Goal: Task Accomplishment & Management: Use online tool/utility

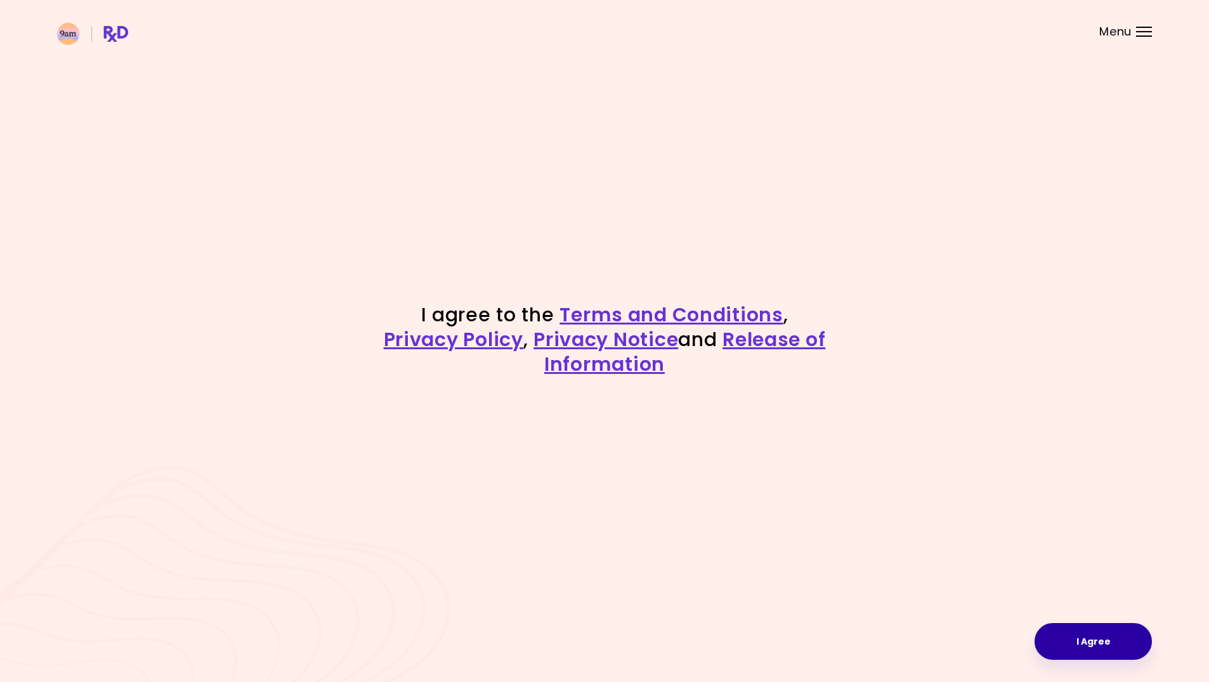
click at [1116, 639] on button "I Agree" at bounding box center [1092, 641] width 117 height 37
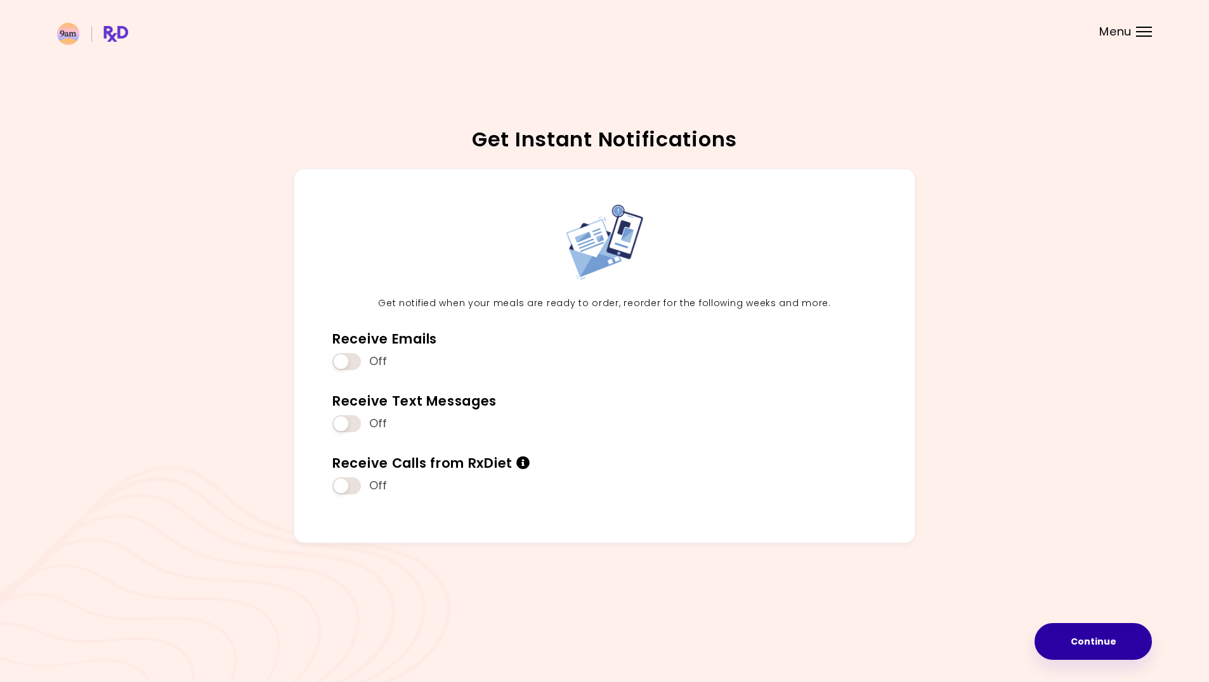
click at [1086, 625] on button "Continue" at bounding box center [1092, 641] width 117 height 37
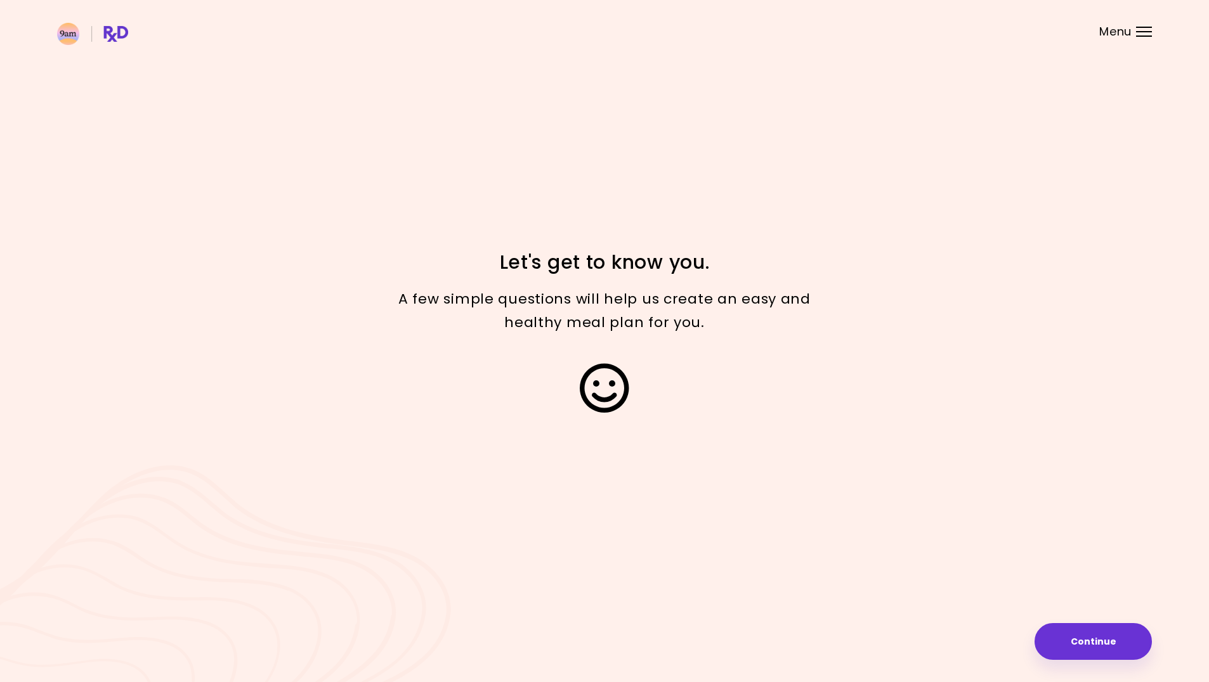
click at [1104, 630] on button "Continue" at bounding box center [1092, 641] width 117 height 37
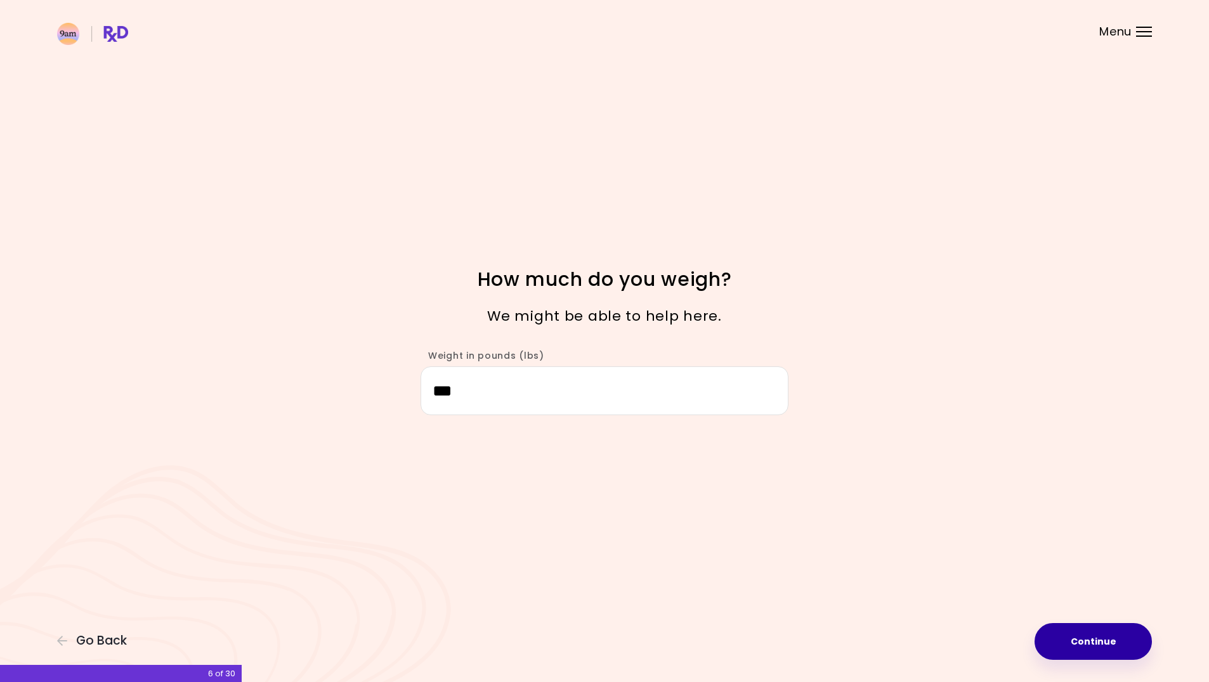
click at [1085, 640] on button "Continue" at bounding box center [1092, 641] width 117 height 37
select select "****"
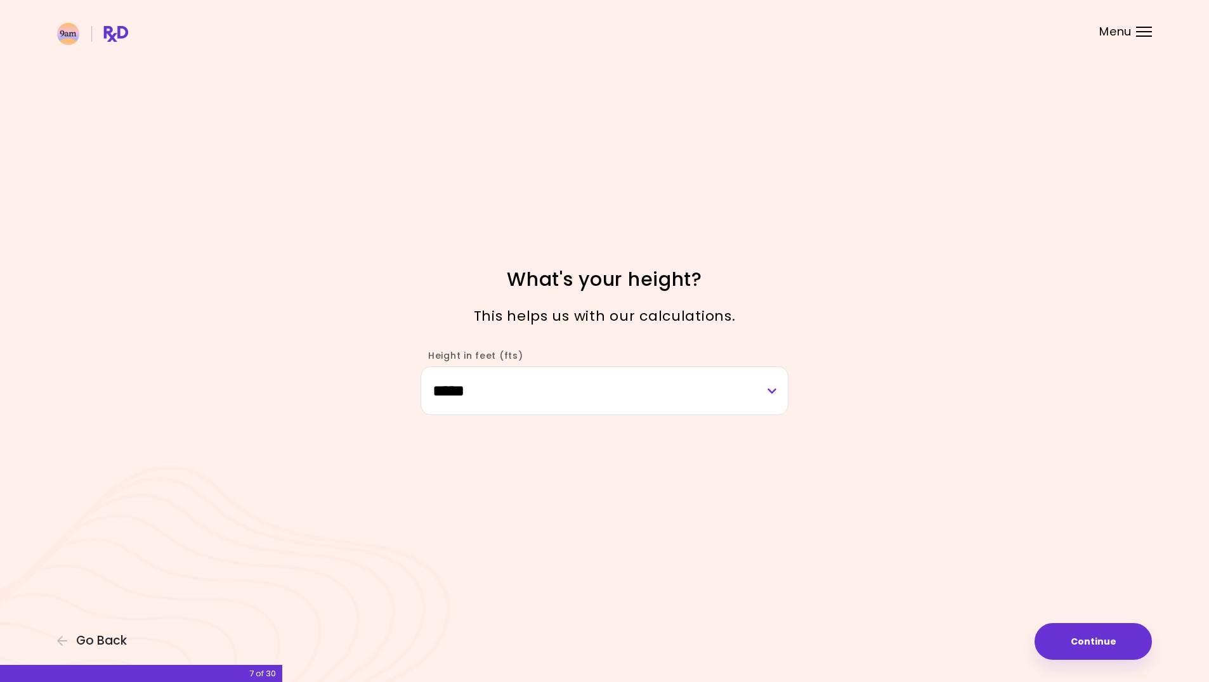
click at [1083, 646] on button "Continue" at bounding box center [1092, 641] width 117 height 37
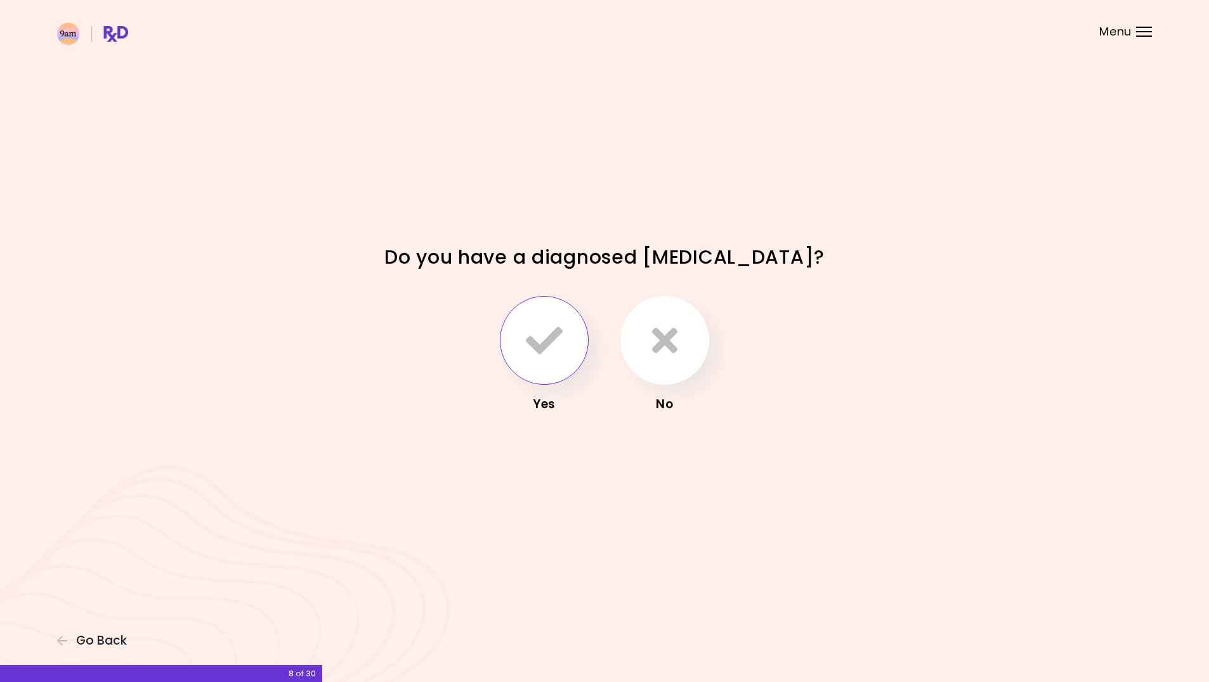
click at [560, 351] on icon "button" at bounding box center [544, 340] width 37 height 37
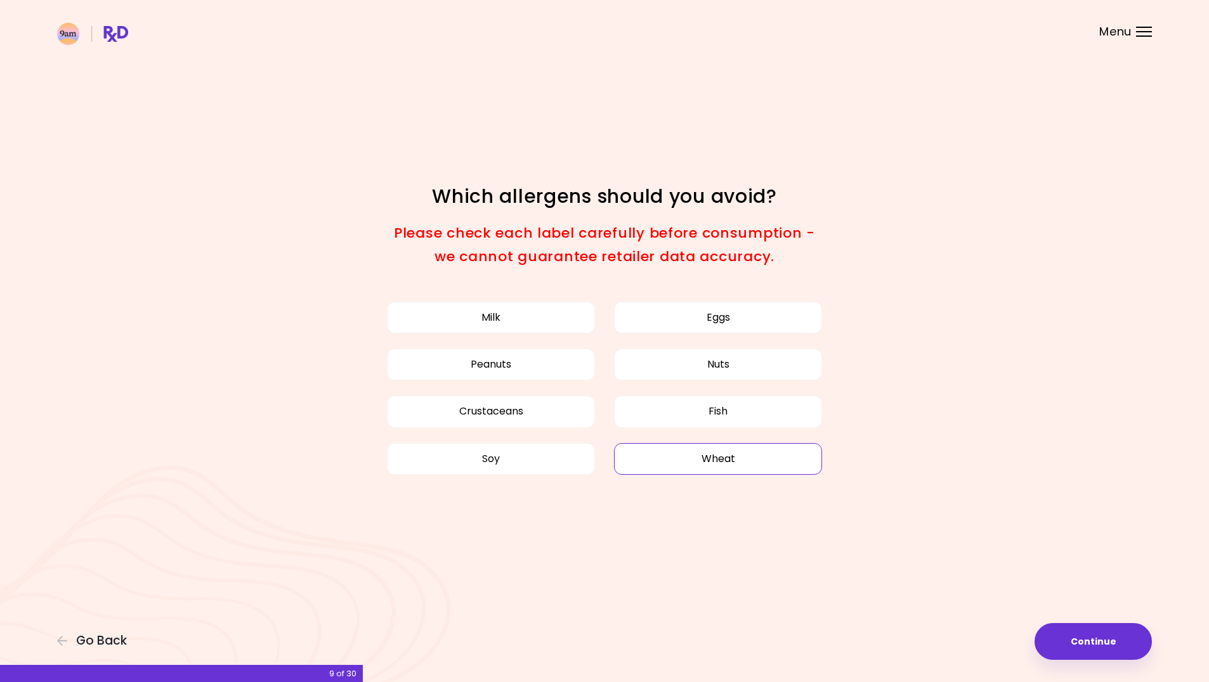
click at [752, 444] on button "Wheat" at bounding box center [718, 459] width 208 height 32
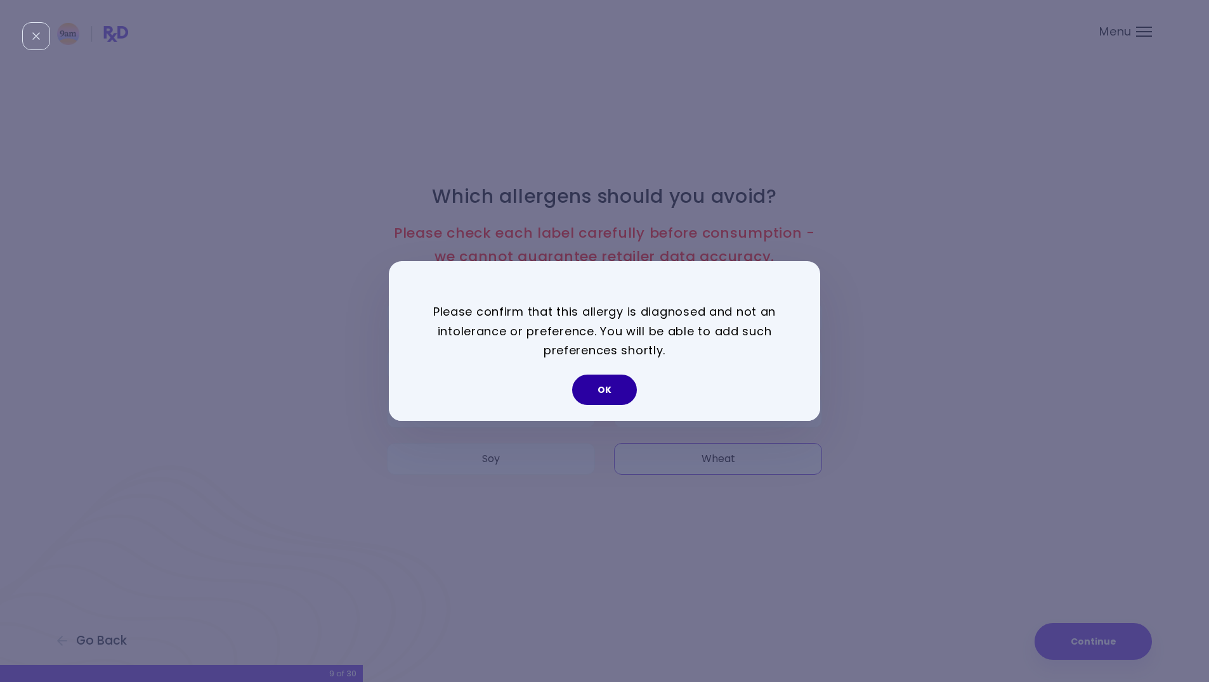
click at [611, 387] on button "OK" at bounding box center [604, 390] width 65 height 30
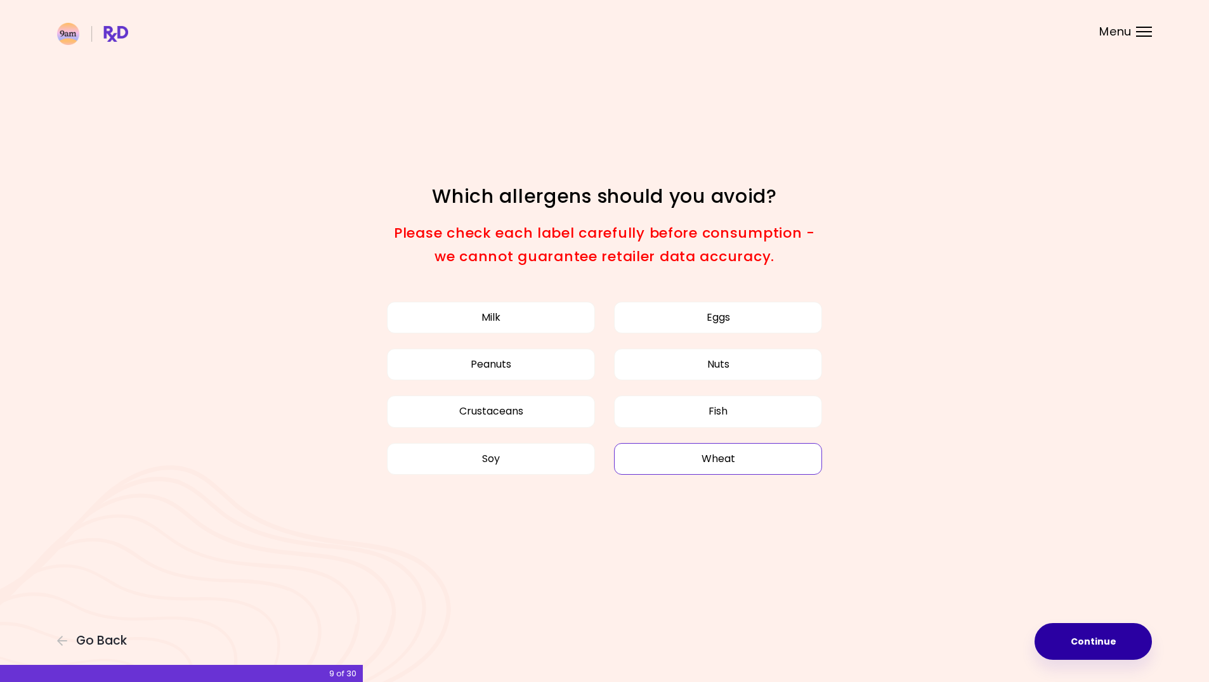
click at [1081, 644] on button "Continue" at bounding box center [1092, 641] width 117 height 37
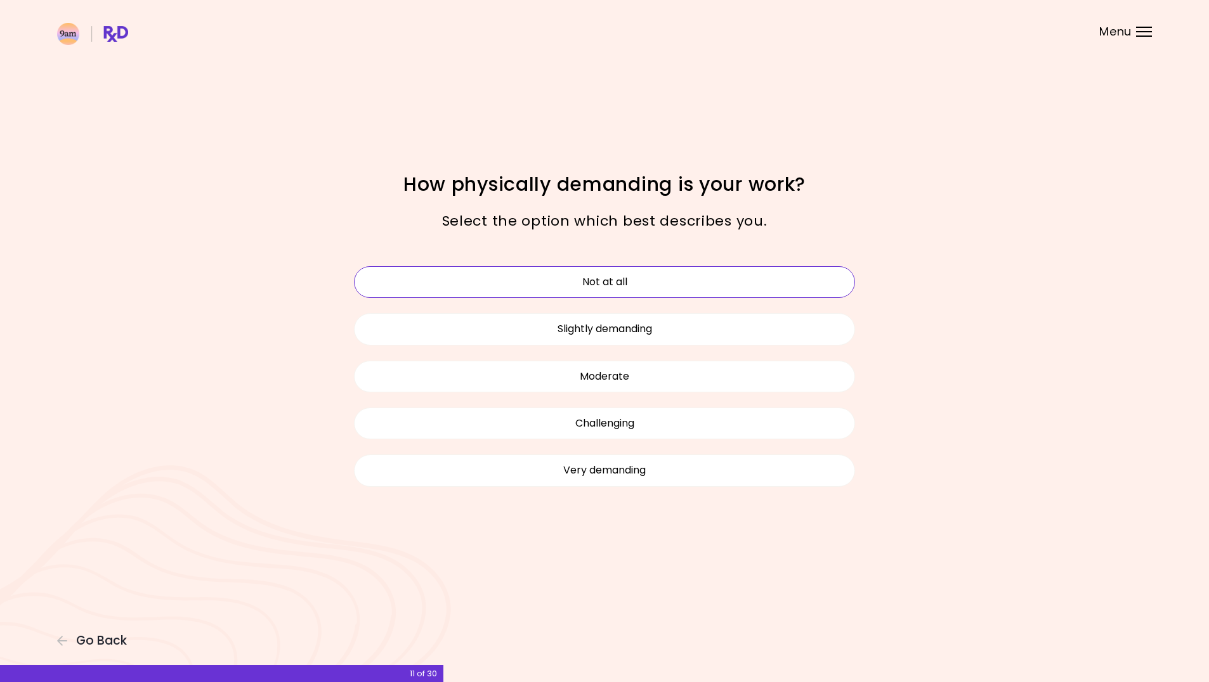
click at [754, 288] on button "Not at all" at bounding box center [604, 282] width 501 height 32
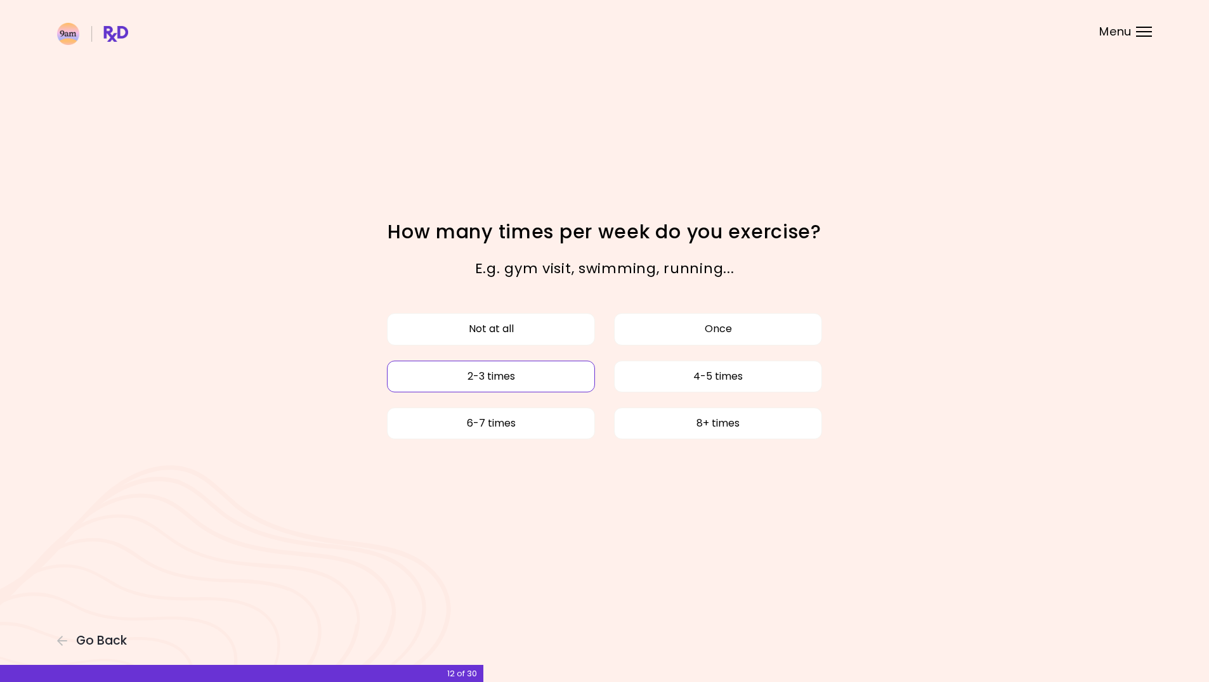
click at [571, 361] on button "2-3 times" at bounding box center [491, 377] width 208 height 32
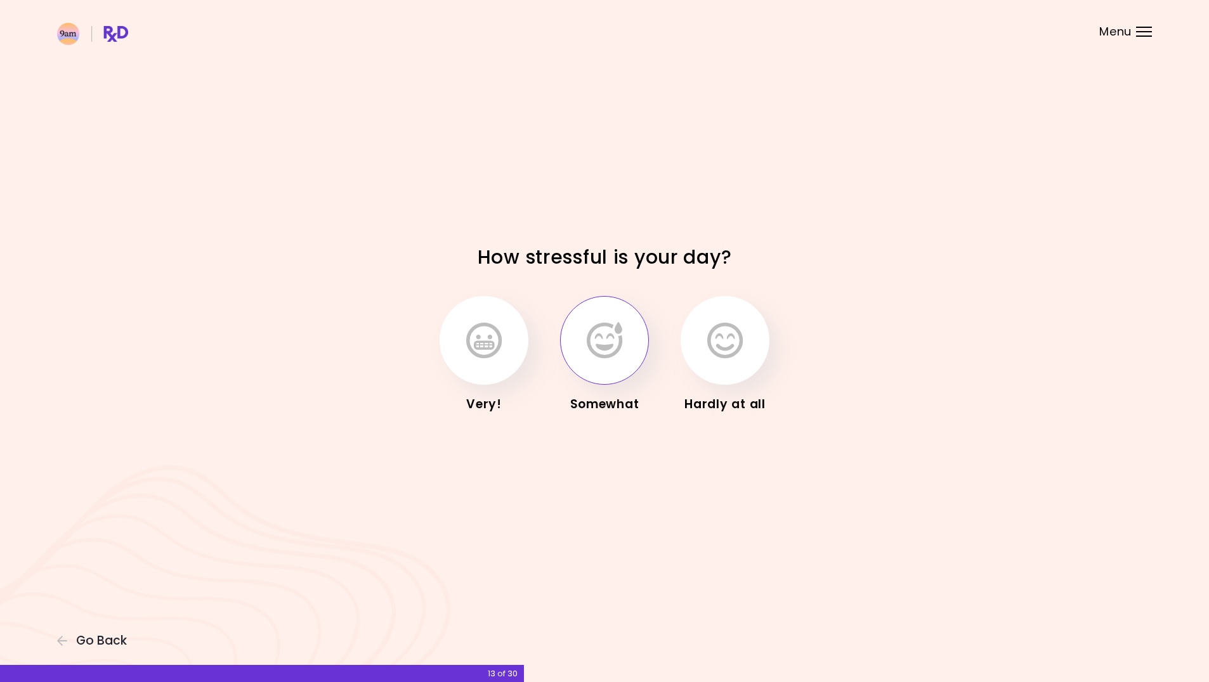
click at [629, 340] on button "button" at bounding box center [604, 340] width 89 height 89
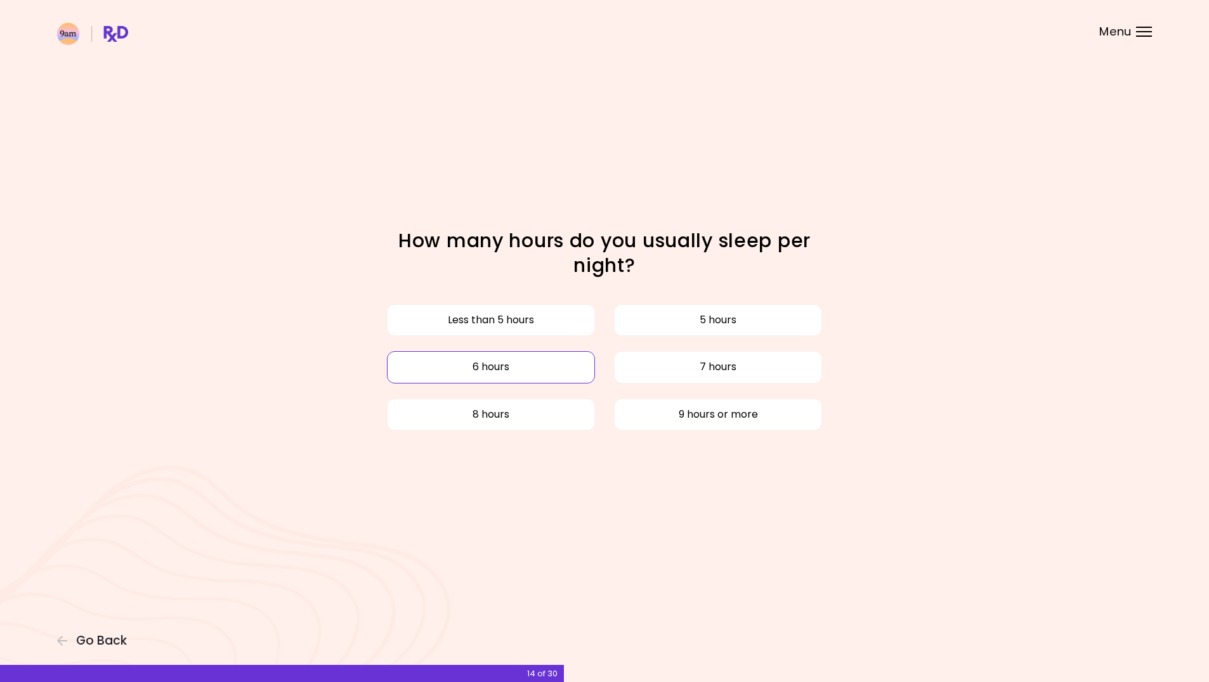
click at [565, 372] on button "6 hours" at bounding box center [491, 367] width 208 height 32
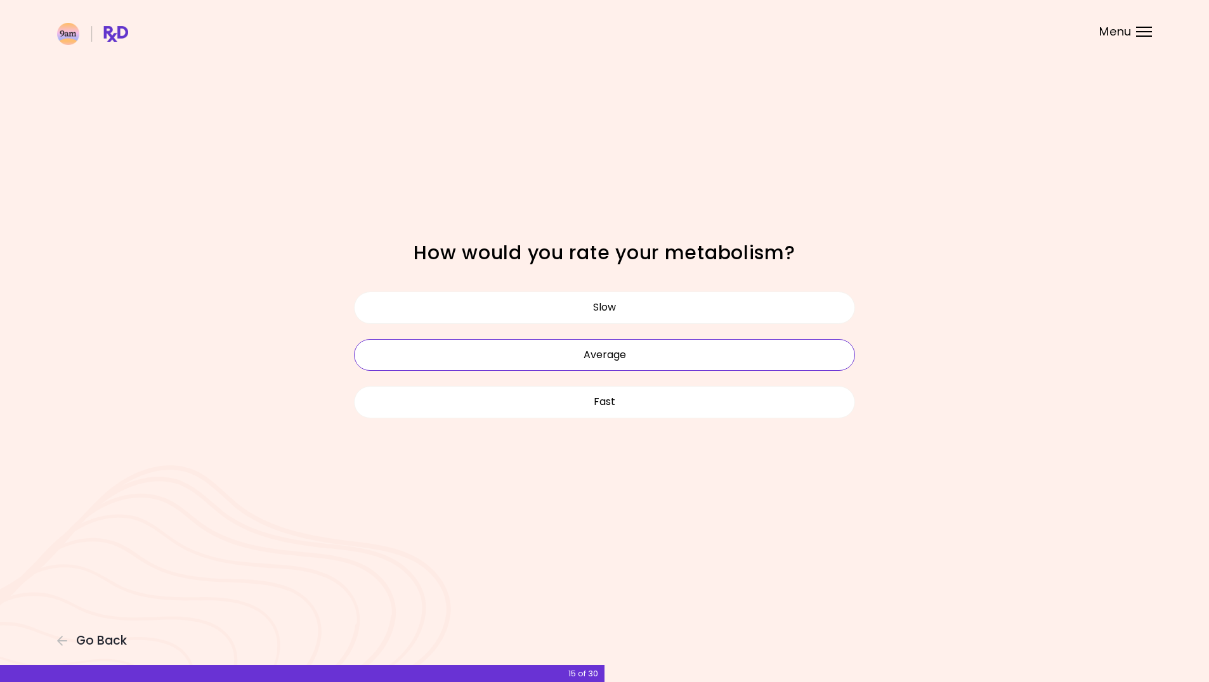
click at [675, 355] on button "Average" at bounding box center [604, 355] width 501 height 32
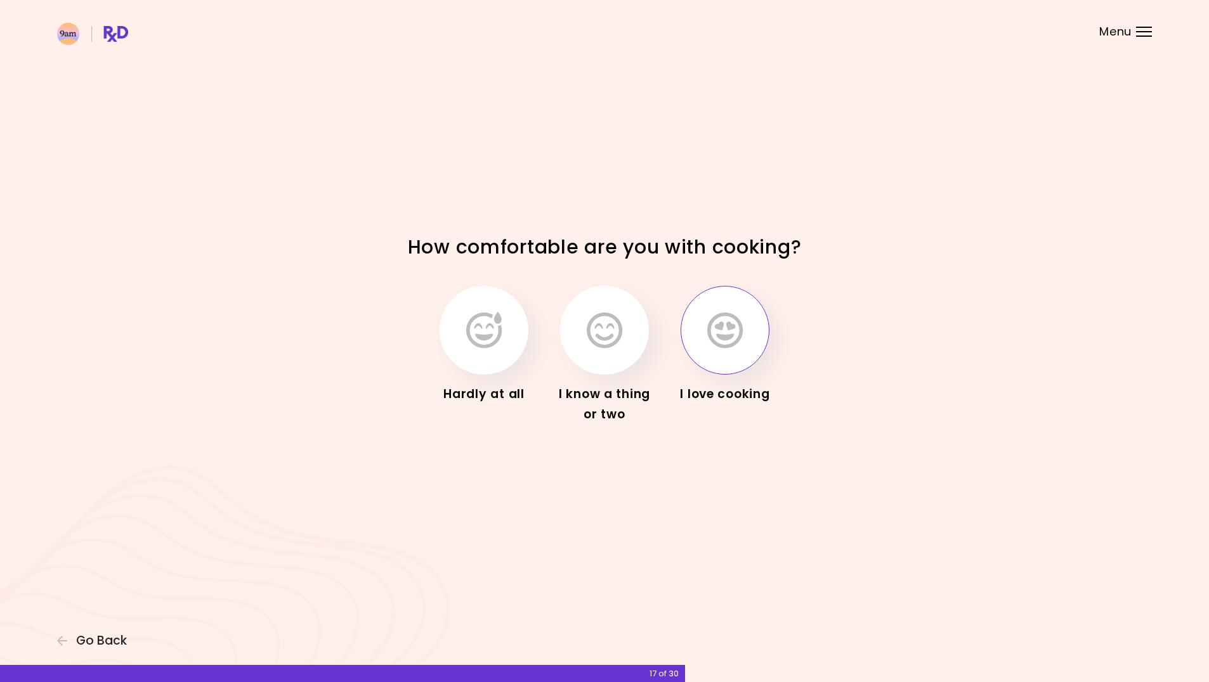
click at [686, 338] on button "button" at bounding box center [724, 330] width 89 height 89
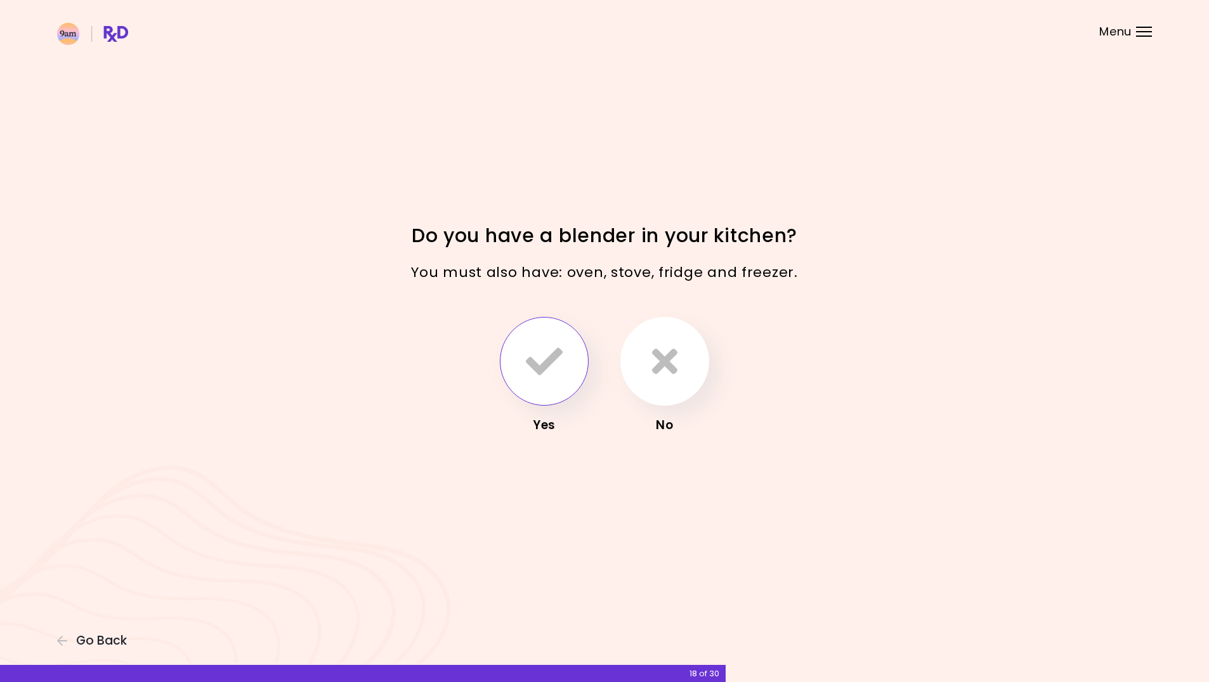
click at [547, 342] on button "button" at bounding box center [544, 361] width 89 height 89
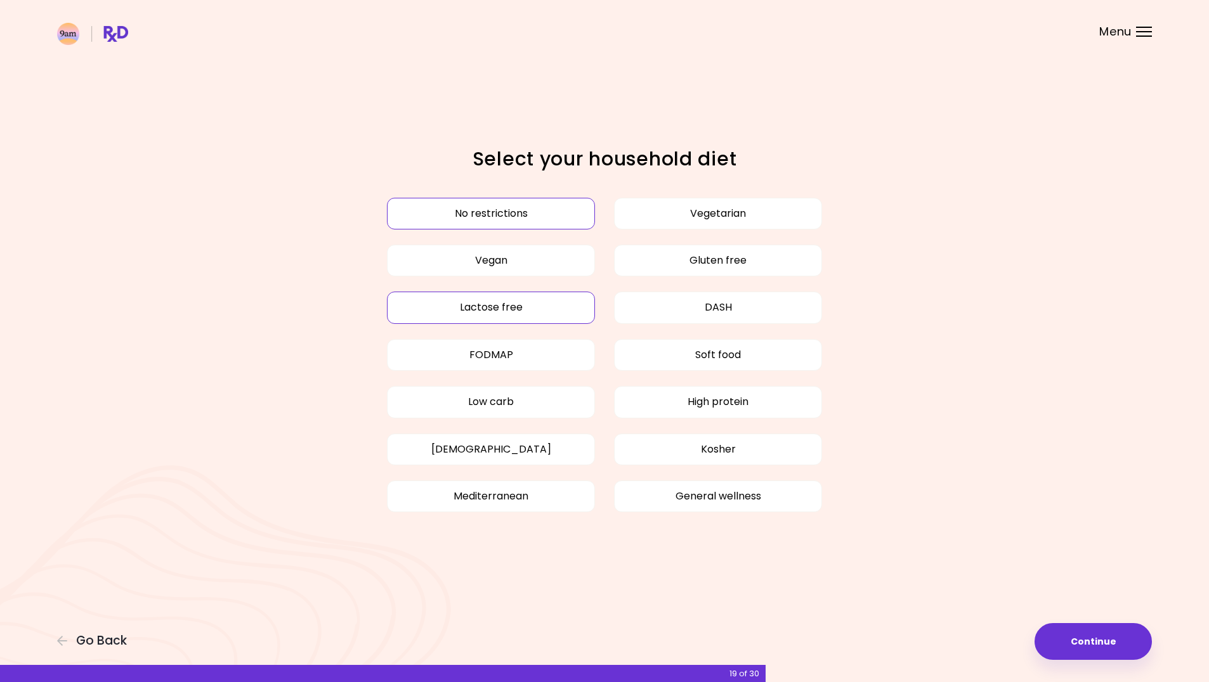
click at [542, 305] on button "Lactose free" at bounding box center [491, 308] width 208 height 32
click at [543, 402] on button "Low carb" at bounding box center [491, 402] width 208 height 32
click at [781, 252] on button "Gluten free" at bounding box center [718, 261] width 208 height 32
click at [559, 490] on button "Mediterranean" at bounding box center [491, 497] width 208 height 32
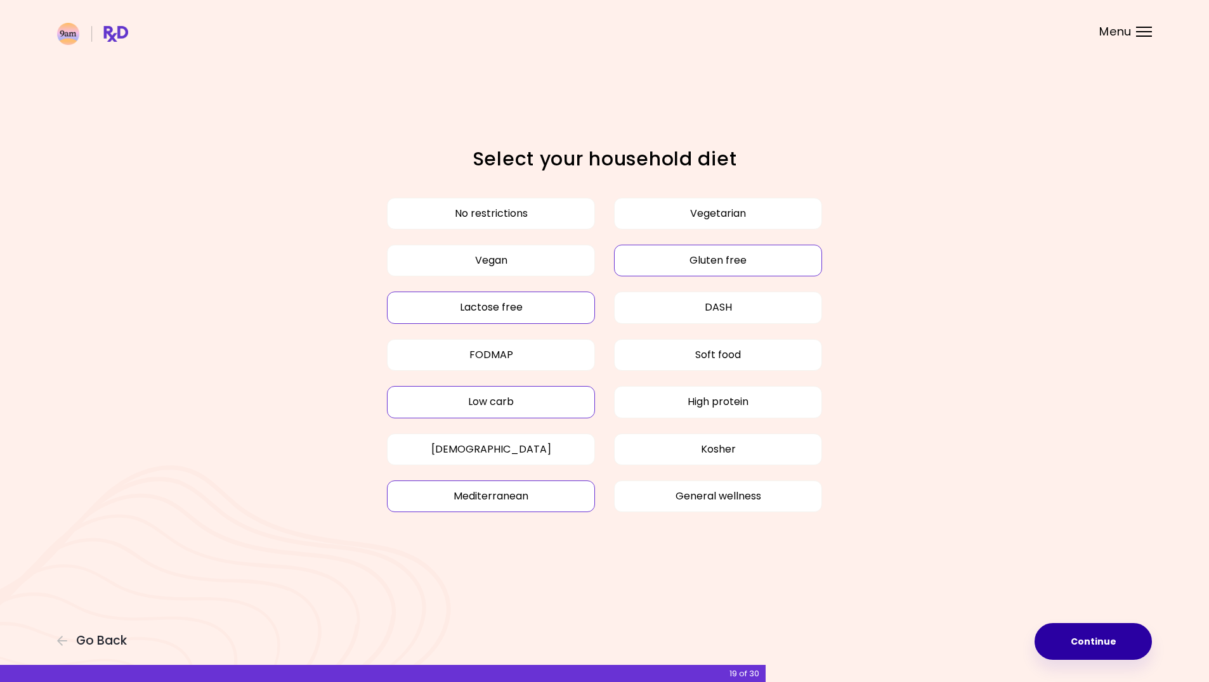
click at [1087, 630] on button "Continue" at bounding box center [1092, 641] width 117 height 37
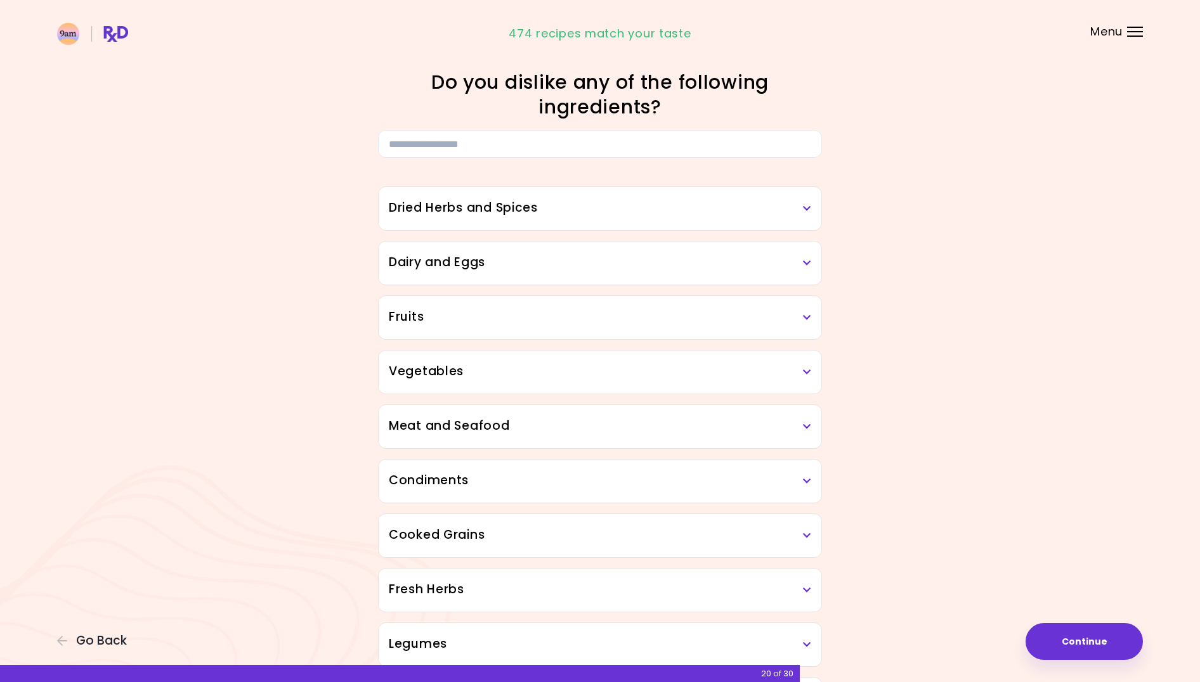
scroll to position [8, 0]
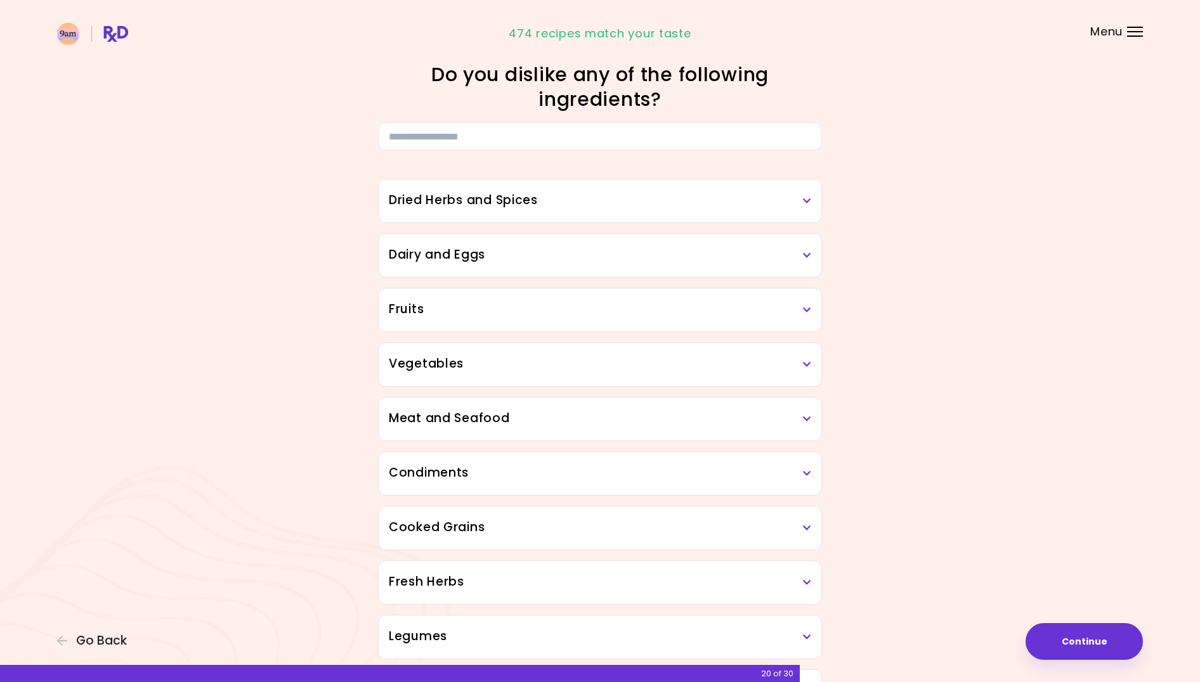
drag, startPoint x: 717, startPoint y: 211, endPoint x: 685, endPoint y: 171, distance: 50.6
click at [712, 206] on div "Dried Herbs and Spices" at bounding box center [600, 200] width 443 height 43
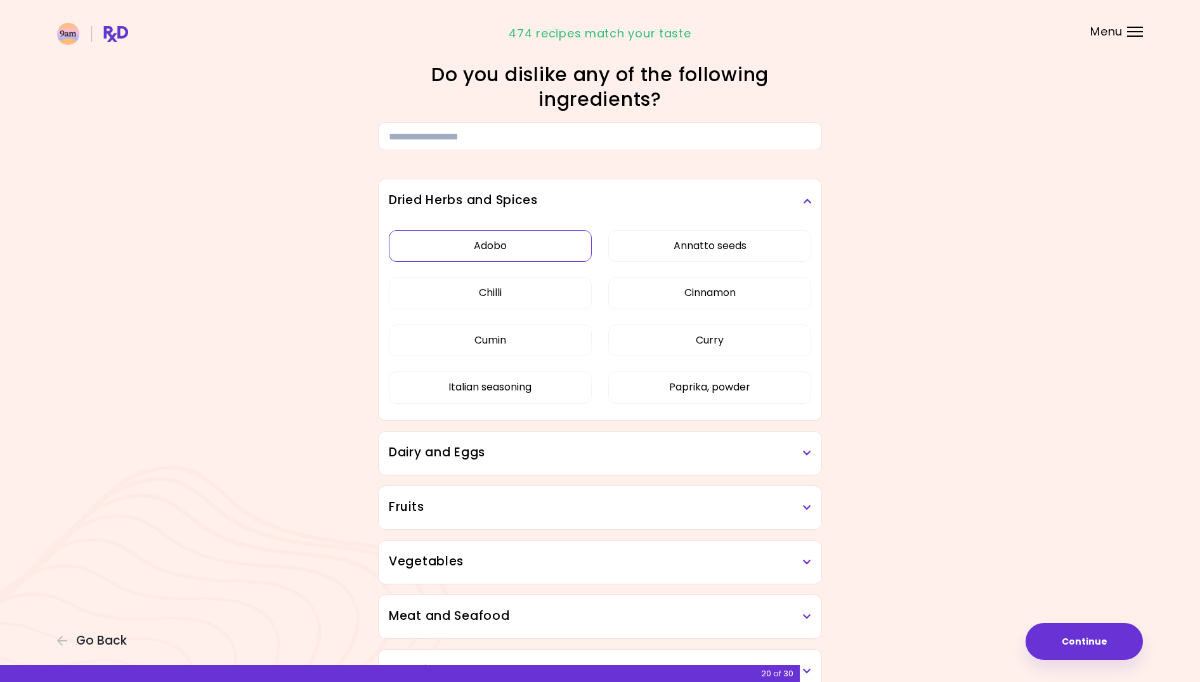
click at [543, 240] on button "Adobo" at bounding box center [490, 246] width 203 height 32
click at [617, 195] on h3 "Dried Herbs and Spices" at bounding box center [600, 201] width 422 height 18
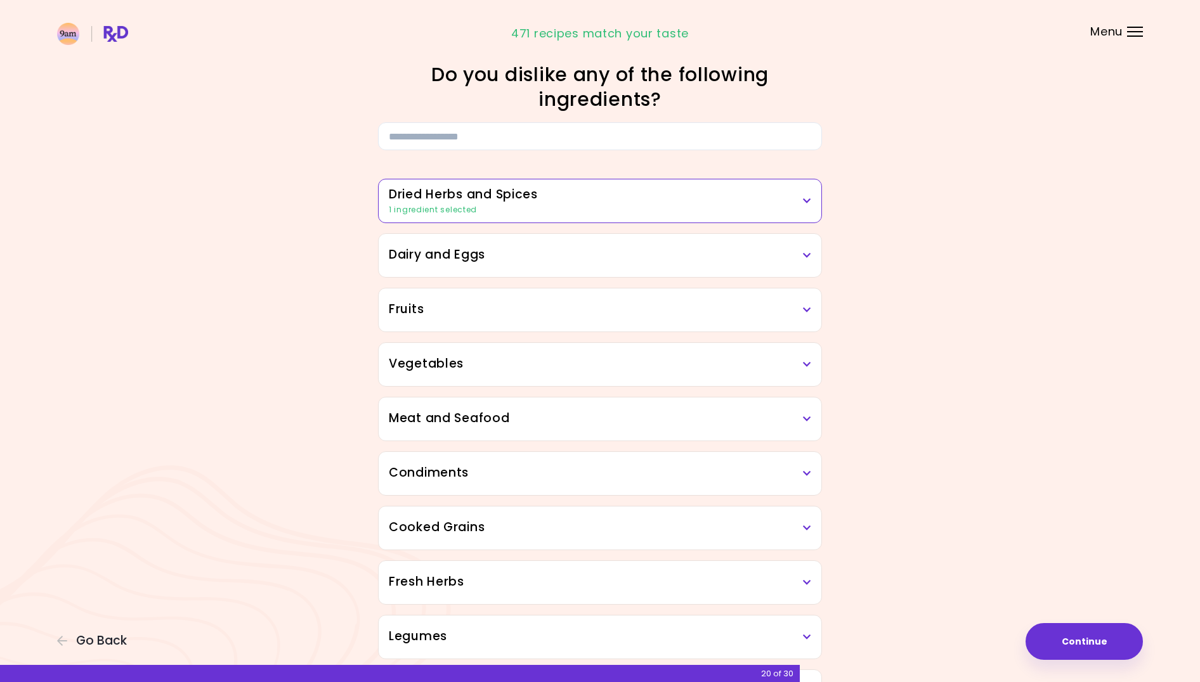
click at [616, 195] on h3 "Dried Herbs and Spices" at bounding box center [600, 195] width 422 height 18
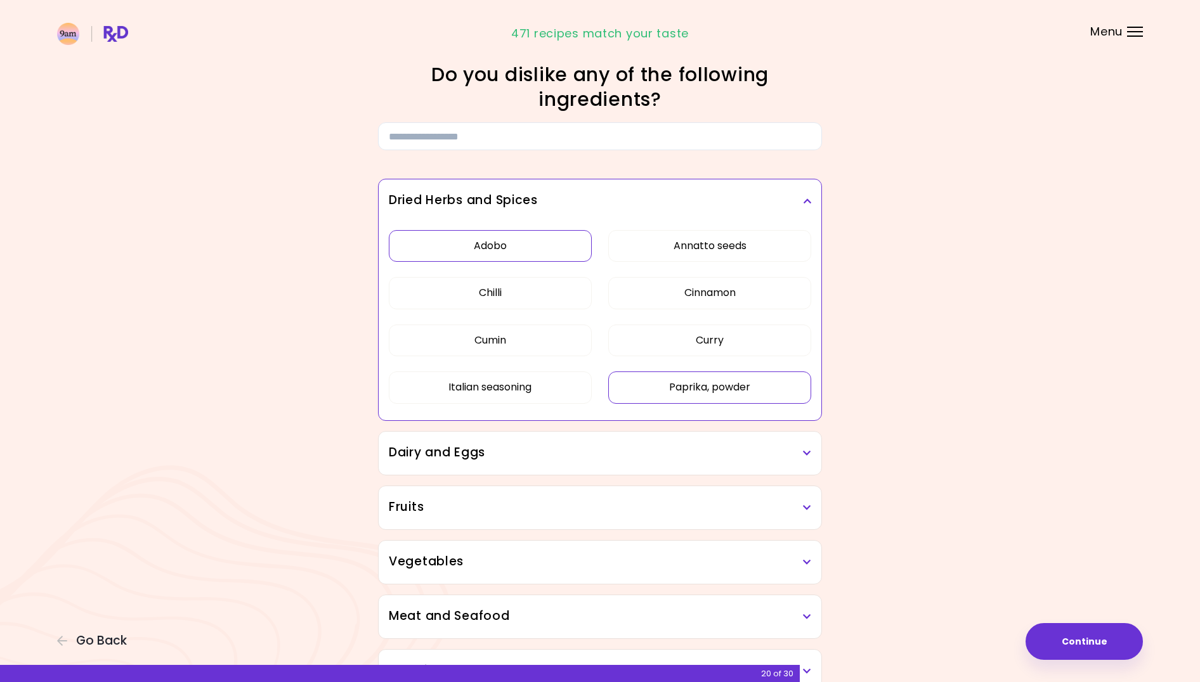
click at [701, 391] on button "Paprika, powder" at bounding box center [709, 388] width 203 height 32
click at [673, 457] on h3 "Dairy and Eggs" at bounding box center [600, 453] width 422 height 18
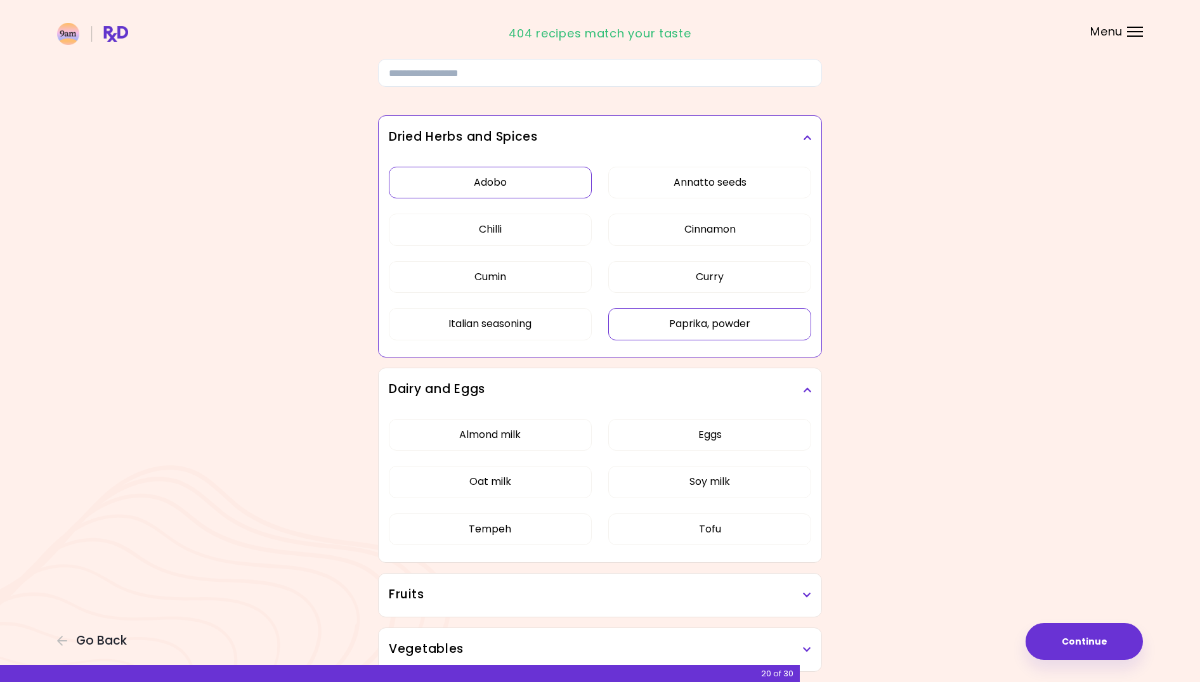
scroll to position [328, 0]
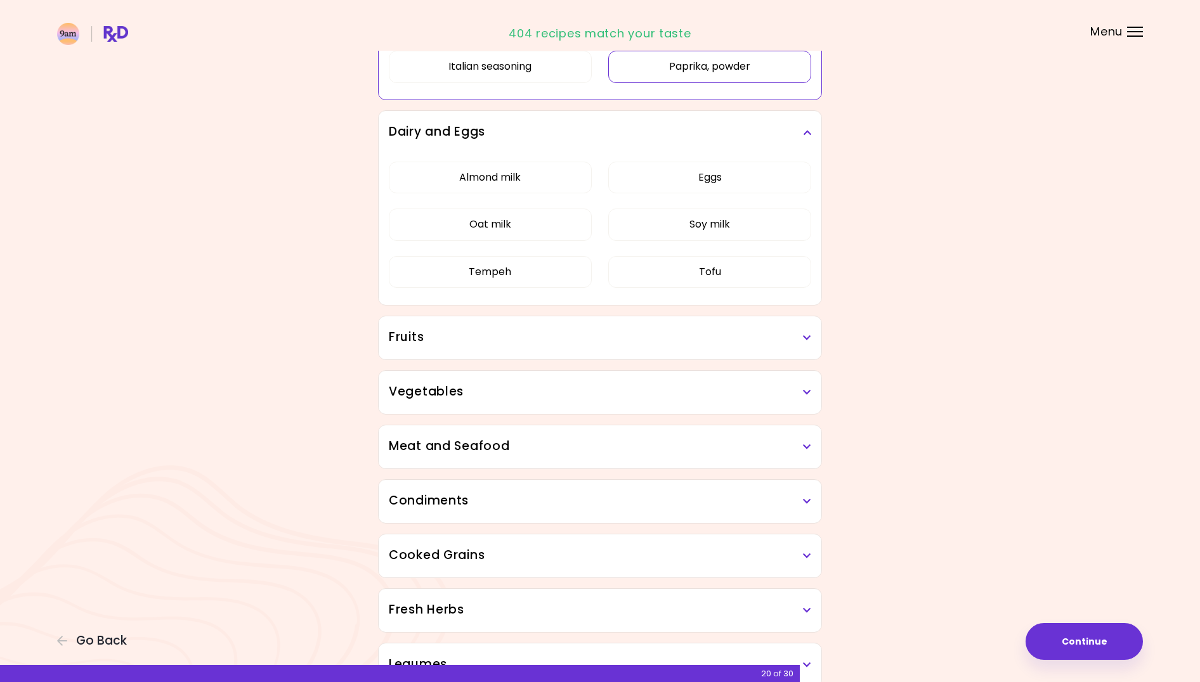
click at [578, 334] on h3 "Fruits" at bounding box center [600, 337] width 422 height 18
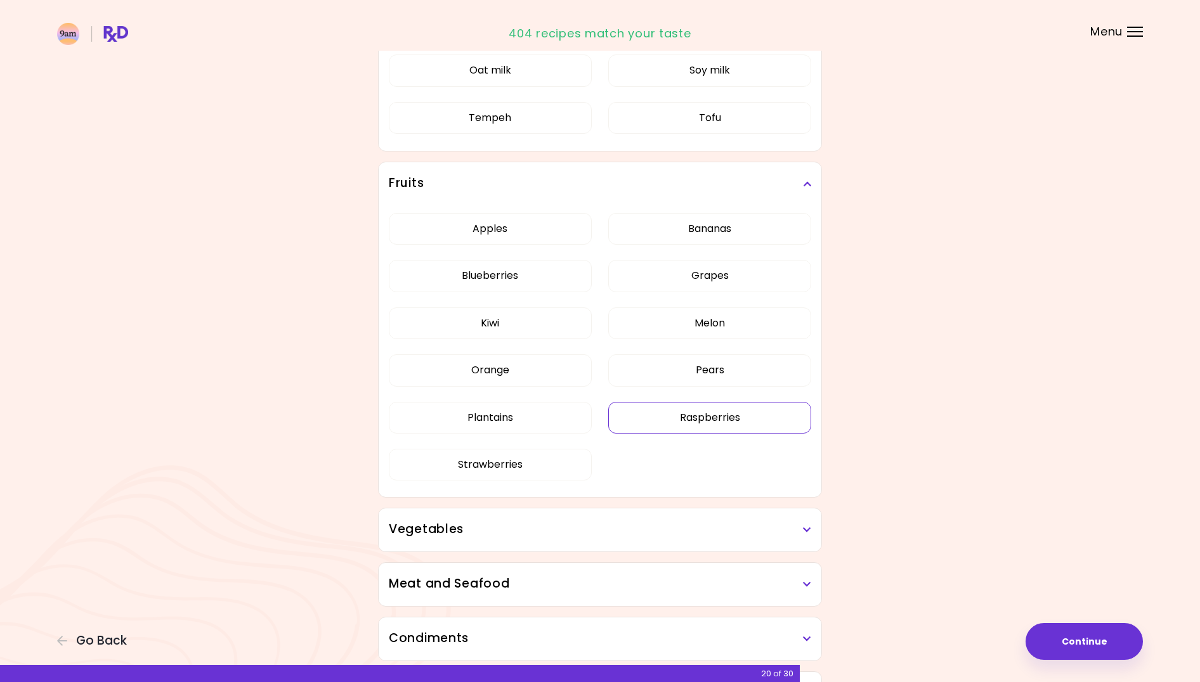
scroll to position [490, 0]
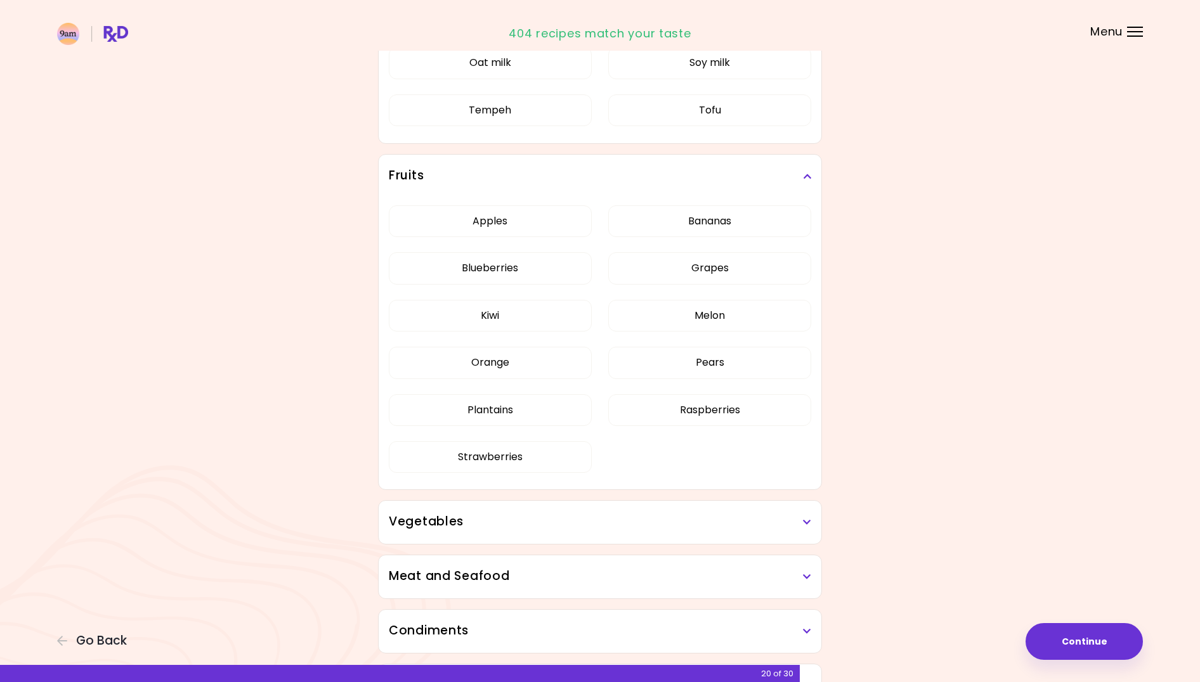
click at [653, 531] on div "Vegetables" at bounding box center [600, 522] width 443 height 43
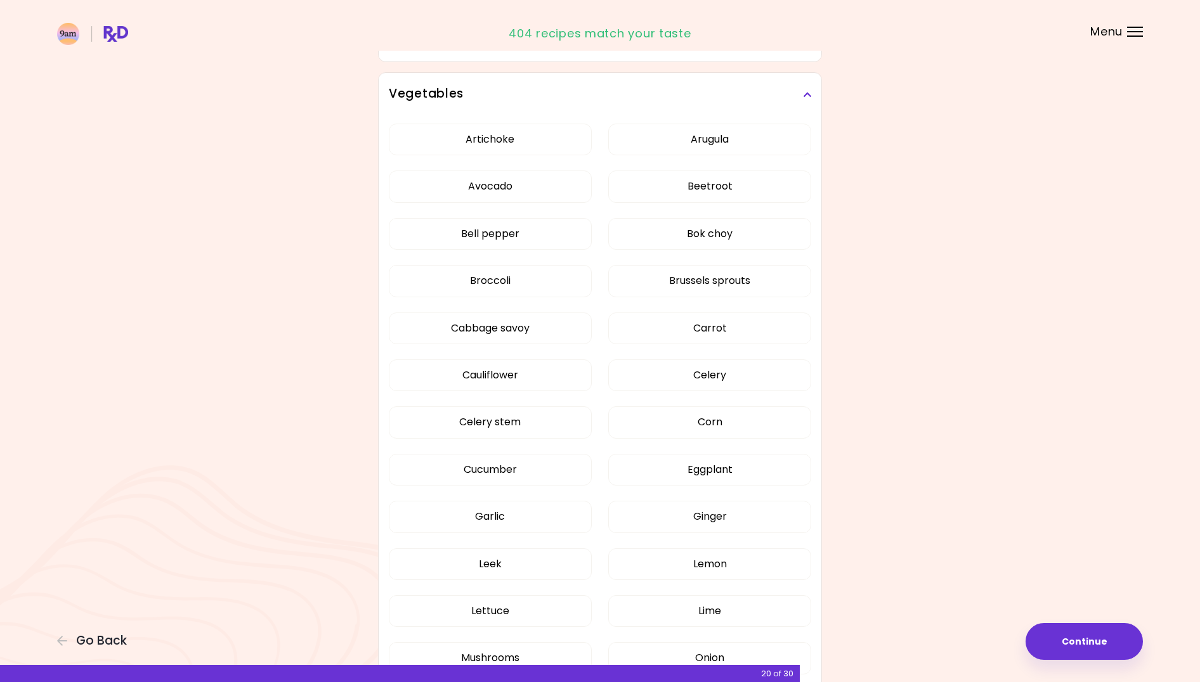
scroll to position [877, 0]
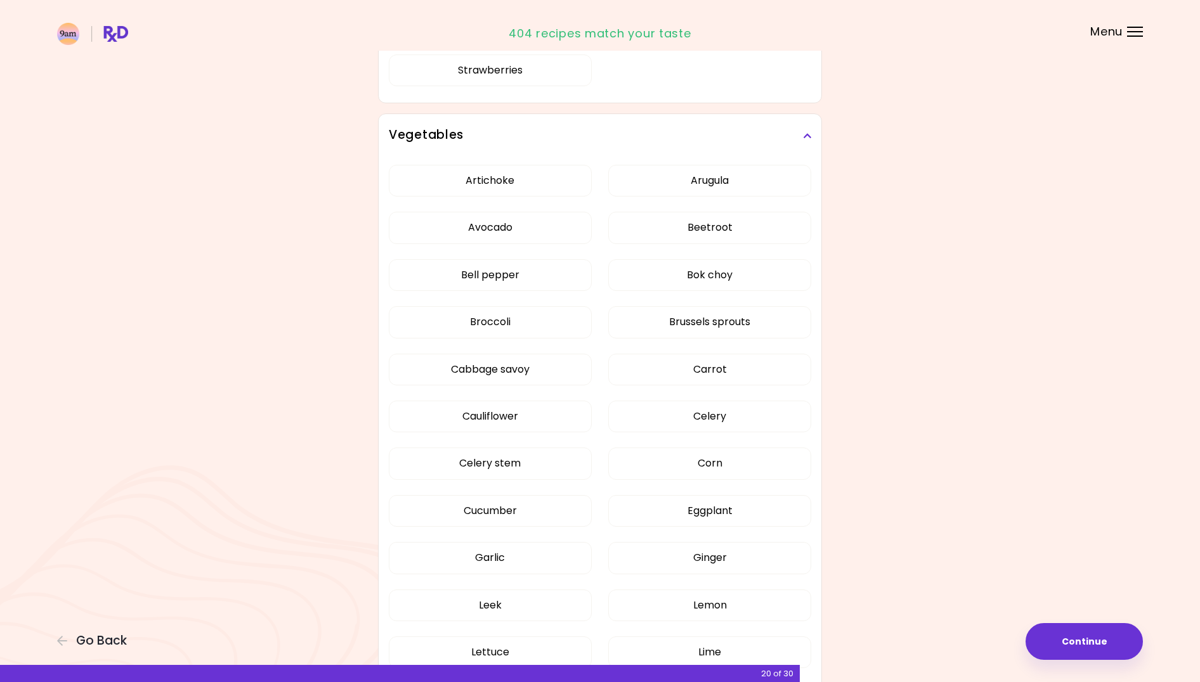
click at [683, 138] on h3 "Vegetables" at bounding box center [600, 135] width 422 height 18
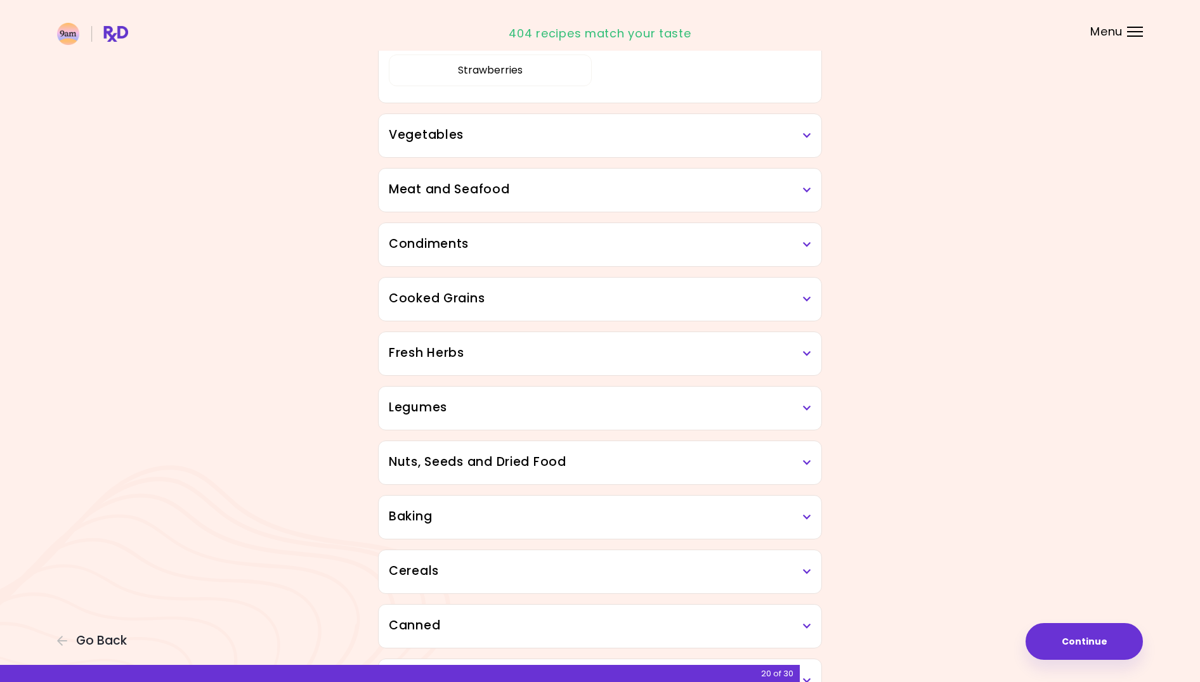
click at [670, 134] on h3 "Vegetables" at bounding box center [600, 135] width 422 height 18
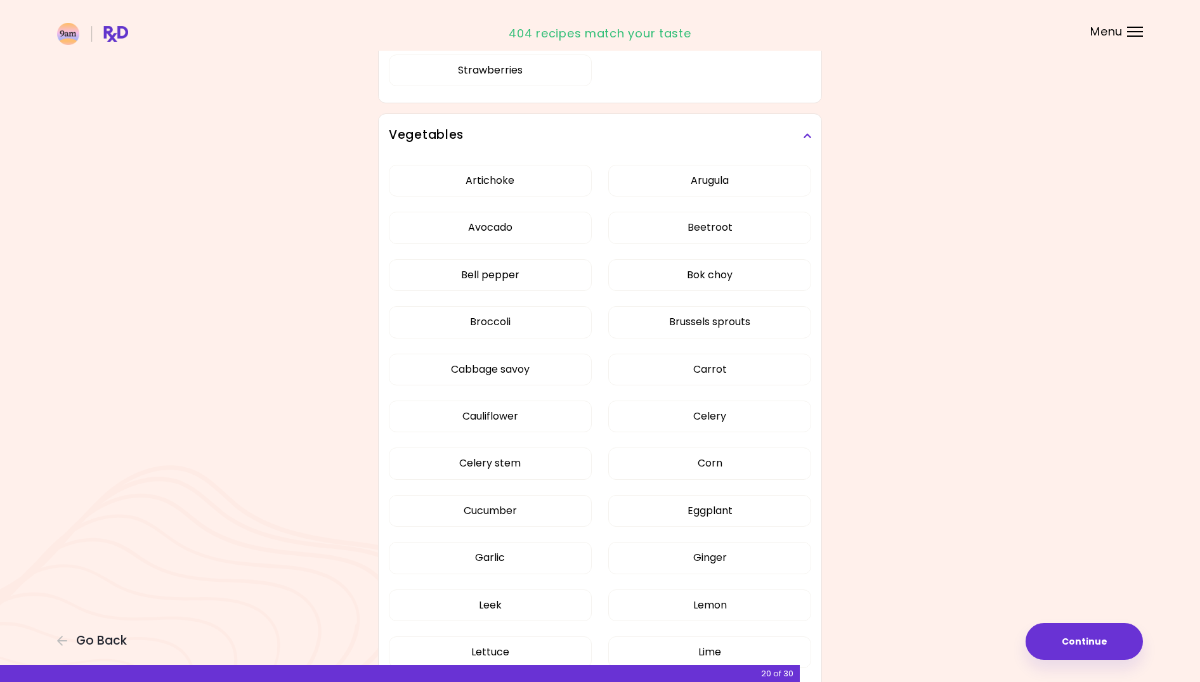
click at [495, 270] on div "Artichoke Arugula Avocado Beetroot Bell pepper Bok choy Broccoli Brussels sprou…" at bounding box center [600, 539] width 422 height 765
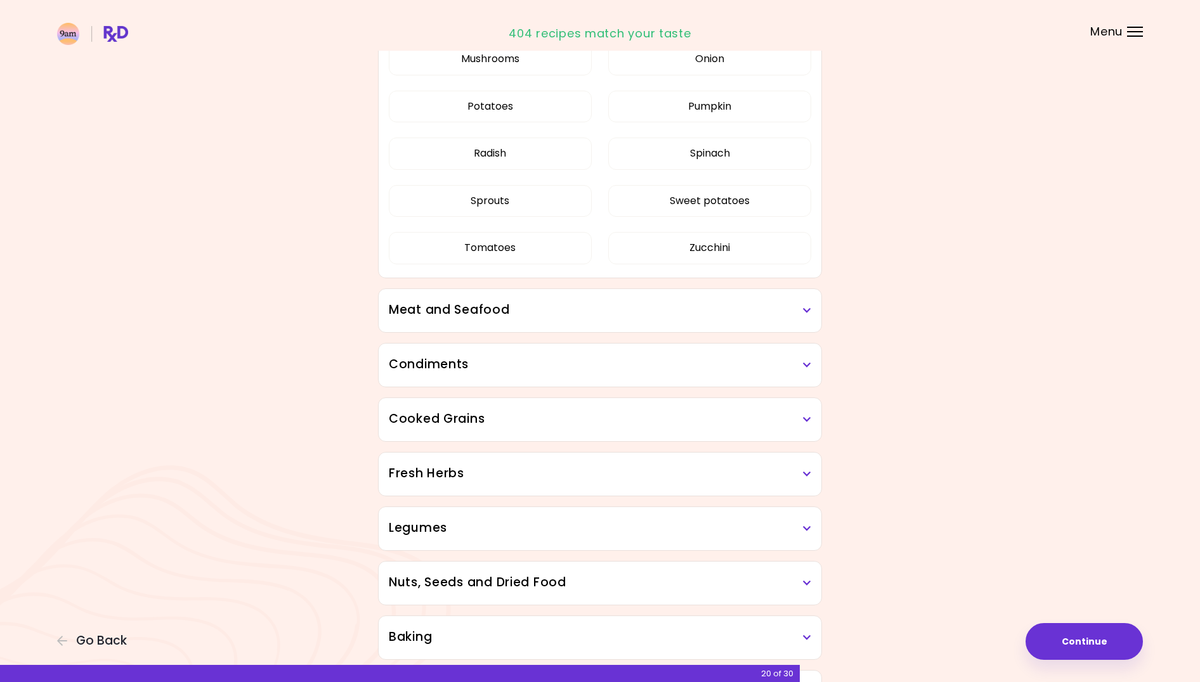
click at [573, 286] on div "Dried Herbs and Spices 2 ingredients selected Adobo Annatto seeds Chilli Cinnam…" at bounding box center [600, 79] width 457 height 1597
click at [585, 302] on h3 "Meat and Seafood" at bounding box center [600, 310] width 422 height 18
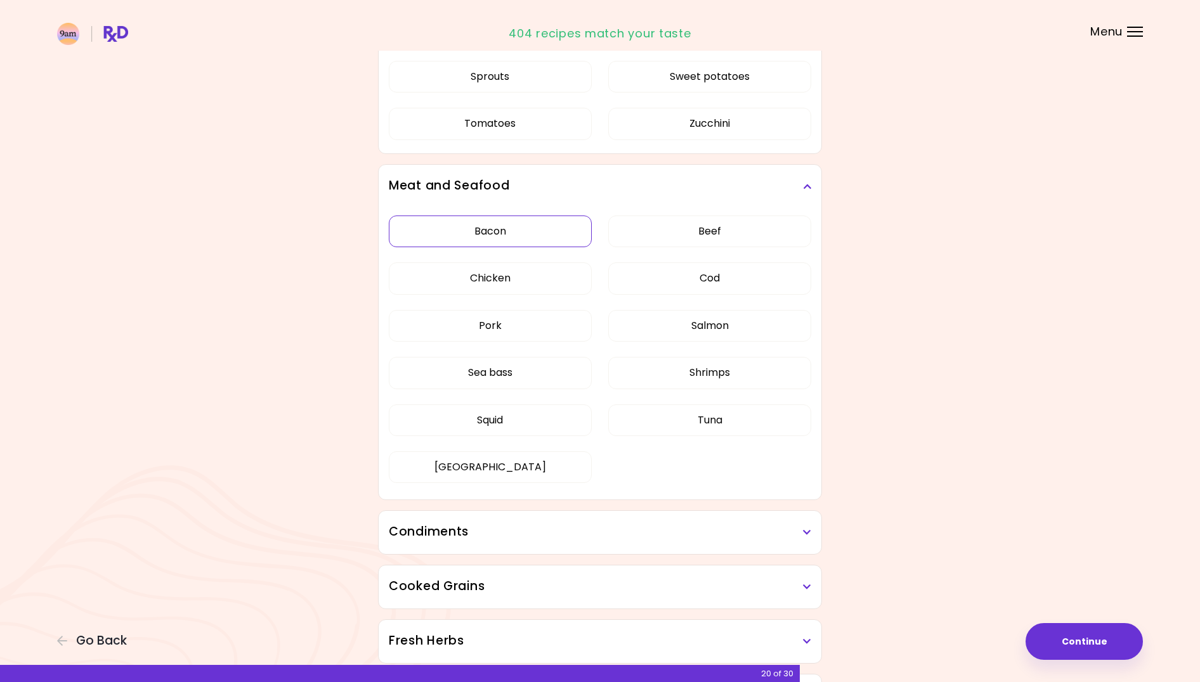
click at [502, 232] on div "Bacon Beef Chicken Cod Pork Salmon Sea bass Shrimps Squid Tuna Turkey" at bounding box center [600, 354] width 422 height 293
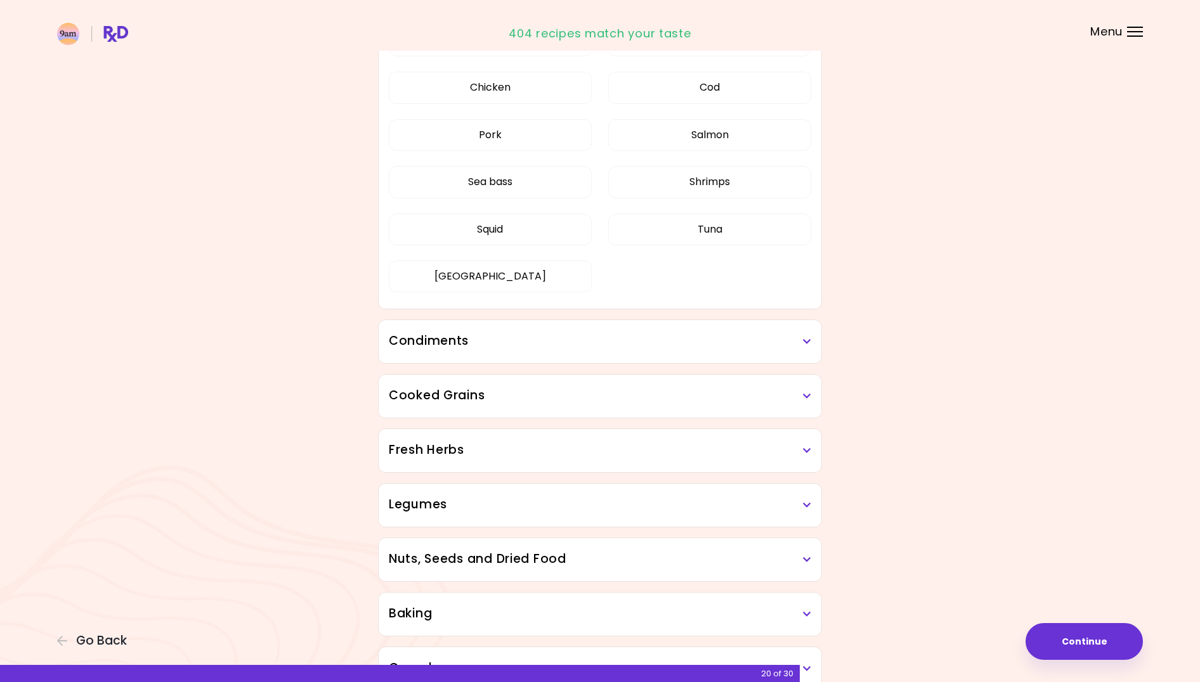
scroll to position [204, 0]
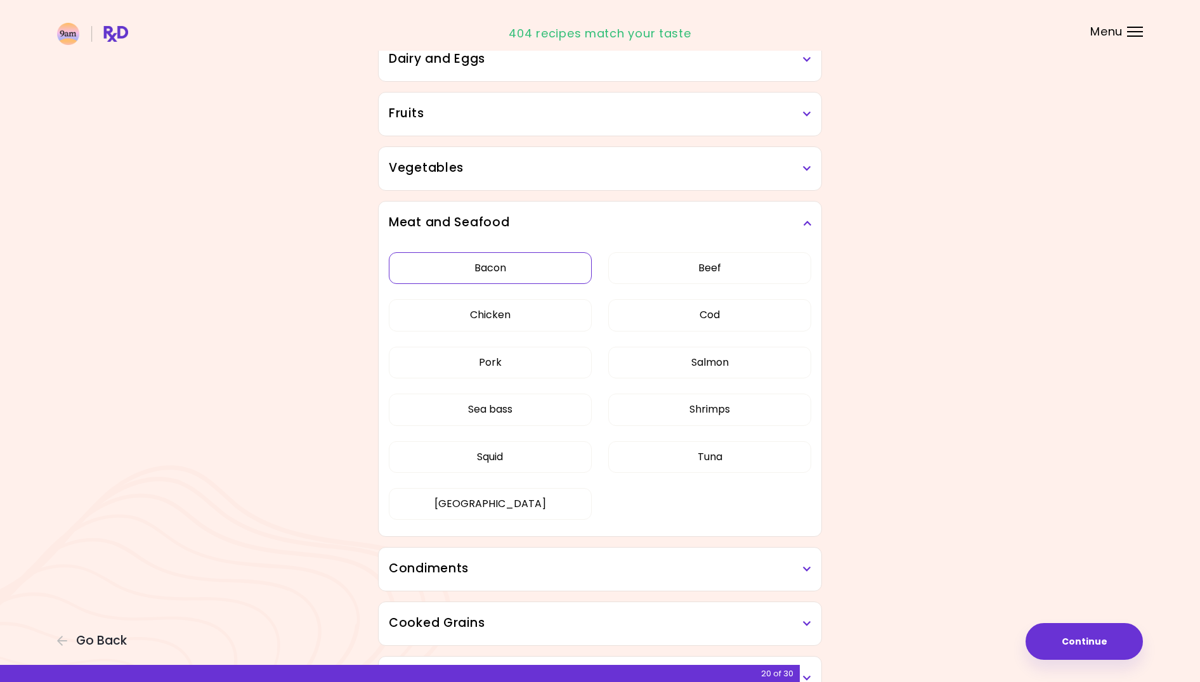
click at [530, 262] on button "Bacon" at bounding box center [490, 268] width 203 height 32
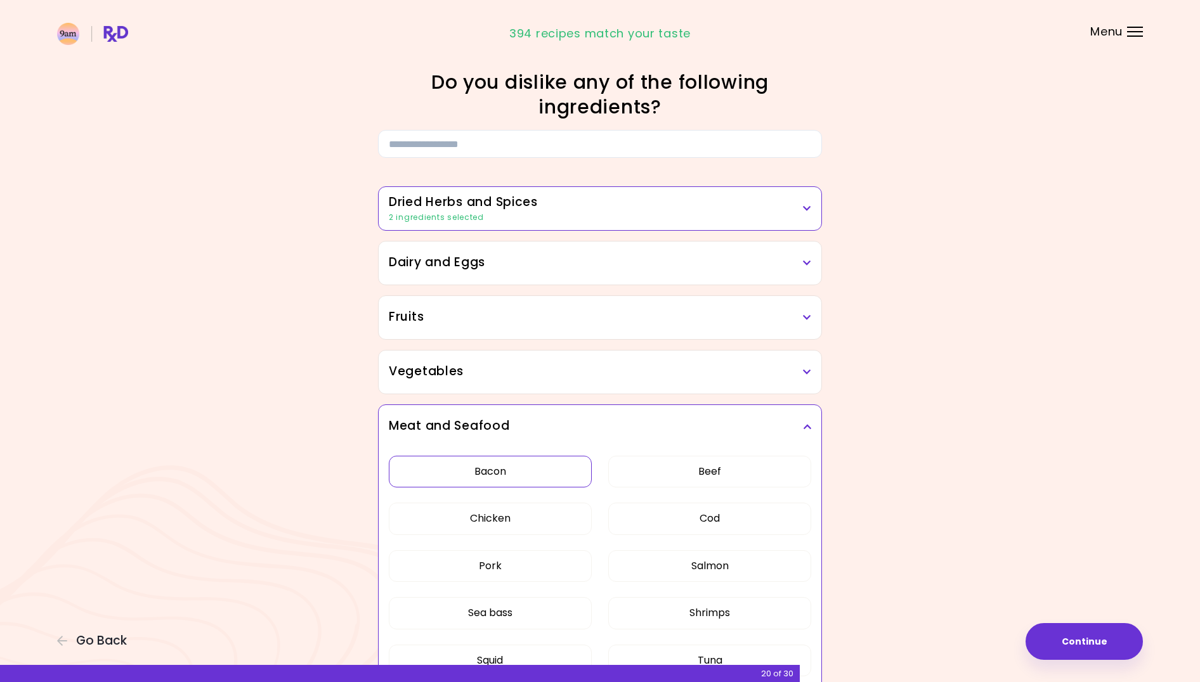
click at [588, 371] on h3 "Vegetables" at bounding box center [600, 372] width 422 height 18
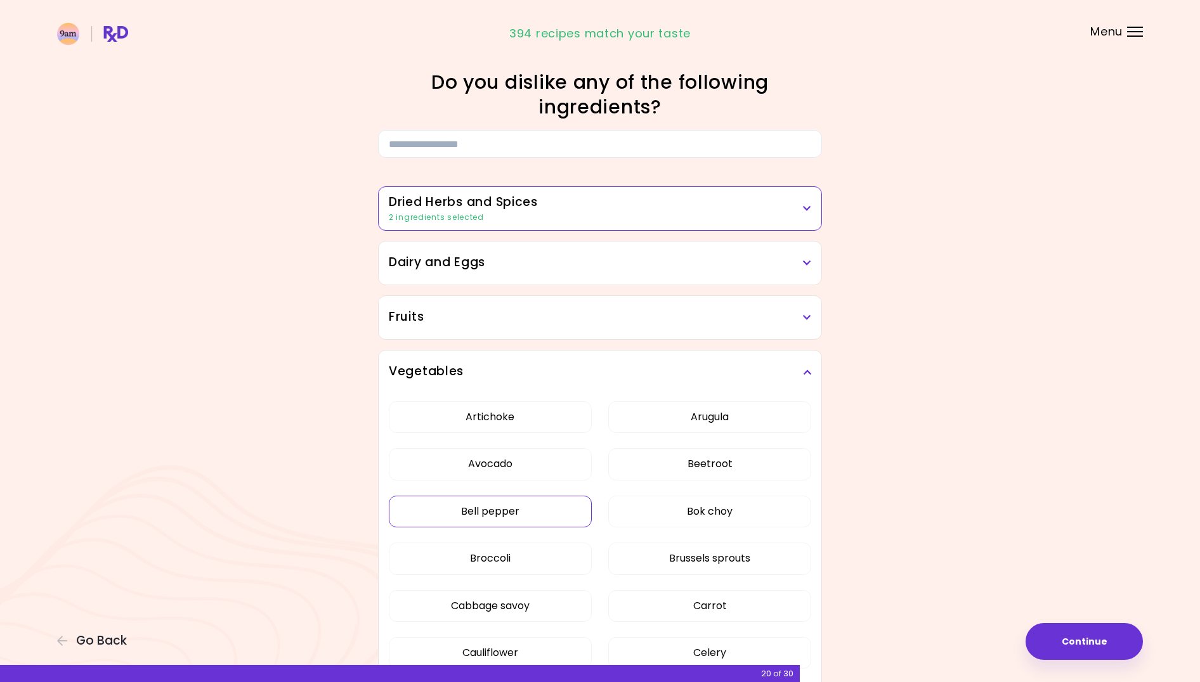
click at [524, 525] on button "Bell pepper" at bounding box center [490, 512] width 203 height 32
click at [571, 375] on h3 "Vegetables" at bounding box center [600, 372] width 422 height 18
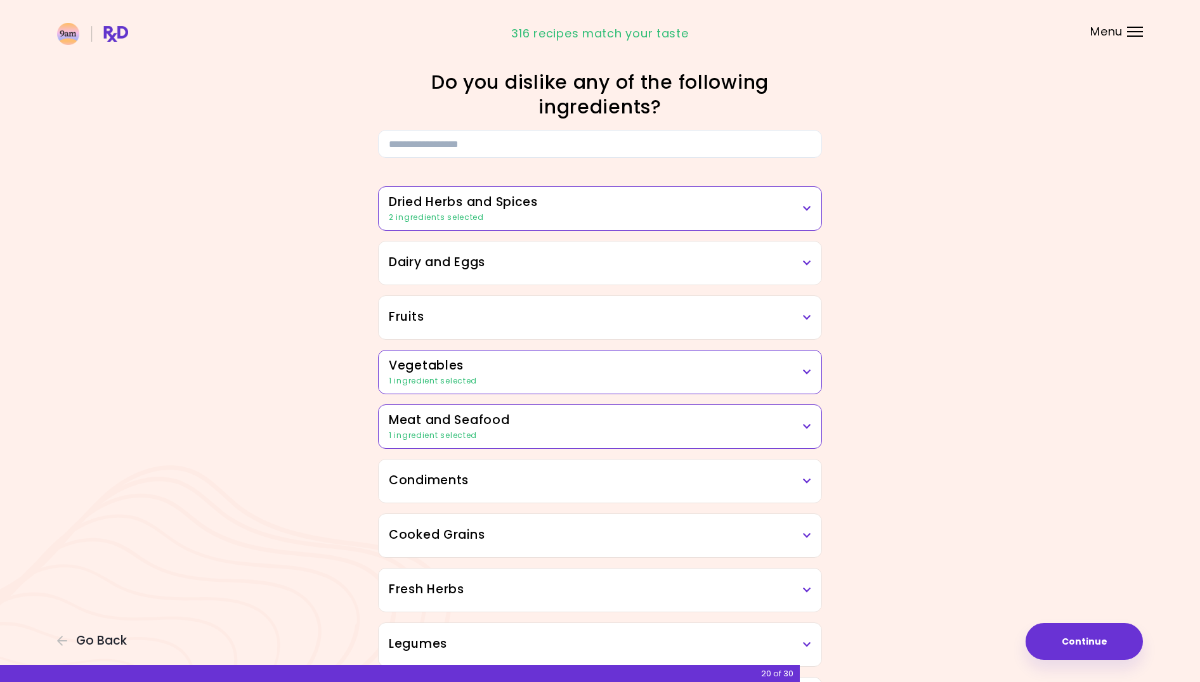
click at [564, 319] on h3 "Fruits" at bounding box center [600, 317] width 422 height 18
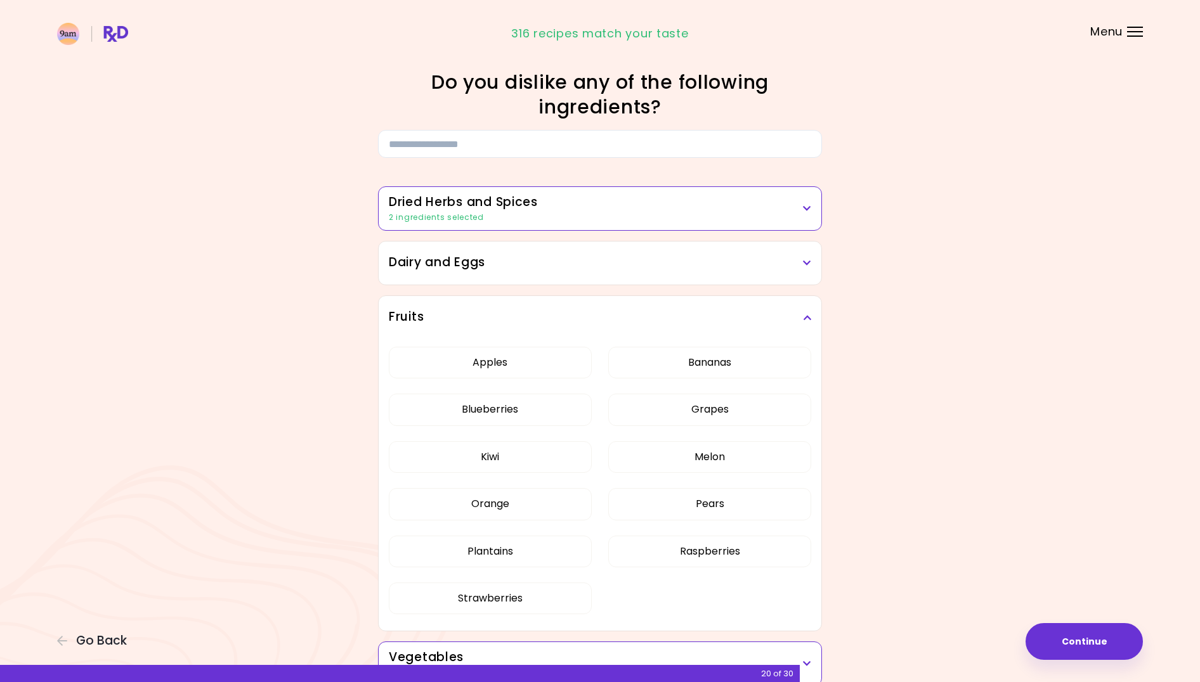
click at [564, 319] on h3 "Fruits" at bounding box center [600, 317] width 422 height 18
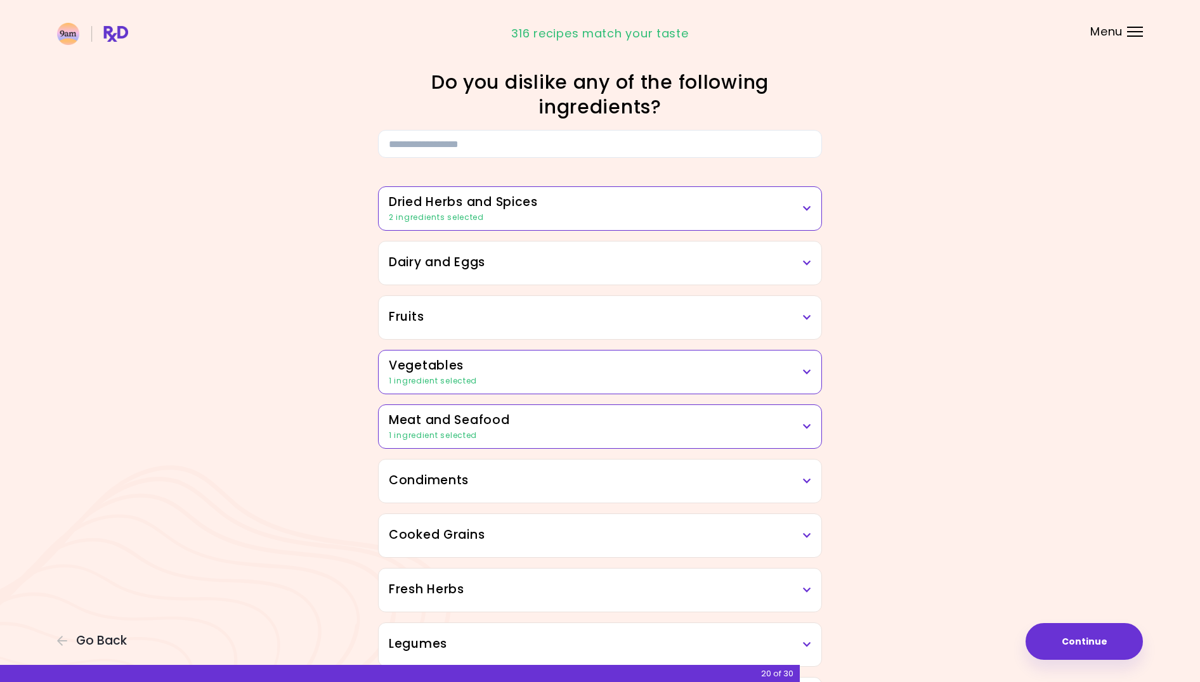
click at [577, 430] on div "1 ingredient selected" at bounding box center [600, 435] width 422 height 11
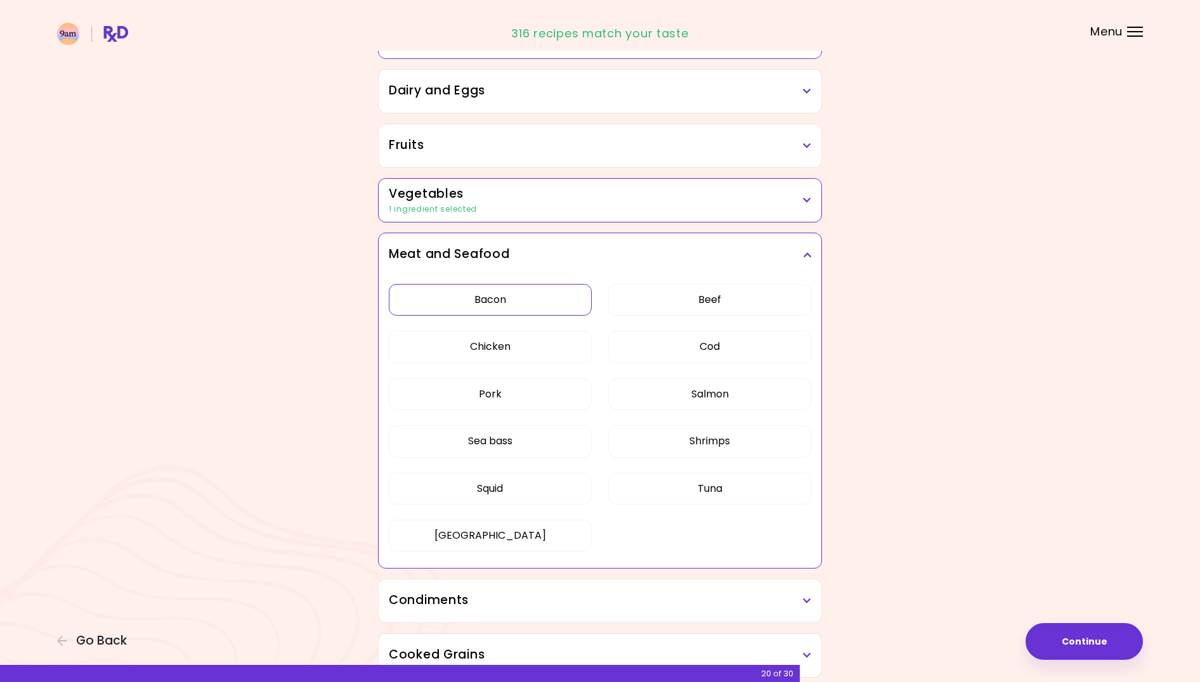
scroll to position [313, 0]
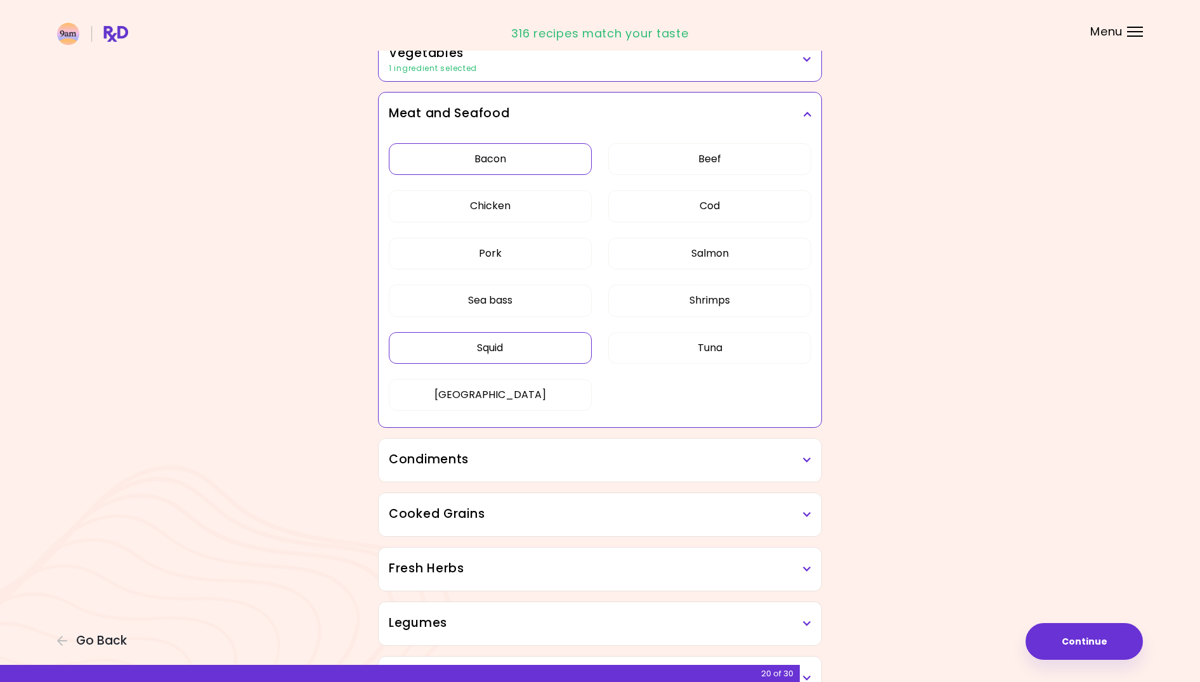
click at [535, 346] on button "Squid" at bounding box center [490, 348] width 203 height 32
click at [564, 466] on h3 "Condiments" at bounding box center [600, 460] width 422 height 18
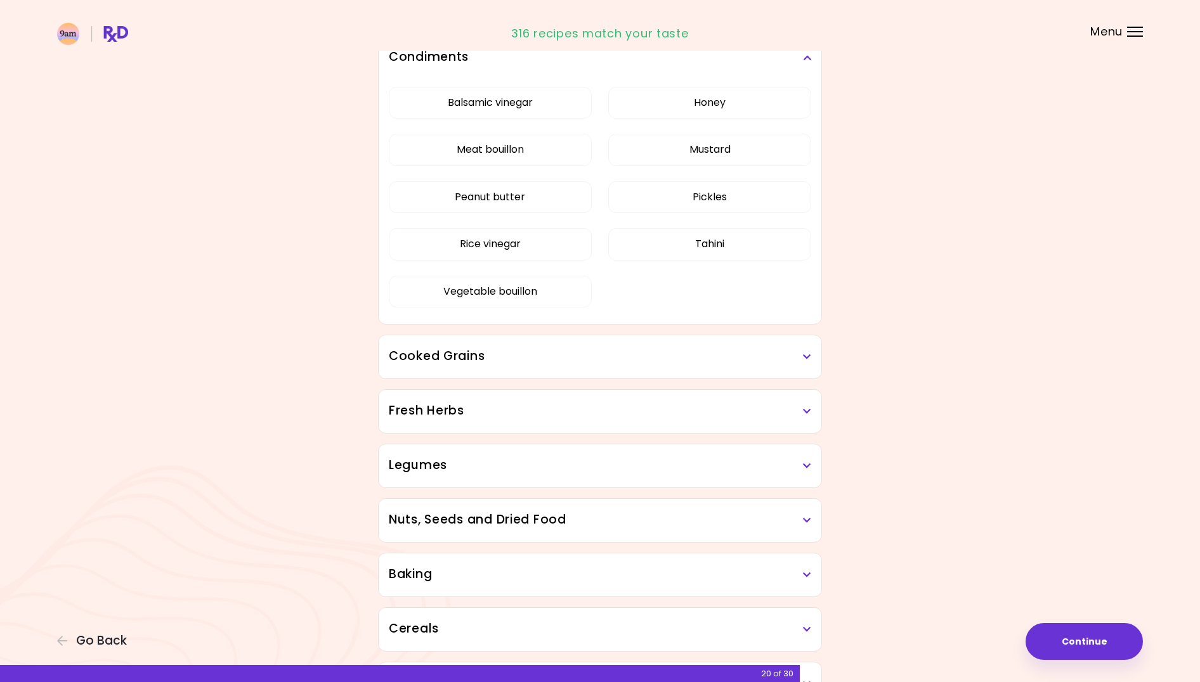
scroll to position [699, 0]
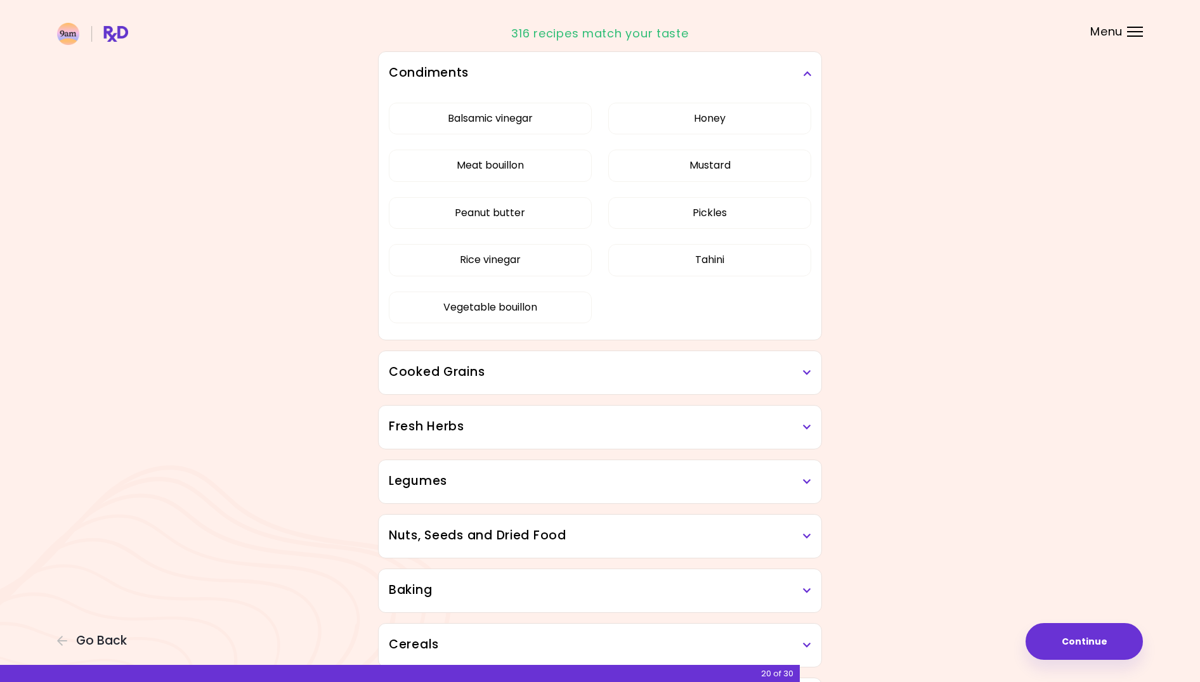
click at [584, 387] on div "Cooked Grains" at bounding box center [600, 372] width 443 height 43
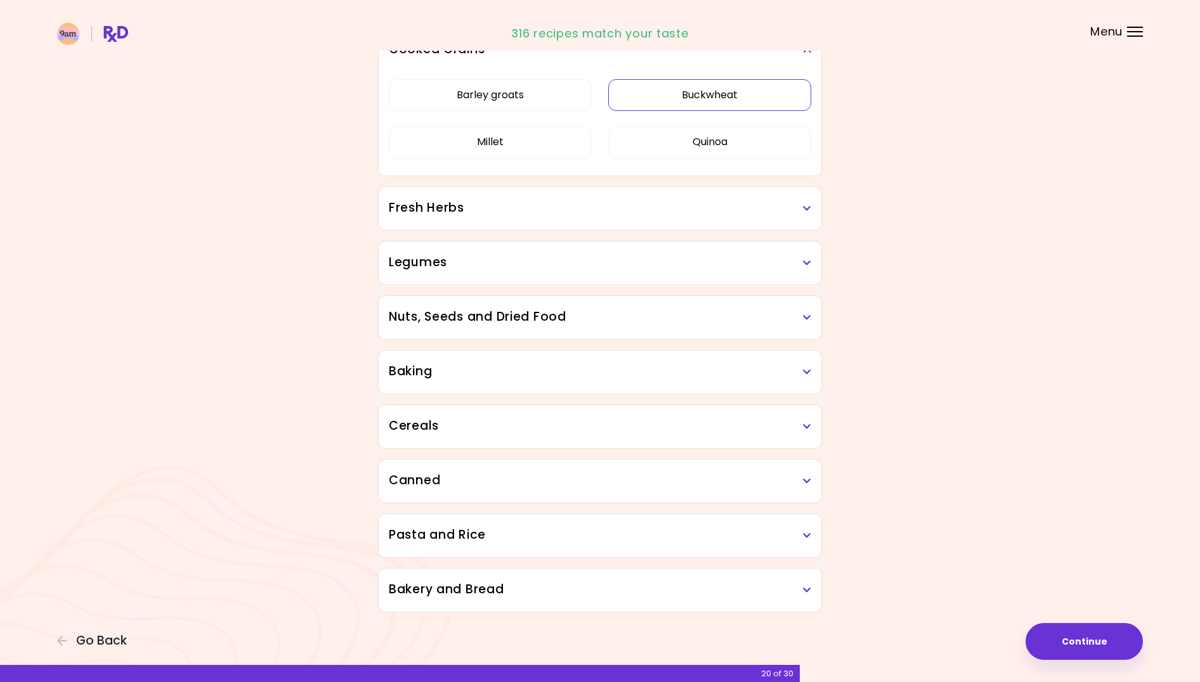
click at [705, 111] on button "Buckwheat" at bounding box center [709, 95] width 203 height 32
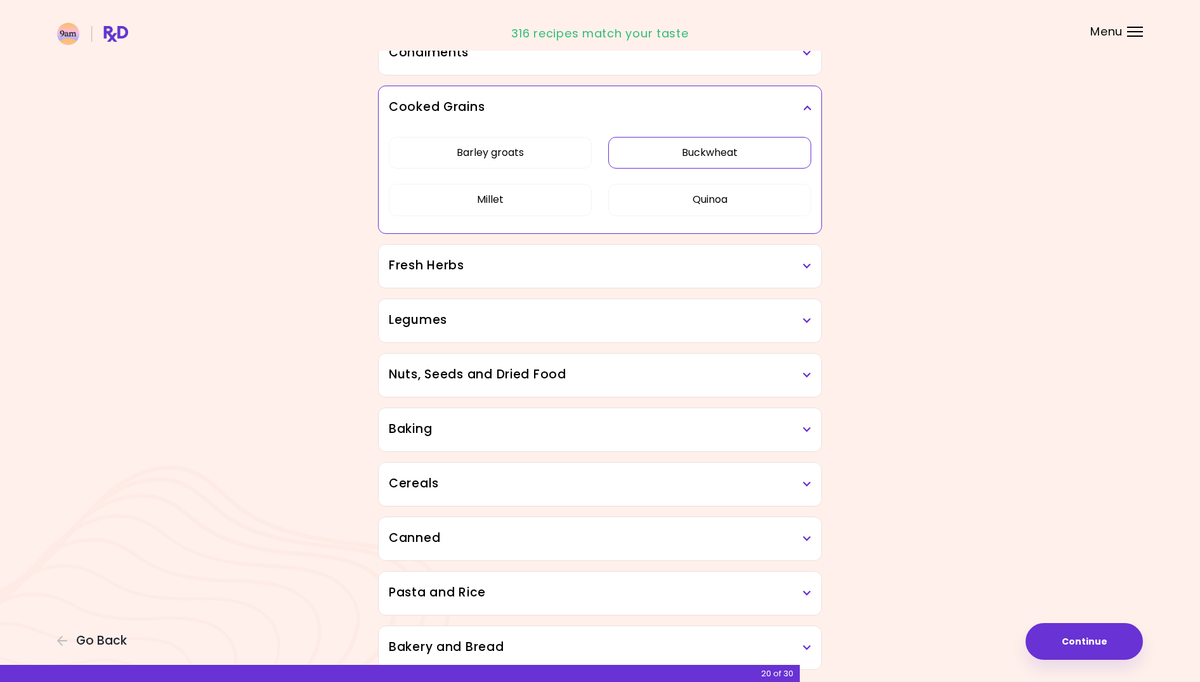
click at [570, 275] on div "Fresh Herbs" at bounding box center [600, 266] width 443 height 43
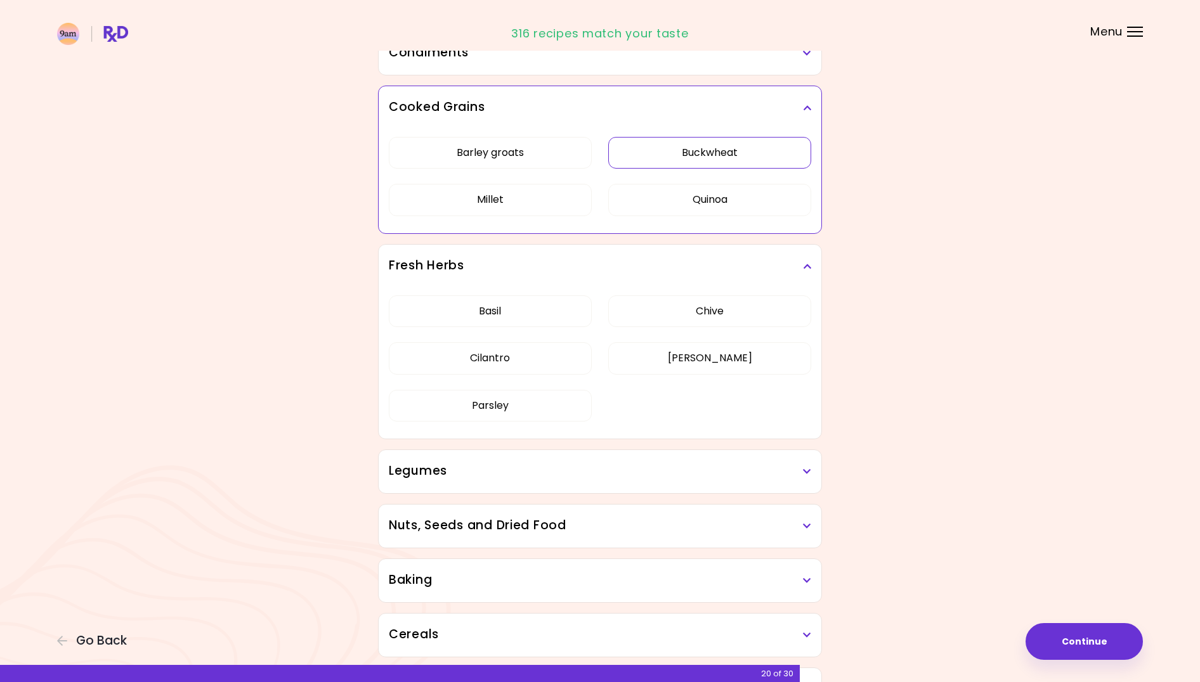
click at [564, 469] on h3 "Legumes" at bounding box center [600, 471] width 422 height 18
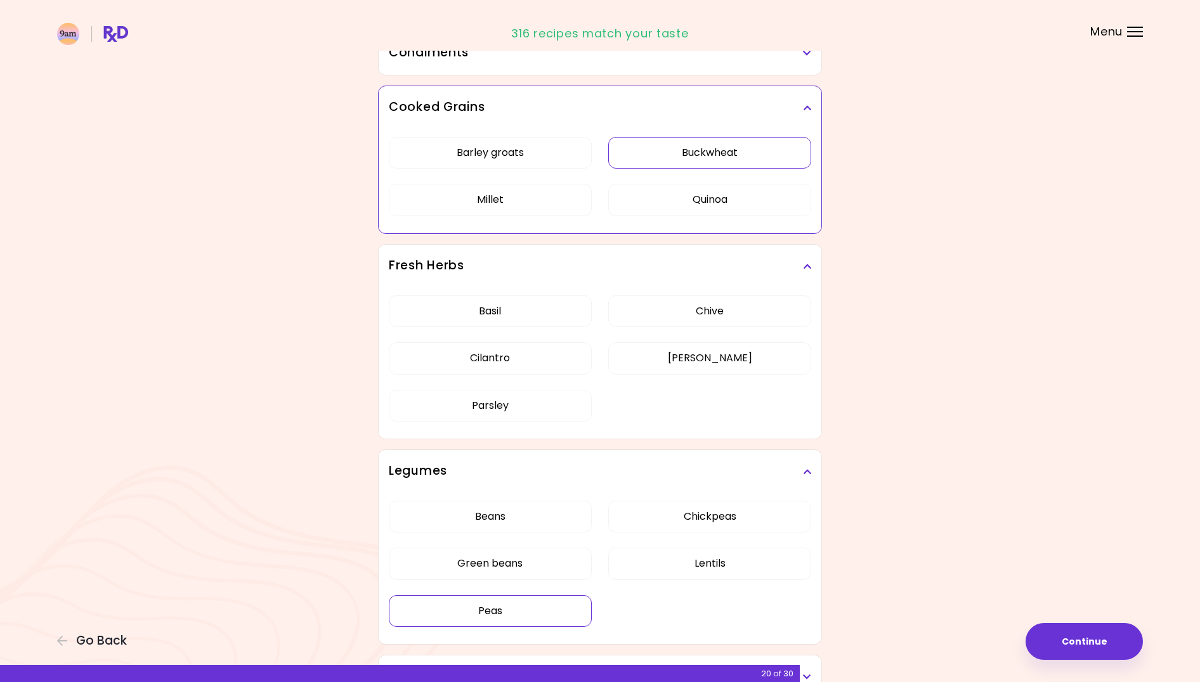
scroll to position [614, 0]
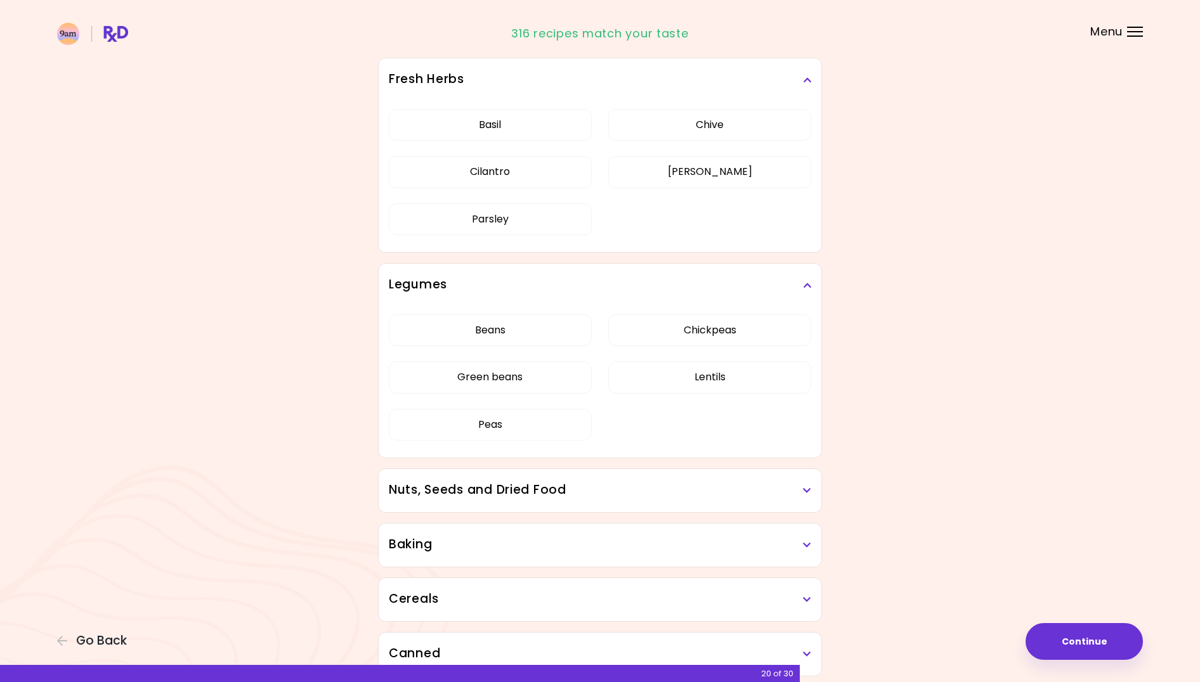
click at [595, 497] on h3 "Nuts, Seeds and Dried Food" at bounding box center [600, 490] width 422 height 18
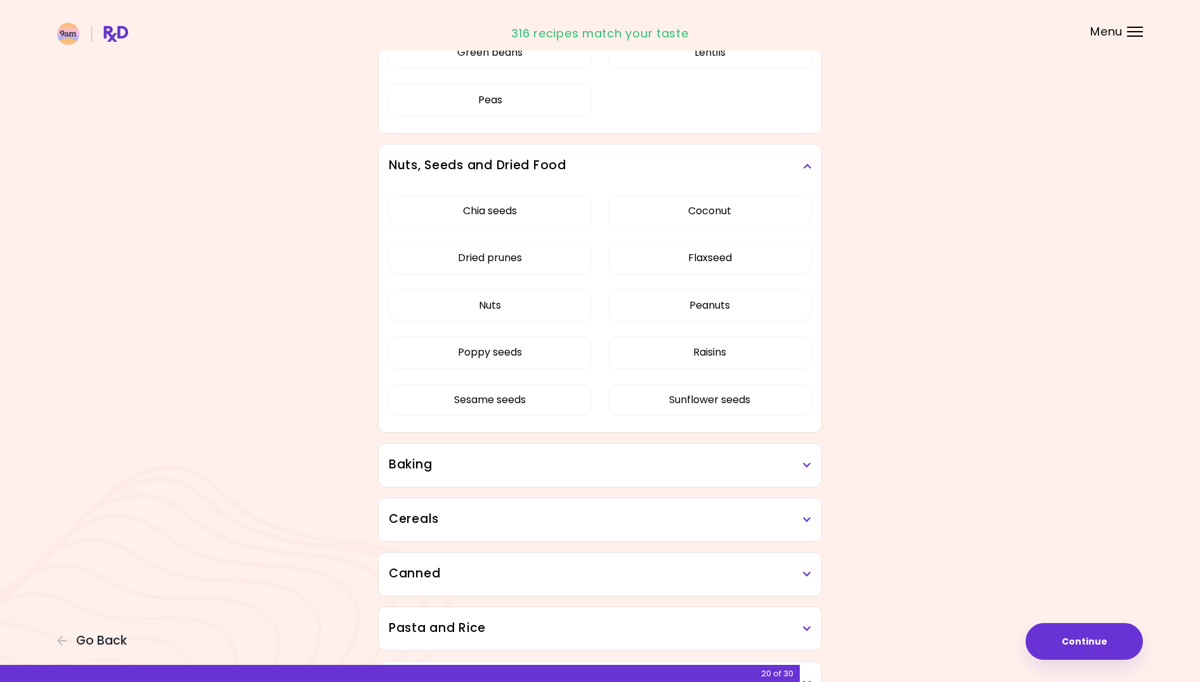
scroll to position [1032, 0]
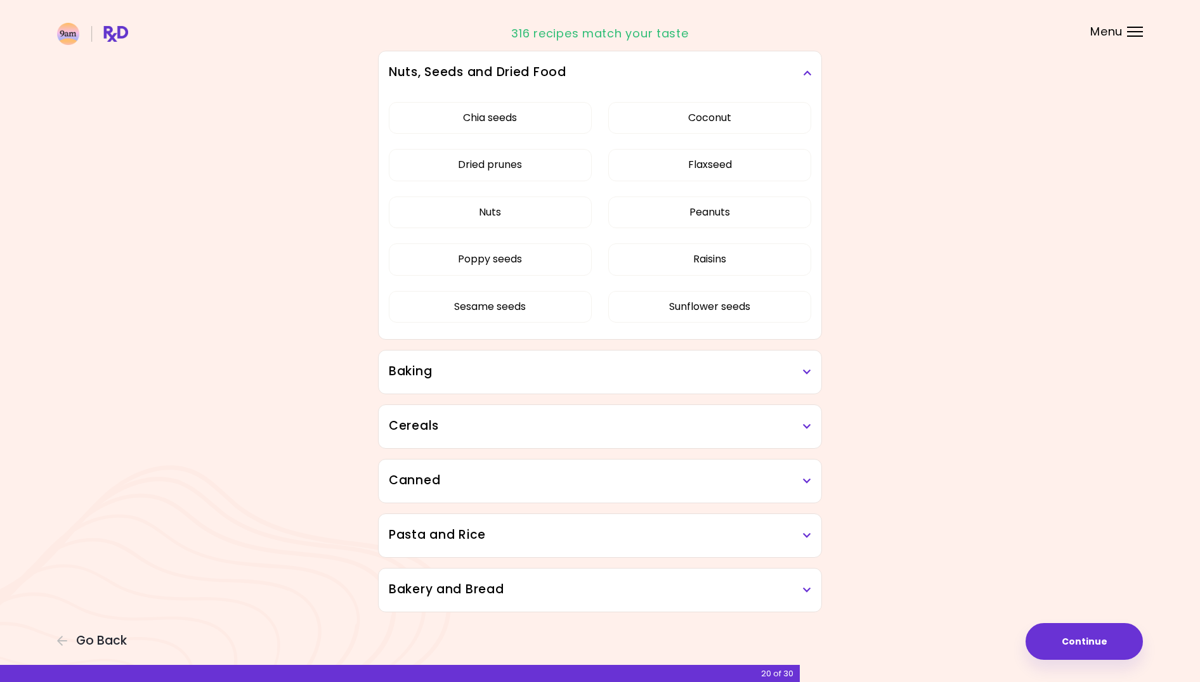
click at [586, 377] on h3 "Baking" at bounding box center [600, 372] width 422 height 18
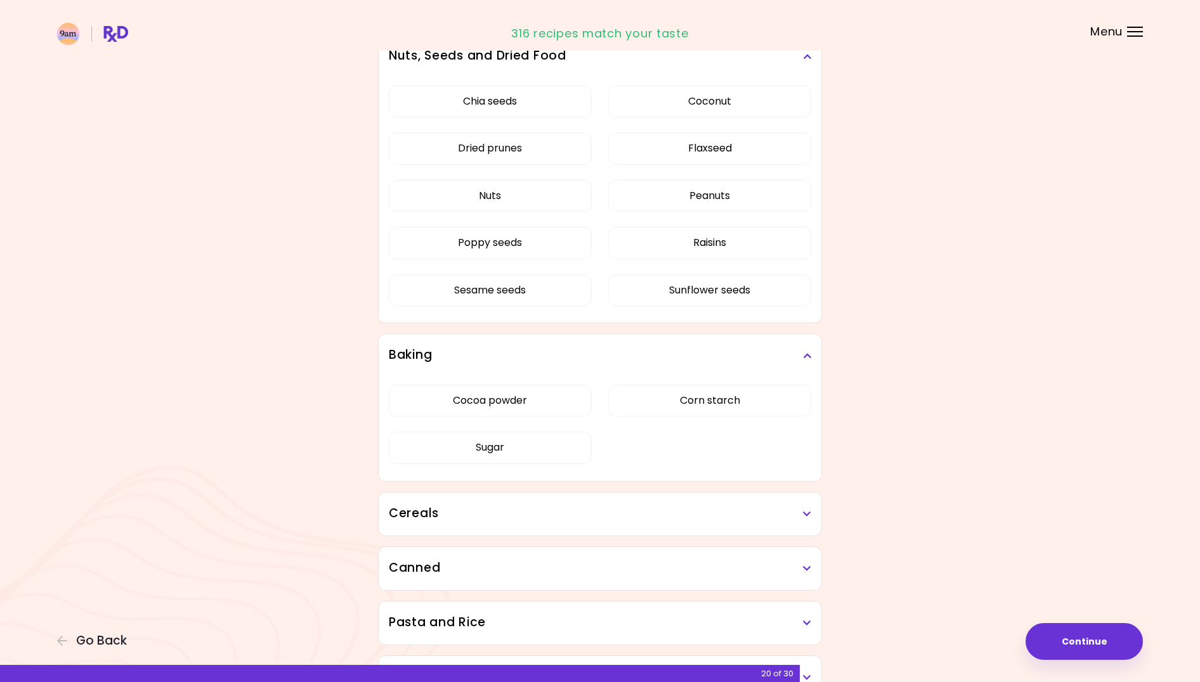
click at [585, 517] on h3 "Cereals" at bounding box center [600, 514] width 422 height 18
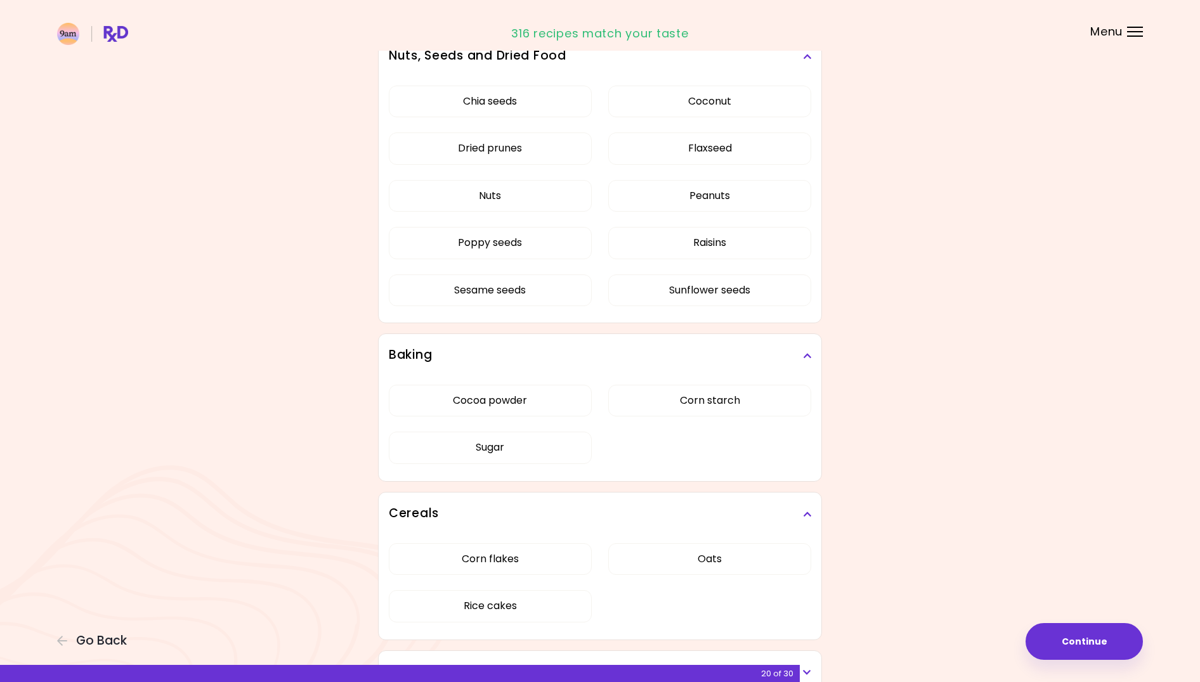
scroll to position [1240, 0]
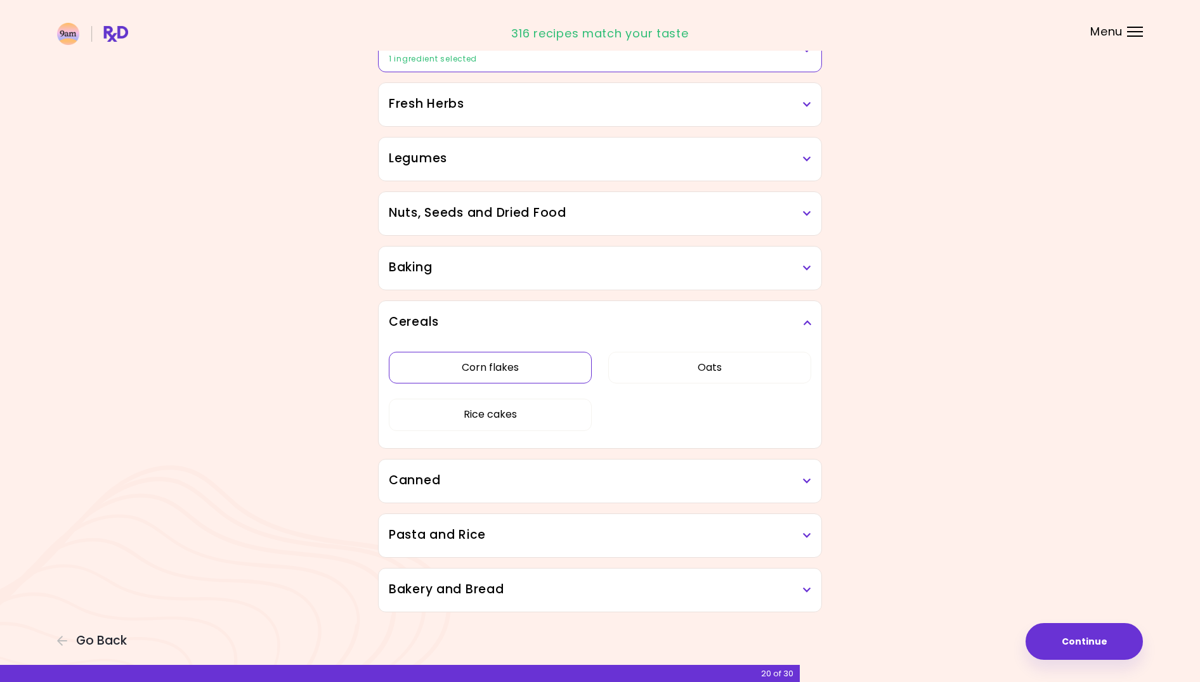
click at [549, 379] on button "Corn flakes" at bounding box center [490, 368] width 203 height 32
drag, startPoint x: 591, startPoint y: 487, endPoint x: 540, endPoint y: 418, distance: 86.1
click at [627, 418] on div "Dried Herbs and Spices 2 ingredients selected Adobo Annatto seeds Chilli Cinnam…" at bounding box center [600, 142] width 457 height 940
click at [537, 417] on button "Rice cakes" at bounding box center [490, 415] width 203 height 32
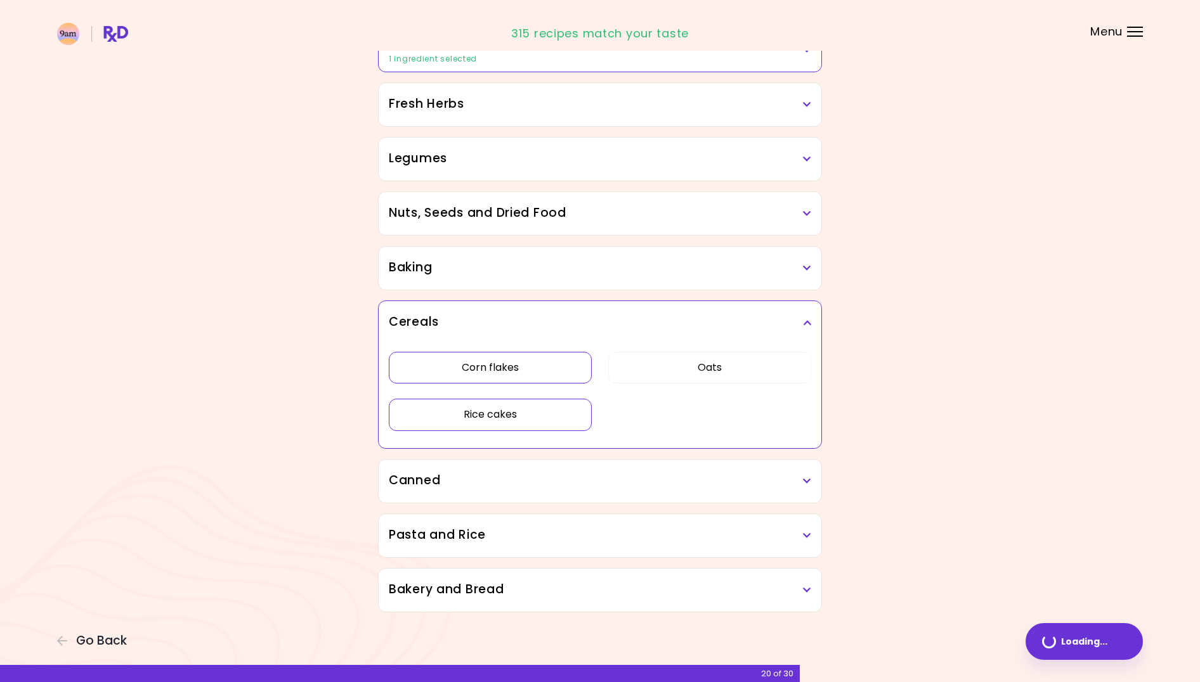
click at [624, 484] on h3 "Canned" at bounding box center [600, 481] width 422 height 18
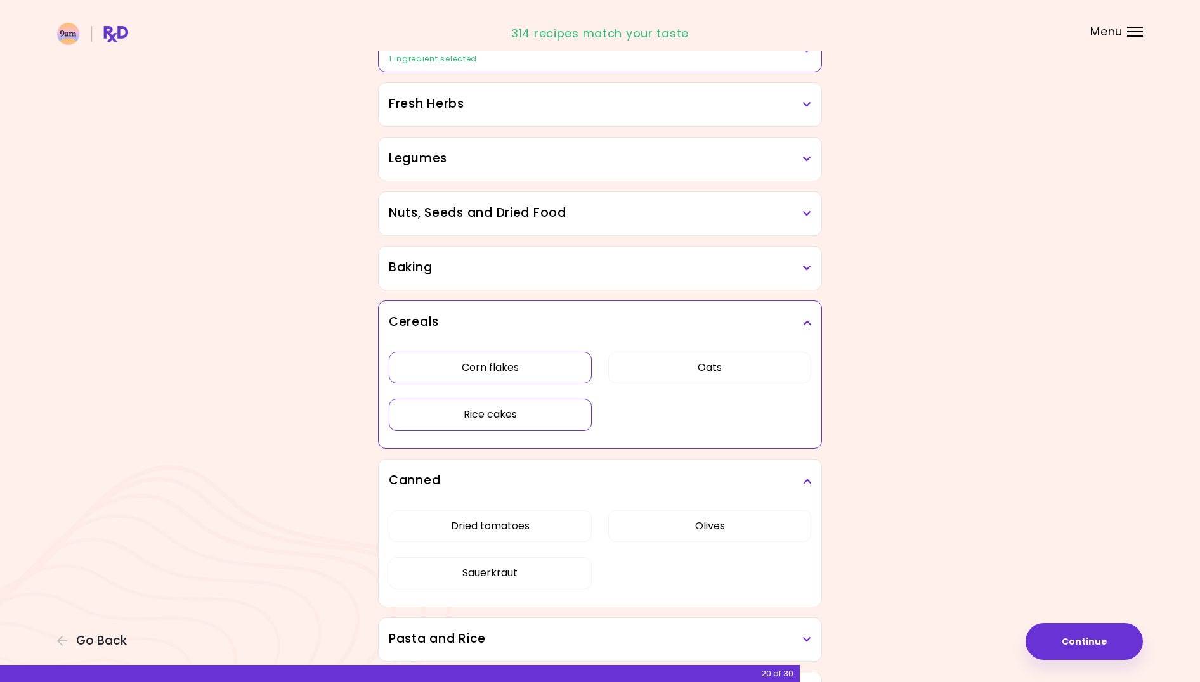
scroll to position [590, 0]
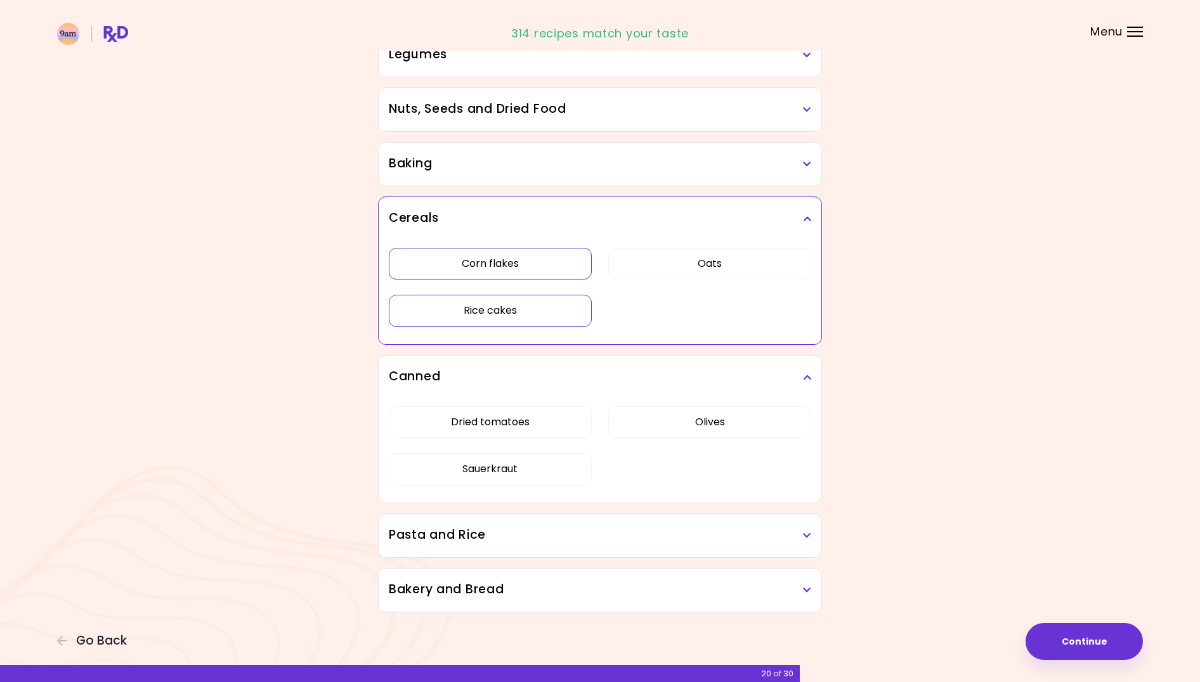
click at [621, 543] on h3 "Pasta and Rice" at bounding box center [600, 535] width 422 height 18
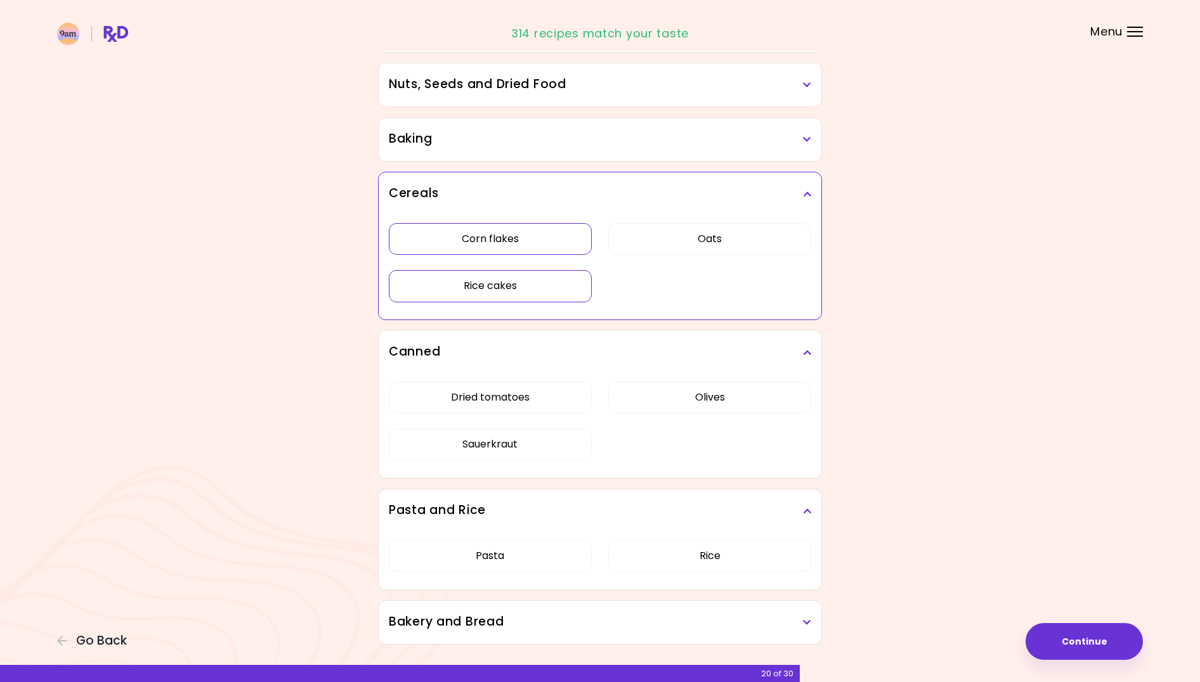
scroll to position [623, 0]
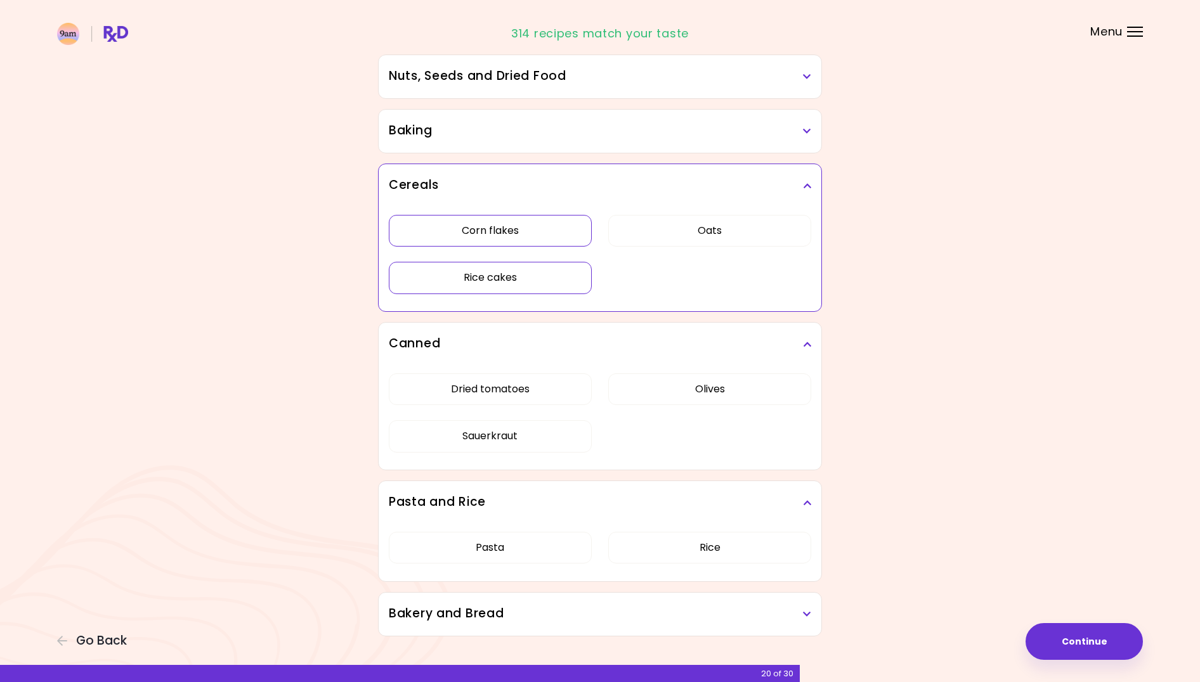
click at [592, 613] on h3 "Bakery and Bread" at bounding box center [600, 614] width 422 height 18
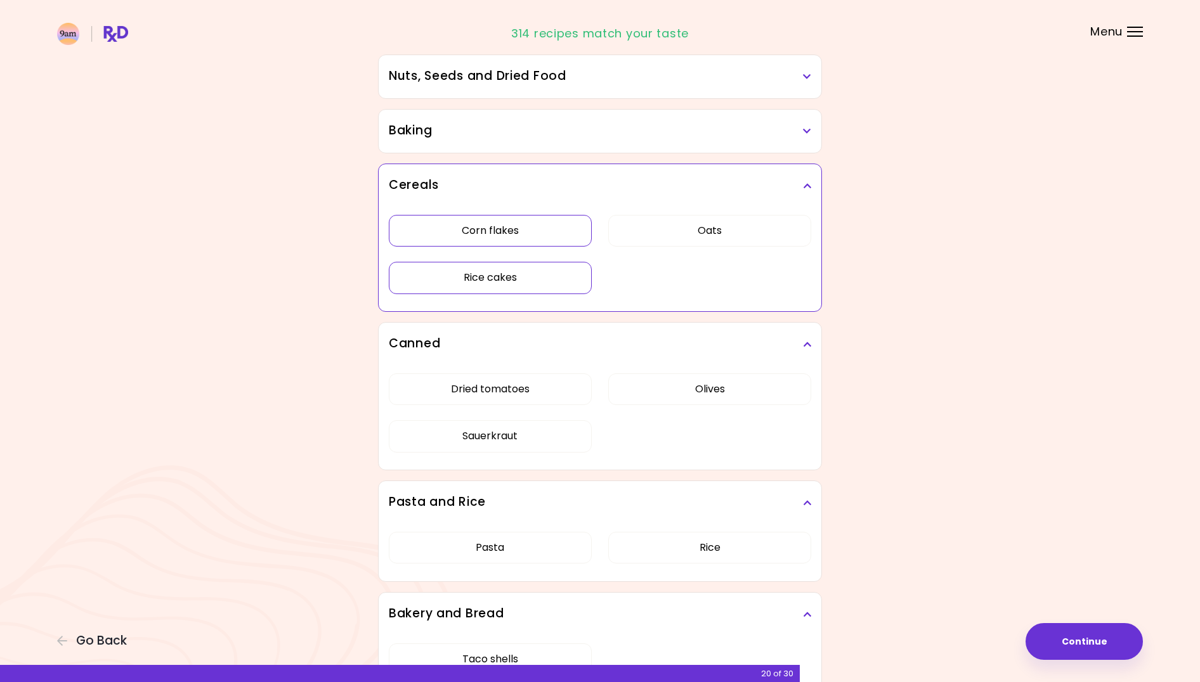
scroll to position [704, 0]
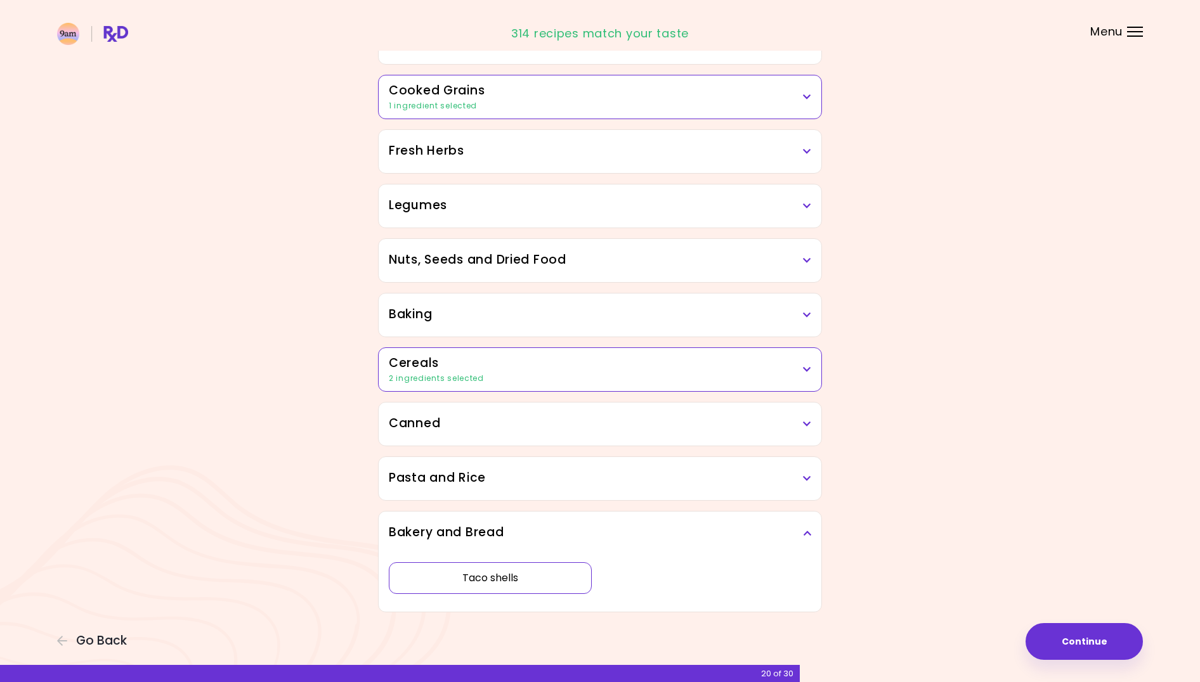
click at [567, 575] on button "Taco shells" at bounding box center [490, 578] width 203 height 32
click at [1051, 553] on div "Focusable invisible element Do you dislike any of the following ingredients? Dr…" at bounding box center [600, 121] width 1200 height 1121
click at [812, 533] on div "Bakery and Bread" at bounding box center [600, 533] width 443 height 43
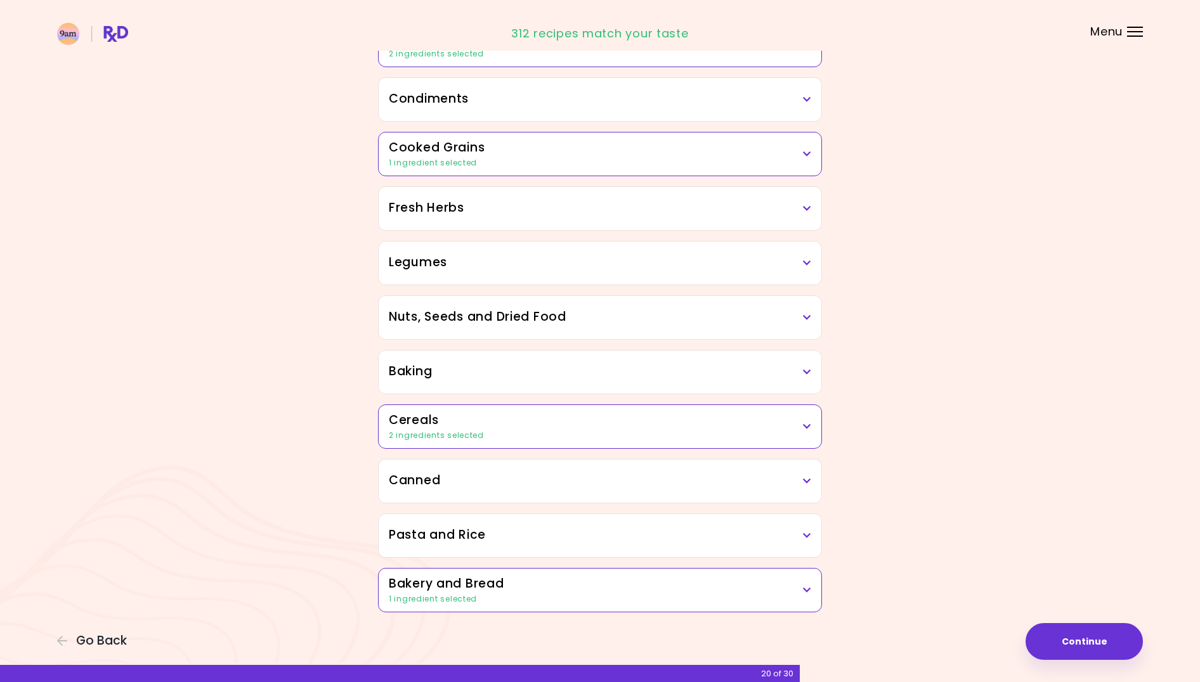
scroll to position [382, 0]
drag, startPoint x: 926, startPoint y: 538, endPoint x: 1067, endPoint y: 616, distance: 160.9
click at [926, 538] on div "Focusable invisible element Do you dislike any of the following ingredients? Dr…" at bounding box center [600, 150] width 1200 height 1064
click at [1070, 647] on button "Continue" at bounding box center [1083, 641] width 117 height 37
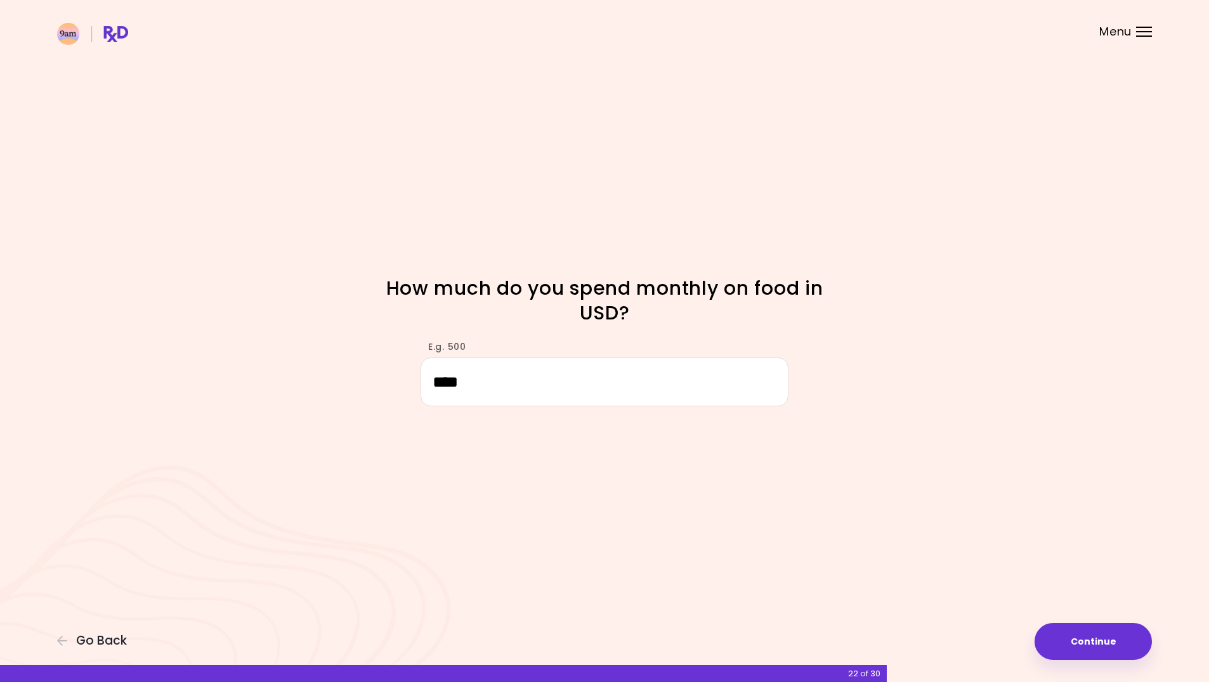
type input "****"
click at [1025, 424] on div "Focusable invisible element How much do you spend monthly on food in USD? E.g. …" at bounding box center [604, 341] width 1209 height 682
click at [1093, 630] on button "Continue" at bounding box center [1092, 641] width 117 height 37
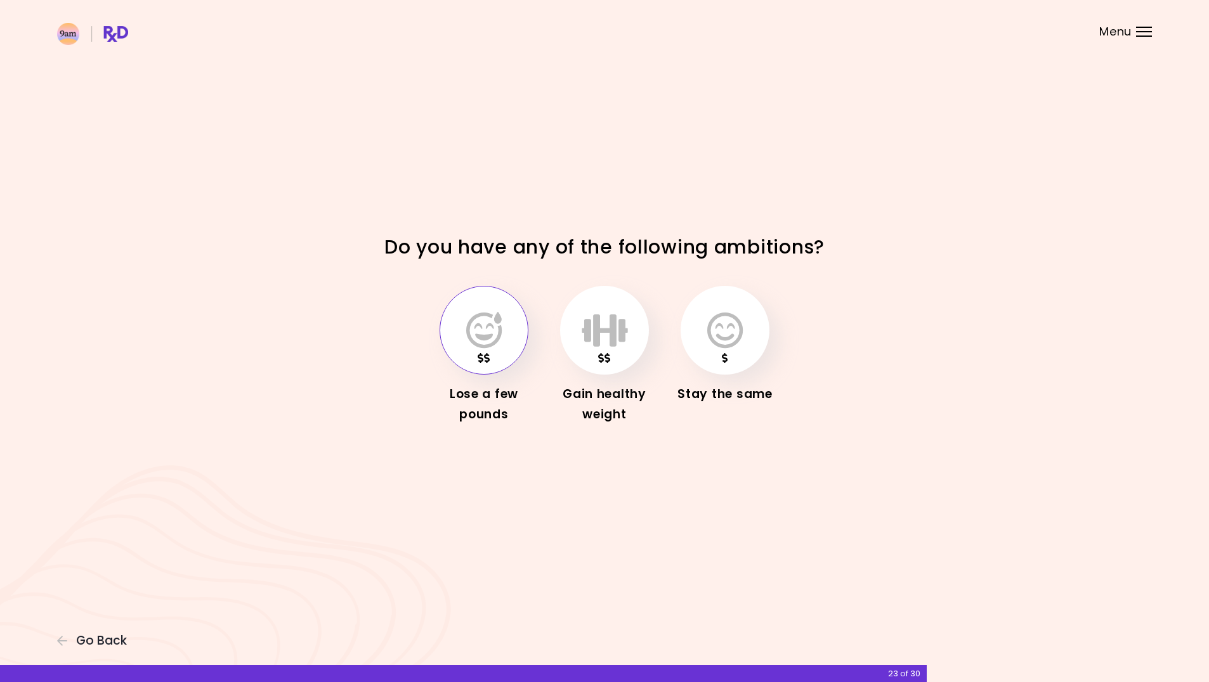
click at [504, 339] on button "button" at bounding box center [483, 330] width 89 height 89
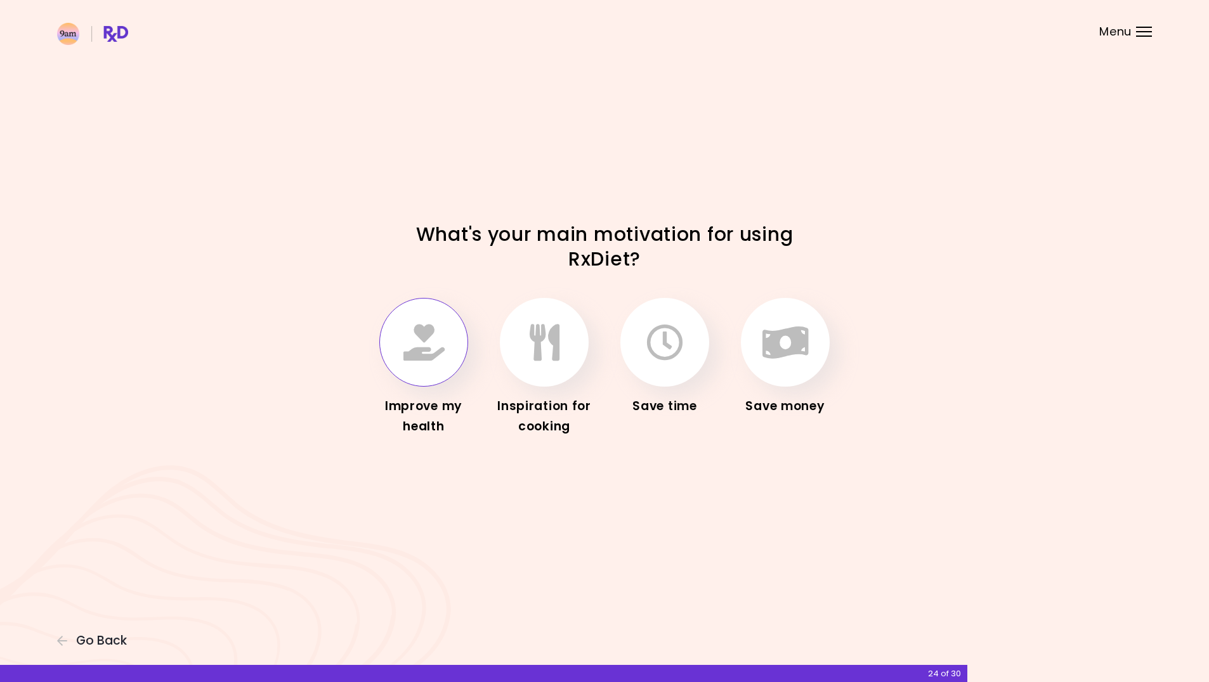
click at [412, 354] on icon "button" at bounding box center [423, 342] width 41 height 37
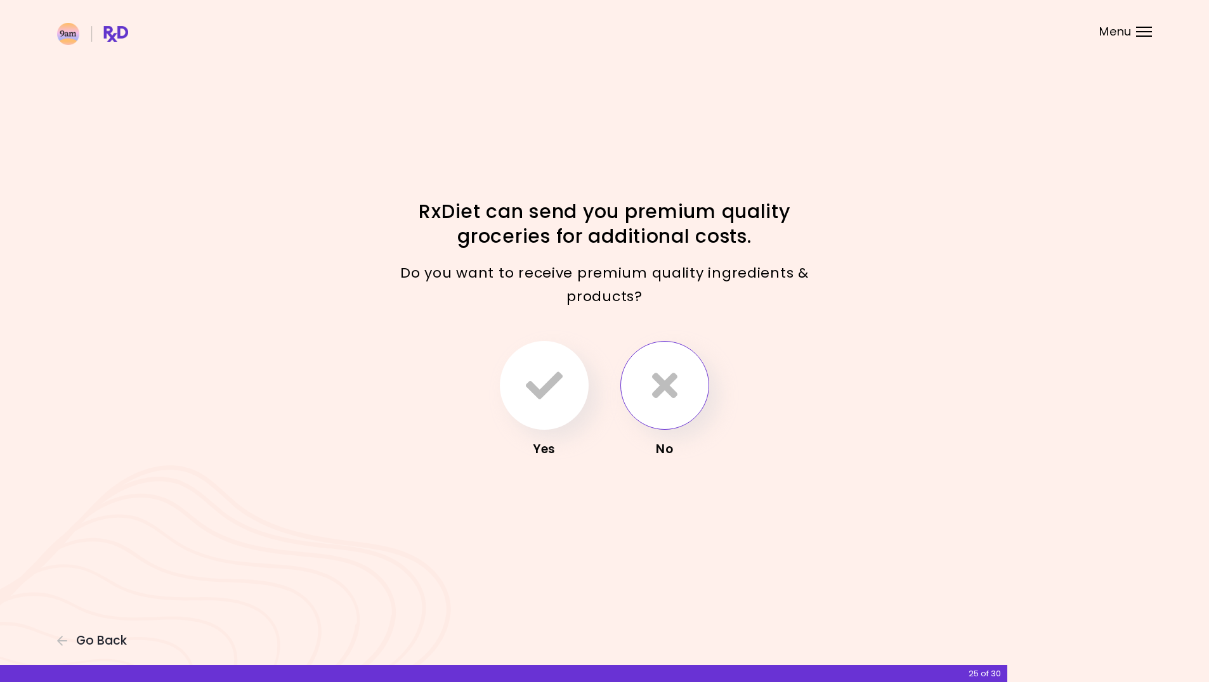
click at [645, 382] on button "button" at bounding box center [664, 385] width 89 height 89
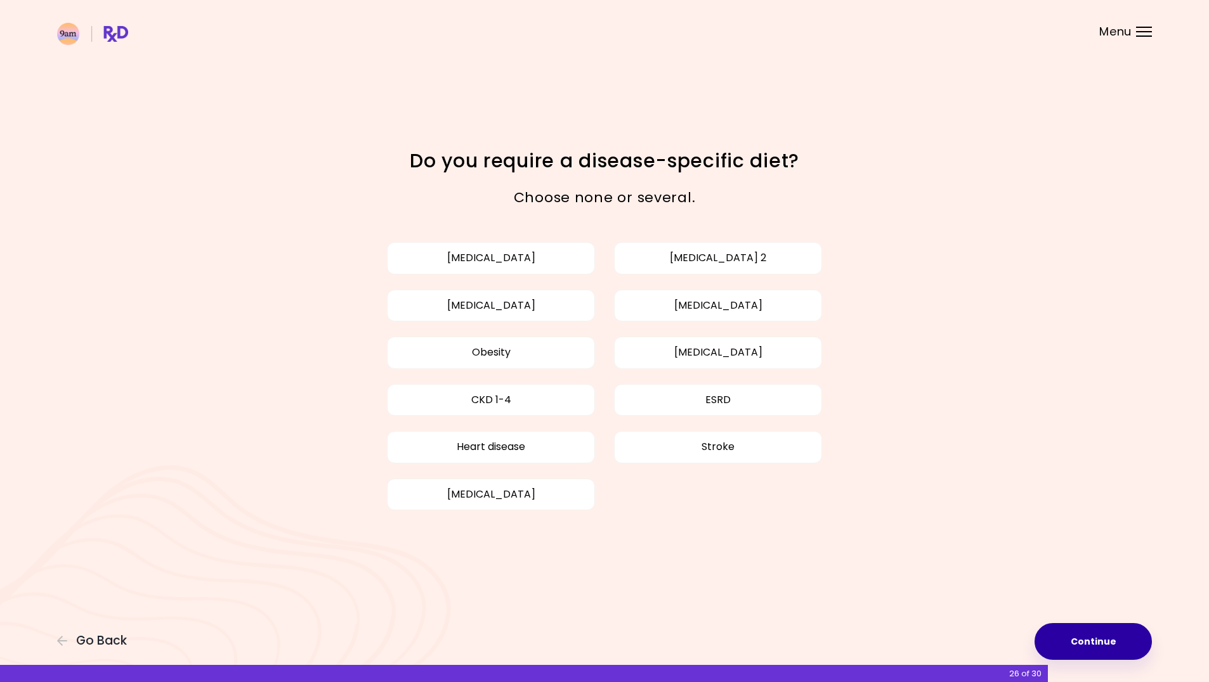
click at [1129, 646] on button "Continue" at bounding box center [1092, 641] width 117 height 37
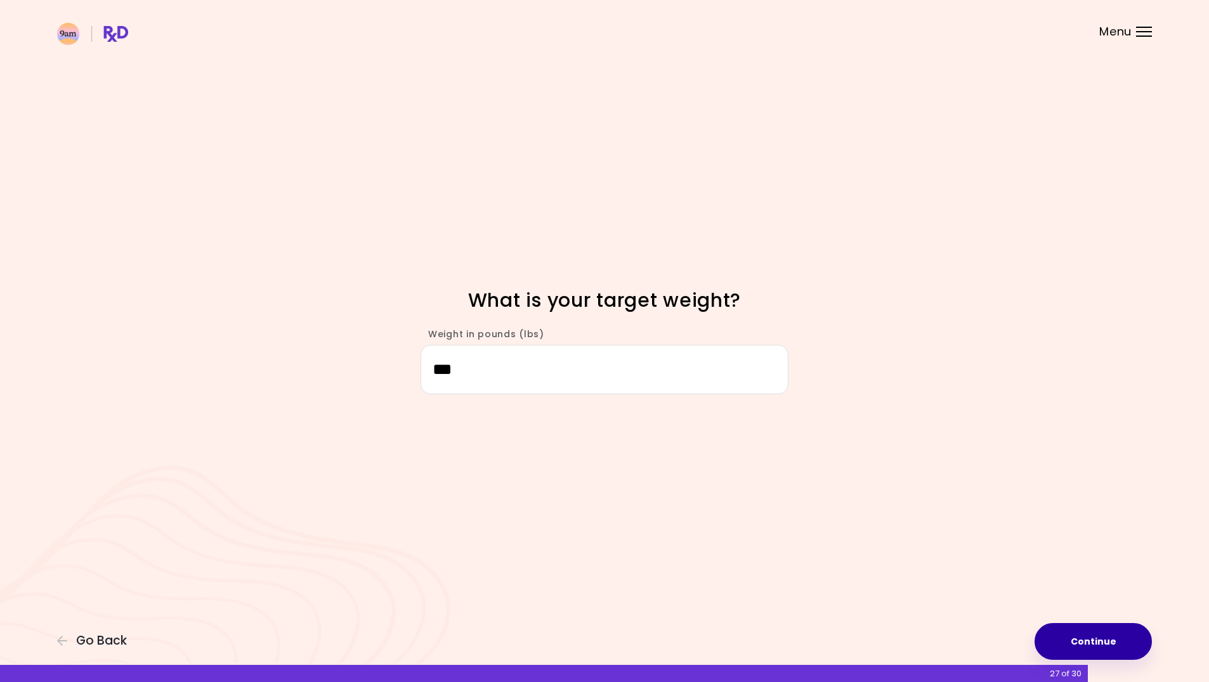
type input "***"
click at [1100, 636] on button "Continue" at bounding box center [1092, 641] width 117 height 37
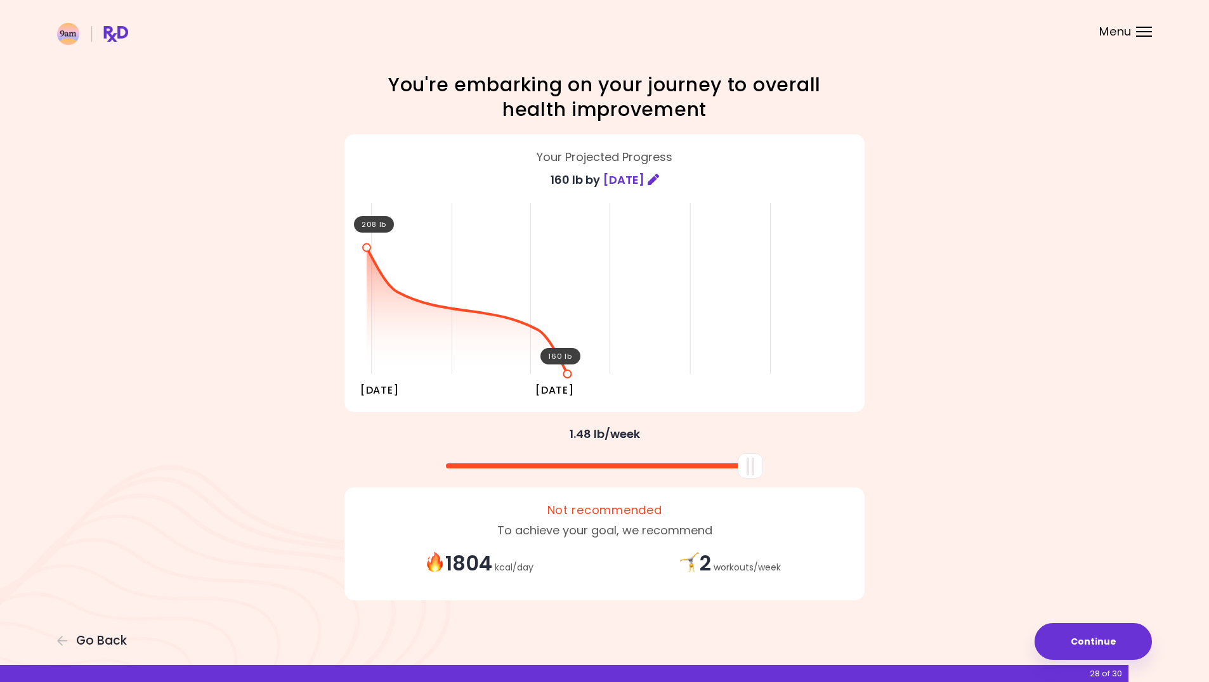
drag, startPoint x: 608, startPoint y: 470, endPoint x: 900, endPoint y: 469, distance: 291.7
click at [779, 477] on div at bounding box center [604, 462] width 533 height 34
drag, startPoint x: 753, startPoint y: 475, endPoint x: 917, endPoint y: 490, distance: 164.3
click at [917, 490] on div "Focusable invisible element You're embarking on your journey to overall health …" at bounding box center [604, 341] width 1209 height 682
click at [1107, 636] on button "Continue" at bounding box center [1092, 641] width 117 height 37
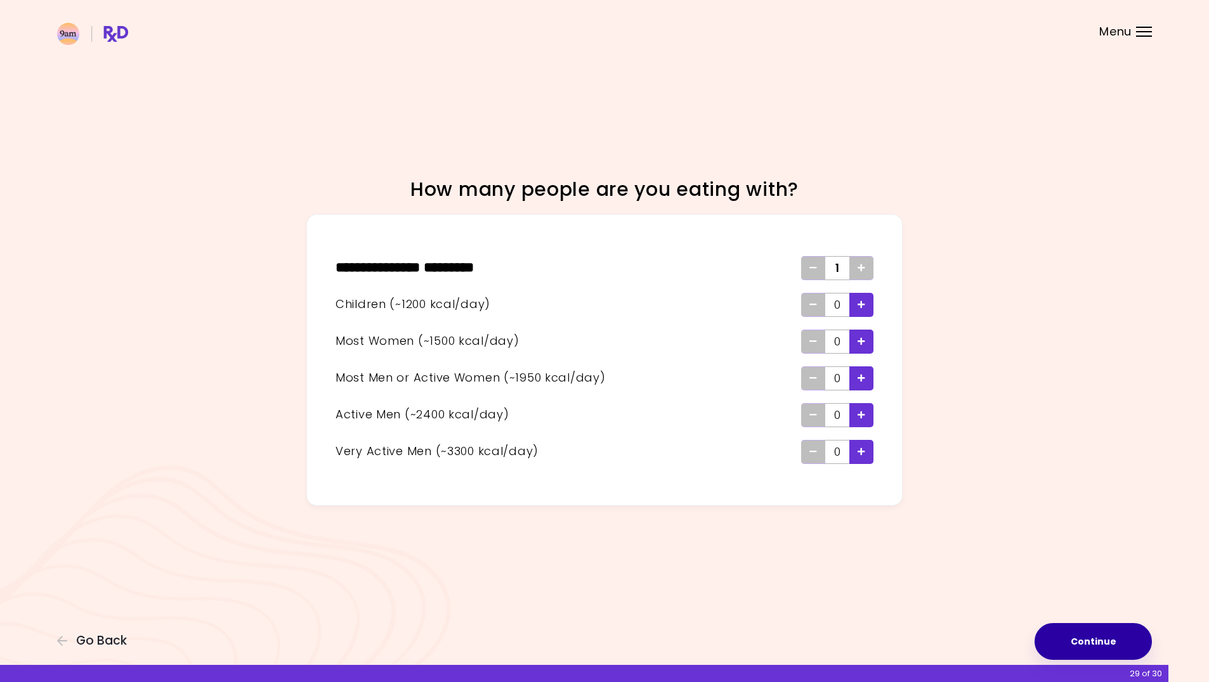
click at [1098, 634] on button "Continue" at bounding box center [1092, 641] width 117 height 37
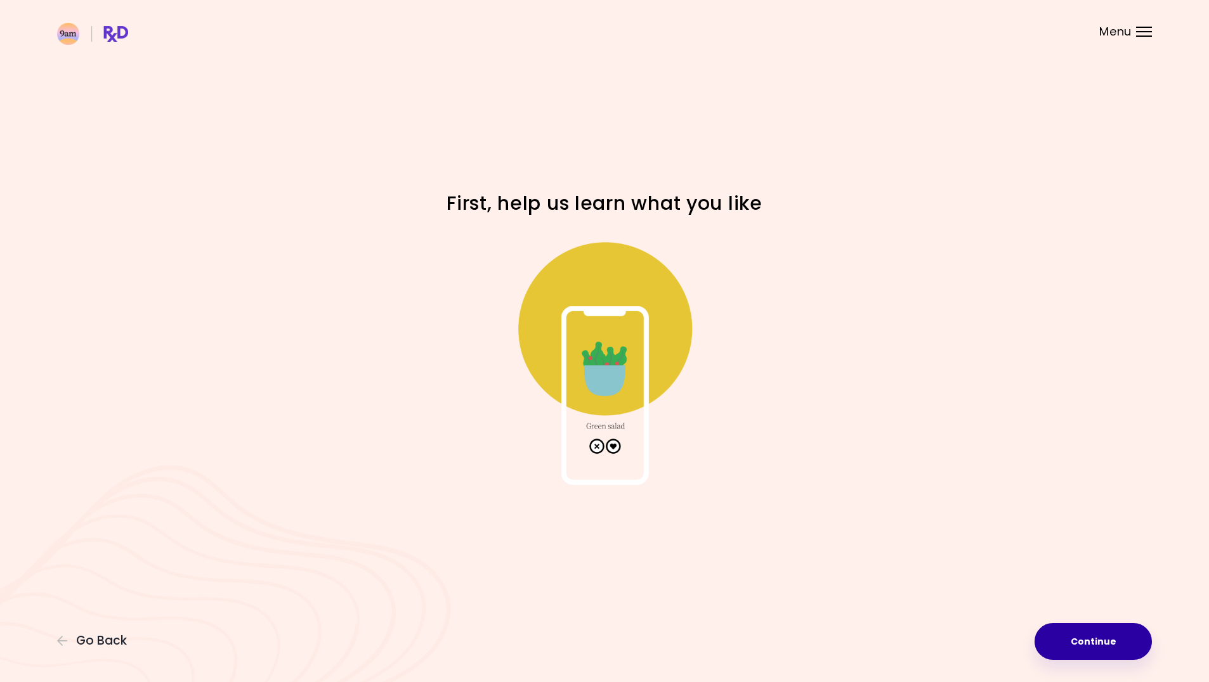
click at [1110, 632] on button "Continue" at bounding box center [1092, 641] width 117 height 37
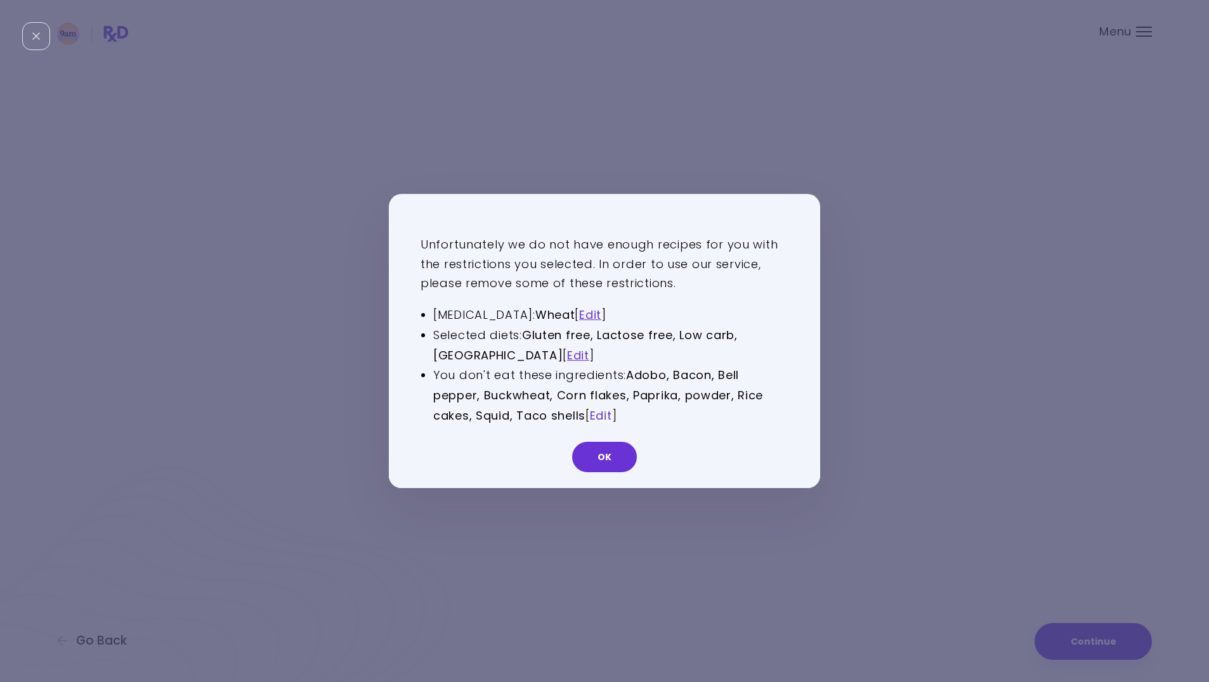
click at [605, 420] on link "Edit" at bounding box center [601, 416] width 22 height 16
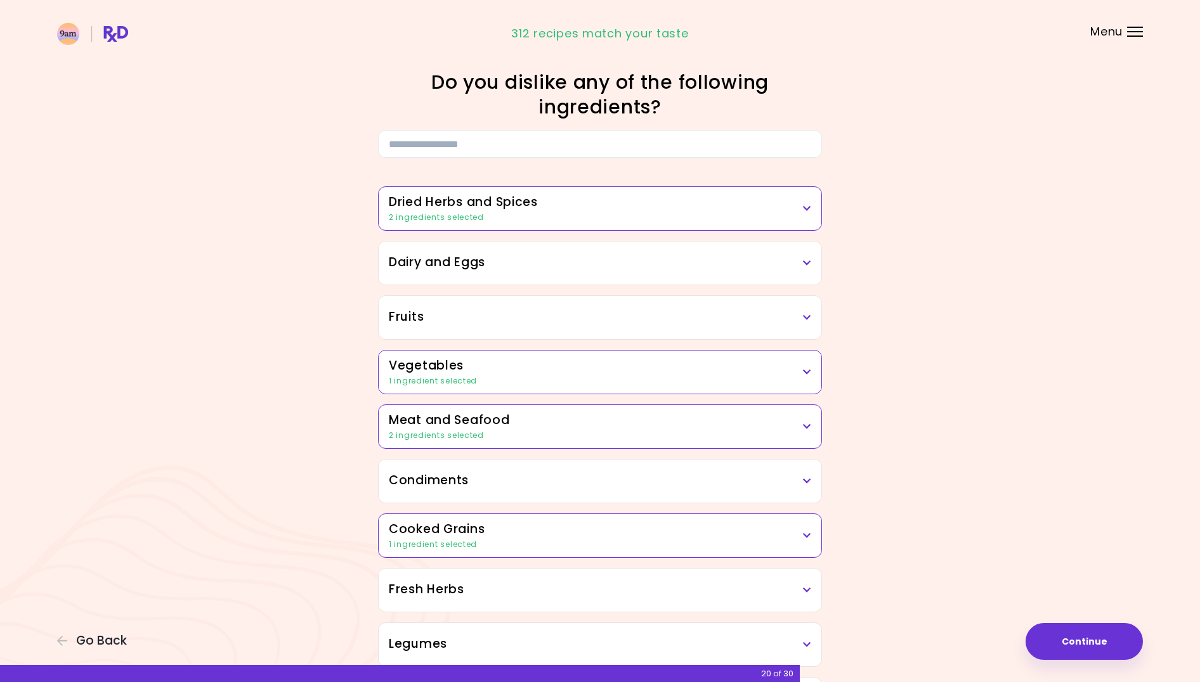
click at [508, 230] on div "Dried Herbs and Spices 2 ingredients selected Adobo Annatto seeds Chilli Cinnam…" at bounding box center [600, 576] width 457 height 836
click at [512, 209] on h3 "Dried Herbs and Spices" at bounding box center [600, 202] width 422 height 18
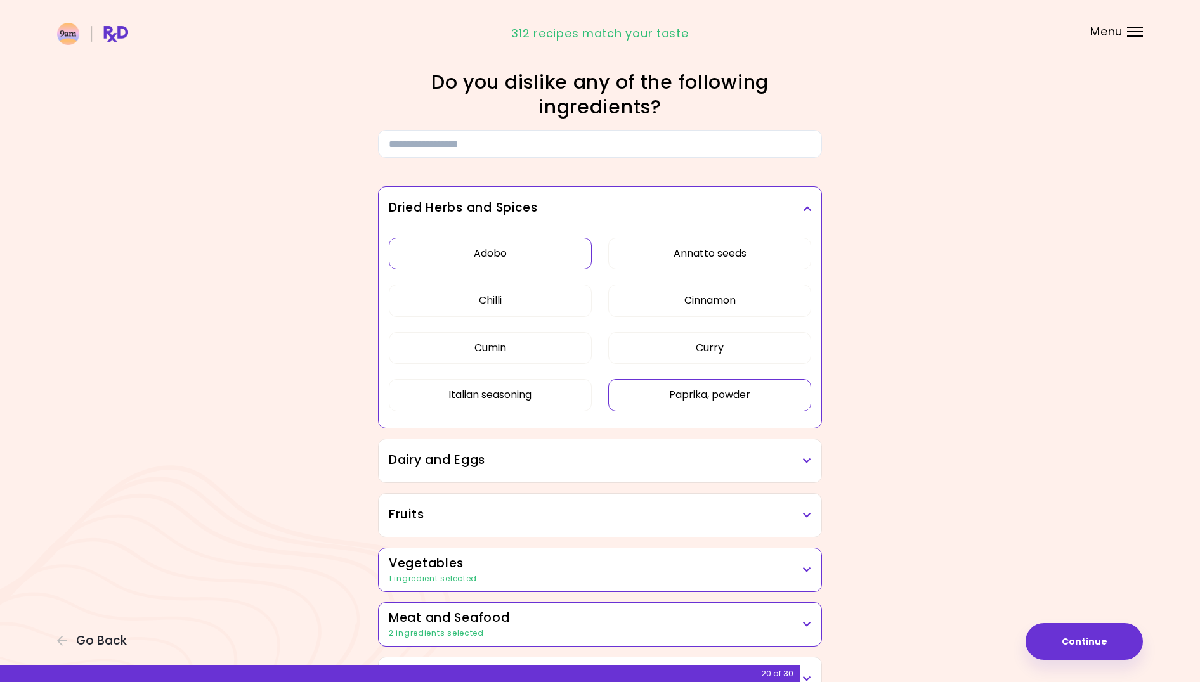
click at [679, 389] on button "Paprika, powder" at bounding box center [709, 395] width 203 height 32
click at [778, 212] on h3 "Dried Herbs and Spices" at bounding box center [600, 208] width 422 height 18
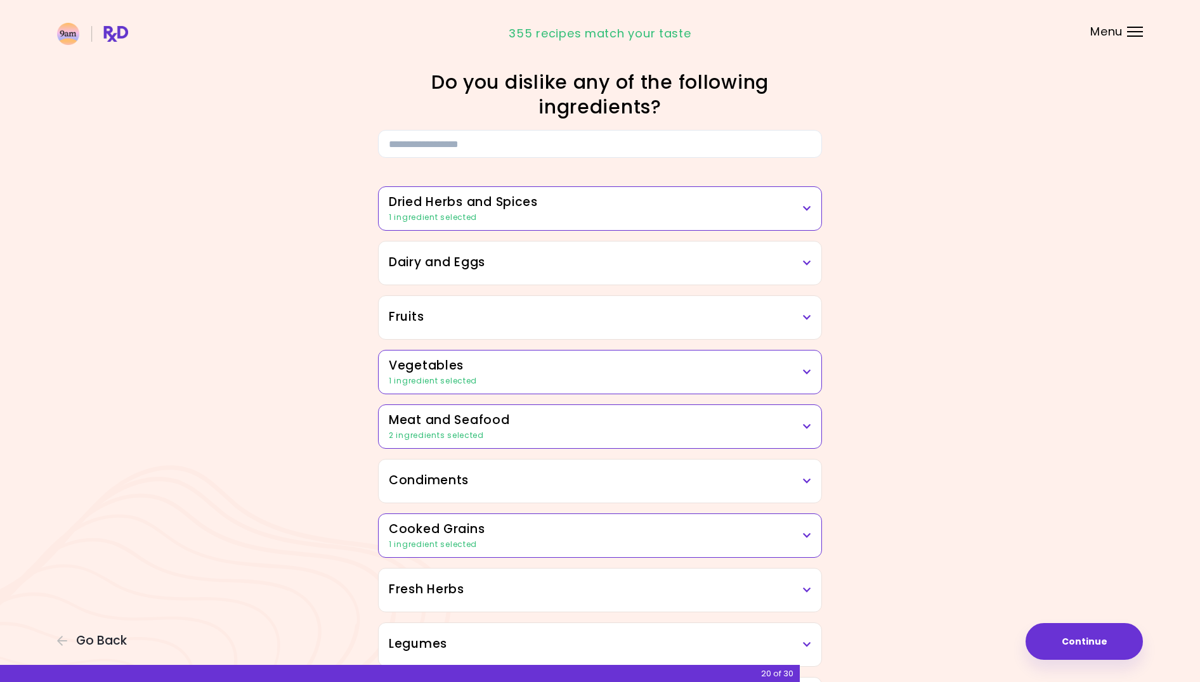
click at [599, 372] on h3 "Vegetables" at bounding box center [600, 366] width 422 height 18
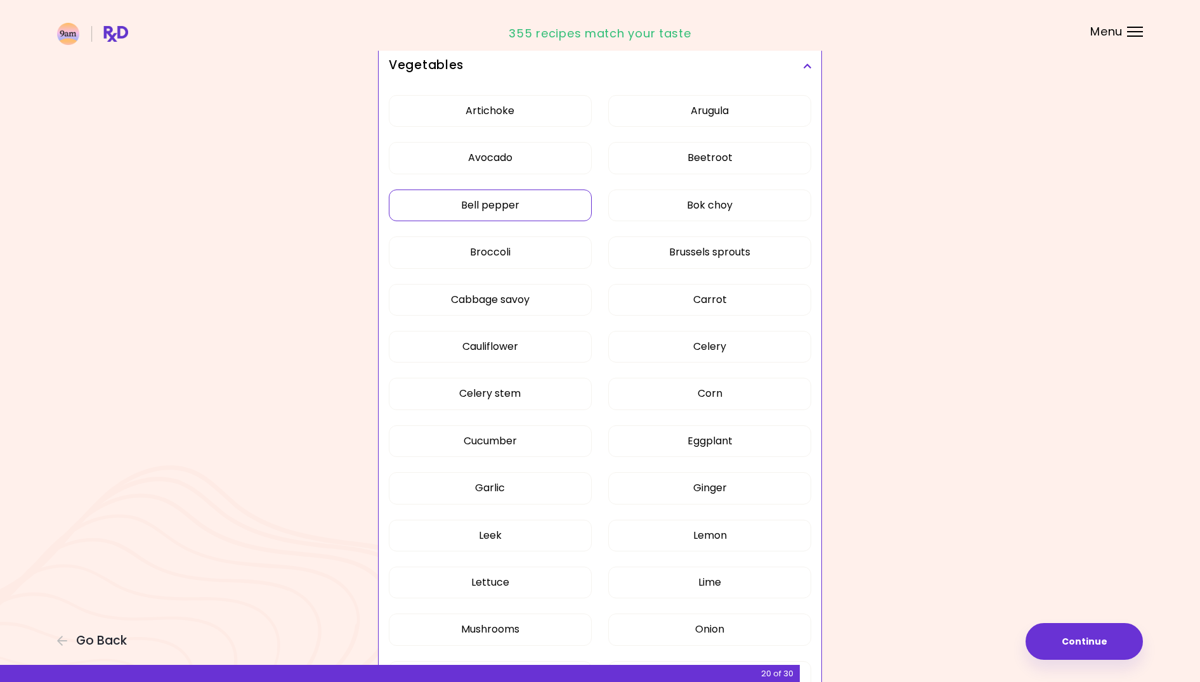
scroll to position [737, 0]
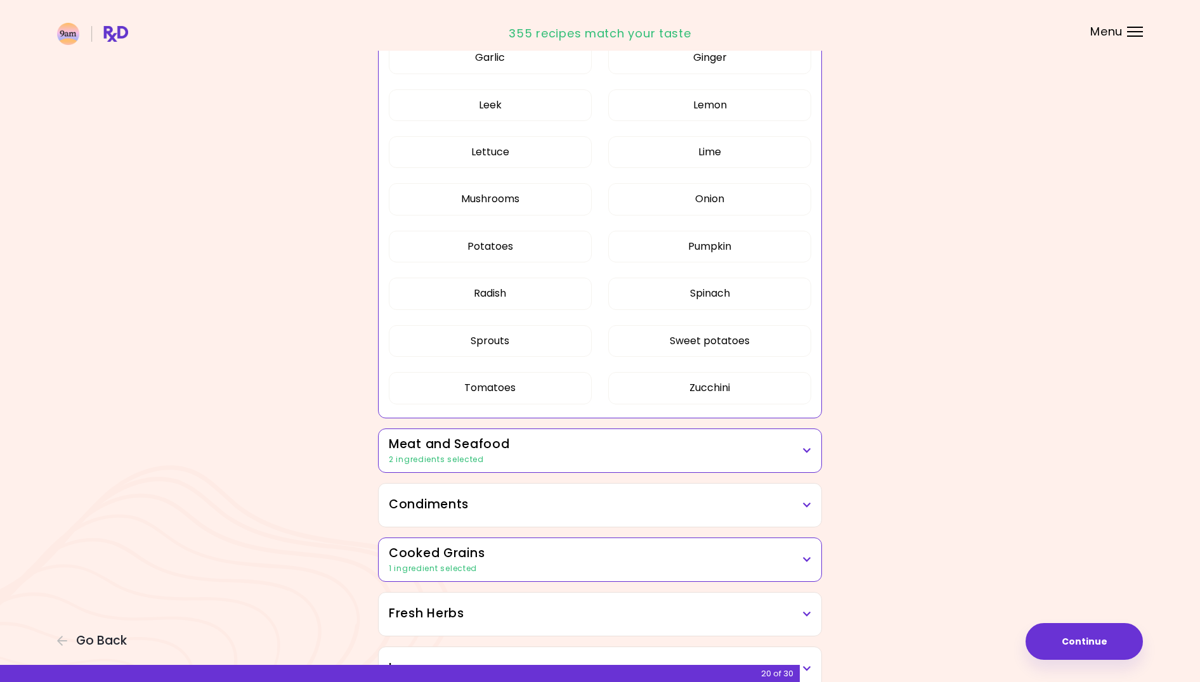
click at [609, 441] on h3 "Meat and Seafood" at bounding box center [600, 445] width 422 height 18
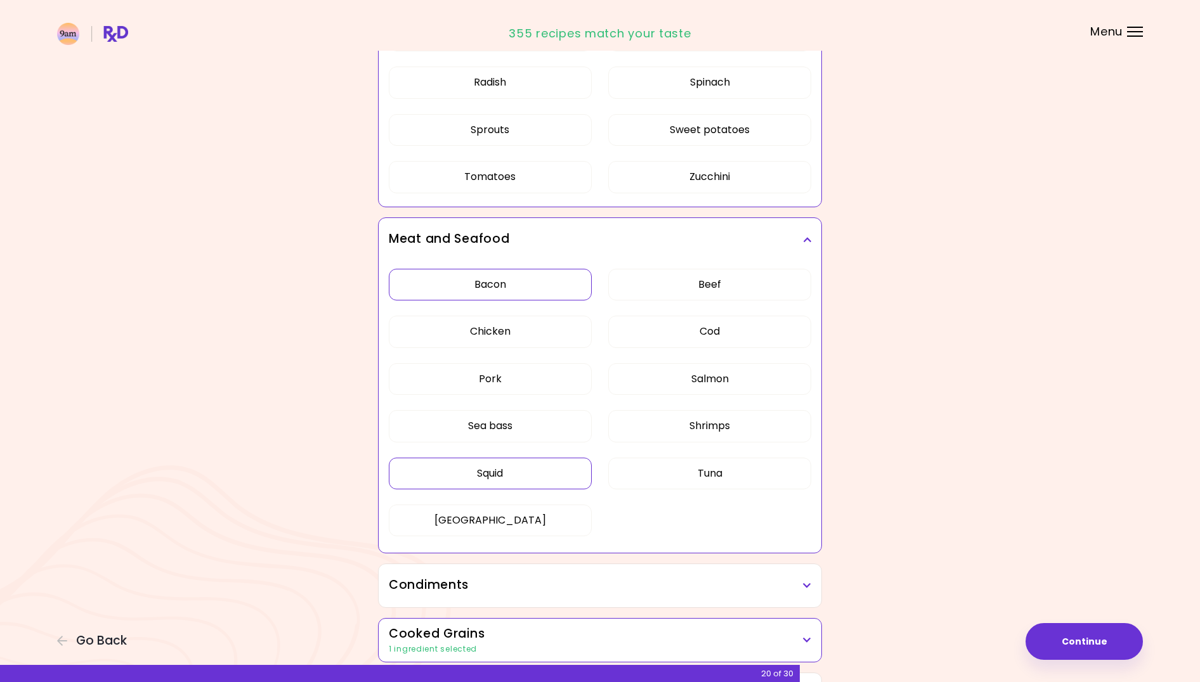
scroll to position [1112, 0]
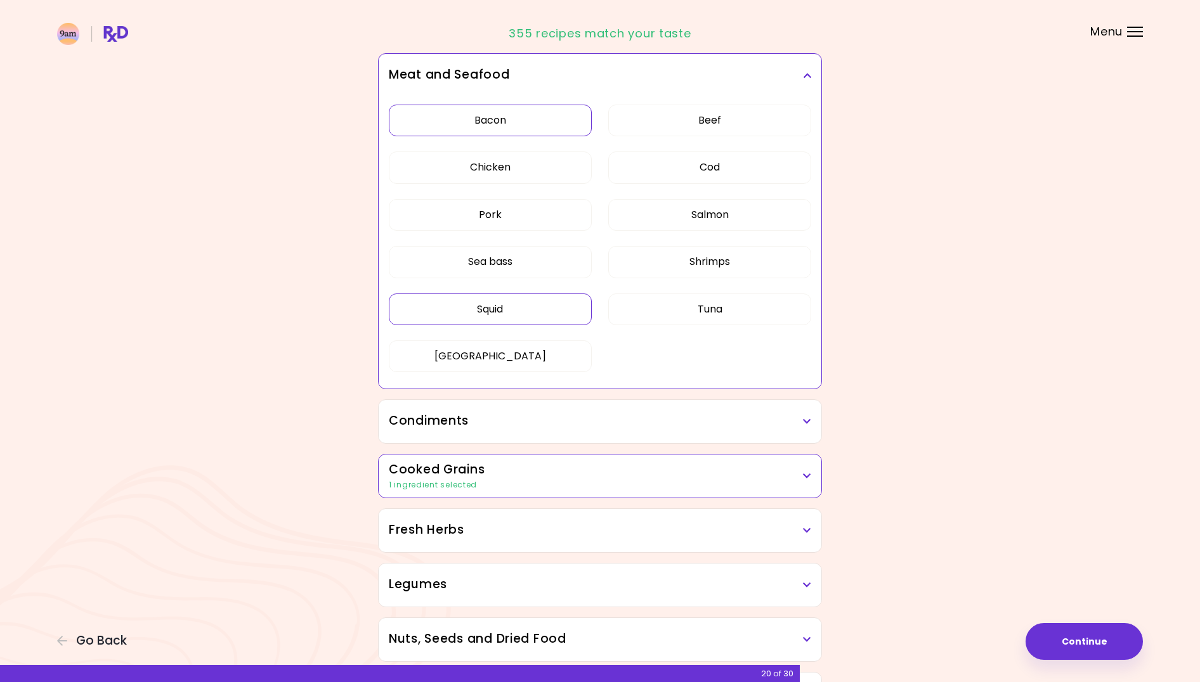
click at [582, 474] on h3 "Cooked Grains" at bounding box center [600, 470] width 422 height 18
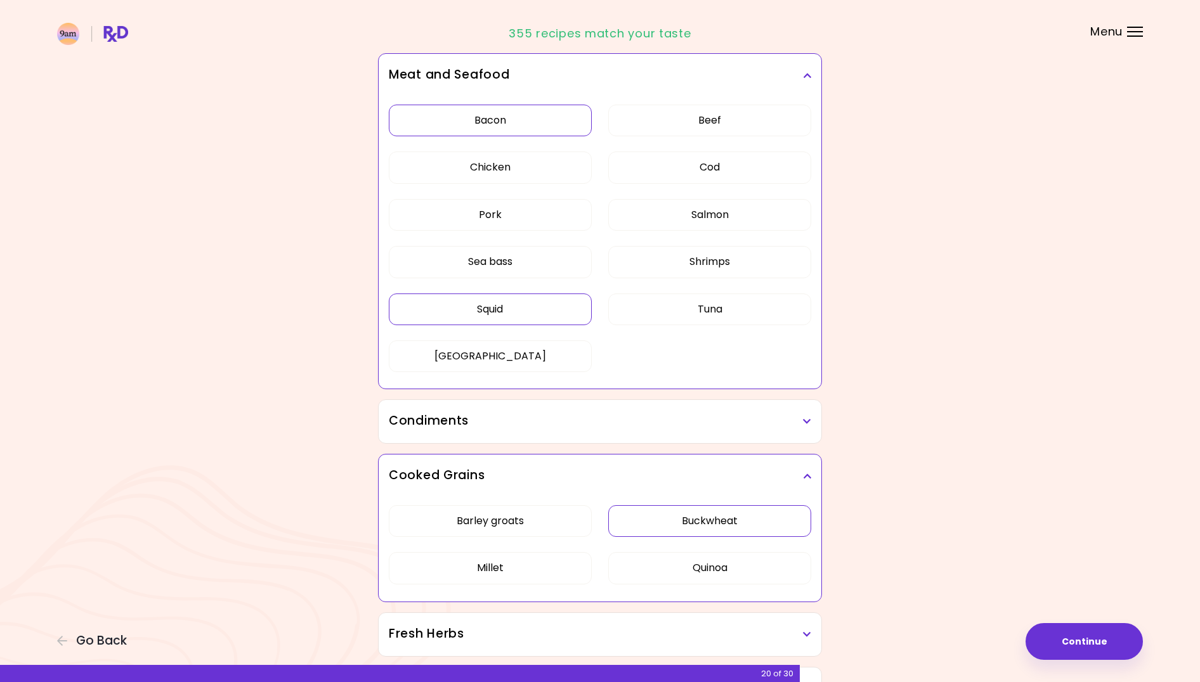
click at [705, 524] on div "Dried Herbs and Spices 1 ingredient selected Adobo Annatto seeds Chilli Cinnamo…" at bounding box center [600, 42] width 457 height 1993
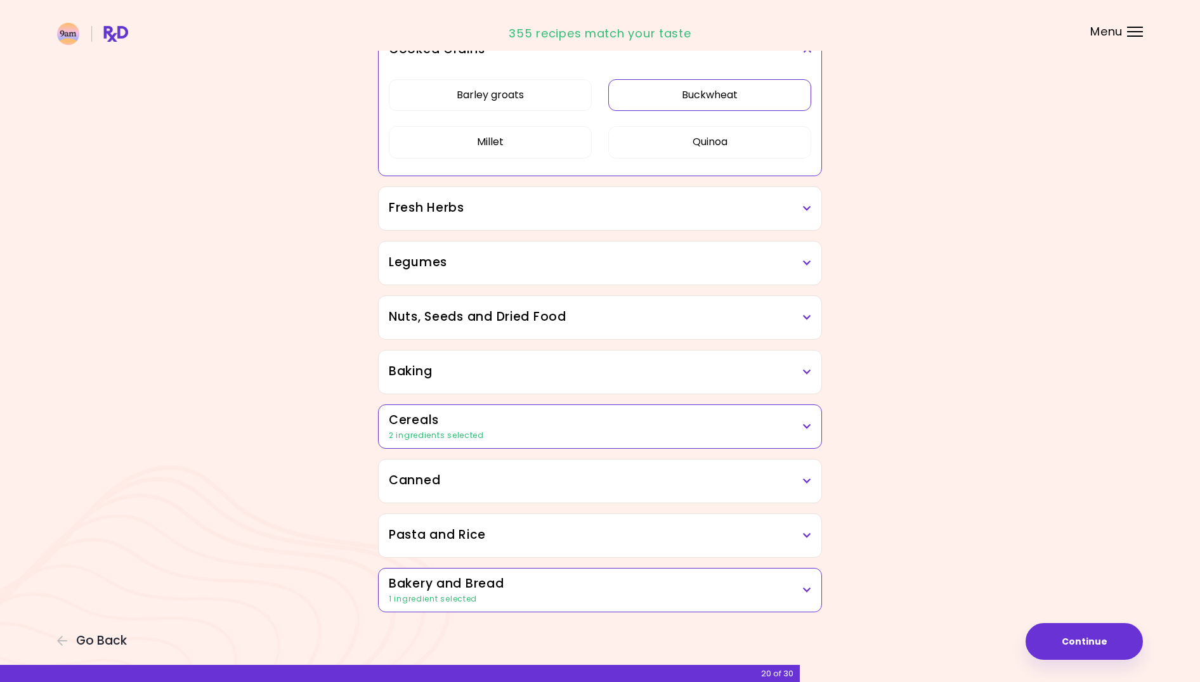
scroll to position [486, 0]
click at [612, 424] on h3 "Cereals" at bounding box center [600, 421] width 422 height 18
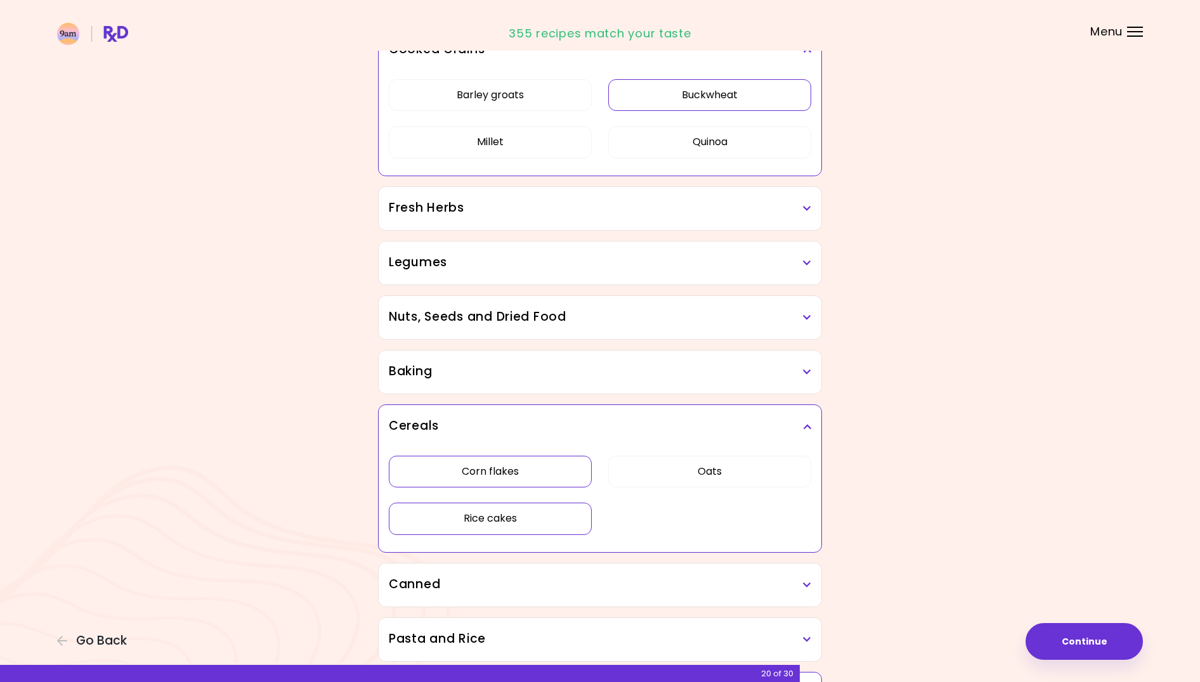
drag, startPoint x: 546, startPoint y: 468, endPoint x: 542, endPoint y: 479, distance: 12.0
click at [545, 468] on button "Corn flakes" at bounding box center [490, 472] width 203 height 32
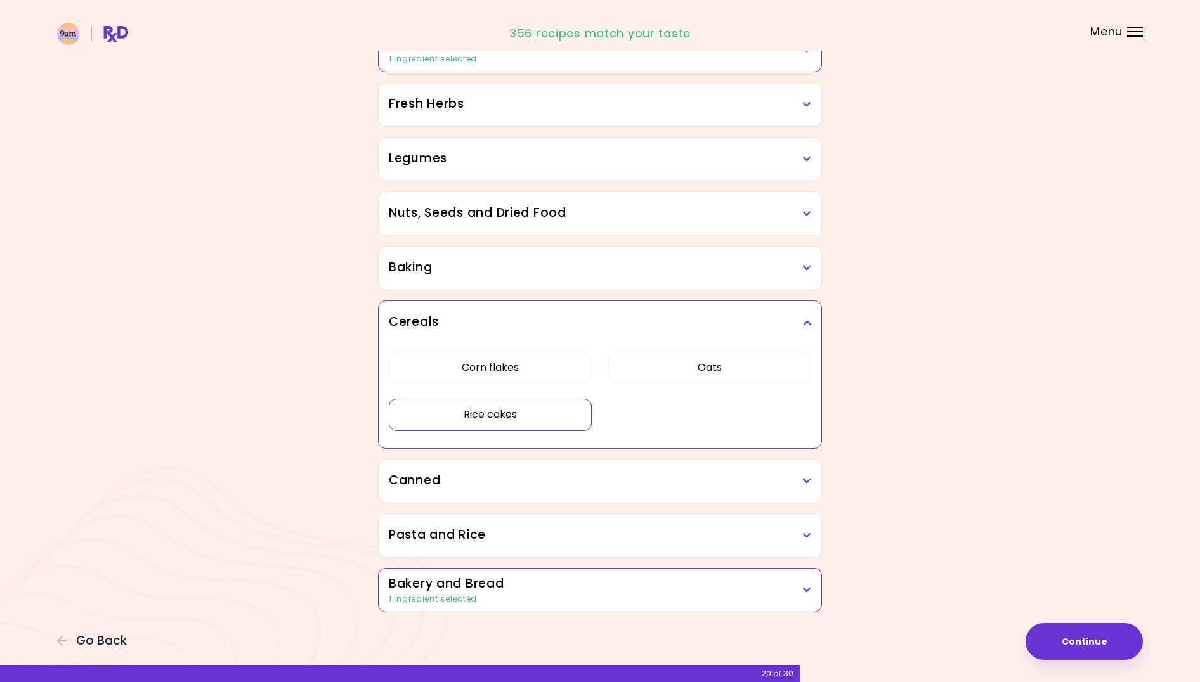
click at [561, 419] on button "Rice cakes" at bounding box center [490, 415] width 203 height 32
click at [599, 575] on h3 "Bakery and Bread" at bounding box center [600, 584] width 422 height 18
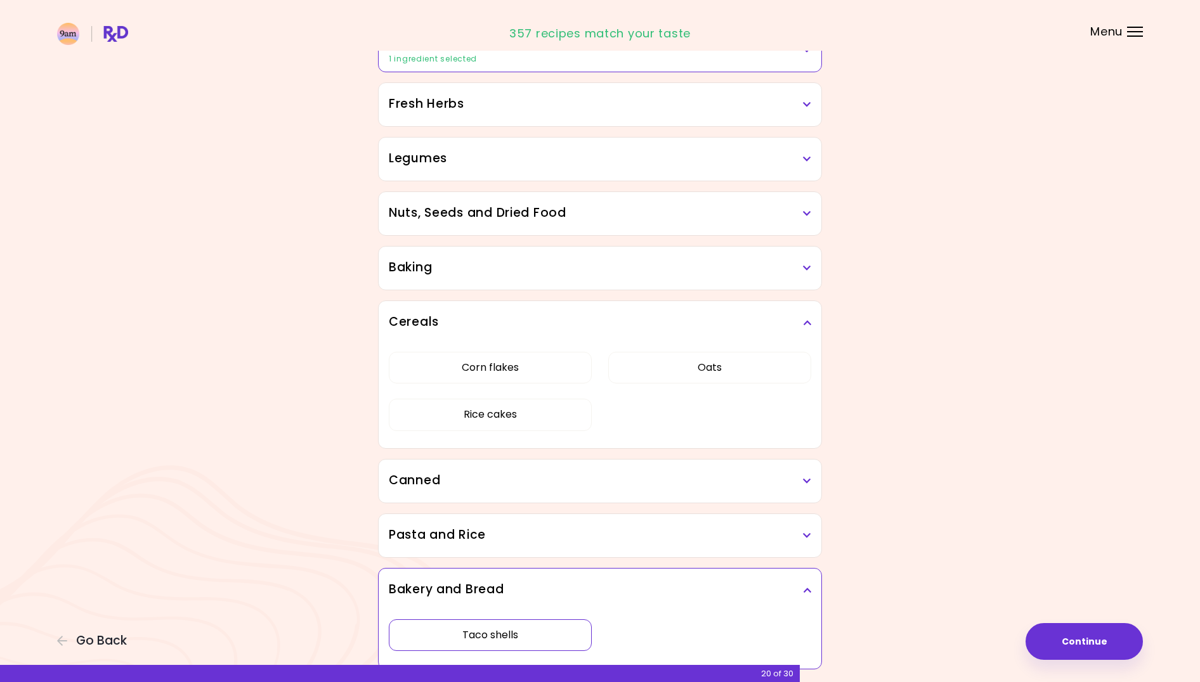
drag, startPoint x: 543, startPoint y: 633, endPoint x: 641, endPoint y: 576, distance: 113.7
click at [543, 632] on button "Taco shells" at bounding box center [490, 636] width 203 height 32
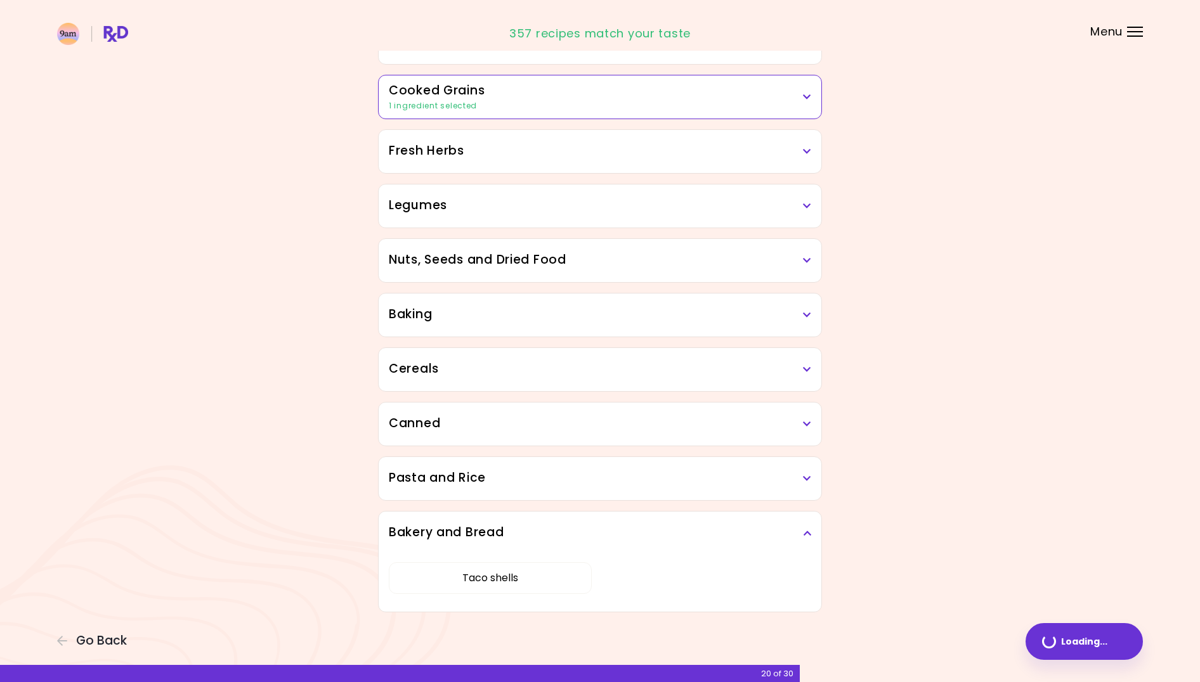
scroll to position [439, 0]
click at [1102, 649] on button "Continue" at bounding box center [1083, 641] width 117 height 37
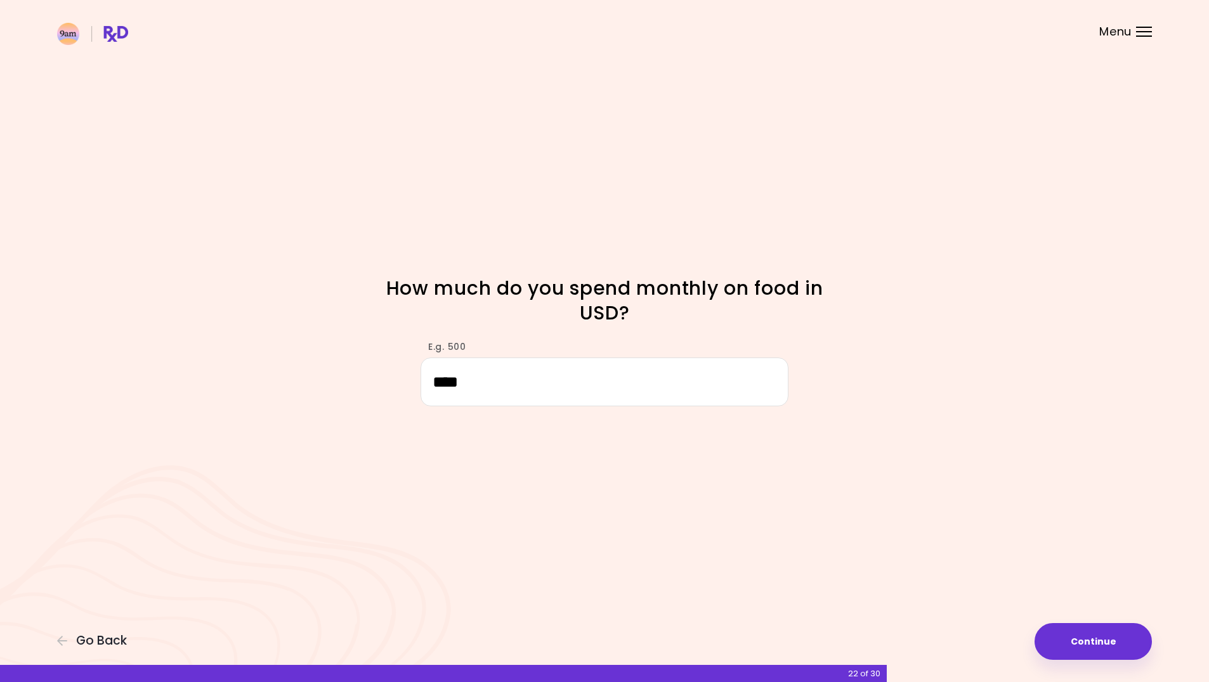
click at [1106, 665] on div "Focusable invisible element How much do you spend monthly on food in USD? E.g. …" at bounding box center [604, 341] width 1209 height 682
drag, startPoint x: 1097, startPoint y: 647, endPoint x: 1065, endPoint y: 642, distance: 32.8
click at [1096, 647] on button "Continue" at bounding box center [1092, 641] width 117 height 37
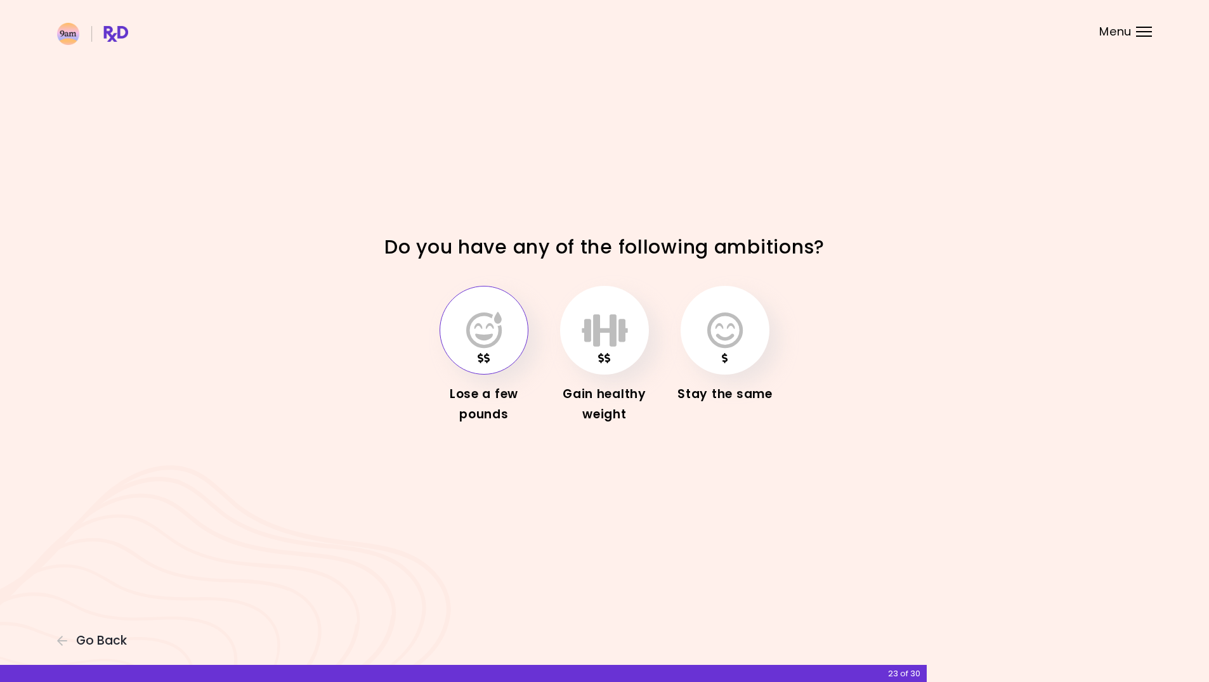
click at [464, 312] on button "button" at bounding box center [483, 330] width 89 height 89
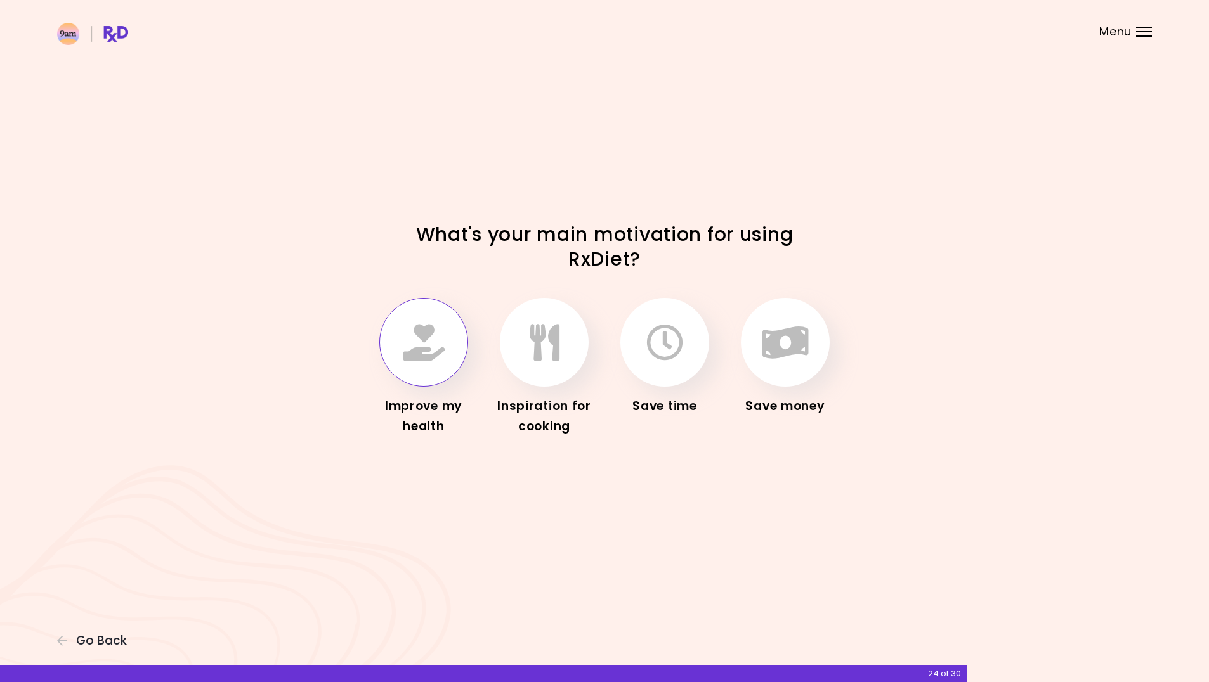
click at [416, 337] on icon "button" at bounding box center [423, 342] width 41 height 37
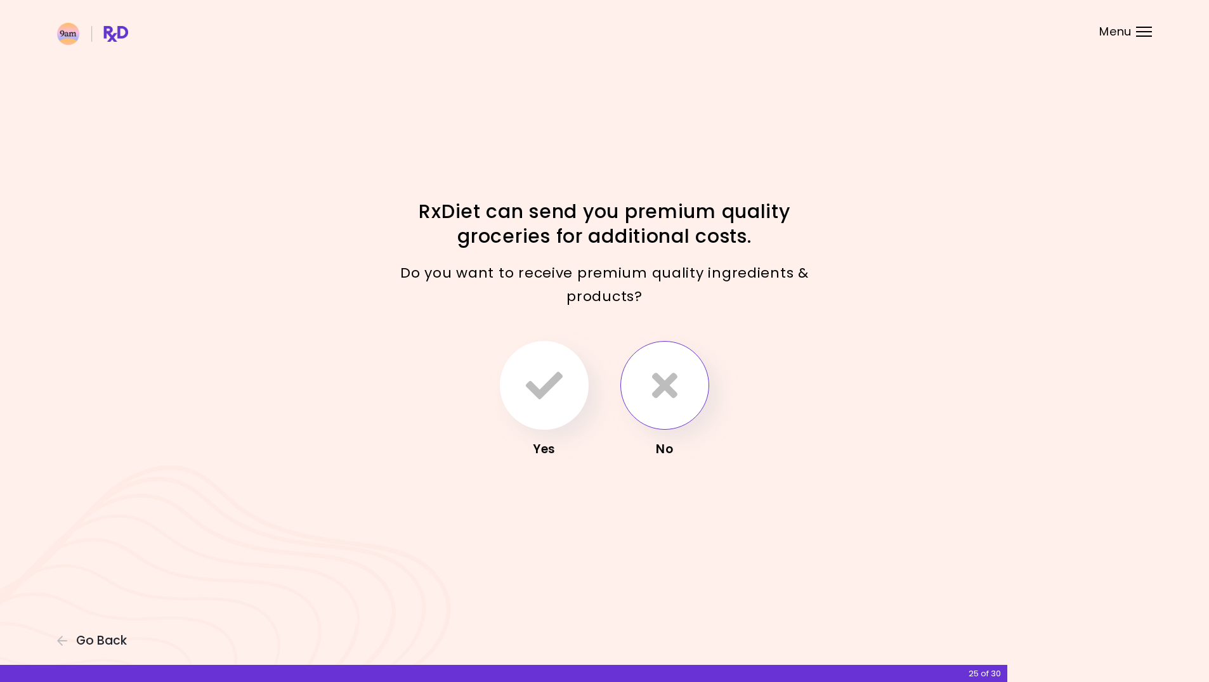
click at [679, 380] on button "button" at bounding box center [664, 385] width 89 height 89
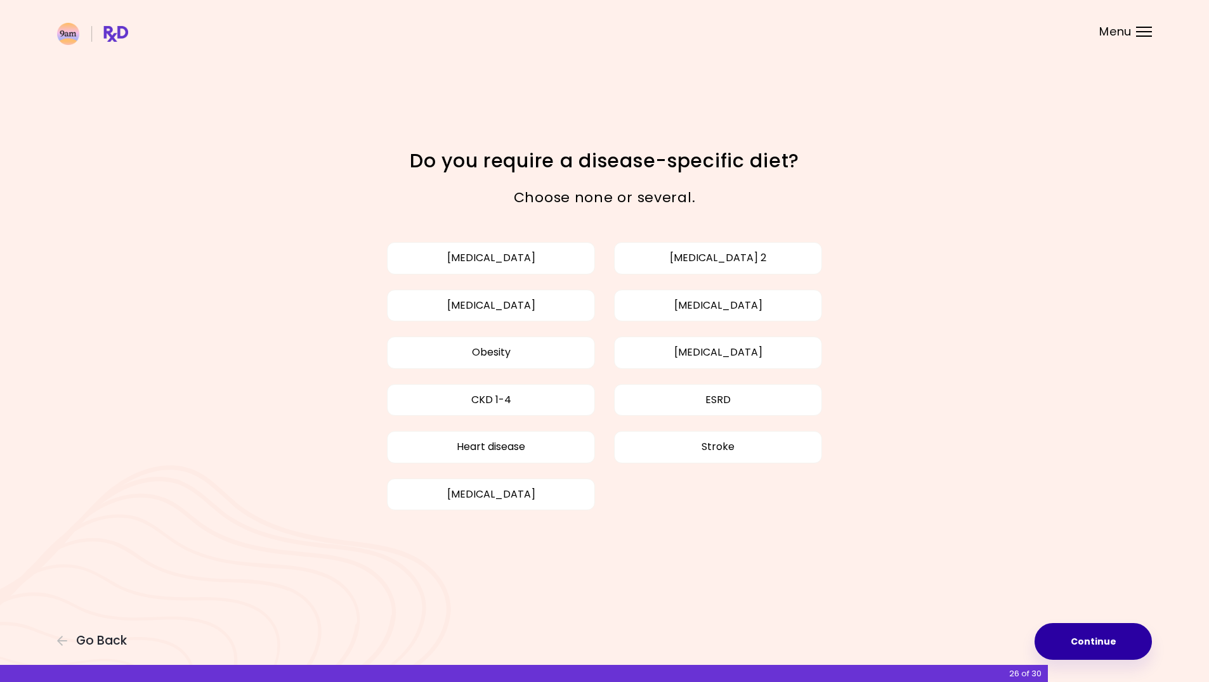
click at [1099, 636] on button "Continue" at bounding box center [1092, 641] width 117 height 37
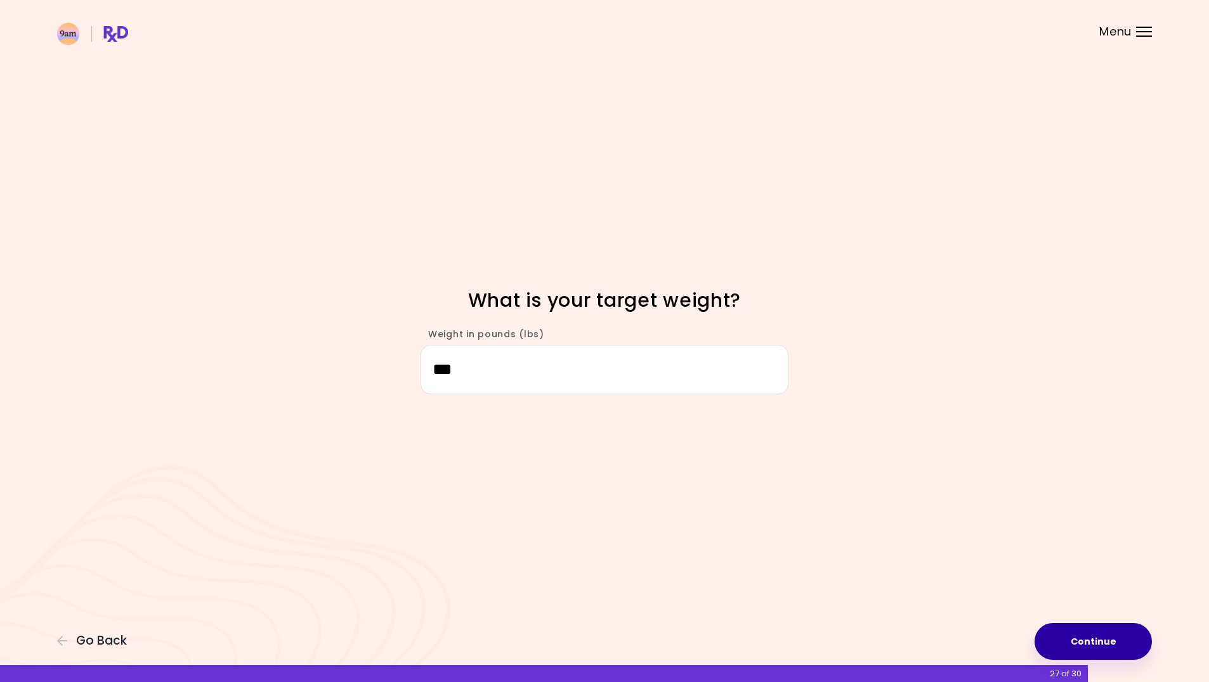
click at [1075, 638] on button "Continue" at bounding box center [1092, 641] width 117 height 37
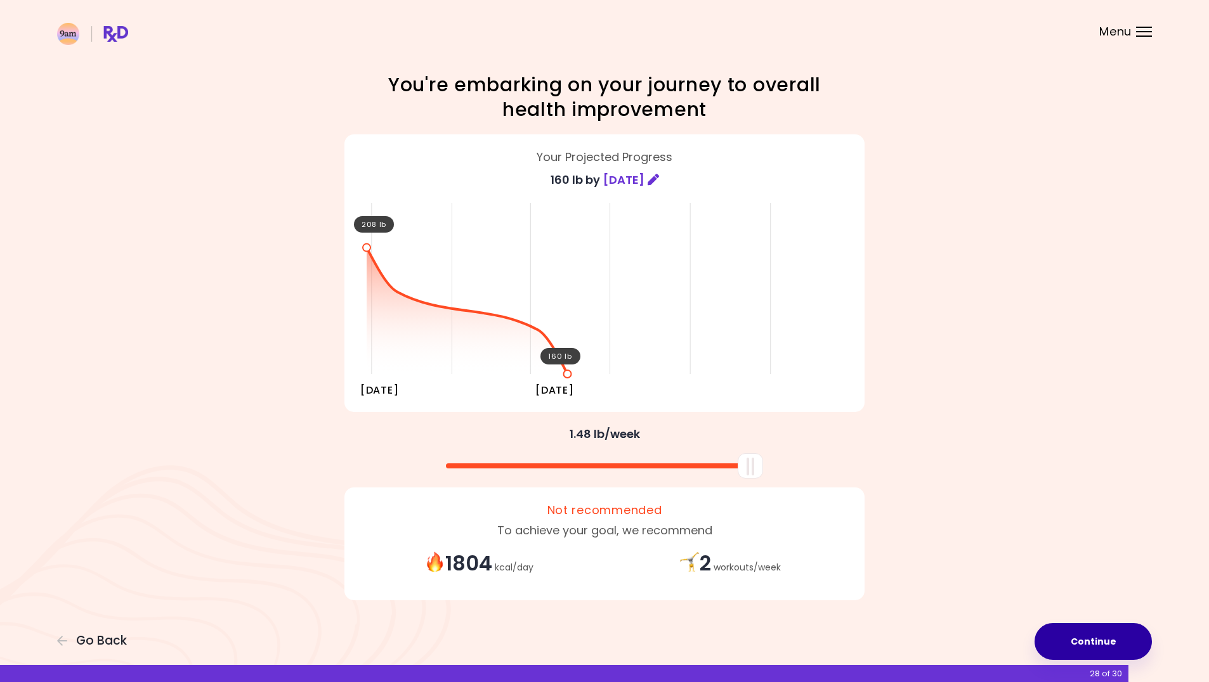
click at [1084, 631] on button "Continue" at bounding box center [1092, 641] width 117 height 37
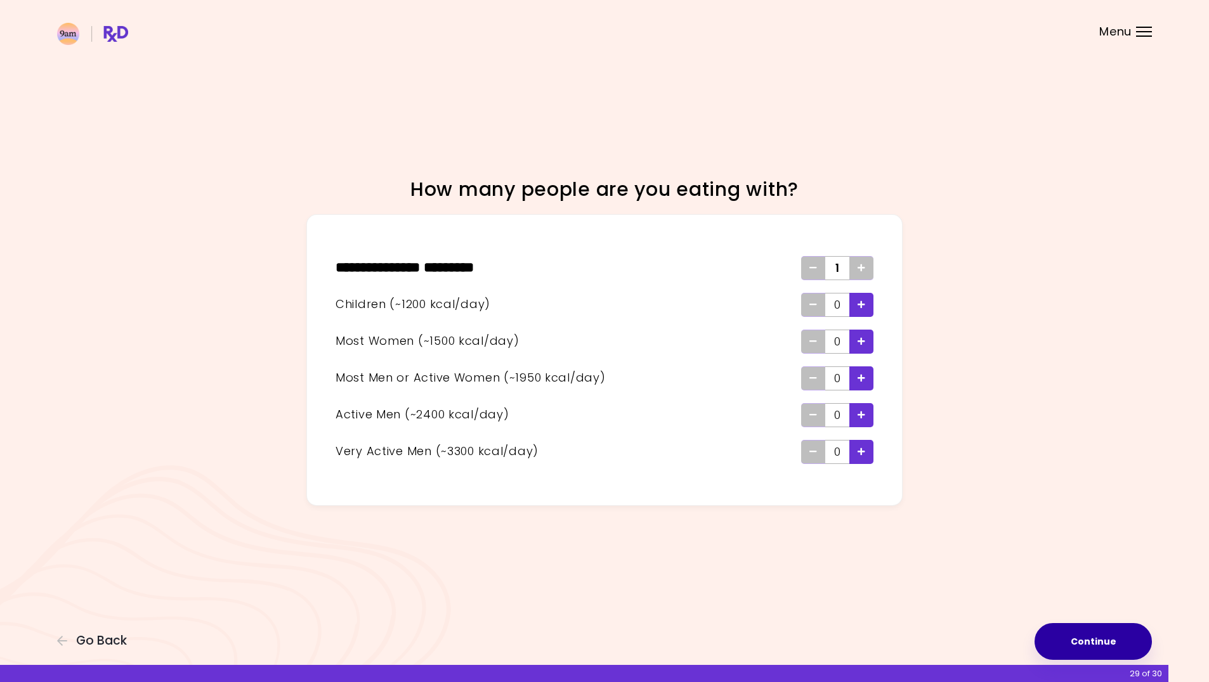
click at [1091, 629] on button "Continue" at bounding box center [1092, 641] width 117 height 37
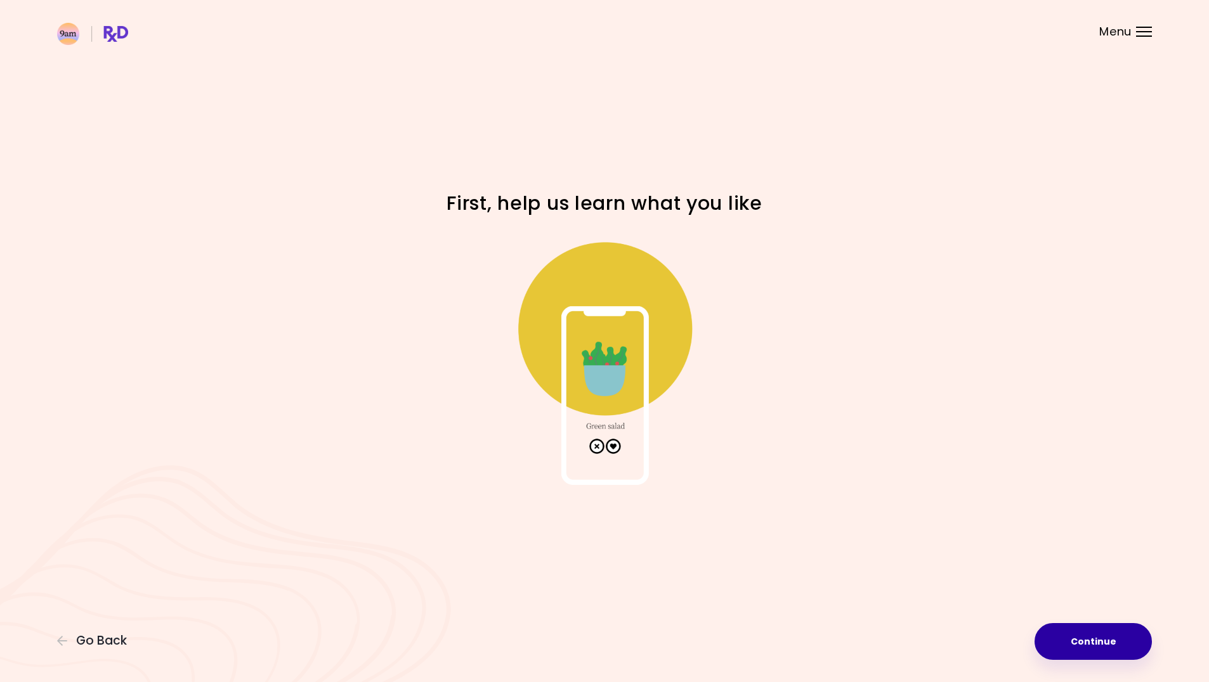
click at [1103, 649] on button "Continue" at bounding box center [1092, 641] width 117 height 37
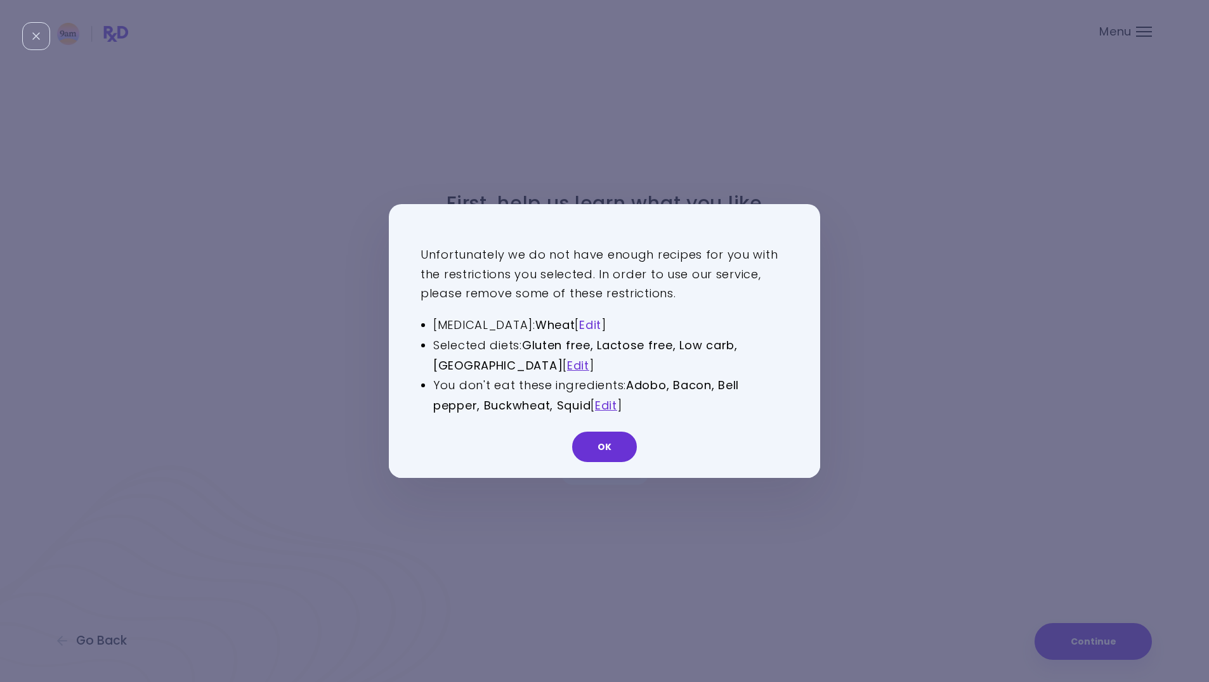
click at [579, 325] on link "Edit" at bounding box center [590, 325] width 22 height 16
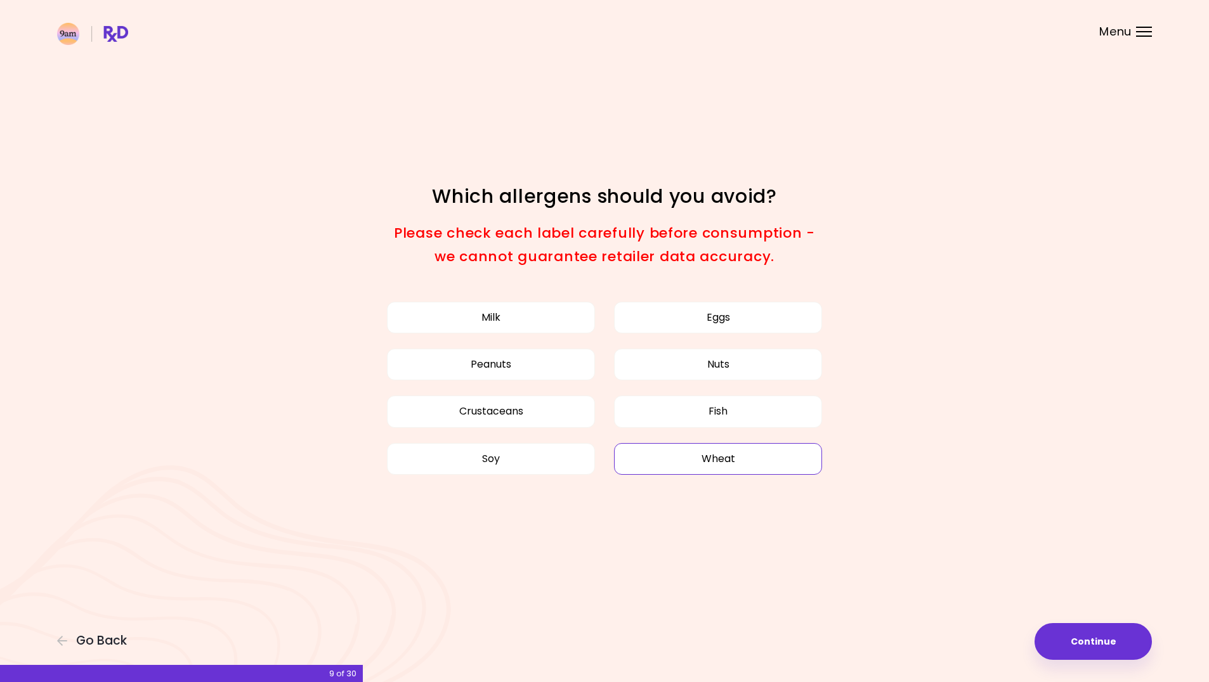
click at [725, 467] on button "Wheat" at bounding box center [718, 459] width 208 height 32
click at [1127, 639] on button "Continue" at bounding box center [1092, 641] width 117 height 37
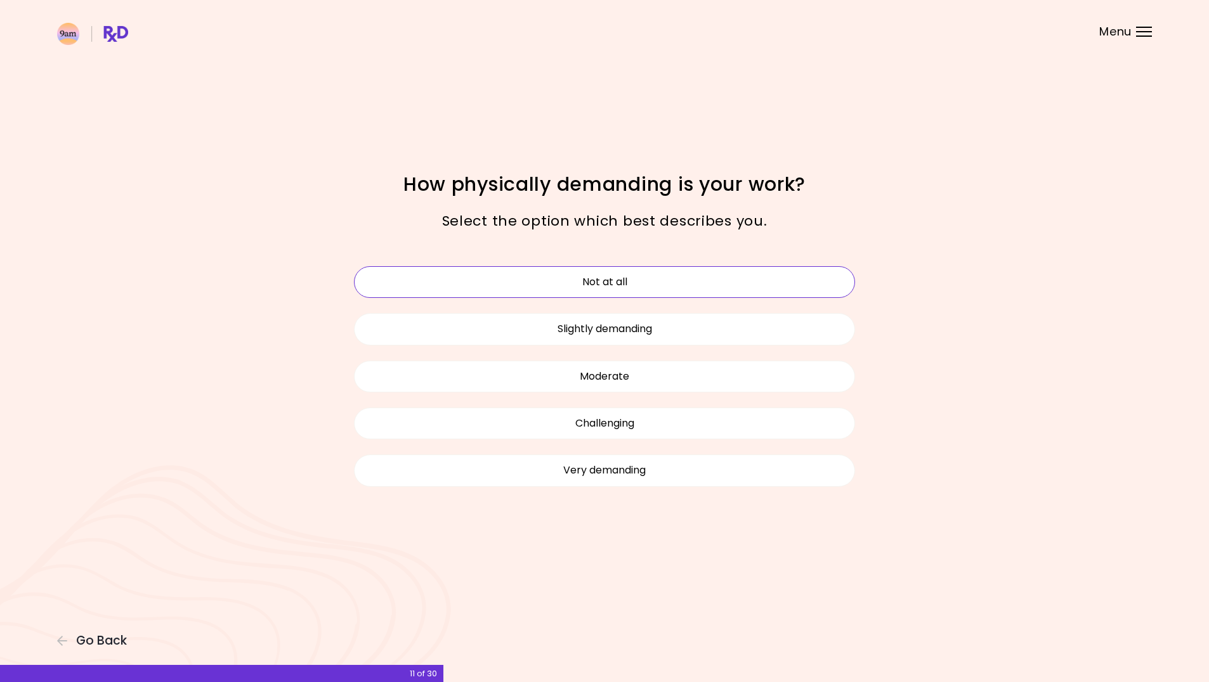
click at [774, 296] on button "Not at all" at bounding box center [604, 282] width 501 height 32
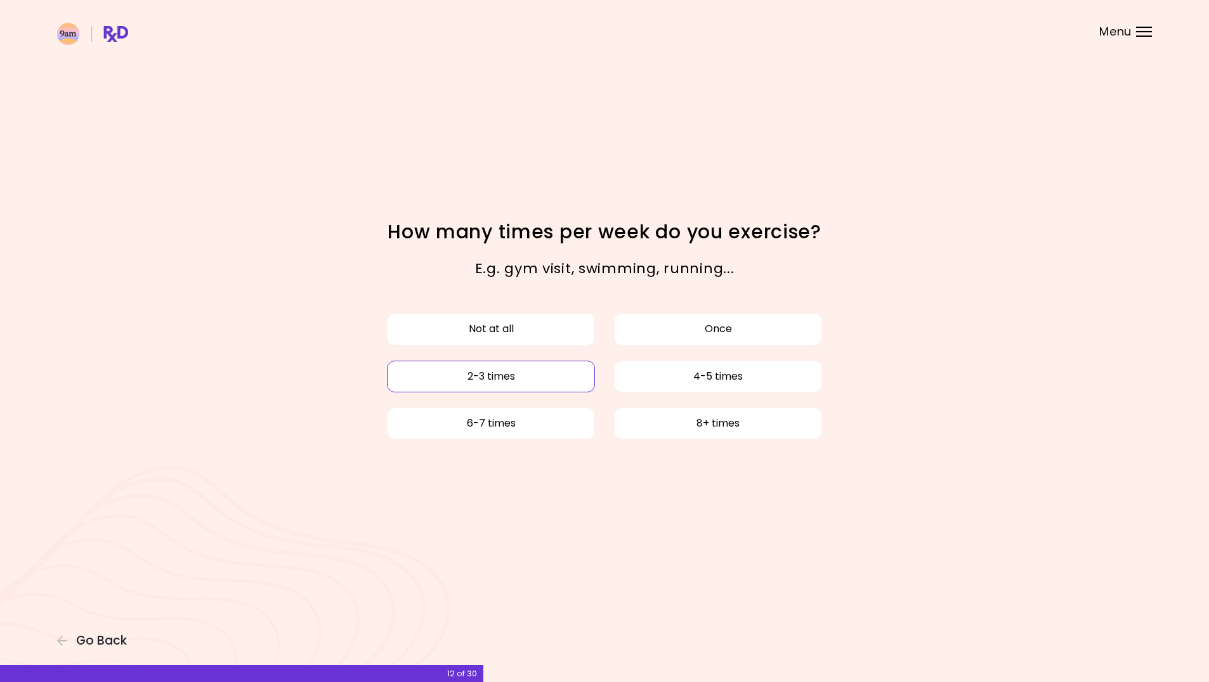
click at [556, 377] on button "2-3 times" at bounding box center [491, 377] width 208 height 32
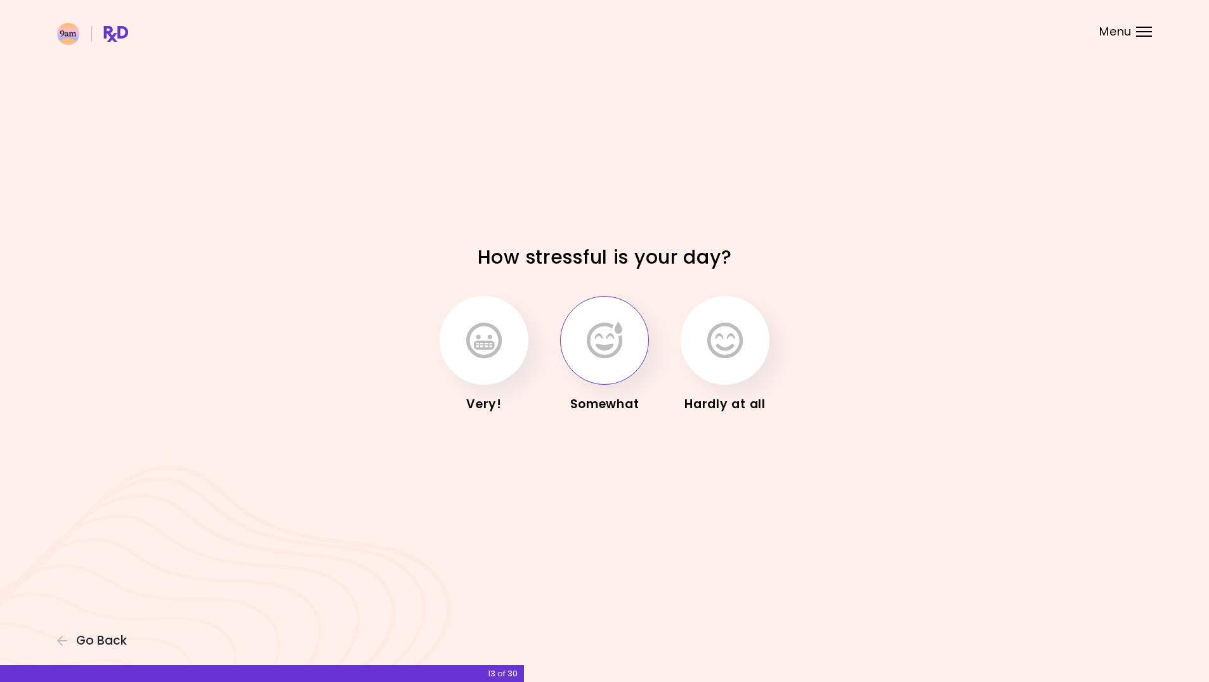
click at [615, 343] on icon "button" at bounding box center [605, 340] width 36 height 37
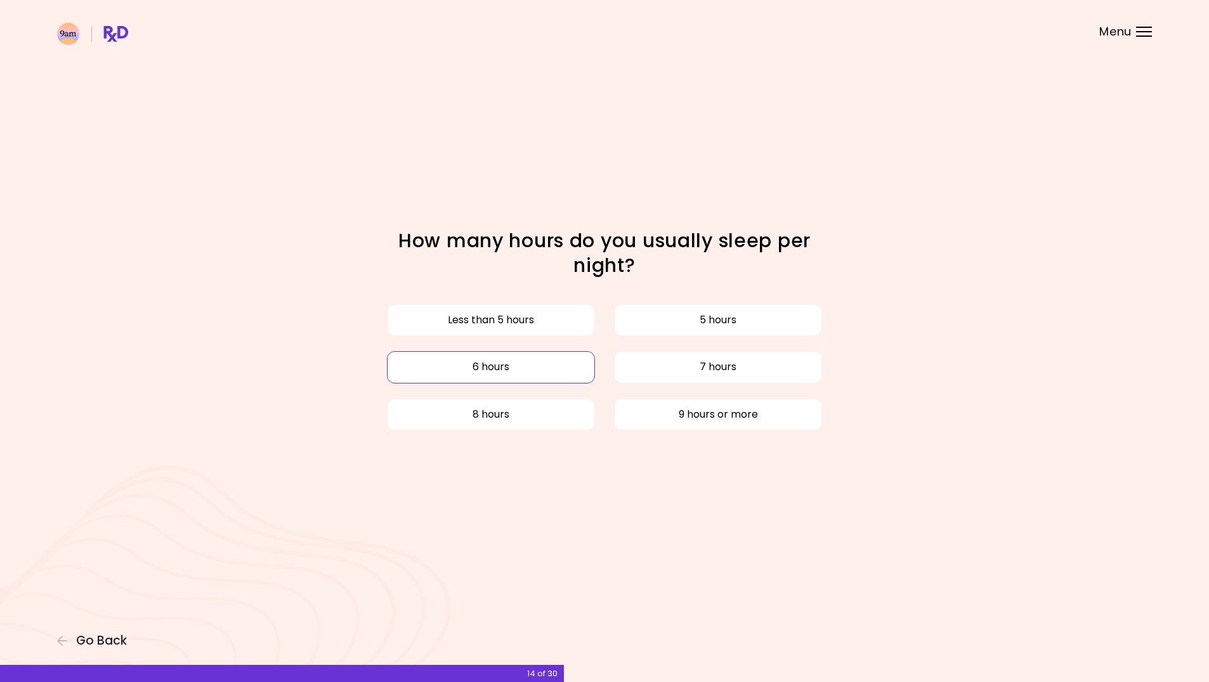
click at [455, 365] on button "6 hours" at bounding box center [491, 367] width 208 height 32
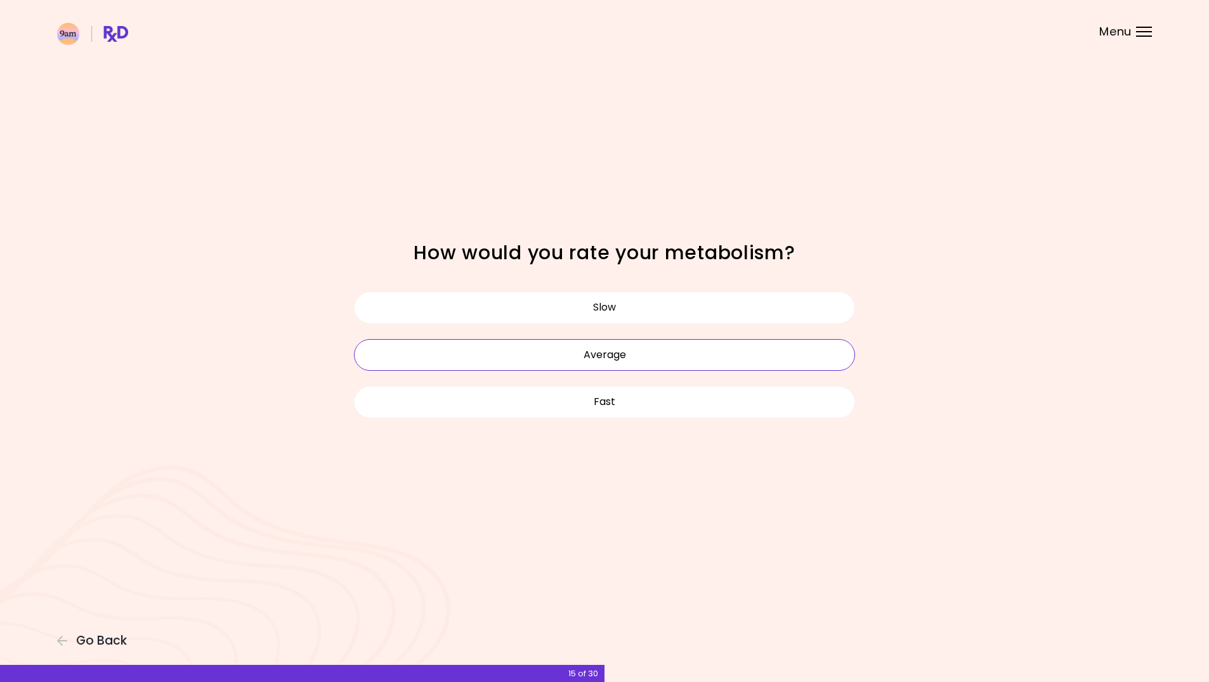
click at [557, 355] on button "Average" at bounding box center [604, 355] width 501 height 32
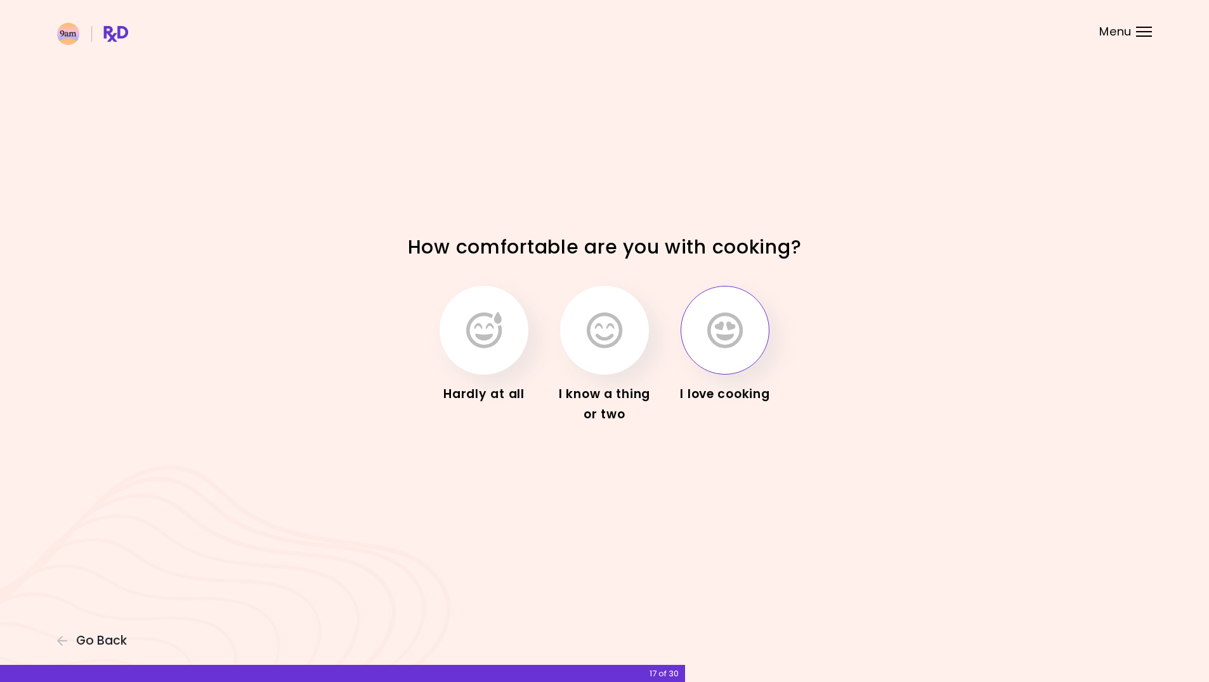
click at [762, 331] on button "button" at bounding box center [724, 330] width 89 height 89
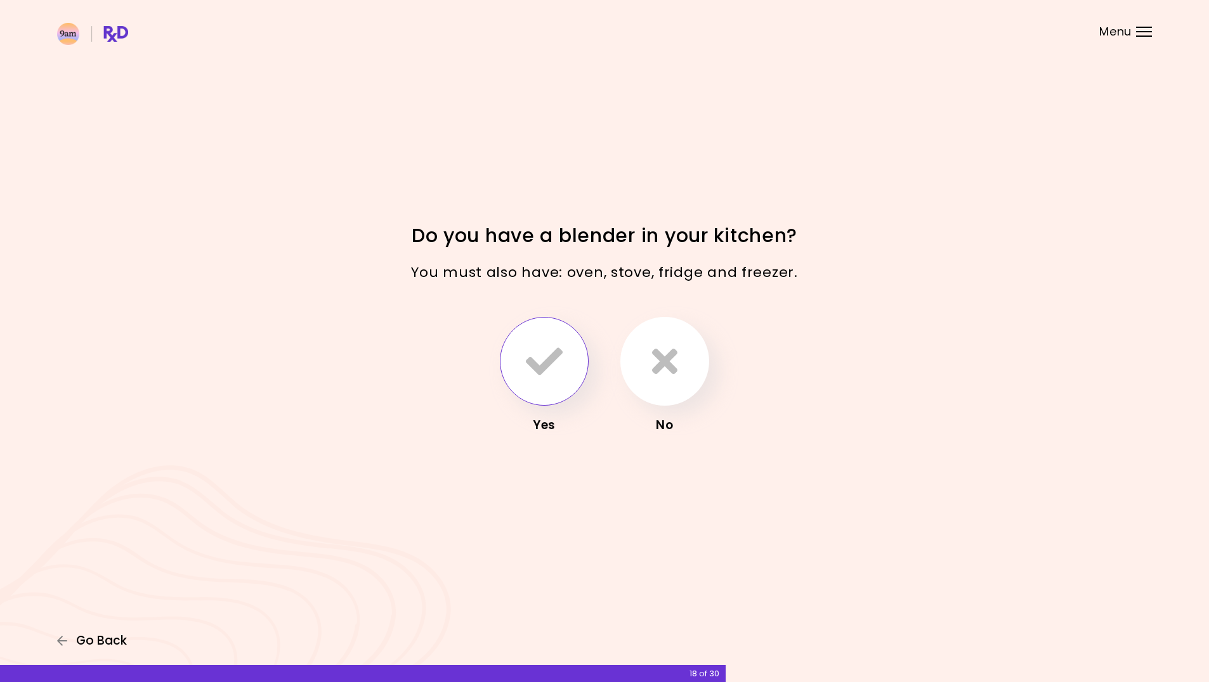
click at [95, 640] on span "Go Back" at bounding box center [101, 641] width 51 height 14
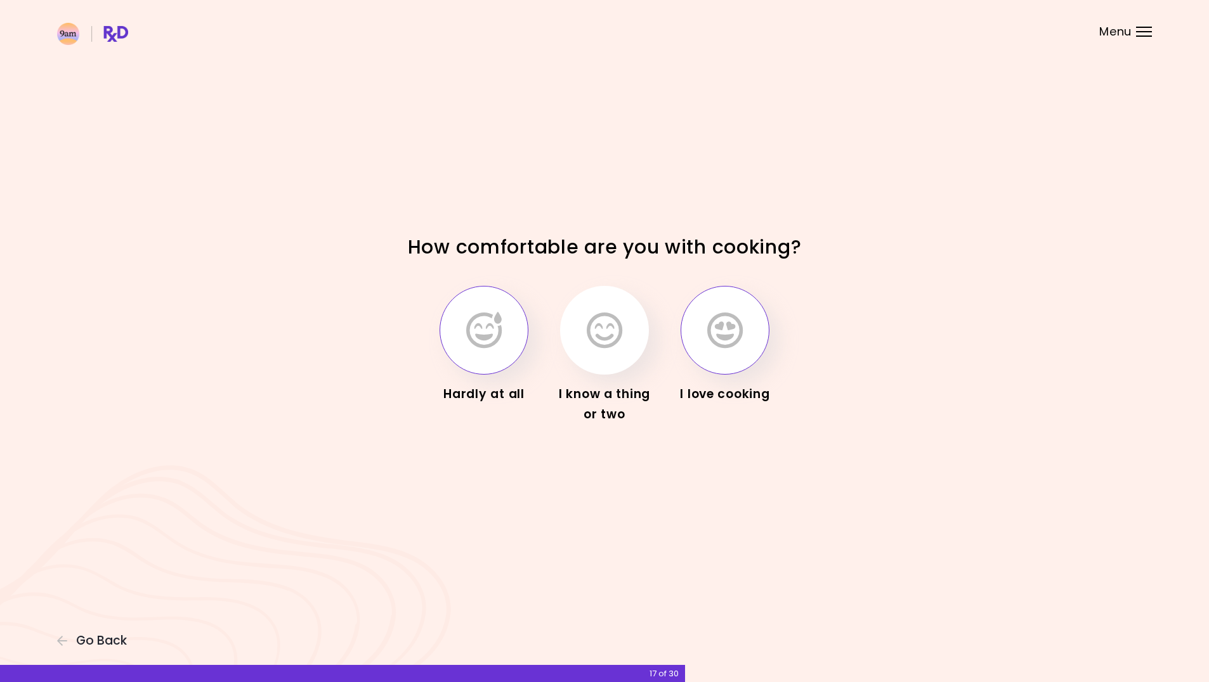
click at [497, 329] on icon "button" at bounding box center [484, 330] width 36 height 37
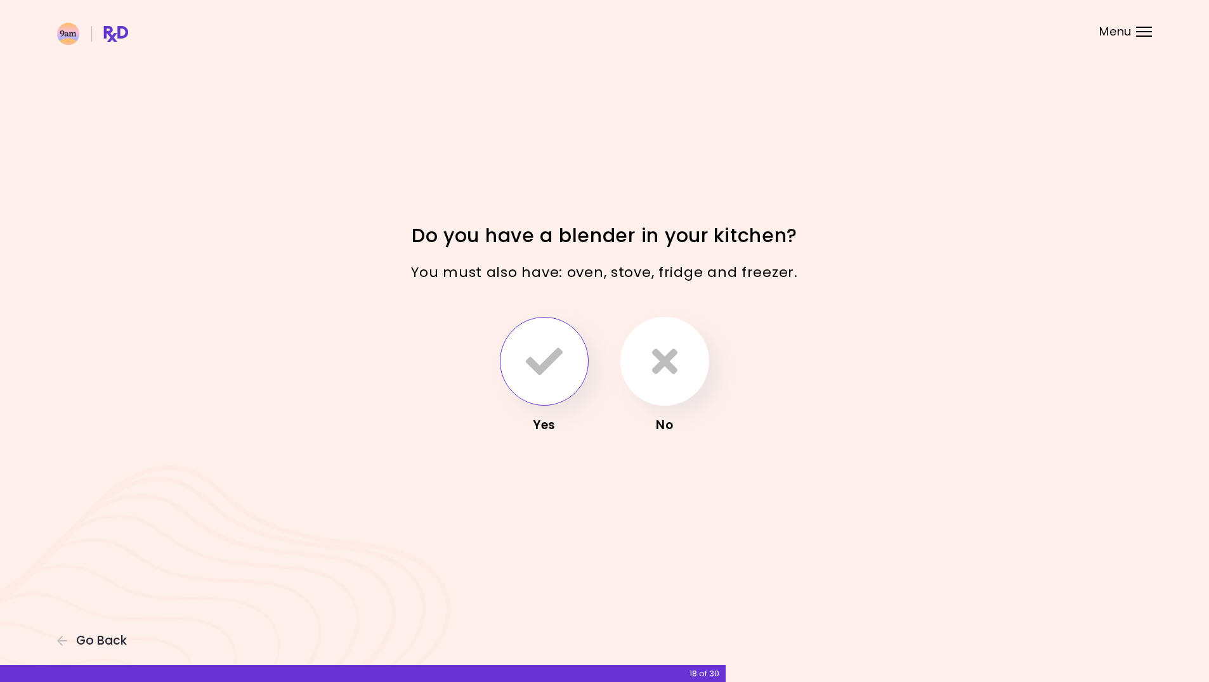
click at [532, 374] on icon "button" at bounding box center [544, 361] width 37 height 37
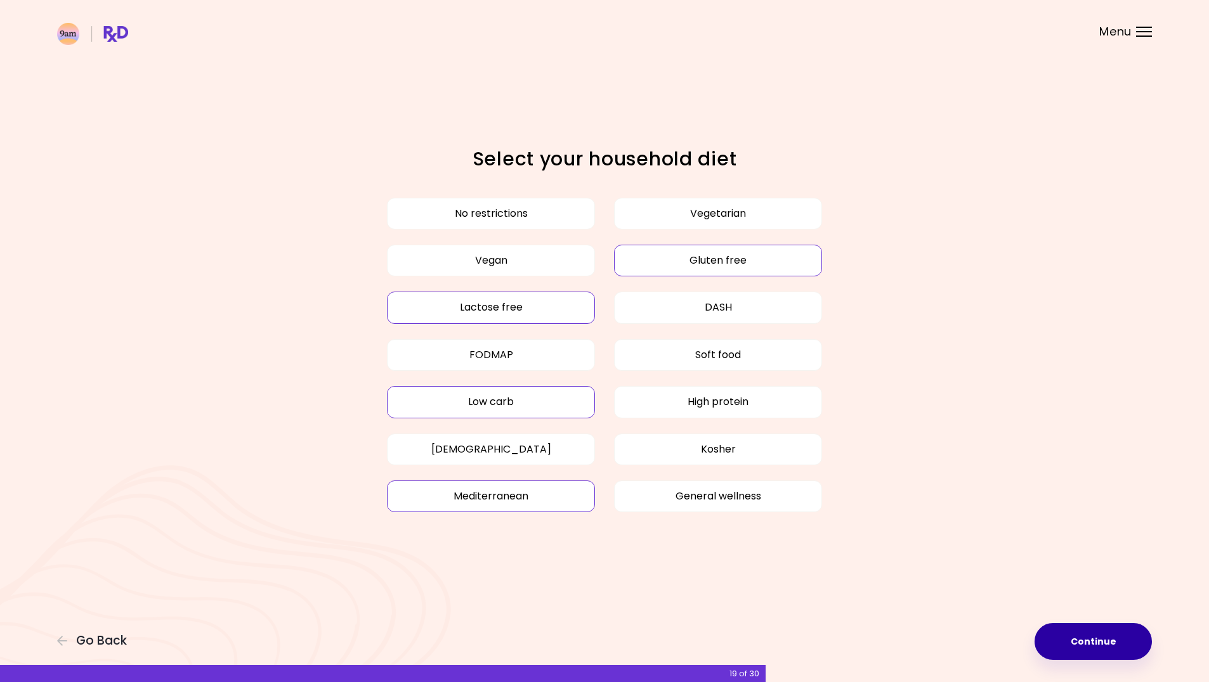
click at [1100, 643] on button "Continue" at bounding box center [1092, 641] width 117 height 37
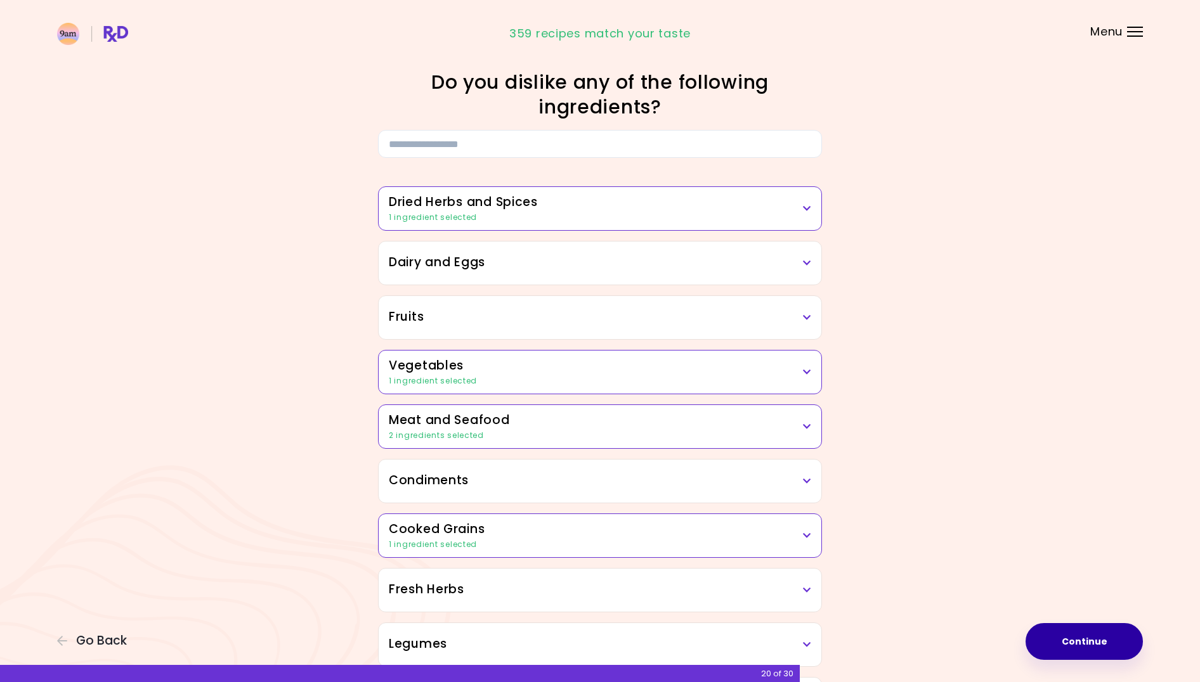
click at [1100, 643] on button "Continue" at bounding box center [1083, 641] width 117 height 37
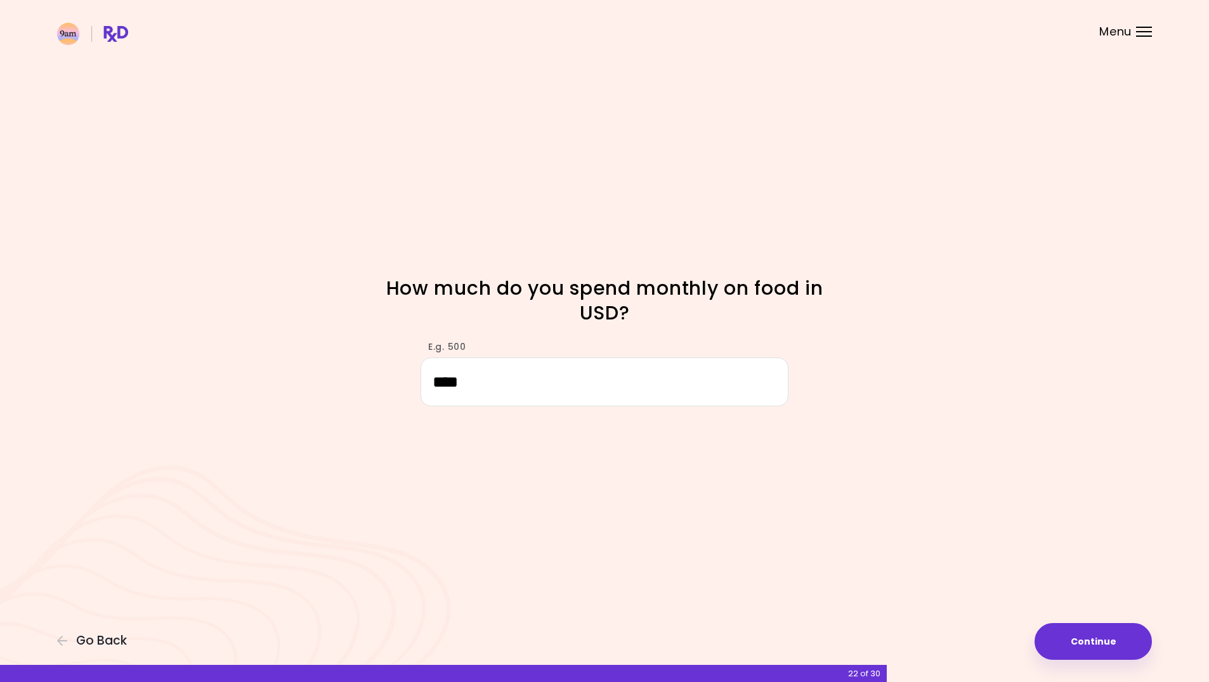
click at [1121, 634] on button "Continue" at bounding box center [1092, 641] width 117 height 37
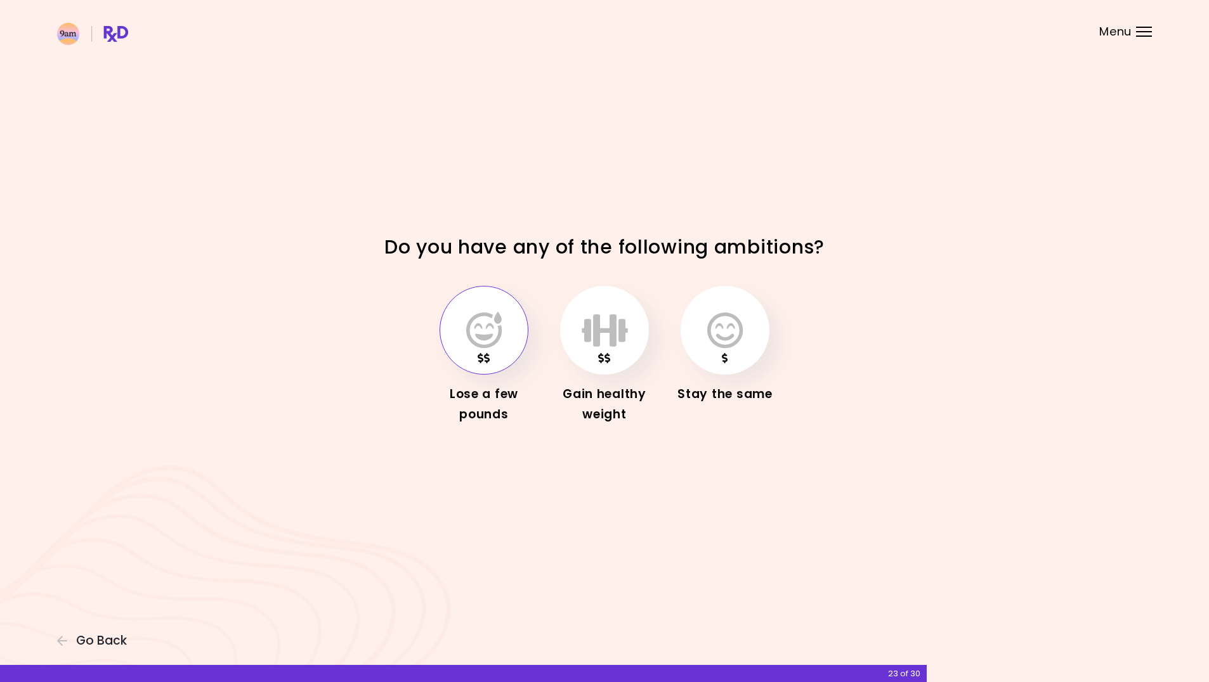
click at [507, 327] on button "button" at bounding box center [483, 330] width 89 height 89
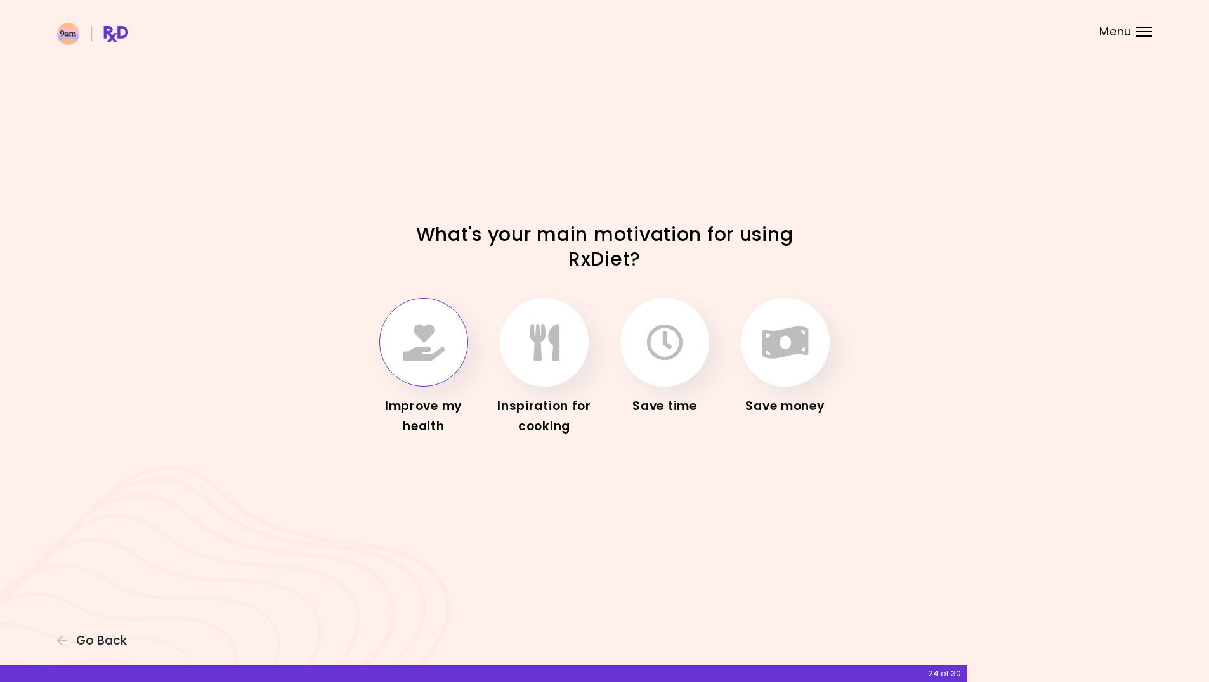
click at [435, 339] on icon "button" at bounding box center [423, 342] width 41 height 37
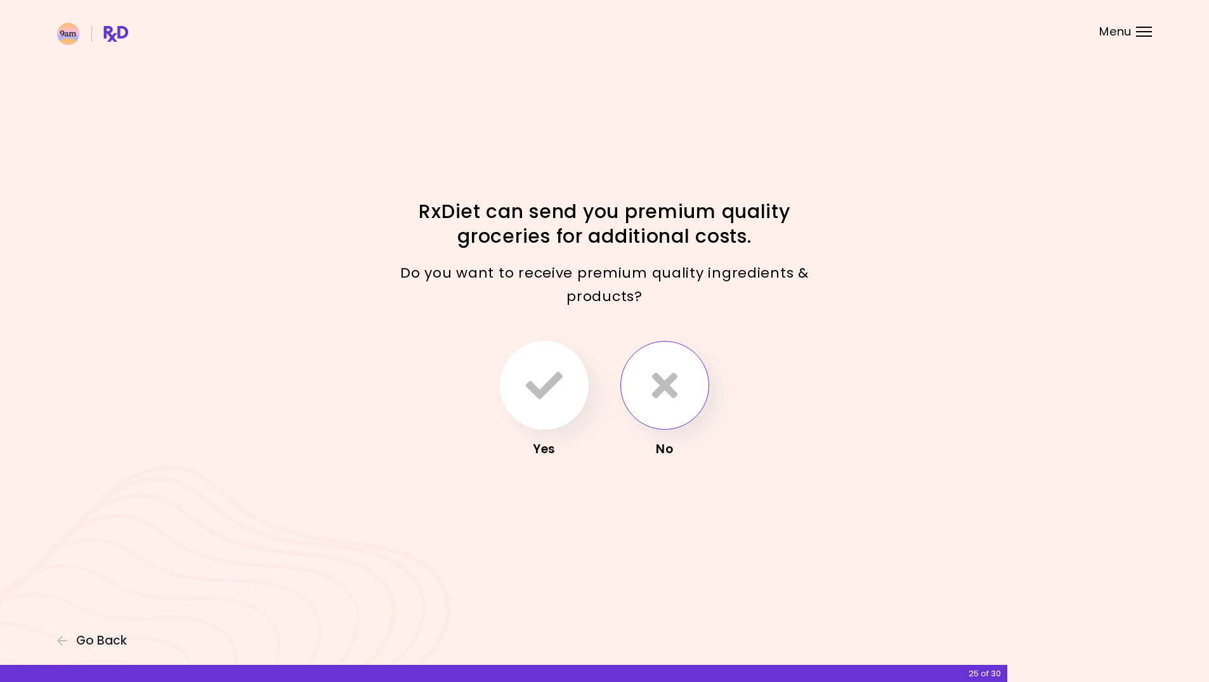
click at [653, 390] on icon "button" at bounding box center [664, 385] width 25 height 37
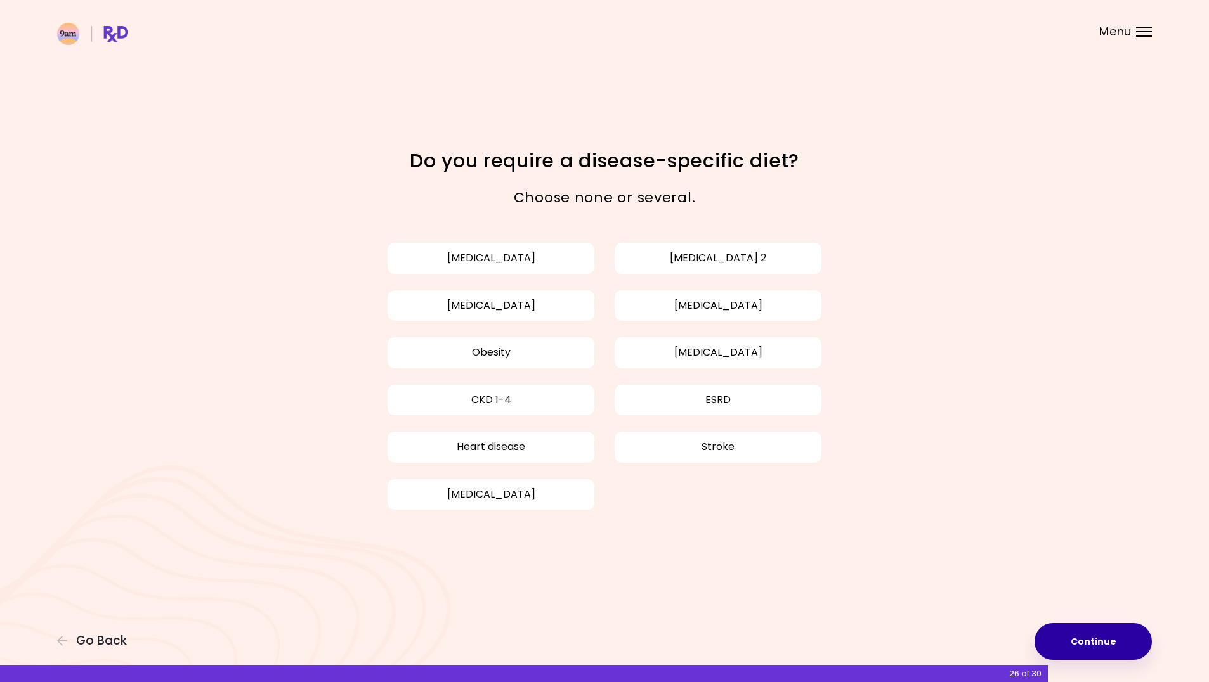
click at [1126, 651] on button "Continue" at bounding box center [1092, 641] width 117 height 37
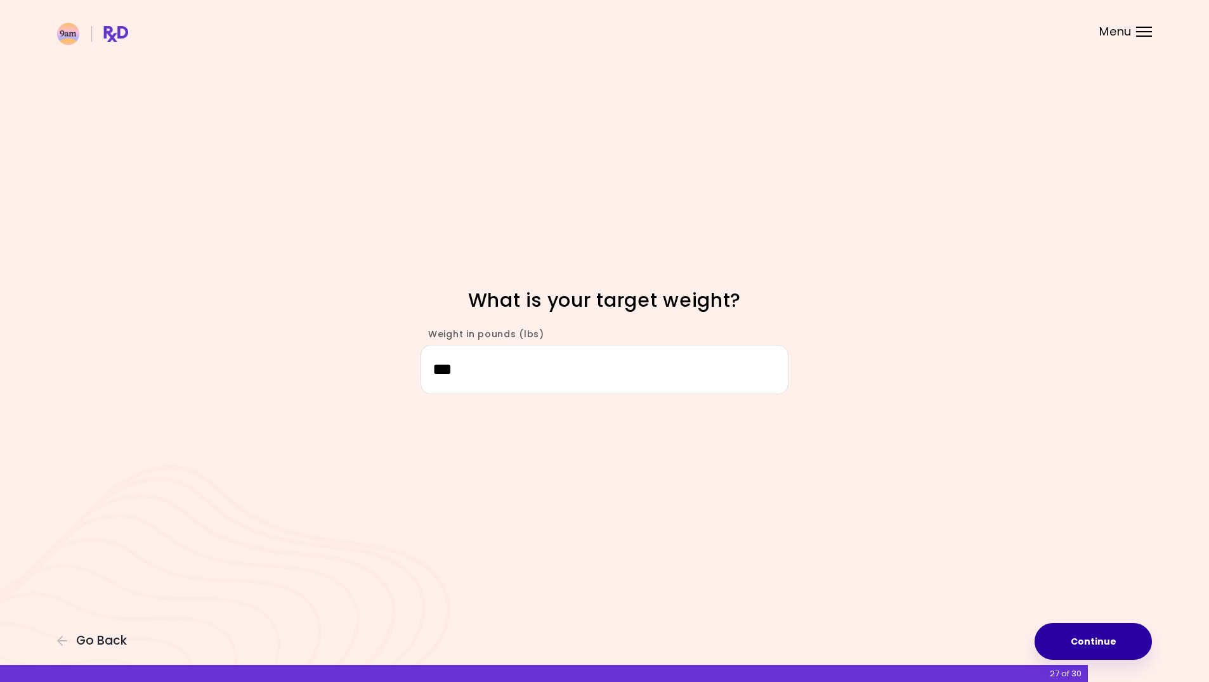
click at [1126, 649] on button "Continue" at bounding box center [1092, 641] width 117 height 37
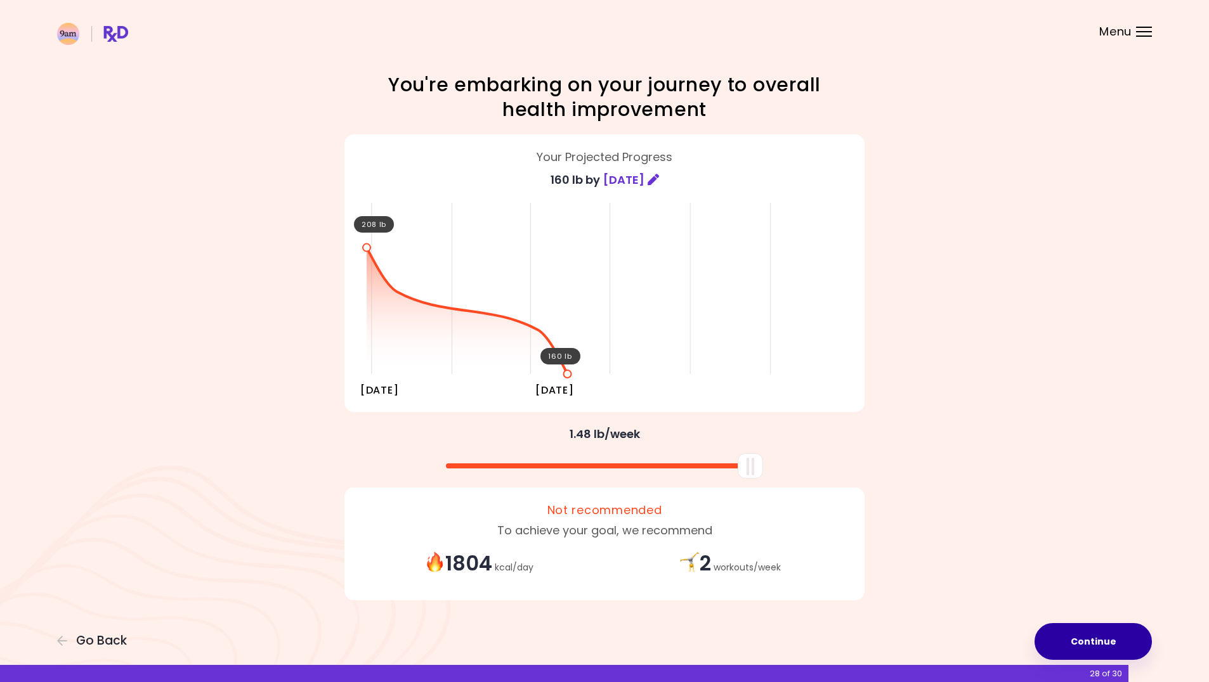
click at [1126, 649] on button "Continue" at bounding box center [1092, 641] width 117 height 37
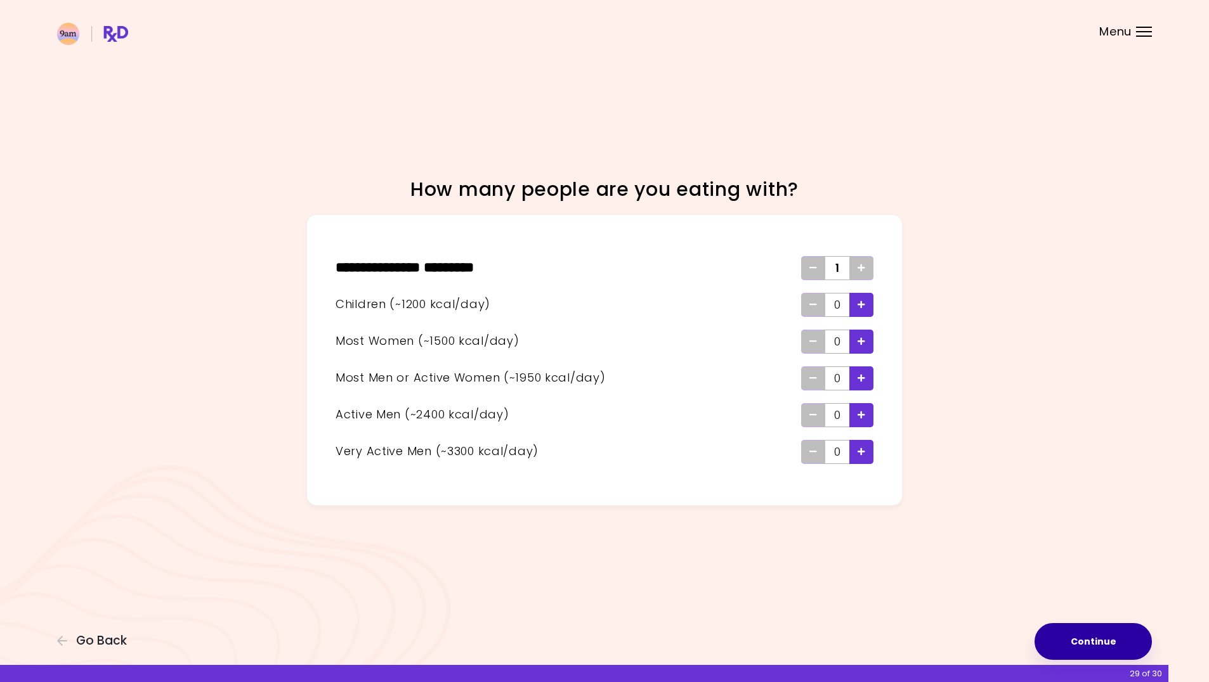
click at [1101, 644] on button "Continue" at bounding box center [1092, 641] width 117 height 37
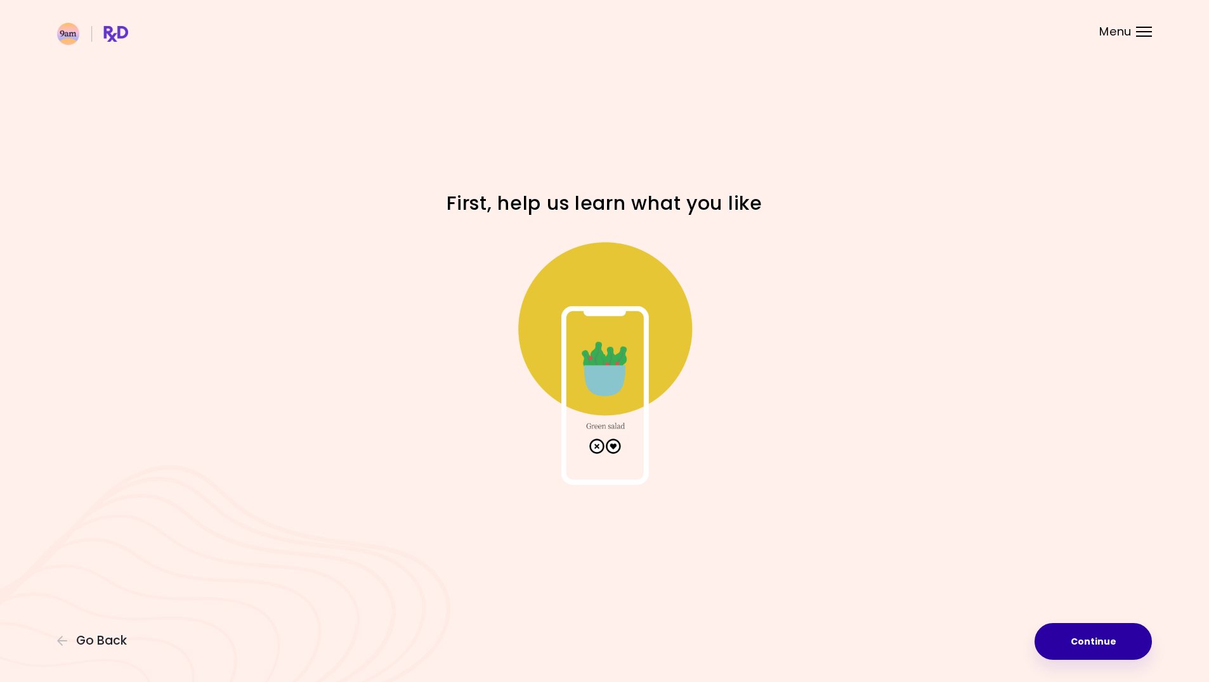
click at [1096, 628] on button "Continue" at bounding box center [1092, 641] width 117 height 37
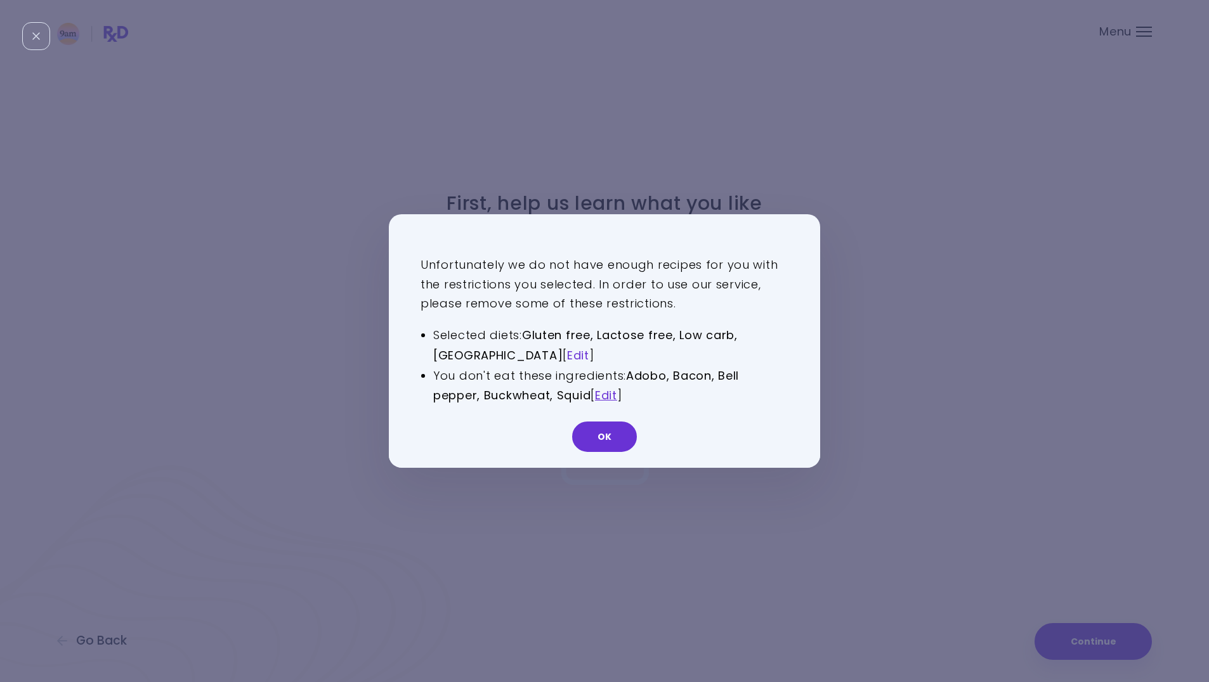
click at [567, 353] on link "Edit" at bounding box center [578, 356] width 22 height 16
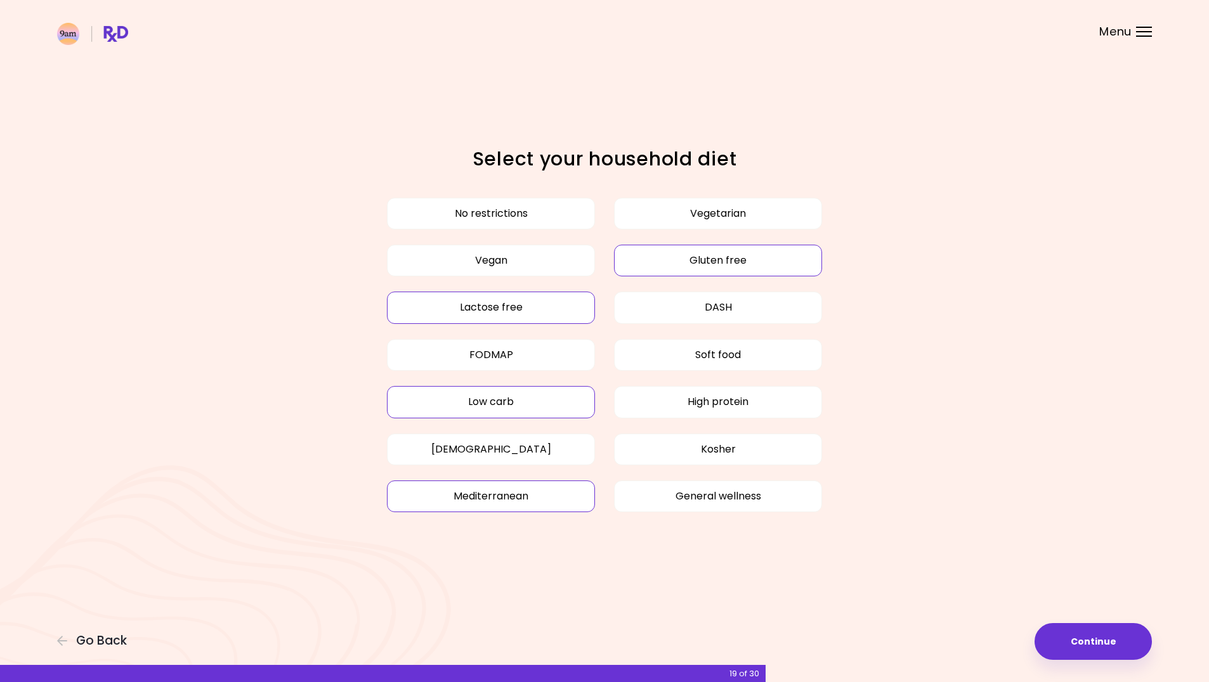
click at [563, 411] on button "Low carb" at bounding box center [491, 402] width 208 height 32
drag, startPoint x: 550, startPoint y: 502, endPoint x: 620, endPoint y: 476, distance: 75.0
click at [551, 502] on button "Mediterranean" at bounding box center [491, 497] width 208 height 32
click at [1106, 632] on button "Continue" at bounding box center [1092, 641] width 117 height 37
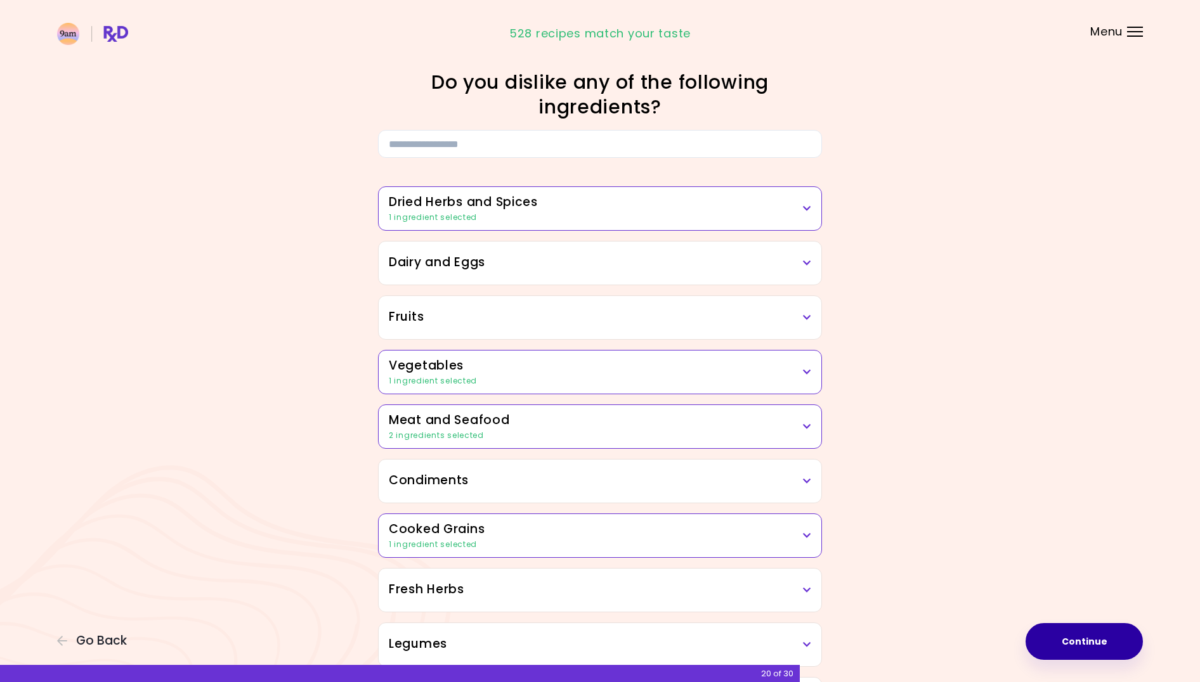
click at [1113, 651] on button "Continue" at bounding box center [1083, 641] width 117 height 37
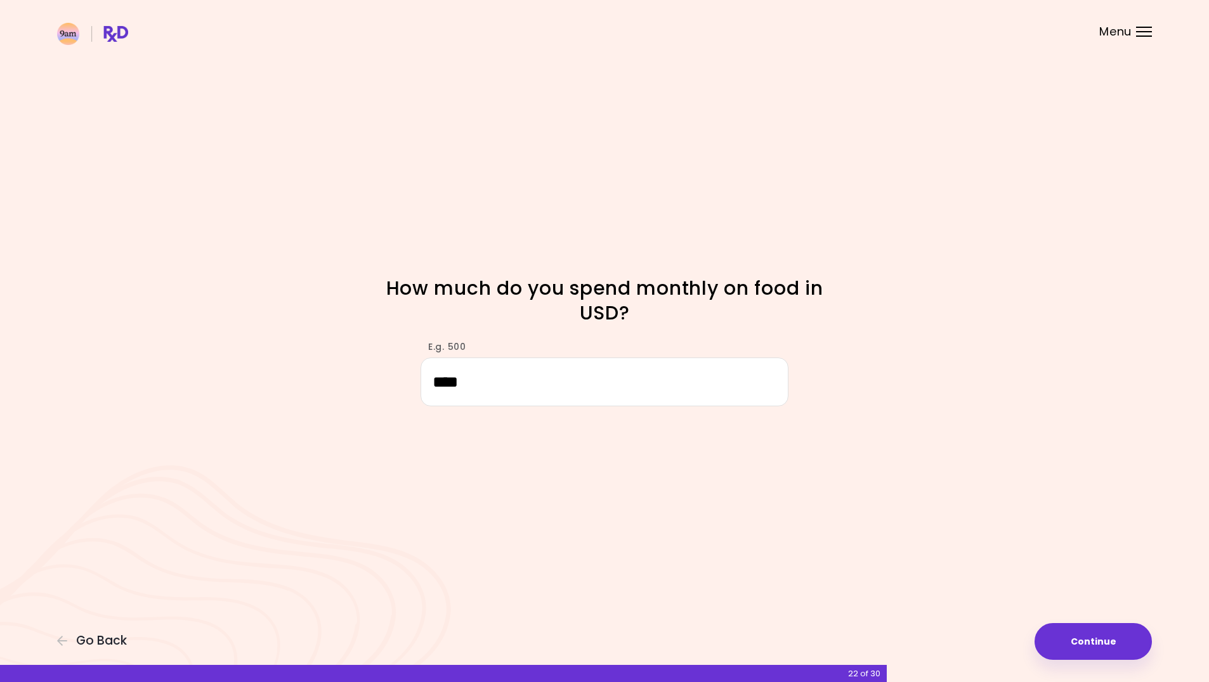
click at [1090, 620] on div "Focusable invisible element How much do you spend monthly on food in USD? E.g. …" at bounding box center [604, 341] width 1209 height 682
click at [1096, 642] on button "Continue" at bounding box center [1092, 641] width 117 height 37
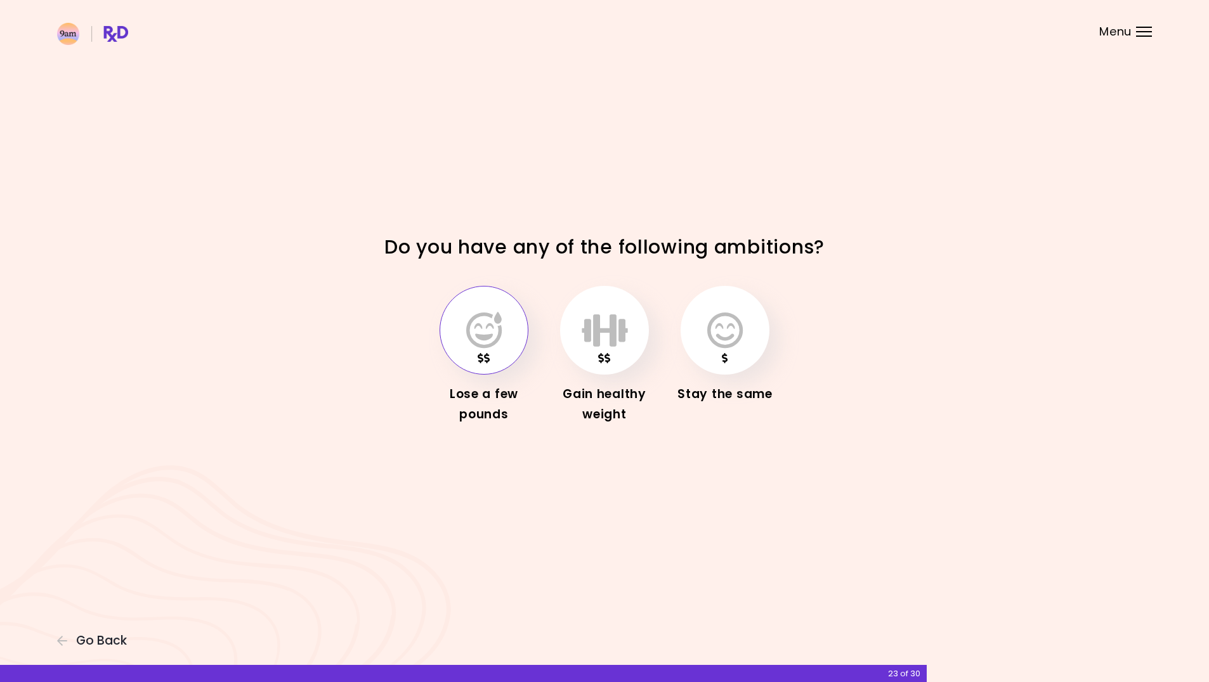
click at [500, 342] on icon "button" at bounding box center [484, 330] width 36 height 37
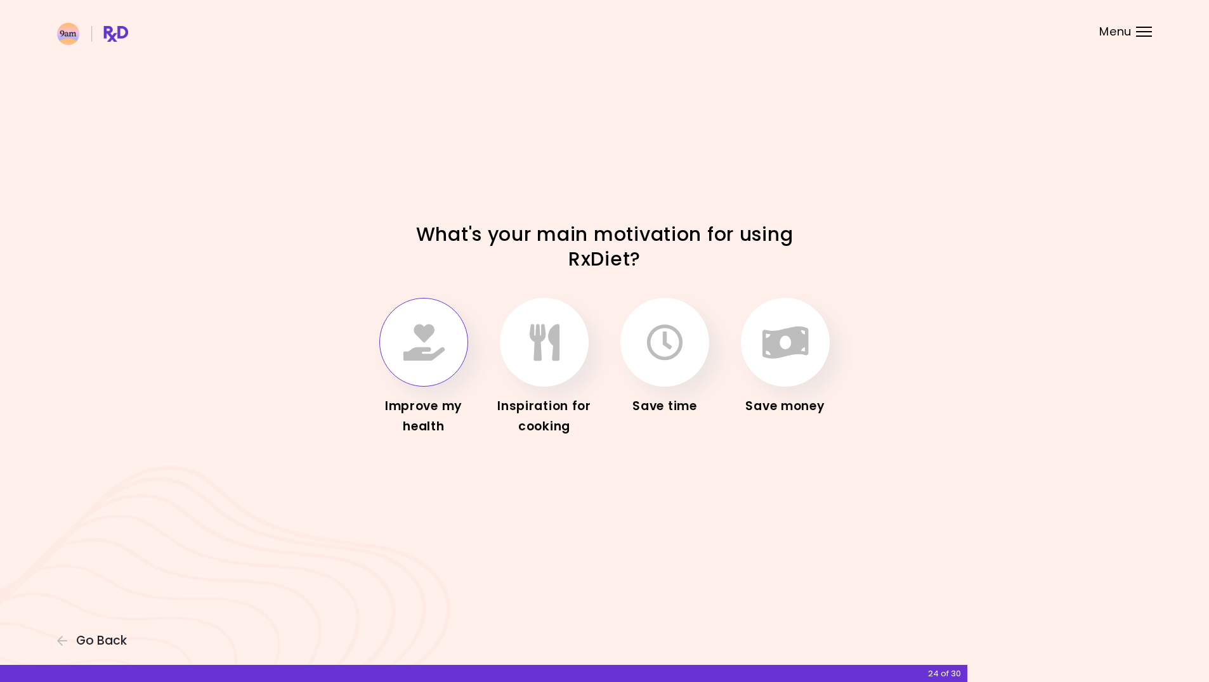
click at [449, 320] on button "button" at bounding box center [423, 342] width 89 height 89
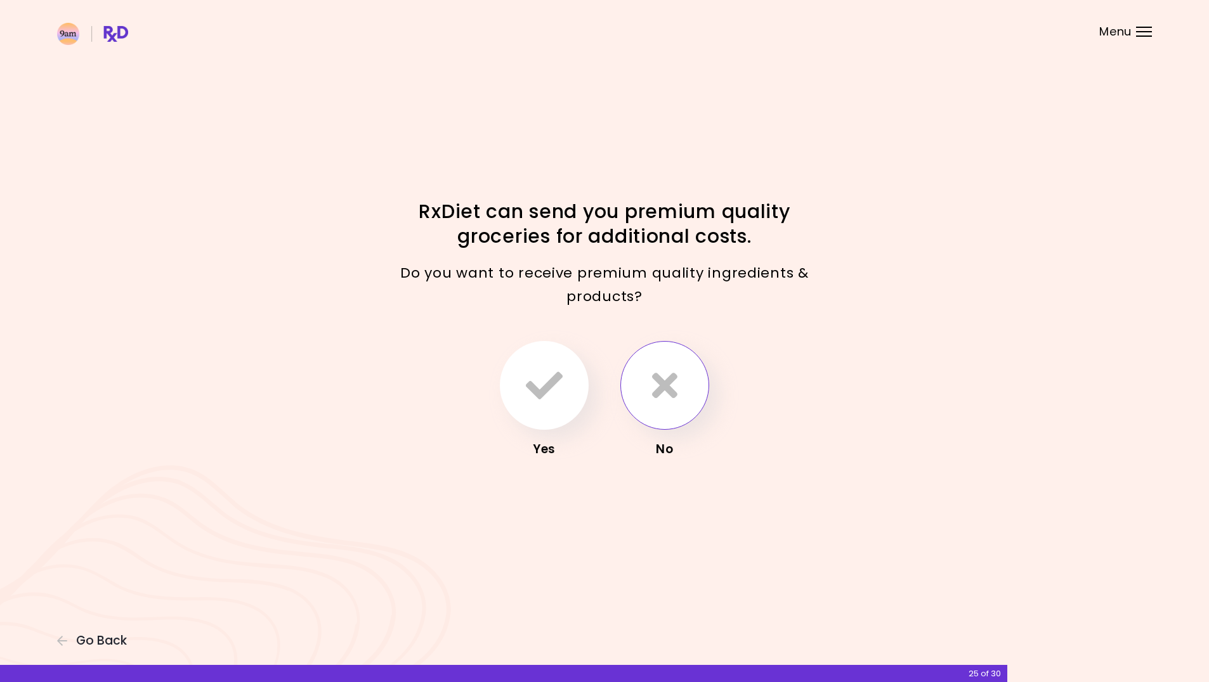
click at [672, 389] on icon "button" at bounding box center [664, 385] width 25 height 37
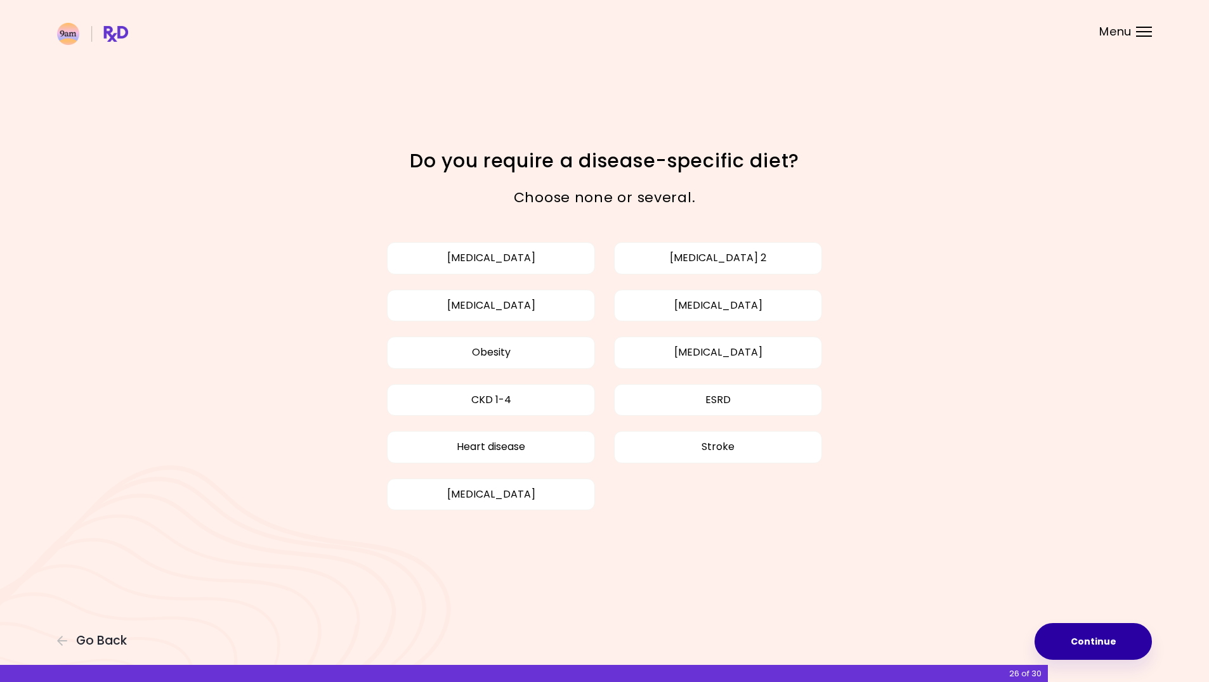
click at [1099, 631] on button "Continue" at bounding box center [1092, 641] width 117 height 37
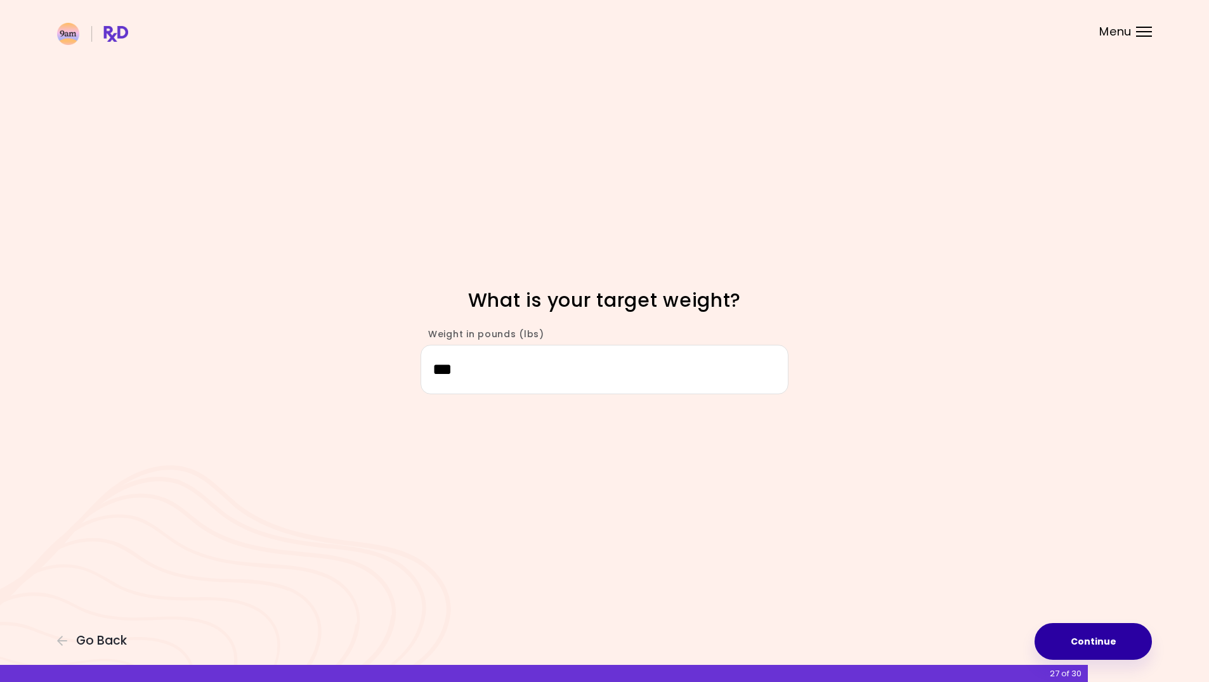
click at [1098, 629] on button "Continue" at bounding box center [1092, 641] width 117 height 37
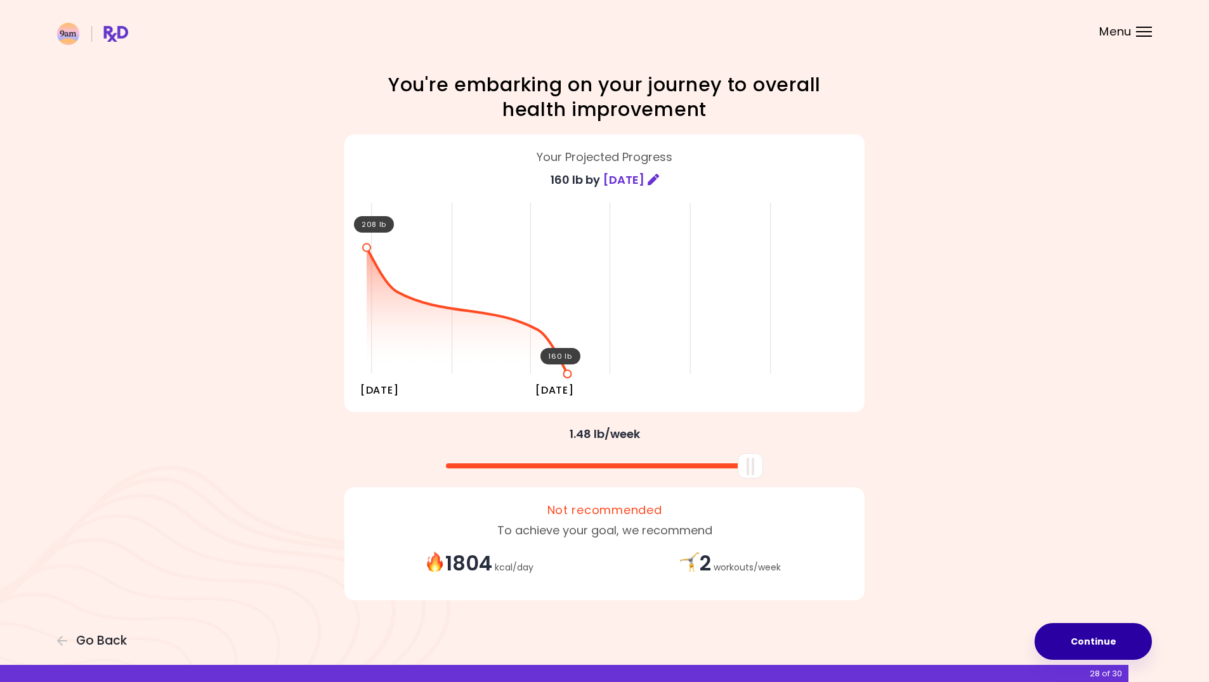
click at [1100, 631] on button "Continue" at bounding box center [1092, 641] width 117 height 37
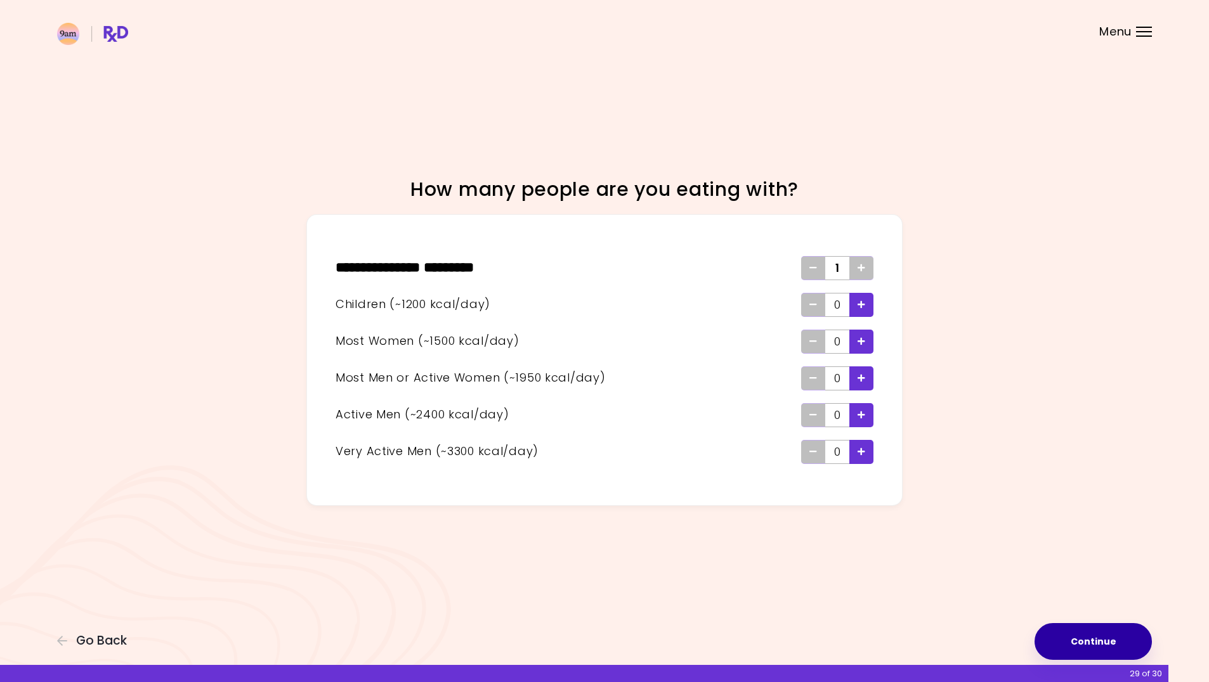
click at [1100, 631] on button "Continue" at bounding box center [1092, 641] width 117 height 37
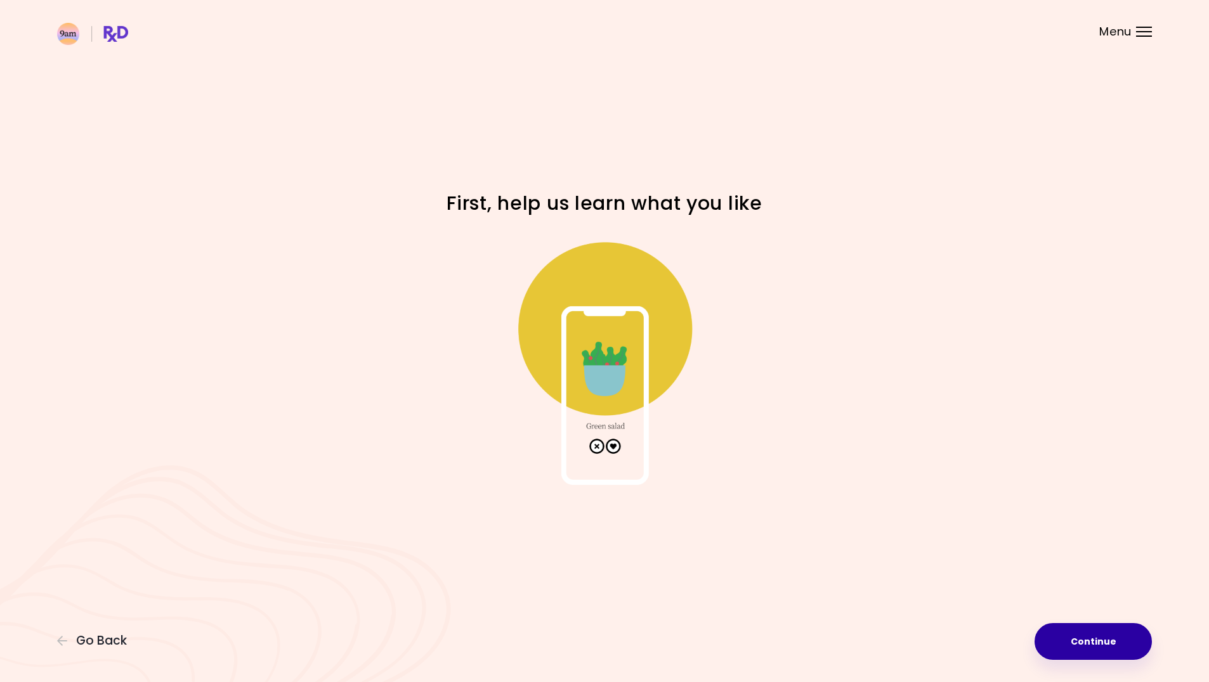
click at [1101, 629] on button "Continue" at bounding box center [1092, 641] width 117 height 37
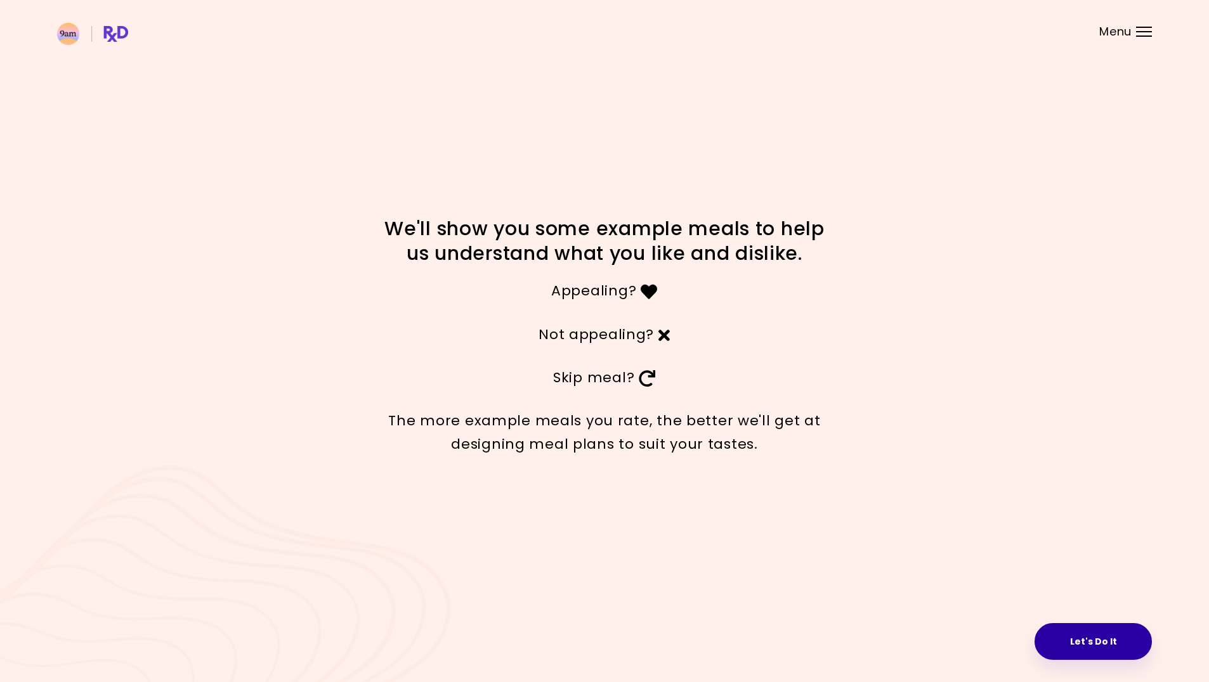
click at [1093, 632] on button "Let's Do It" at bounding box center [1092, 641] width 117 height 37
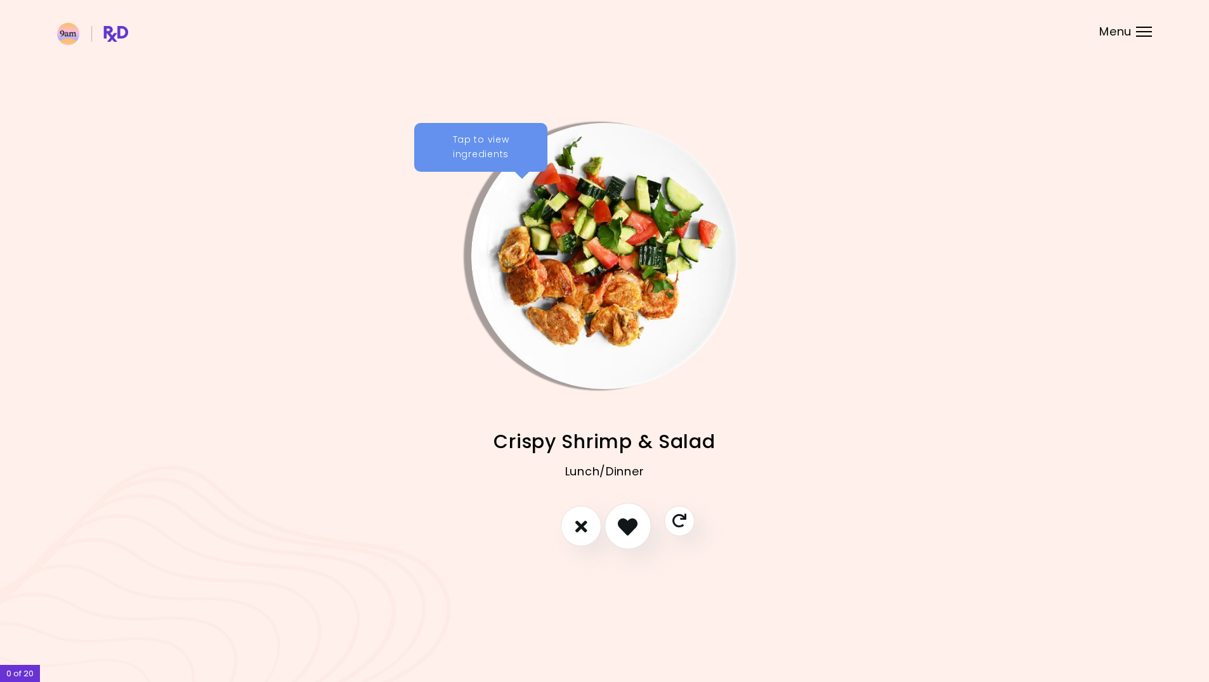
click at [637, 531] on icon "I like this recipe" at bounding box center [628, 527] width 20 height 20
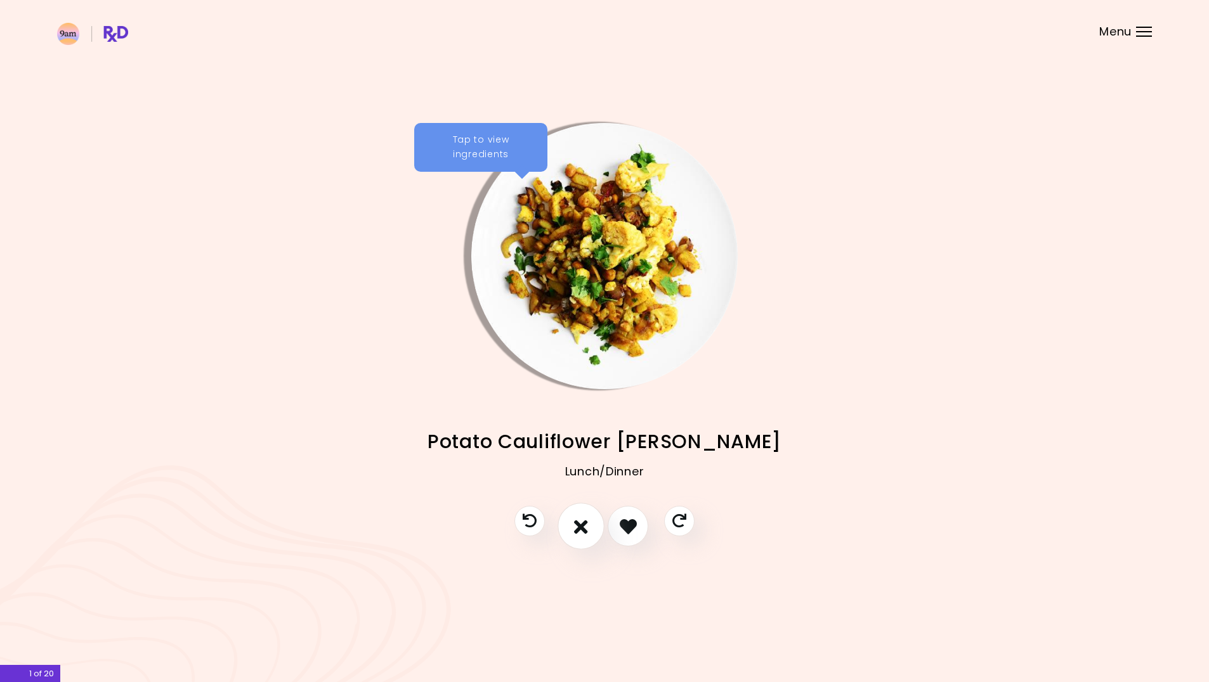
click at [587, 532] on icon "I don't like this recipe" at bounding box center [581, 527] width 14 height 20
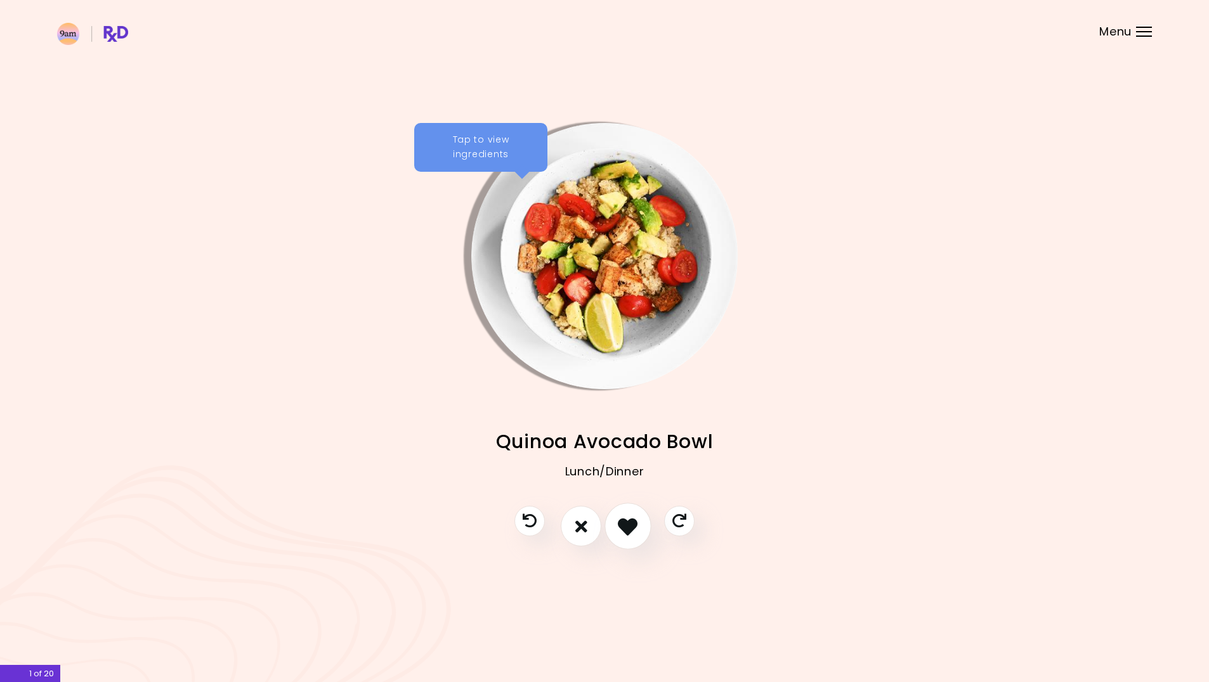
click at [633, 526] on icon "I like this recipe" at bounding box center [628, 527] width 20 height 20
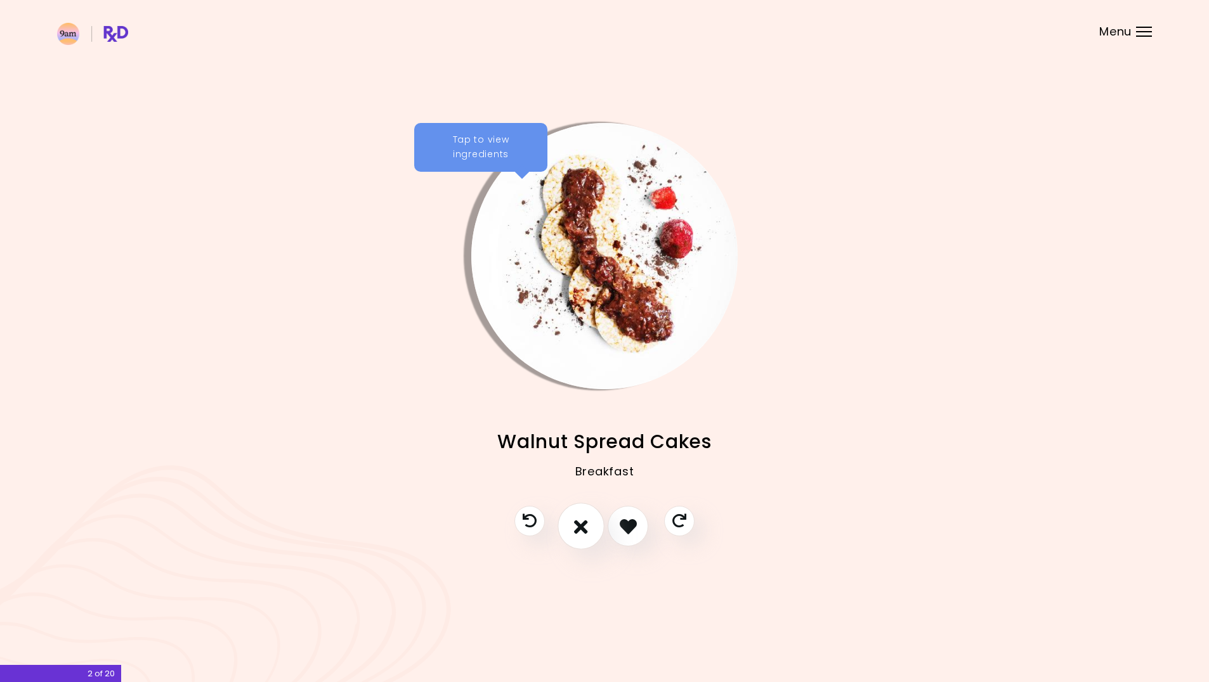
click at [580, 528] on icon "I don't like this recipe" at bounding box center [581, 527] width 14 height 20
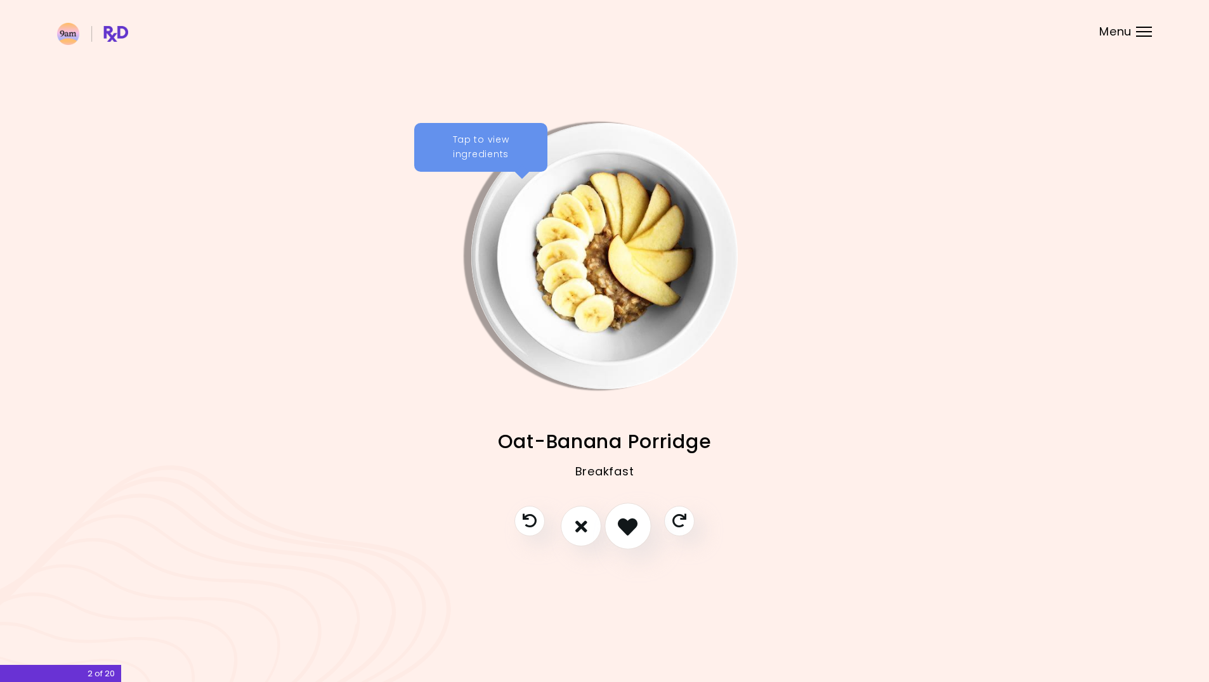
click at [622, 528] on icon "I like this recipe" at bounding box center [628, 527] width 20 height 20
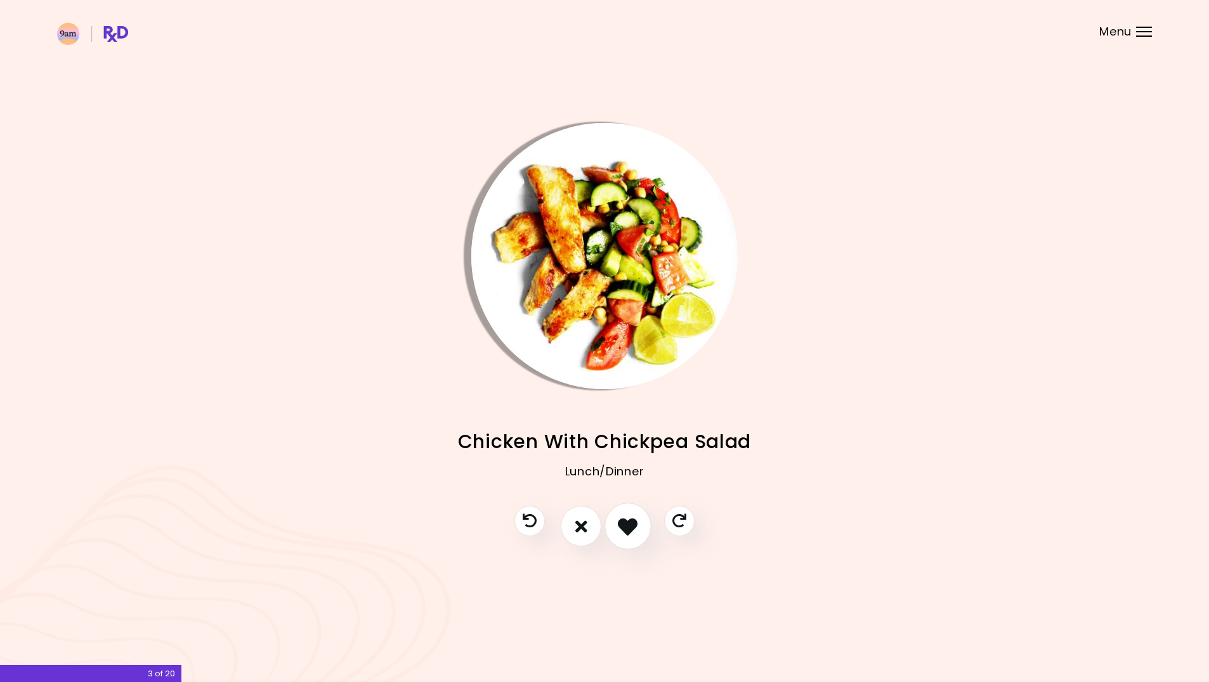
click at [623, 526] on icon "I like this recipe" at bounding box center [628, 527] width 20 height 20
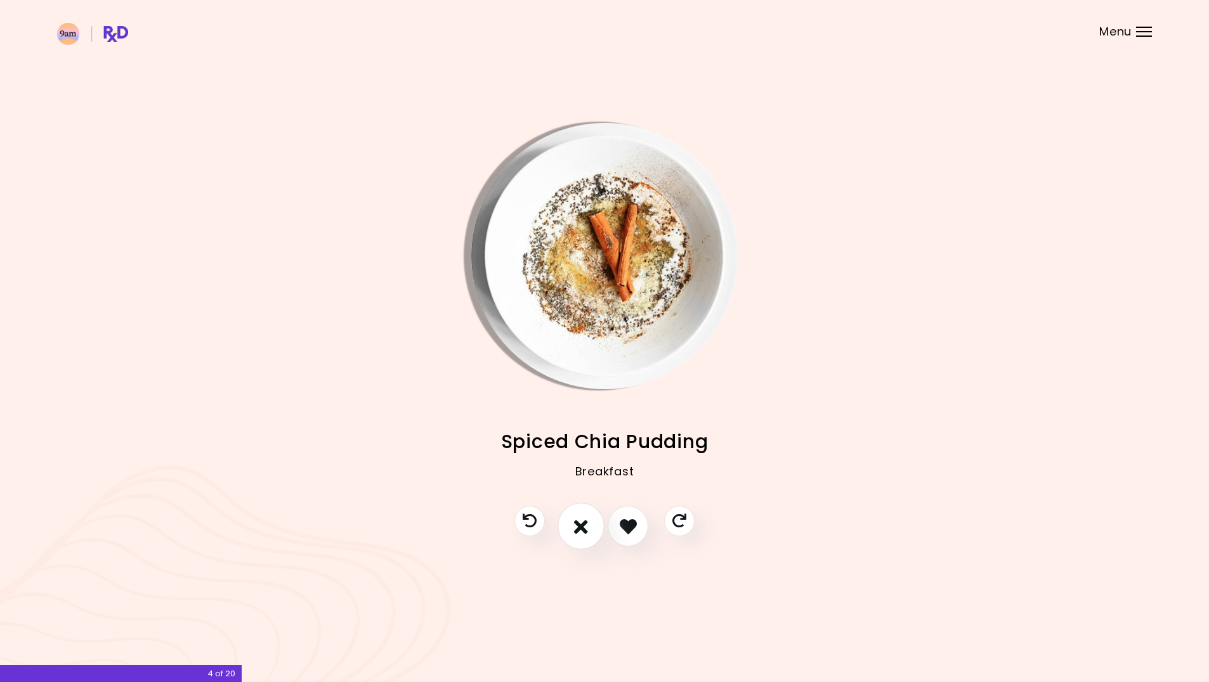
click at [594, 527] on button "I don't like this recipe" at bounding box center [580, 527] width 47 height 47
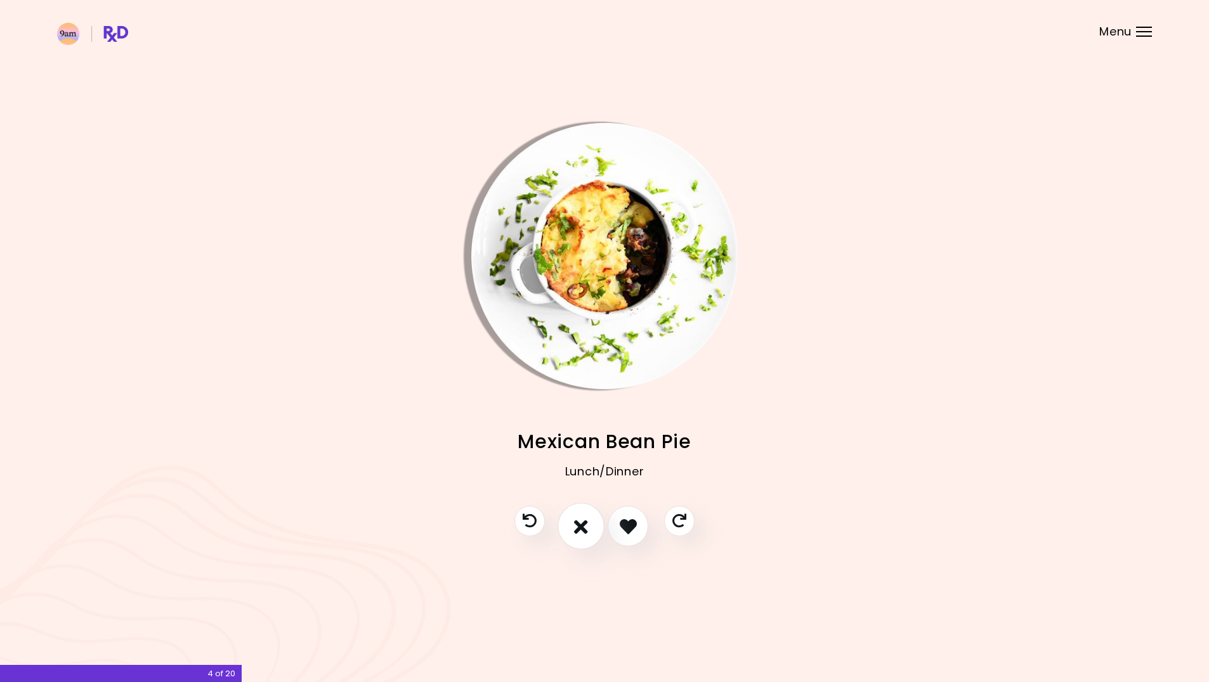
click at [589, 531] on button "I don't like this recipe" at bounding box center [580, 527] width 47 height 47
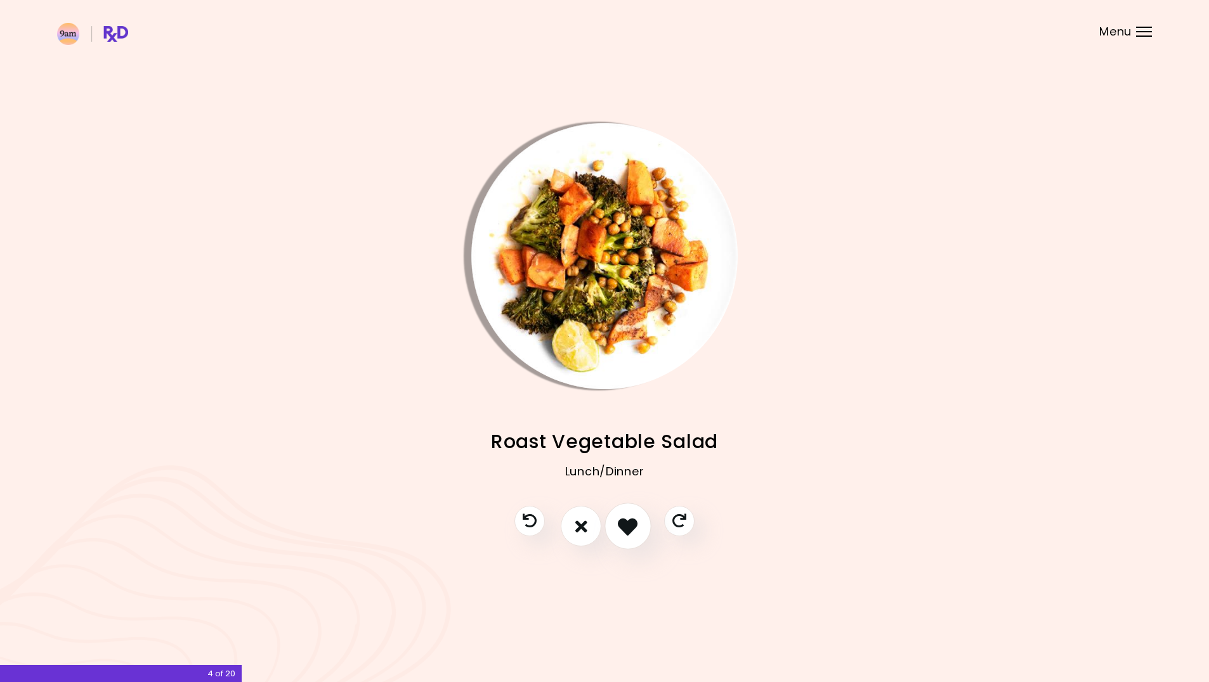
click at [617, 530] on button "I like this recipe" at bounding box center [627, 527] width 47 height 47
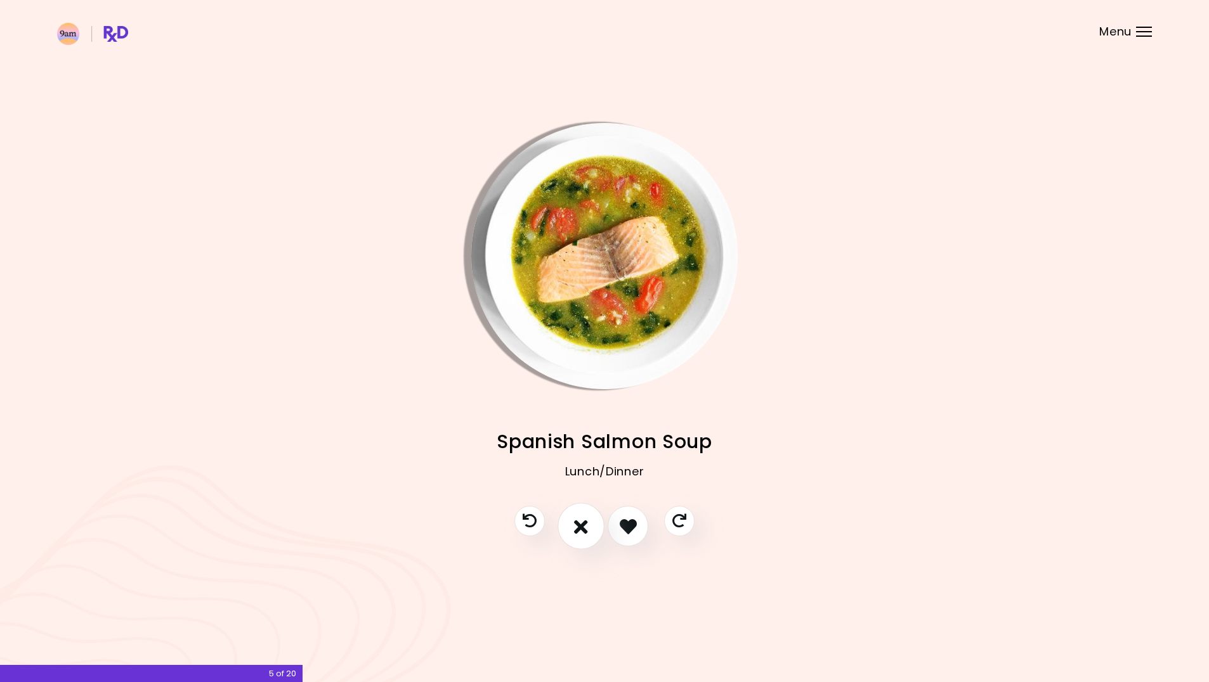
click at [593, 530] on button "I don't like this recipe" at bounding box center [580, 527] width 47 height 47
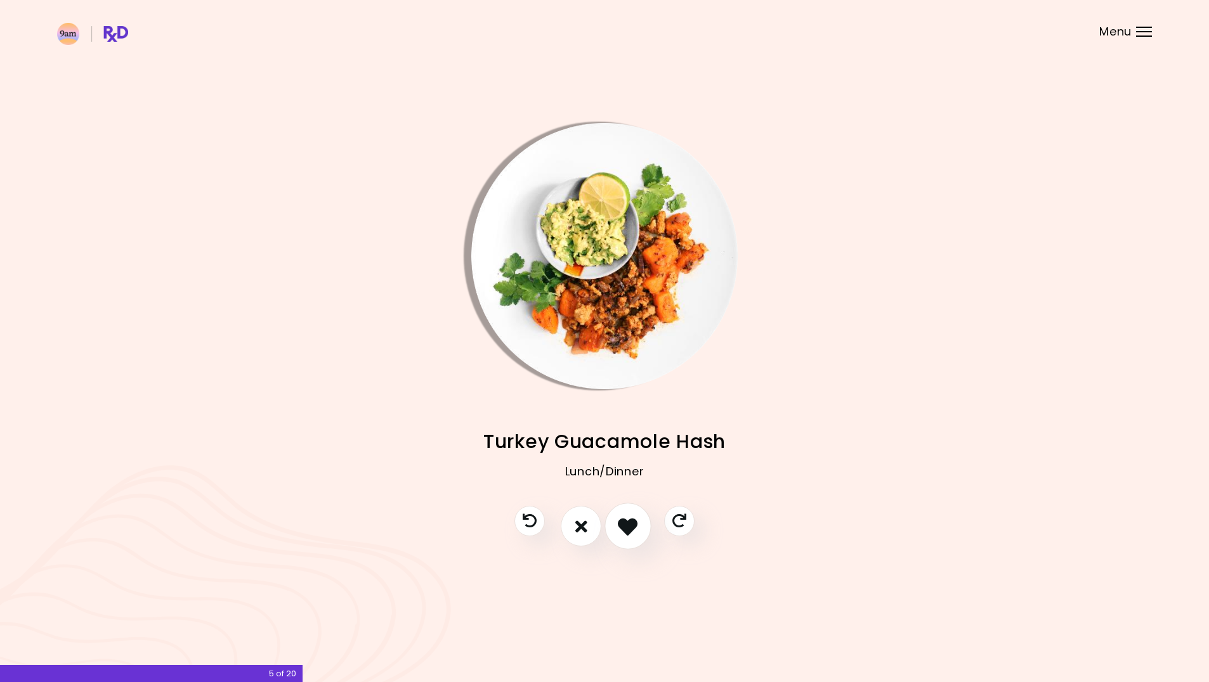
click at [618, 527] on icon "I like this recipe" at bounding box center [628, 527] width 20 height 20
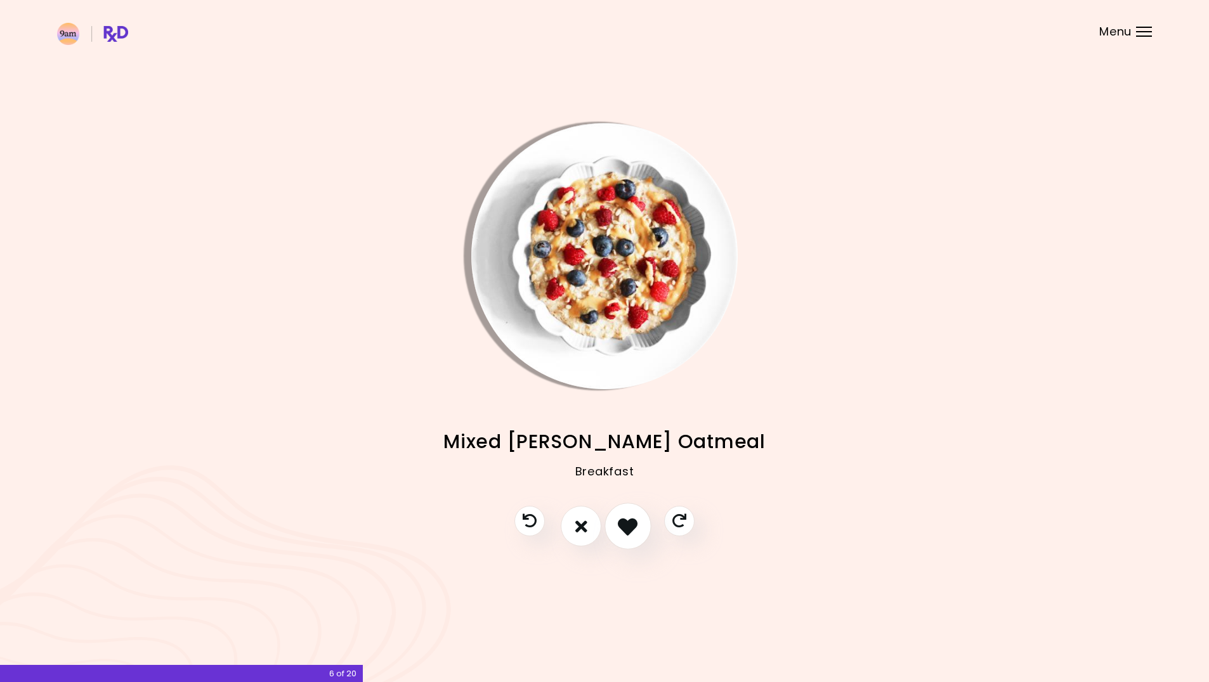
click at [620, 530] on icon "I like this recipe" at bounding box center [628, 527] width 20 height 20
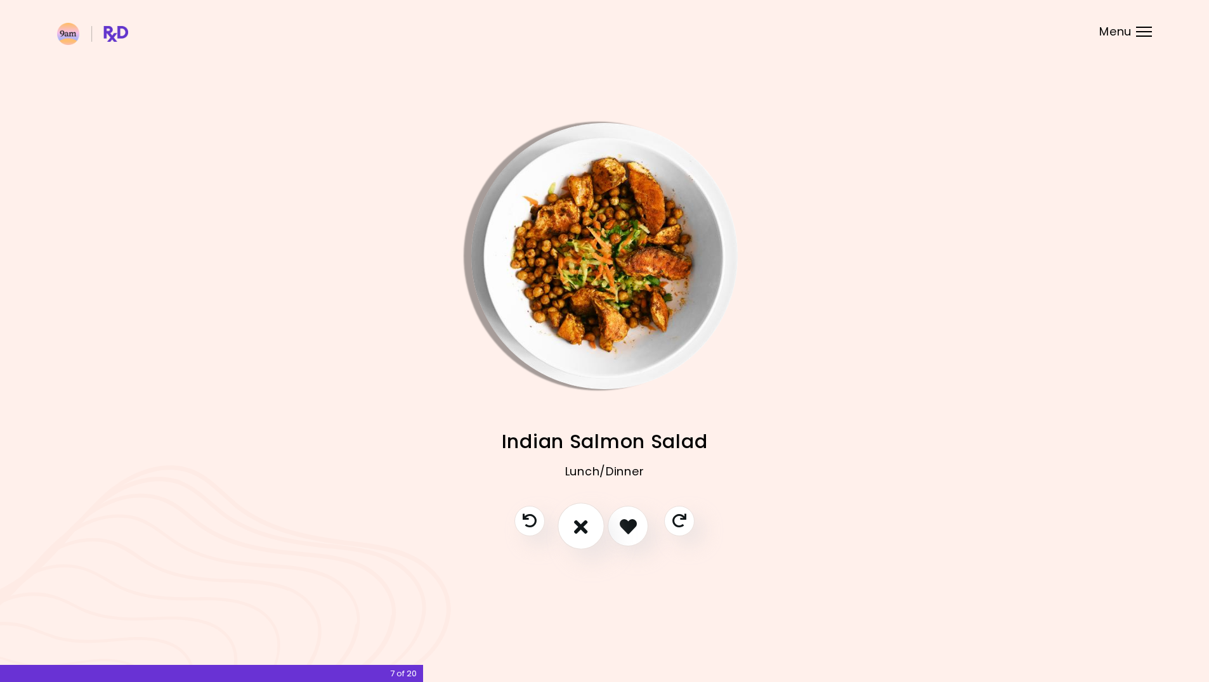
click at [578, 524] on icon "I don't like this recipe" at bounding box center [581, 527] width 14 height 20
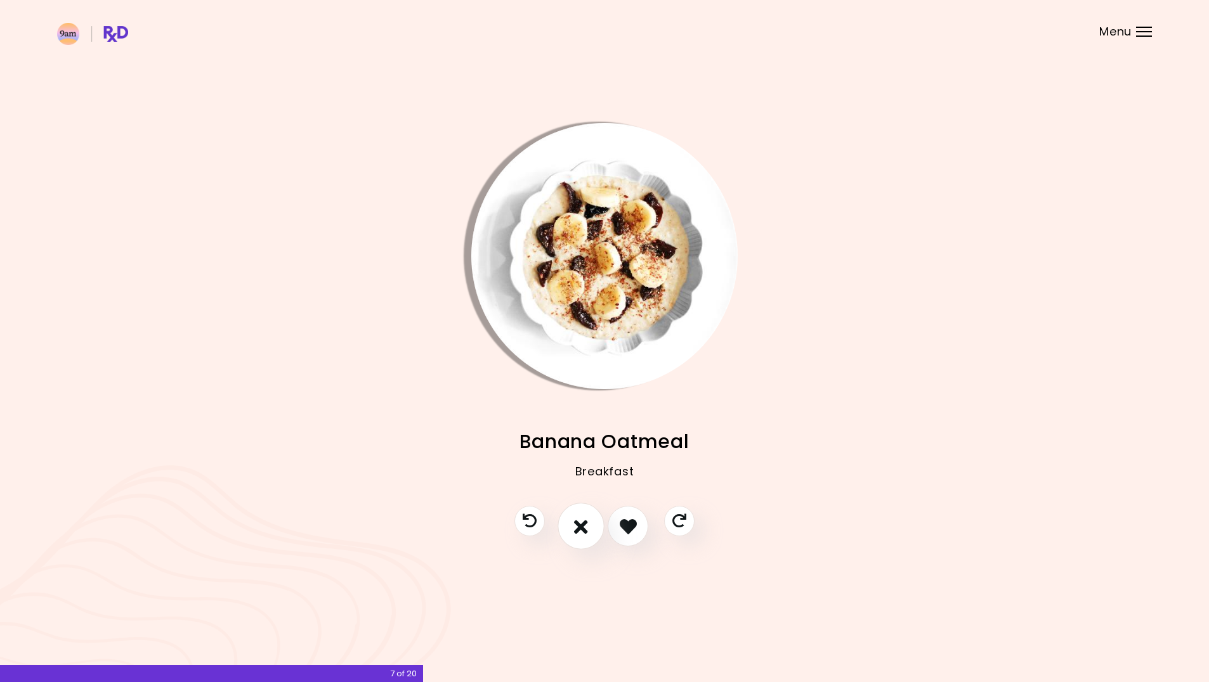
click at [578, 523] on icon "I don't like this recipe" at bounding box center [581, 527] width 14 height 20
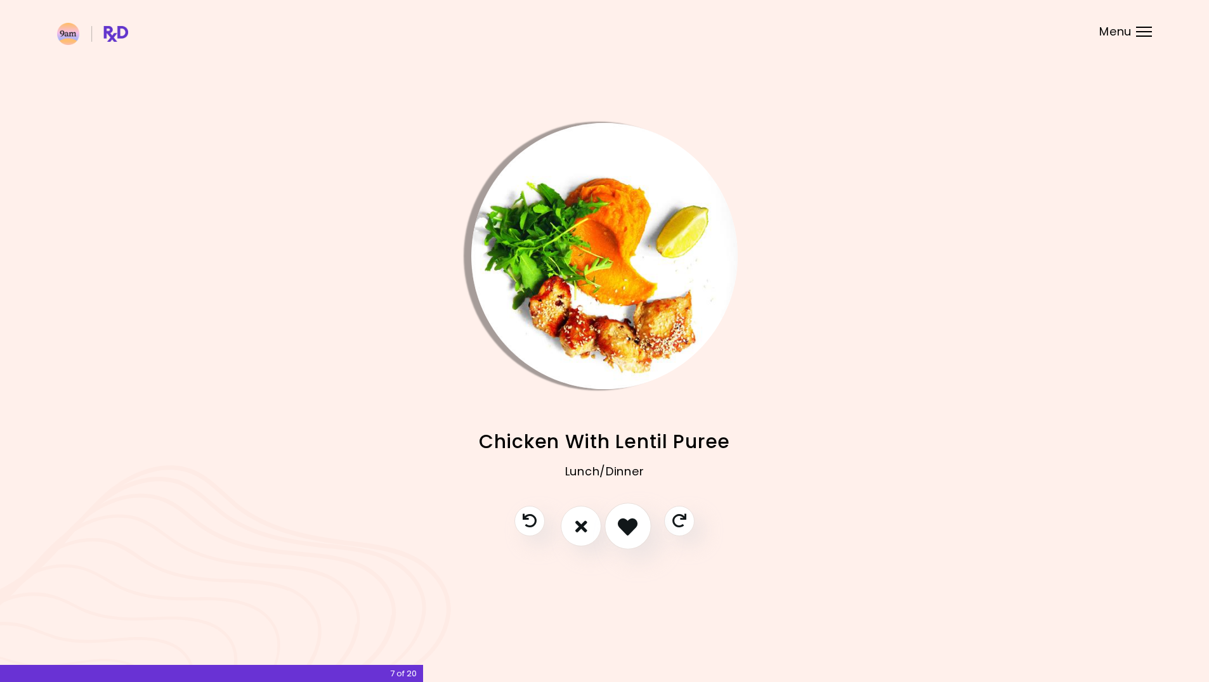
click at [622, 526] on icon "I like this recipe" at bounding box center [628, 527] width 20 height 20
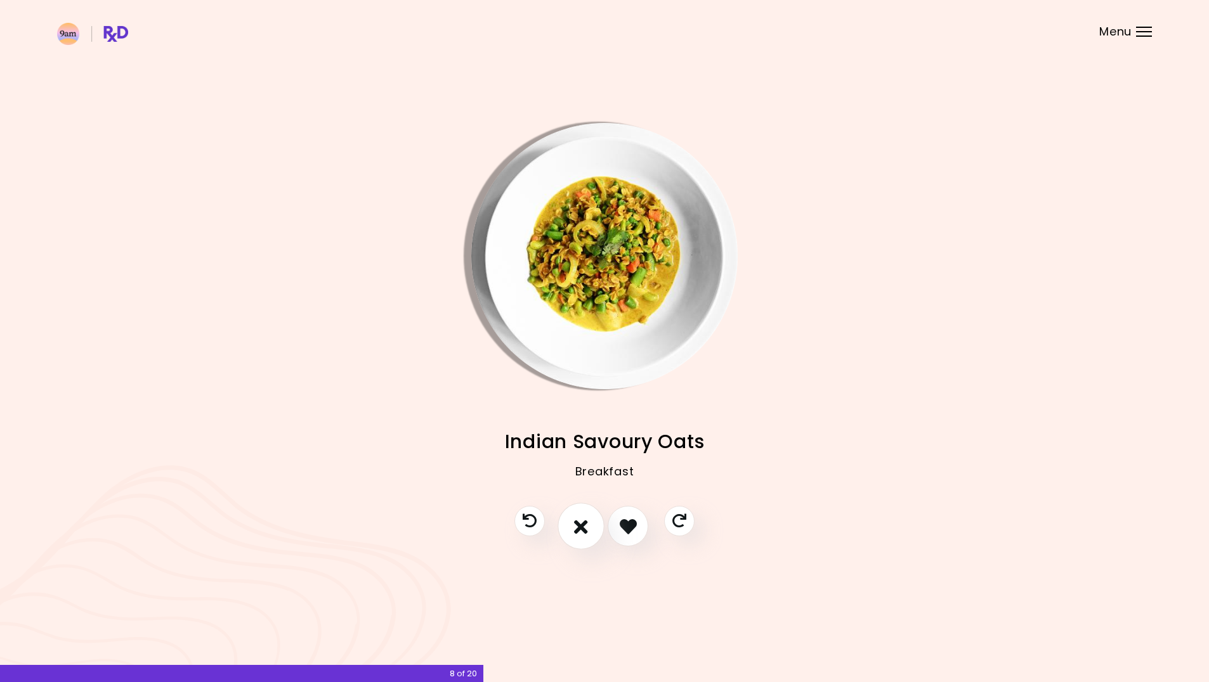
click at [586, 521] on icon "I don't like this recipe" at bounding box center [581, 527] width 14 height 20
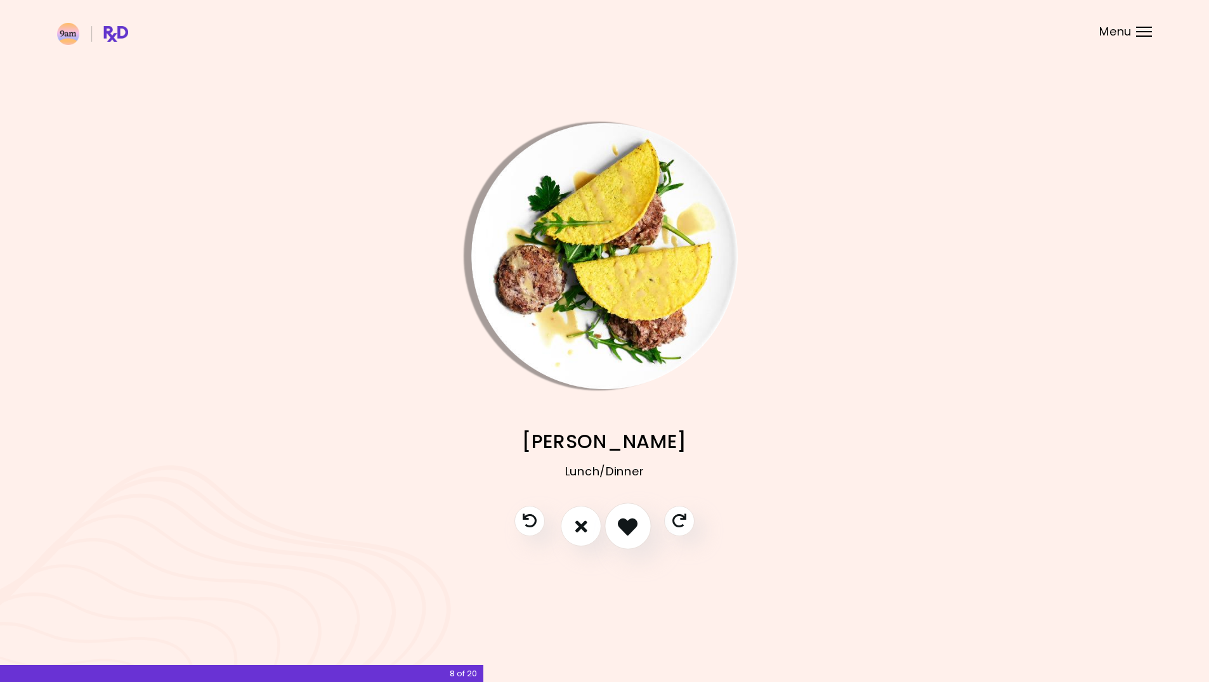
click at [622, 528] on icon "I like this recipe" at bounding box center [628, 527] width 20 height 20
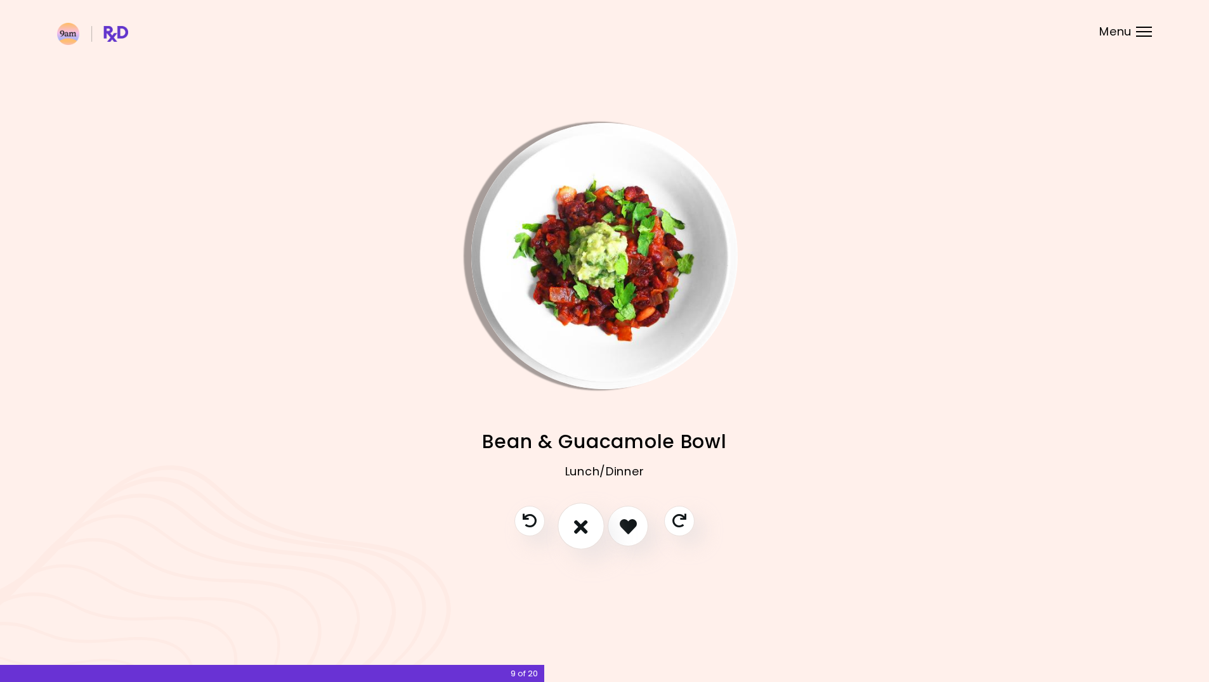
click at [596, 526] on button "I don't like this recipe" at bounding box center [580, 527] width 47 height 47
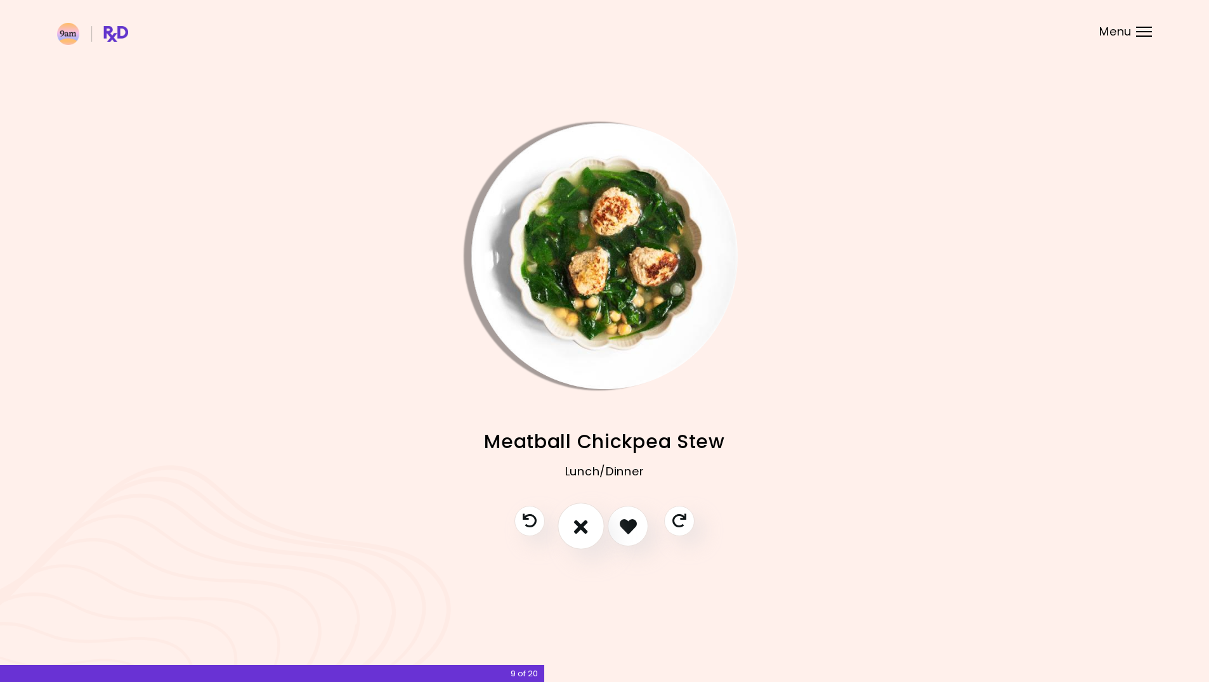
click at [584, 527] on icon "I don't like this recipe" at bounding box center [581, 527] width 14 height 20
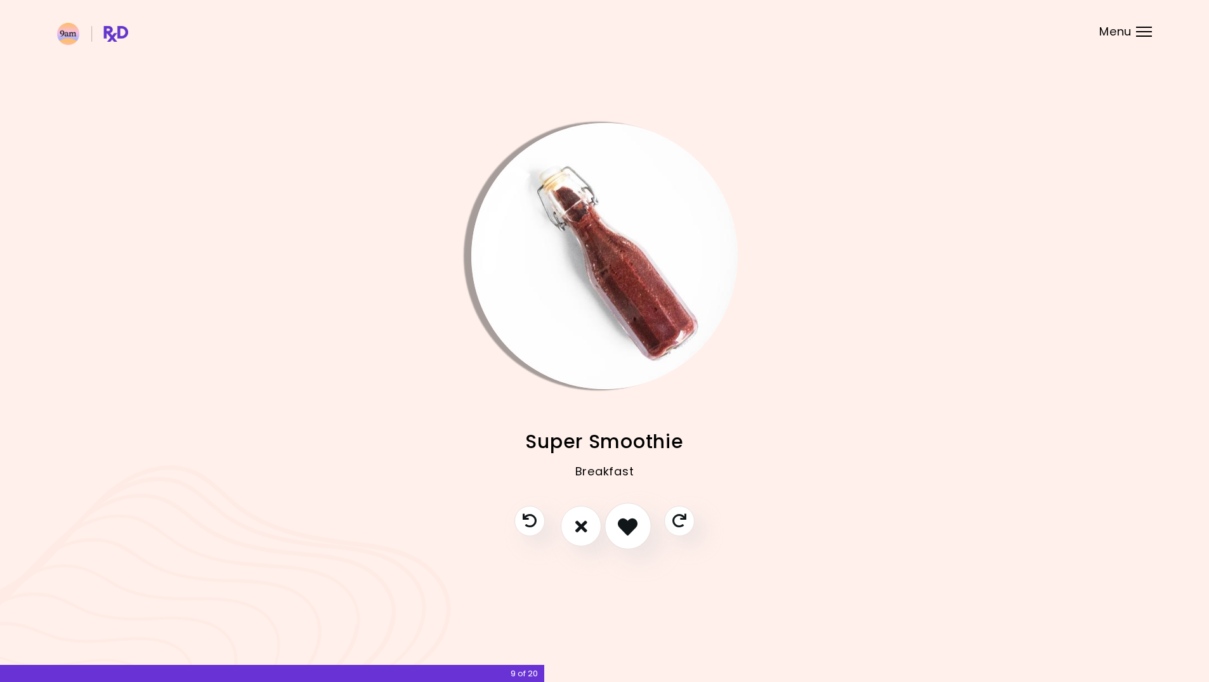
click at [632, 530] on icon "I like this recipe" at bounding box center [628, 527] width 20 height 20
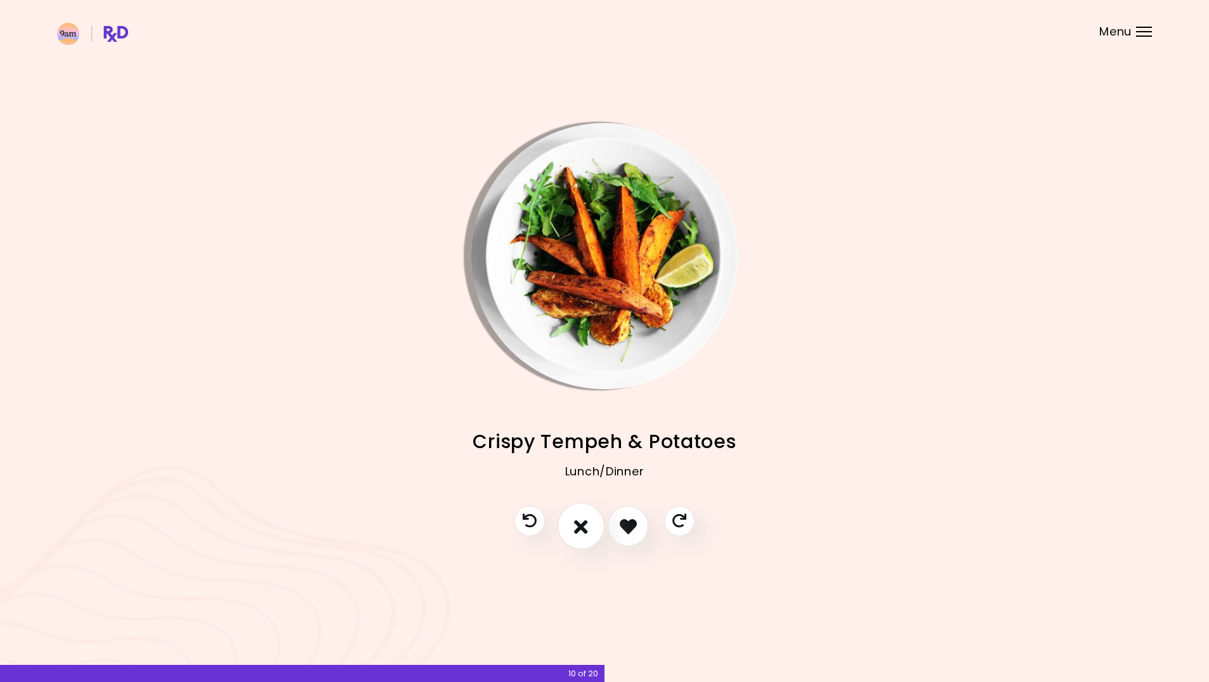
click at [582, 531] on icon "I don't like this recipe" at bounding box center [581, 527] width 14 height 20
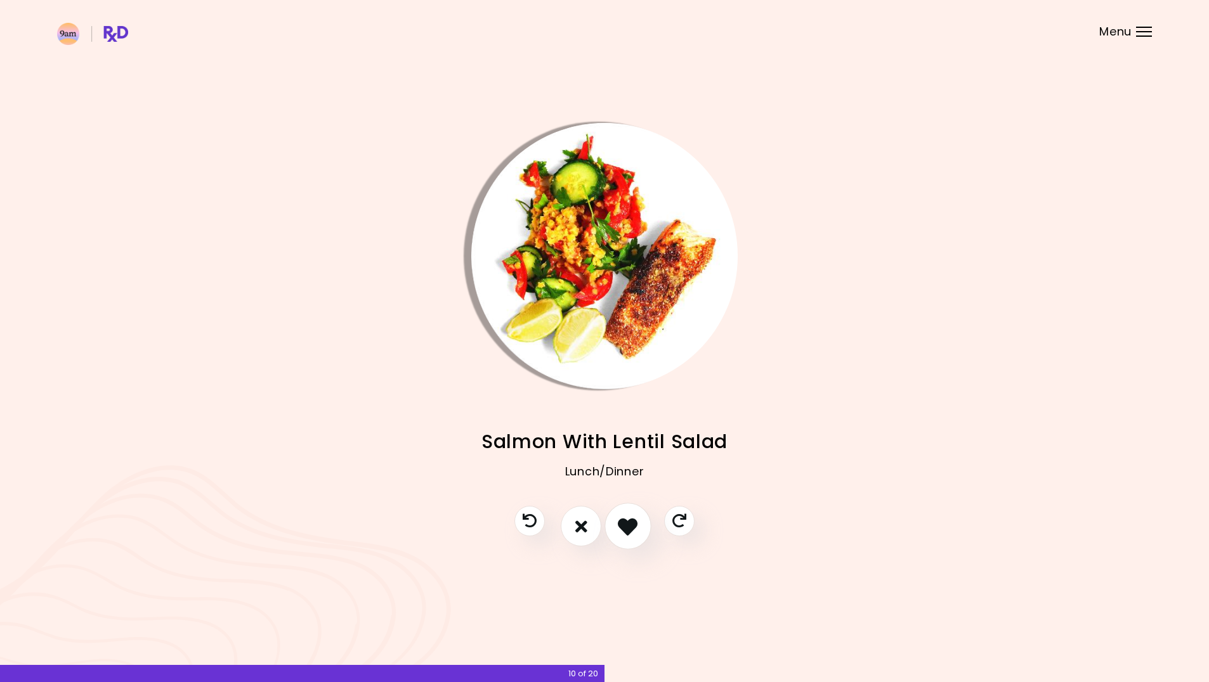
click at [623, 531] on icon "I like this recipe" at bounding box center [628, 527] width 20 height 20
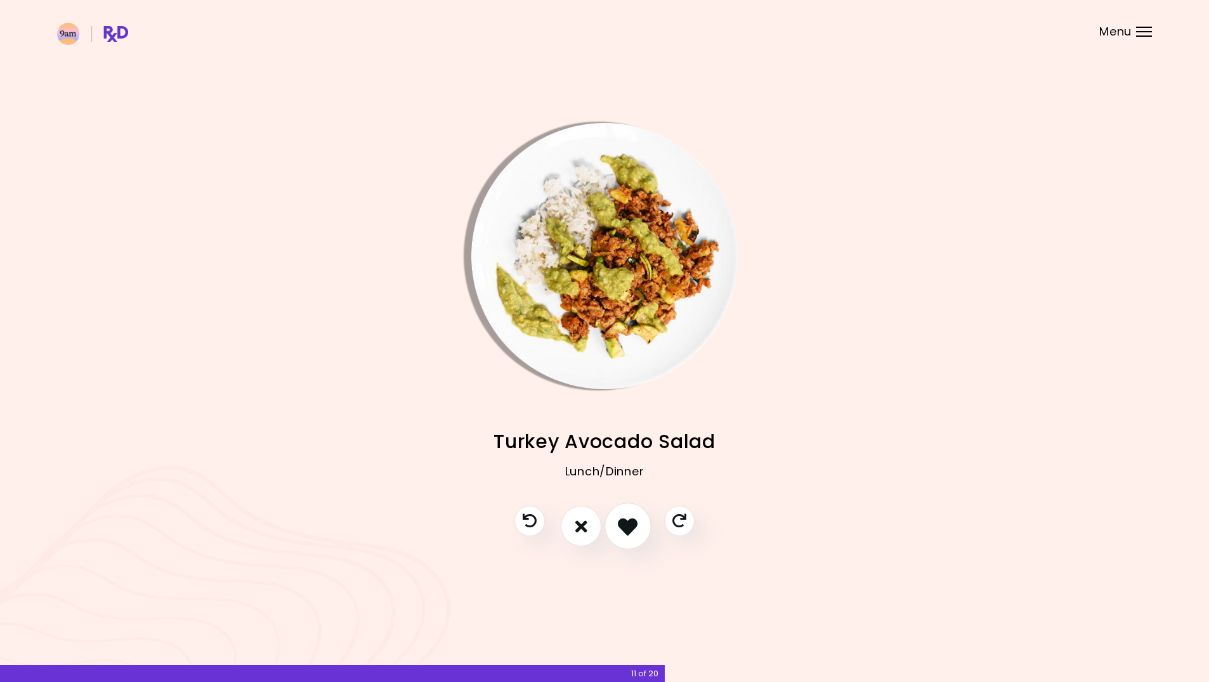
click at [619, 528] on icon "I like this recipe" at bounding box center [628, 527] width 20 height 20
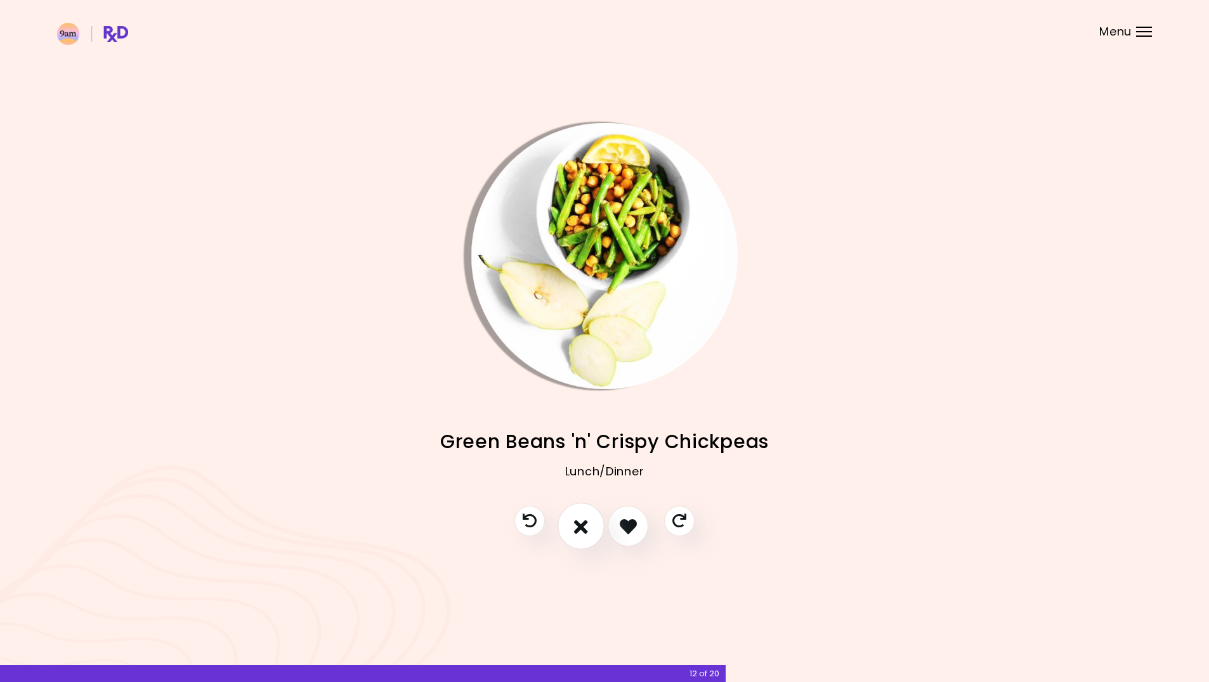
click at [583, 521] on icon "I don't like this recipe" at bounding box center [581, 527] width 14 height 20
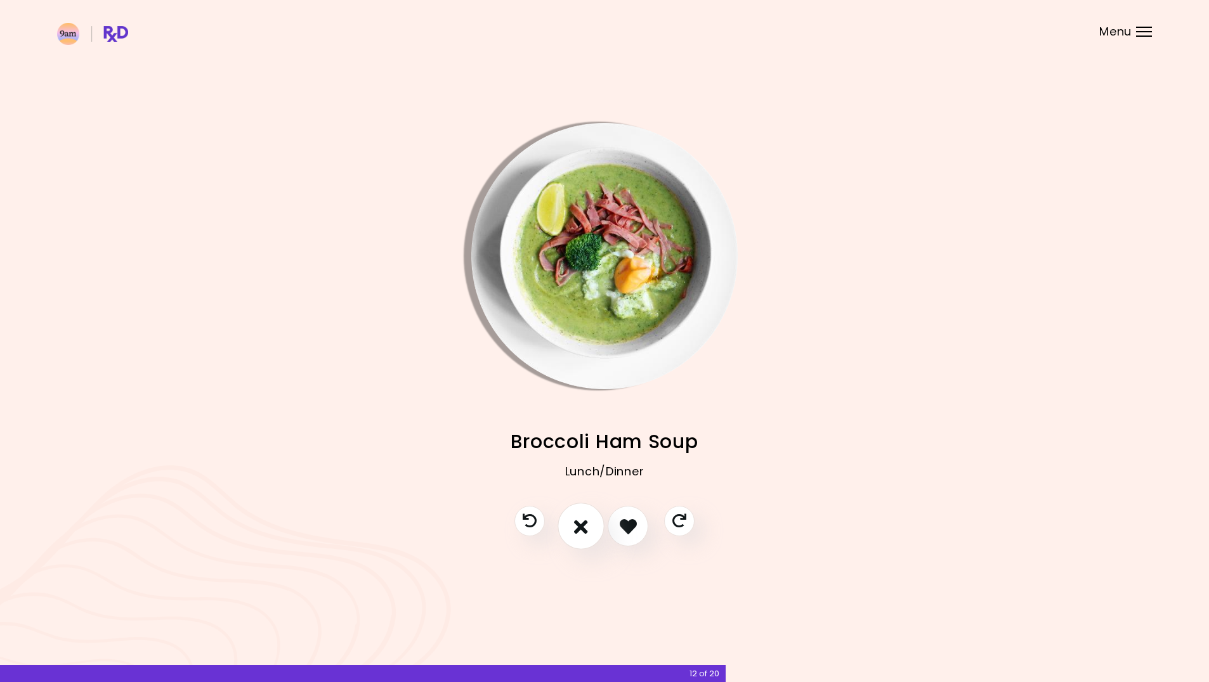
click at [583, 525] on icon "I don't like this recipe" at bounding box center [581, 527] width 14 height 20
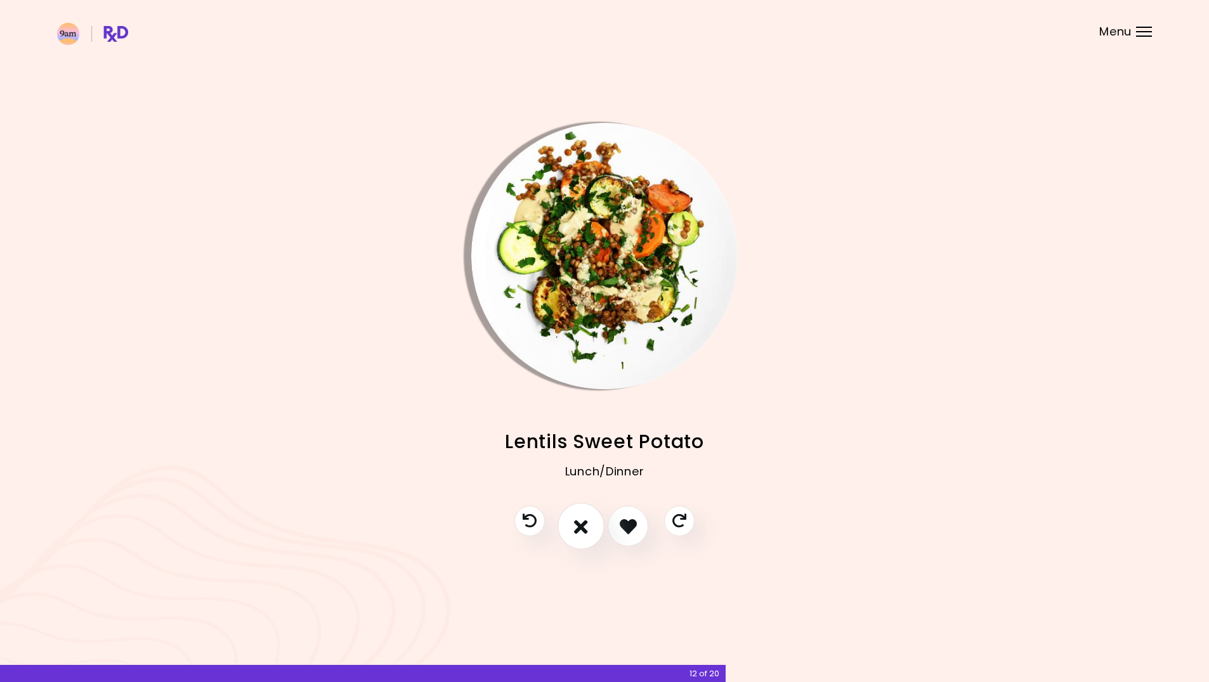
click at [589, 526] on button "I don't like this recipe" at bounding box center [580, 527] width 47 height 47
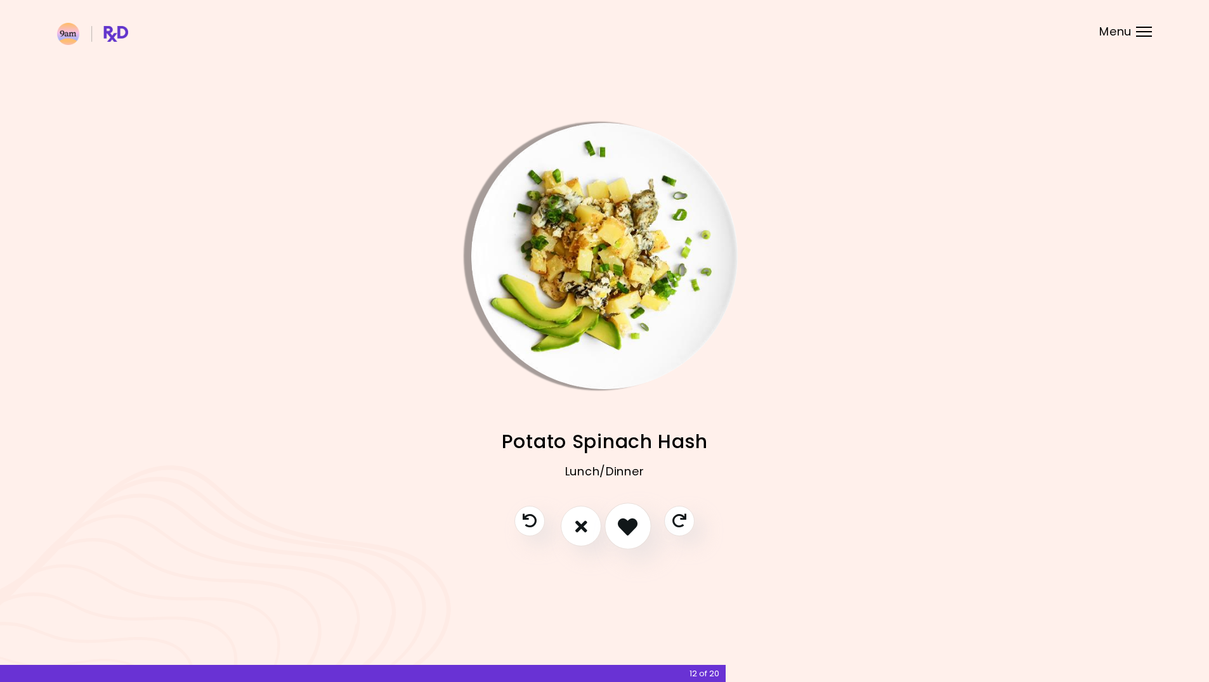
click at [635, 526] on icon "I like this recipe" at bounding box center [628, 527] width 20 height 20
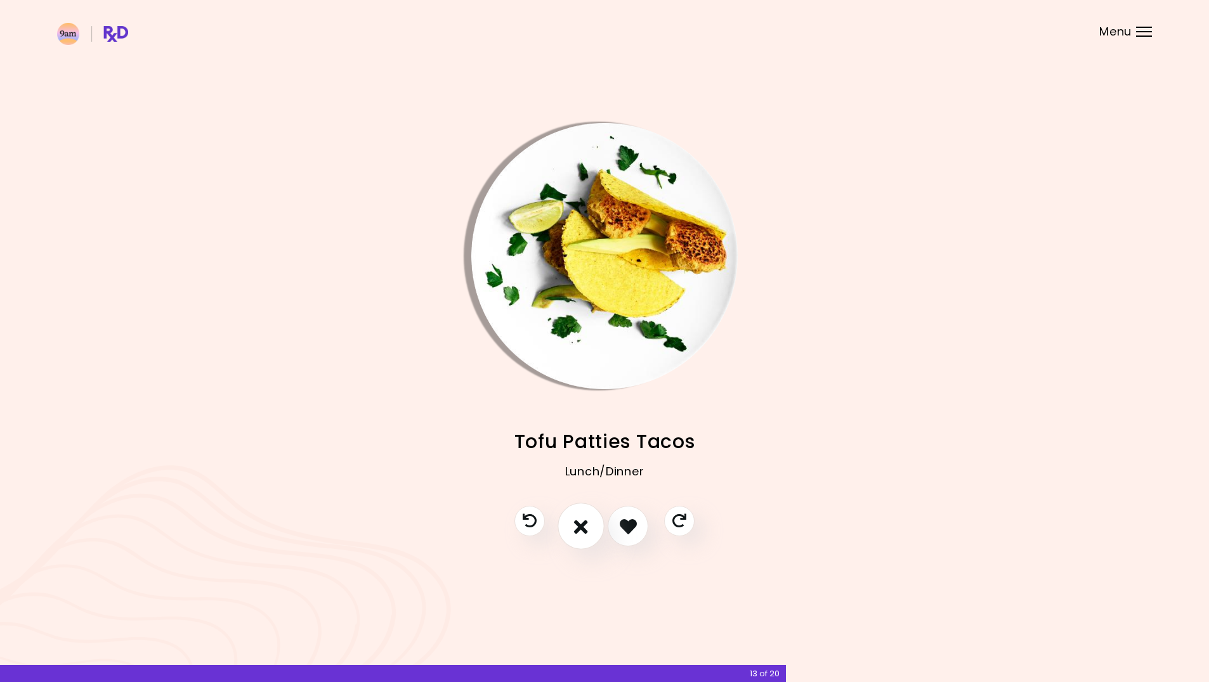
click at [575, 531] on icon "I don't like this recipe" at bounding box center [581, 527] width 14 height 20
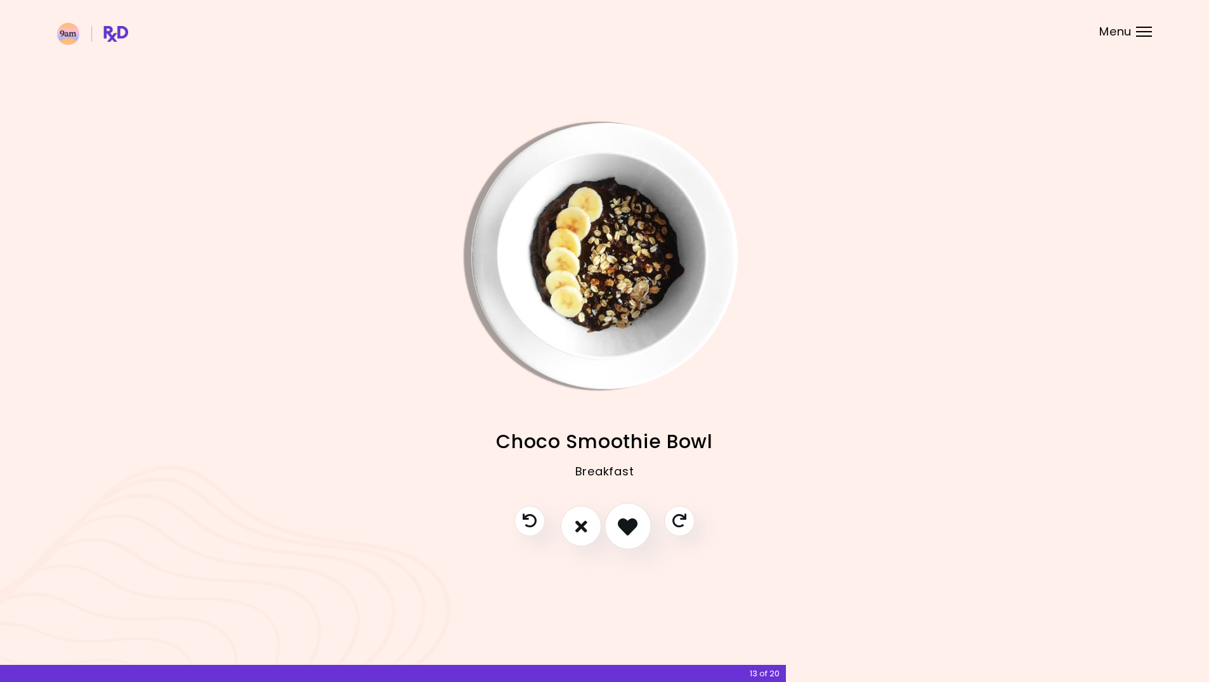
click at [616, 530] on button "I like this recipe" at bounding box center [627, 527] width 47 height 47
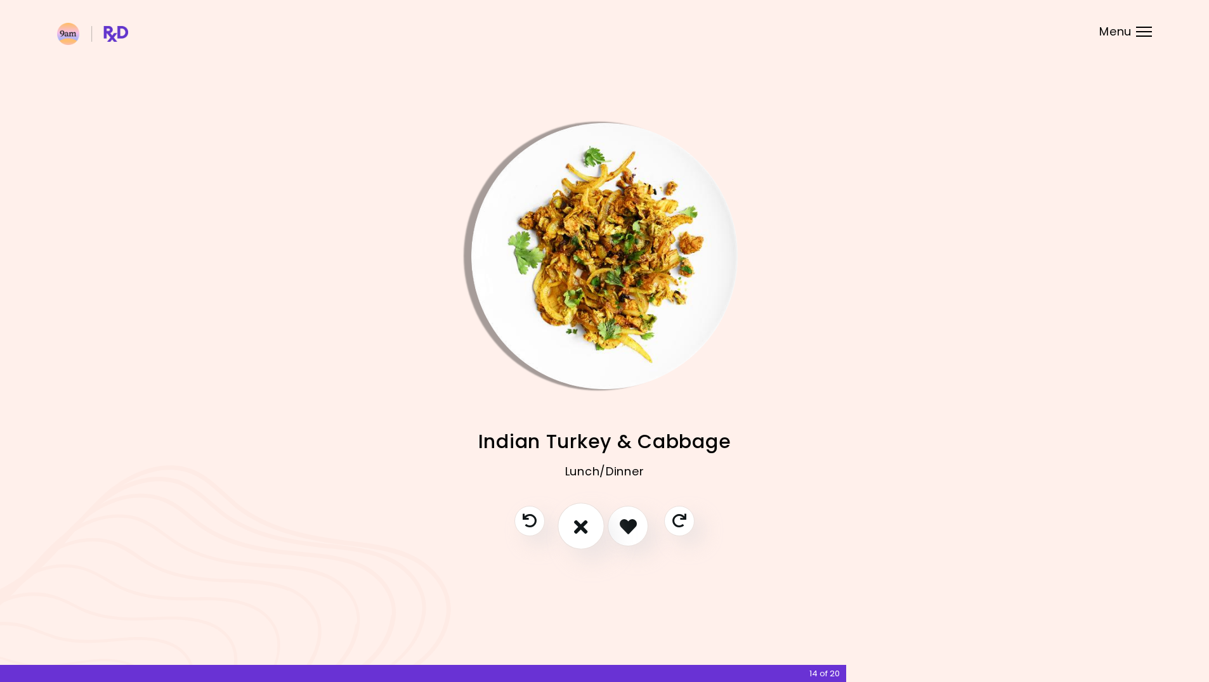
click at [588, 528] on button "I don't like this recipe" at bounding box center [580, 527] width 47 height 47
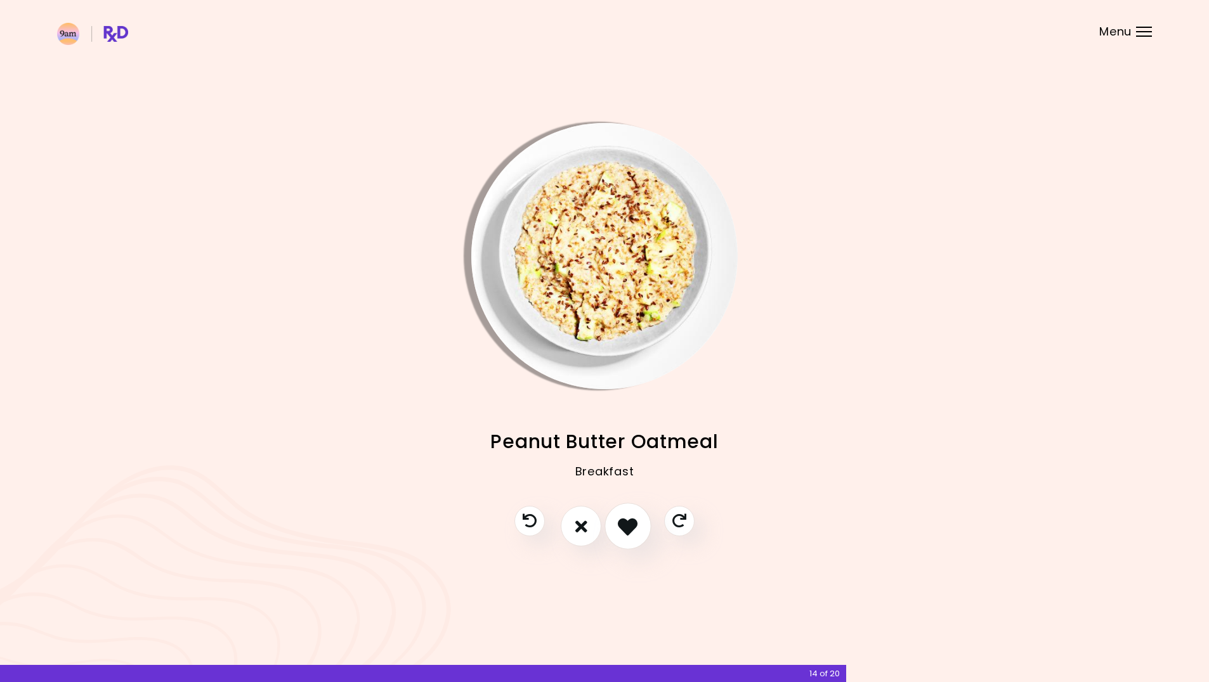
click at [626, 526] on icon "I like this recipe" at bounding box center [628, 527] width 20 height 20
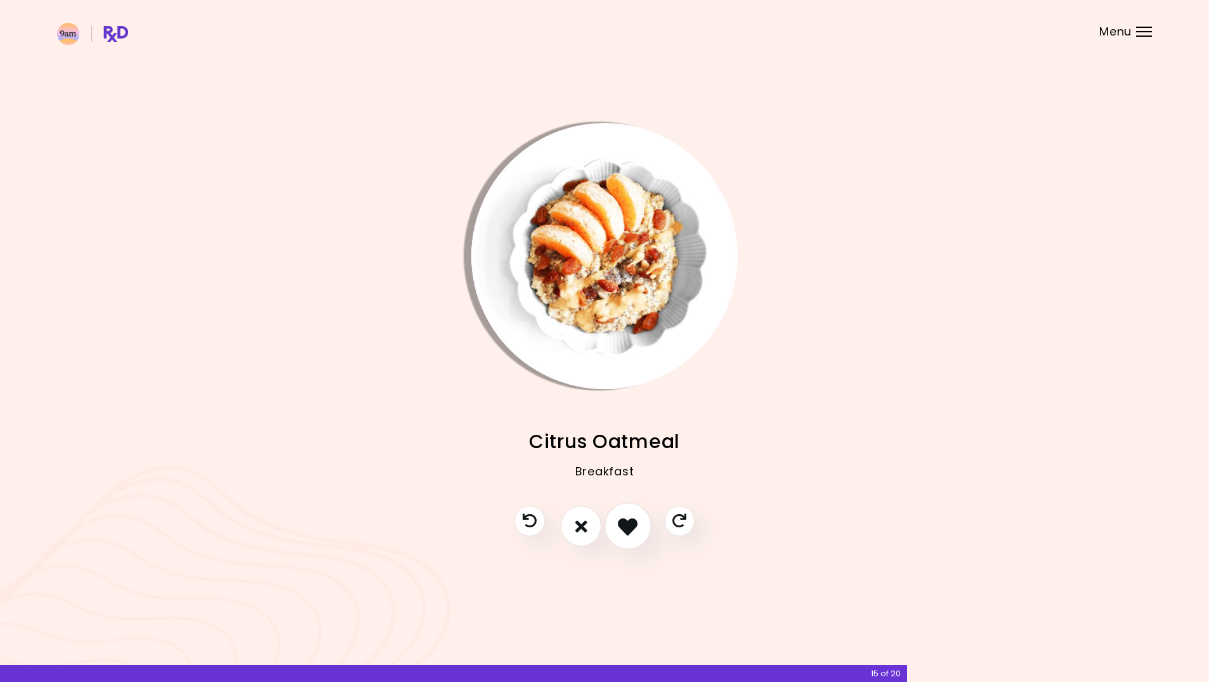
click at [623, 526] on icon "I like this recipe" at bounding box center [628, 527] width 20 height 20
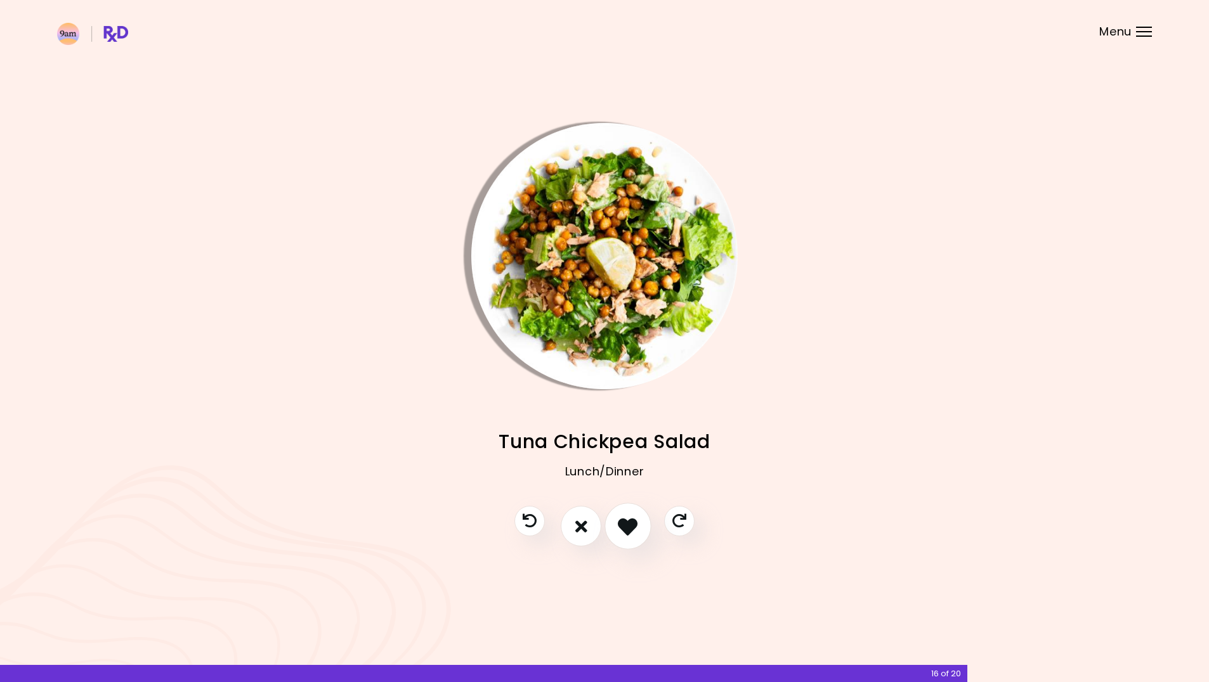
click at [637, 526] on icon "I like this recipe" at bounding box center [628, 527] width 20 height 20
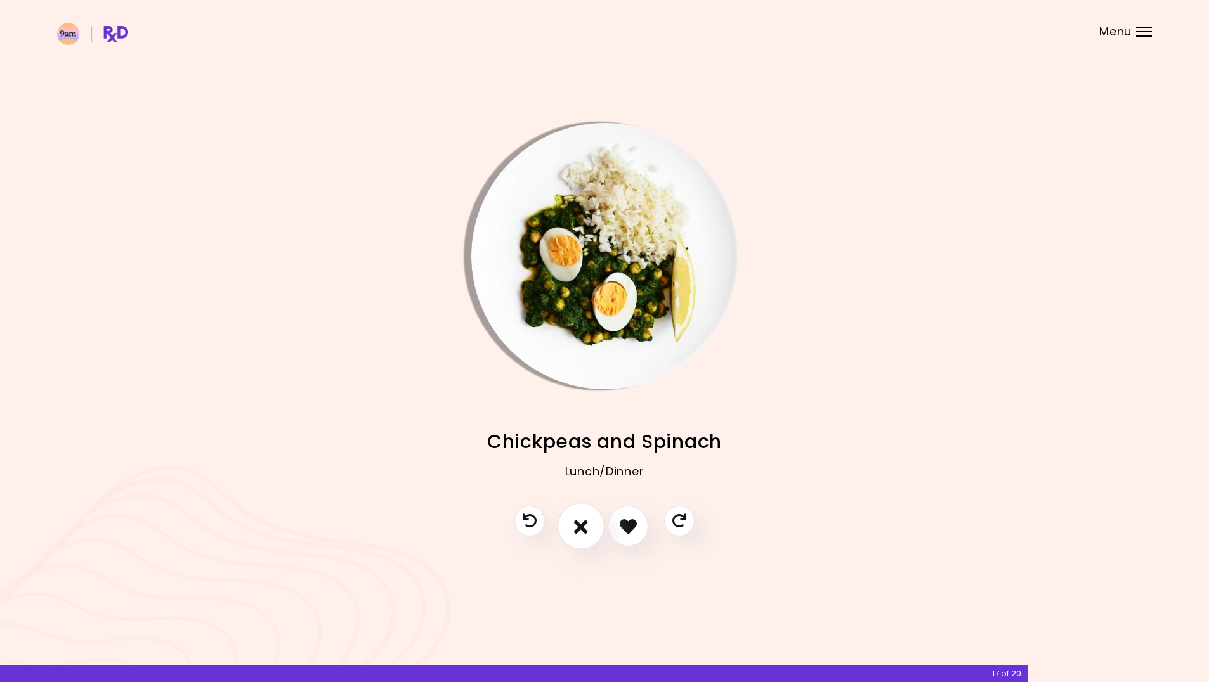
click at [583, 530] on icon "I don't like this recipe" at bounding box center [581, 527] width 14 height 20
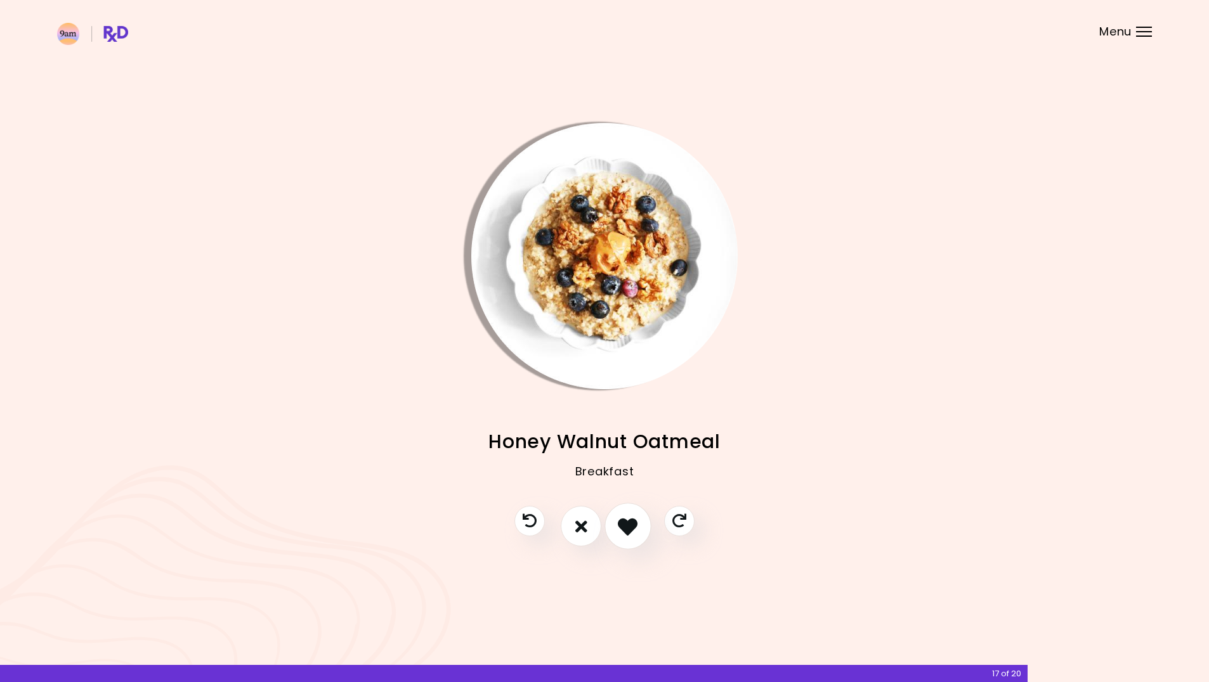
click at [621, 530] on icon "I like this recipe" at bounding box center [628, 527] width 20 height 20
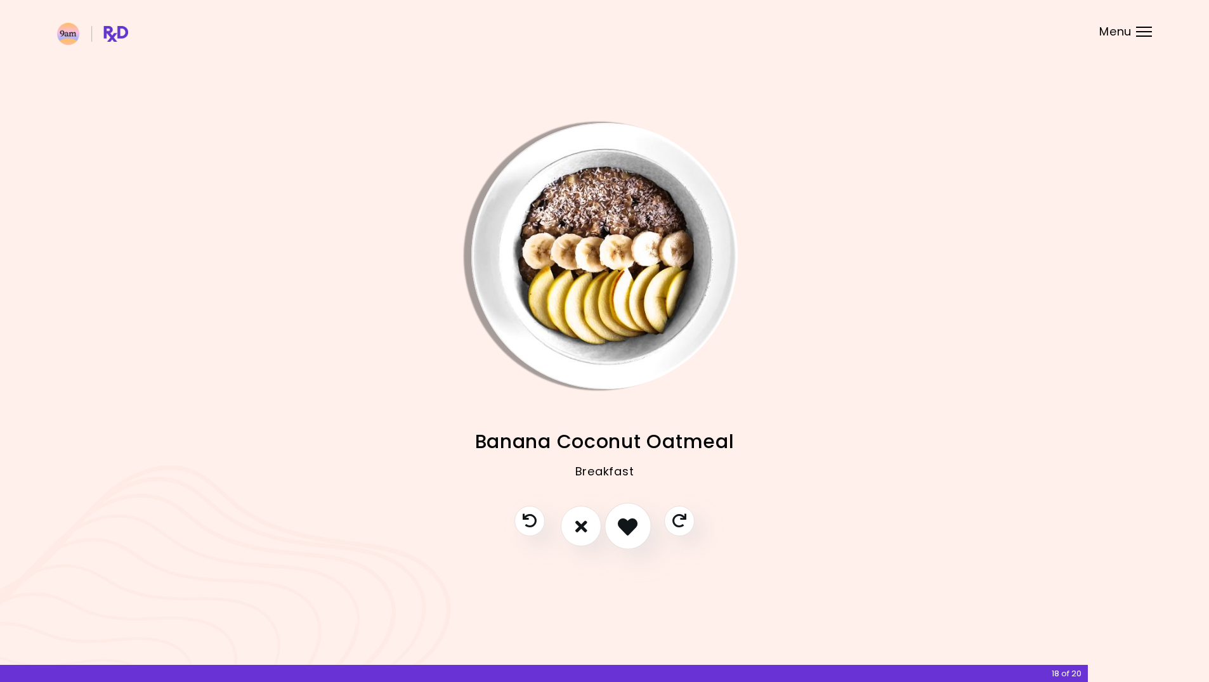
click at [624, 528] on icon "I like this recipe" at bounding box center [628, 527] width 20 height 20
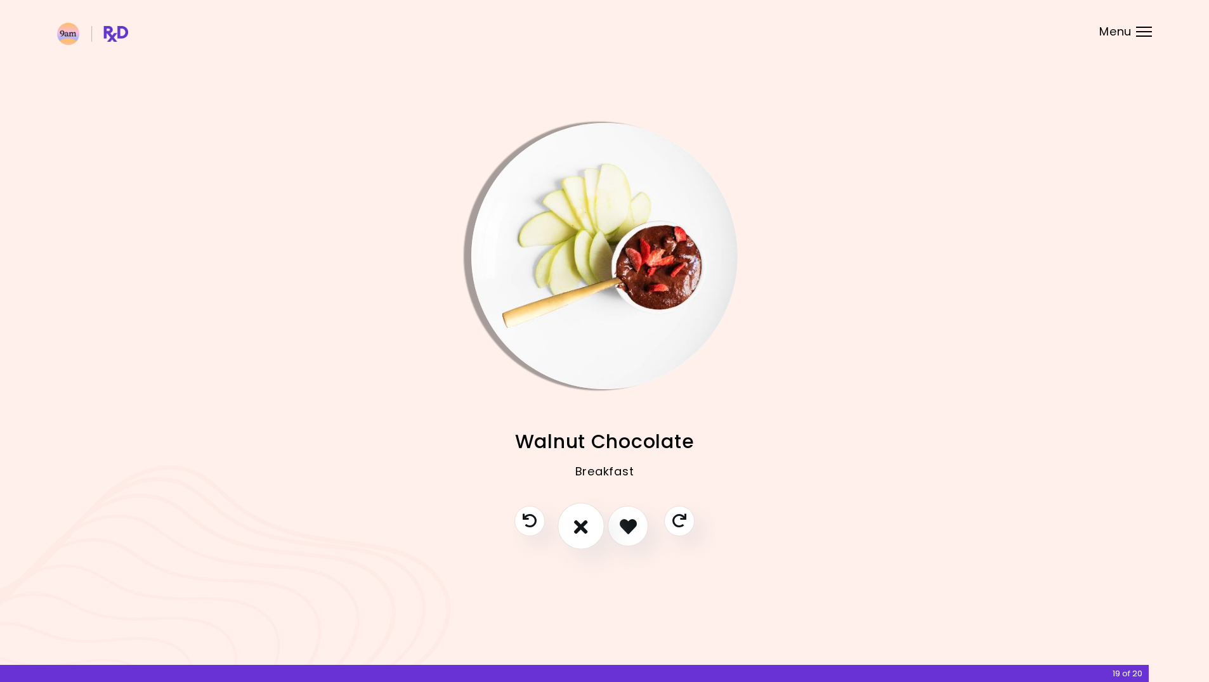
click at [591, 534] on button "I don't like this recipe" at bounding box center [580, 527] width 47 height 47
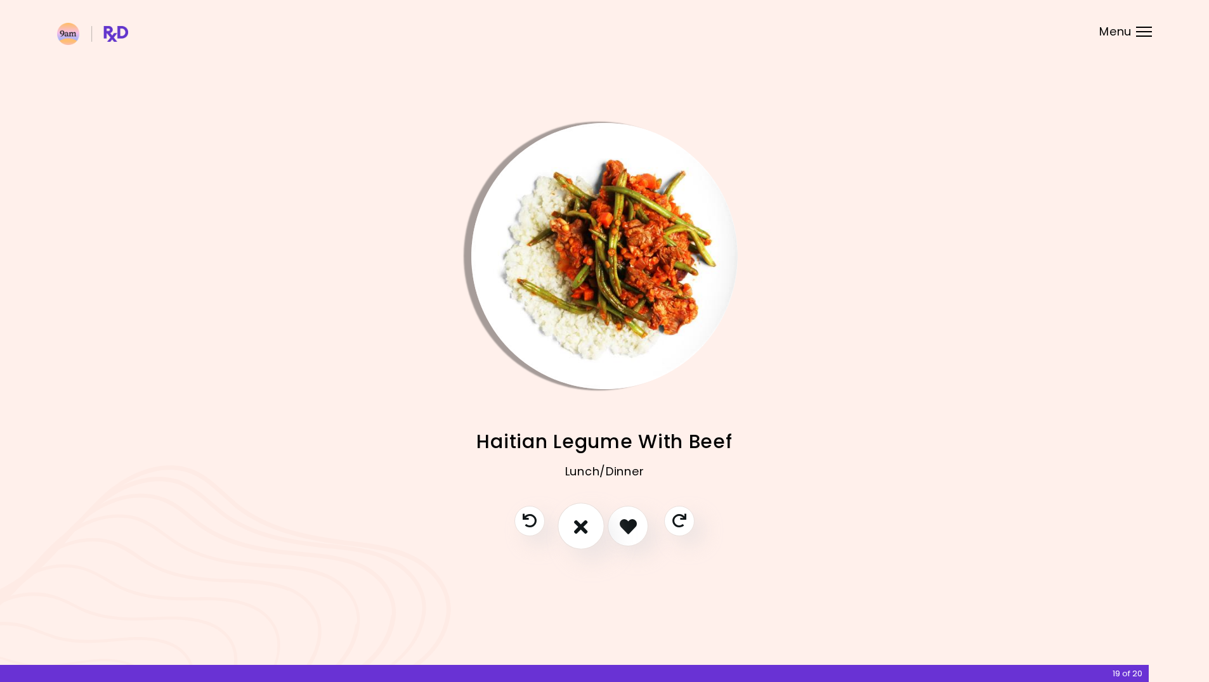
click at [587, 529] on icon "I don't like this recipe" at bounding box center [581, 527] width 14 height 20
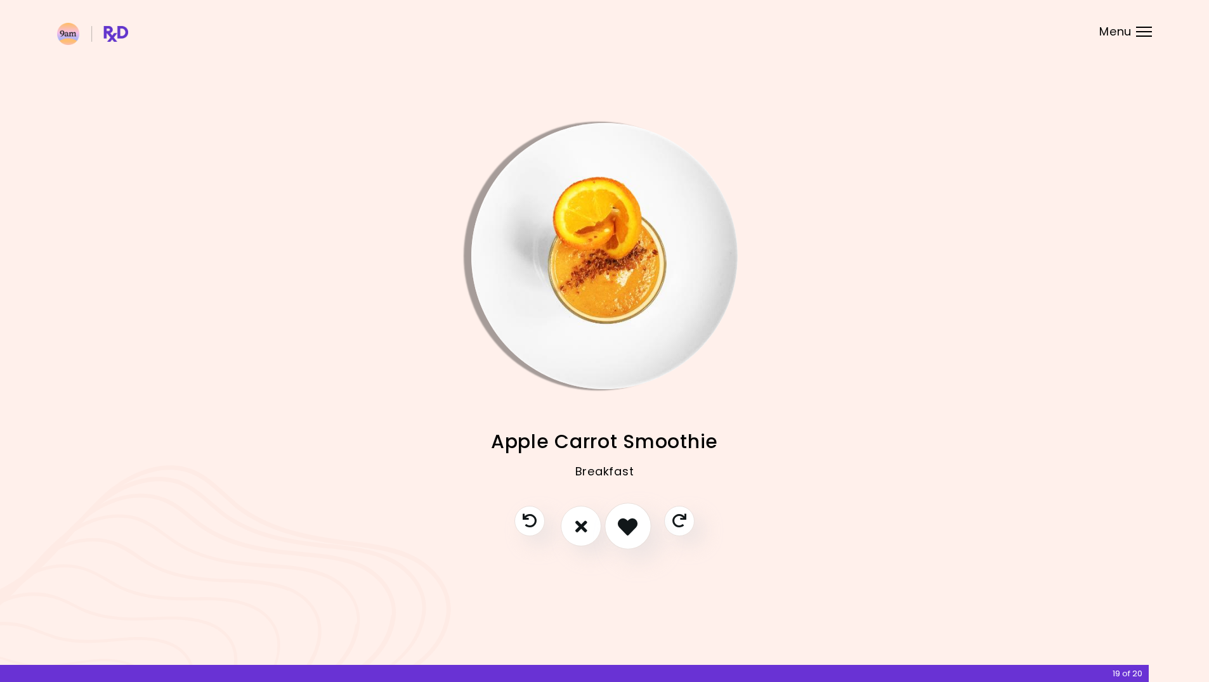
click at [637, 531] on icon "I like this recipe" at bounding box center [628, 527] width 20 height 20
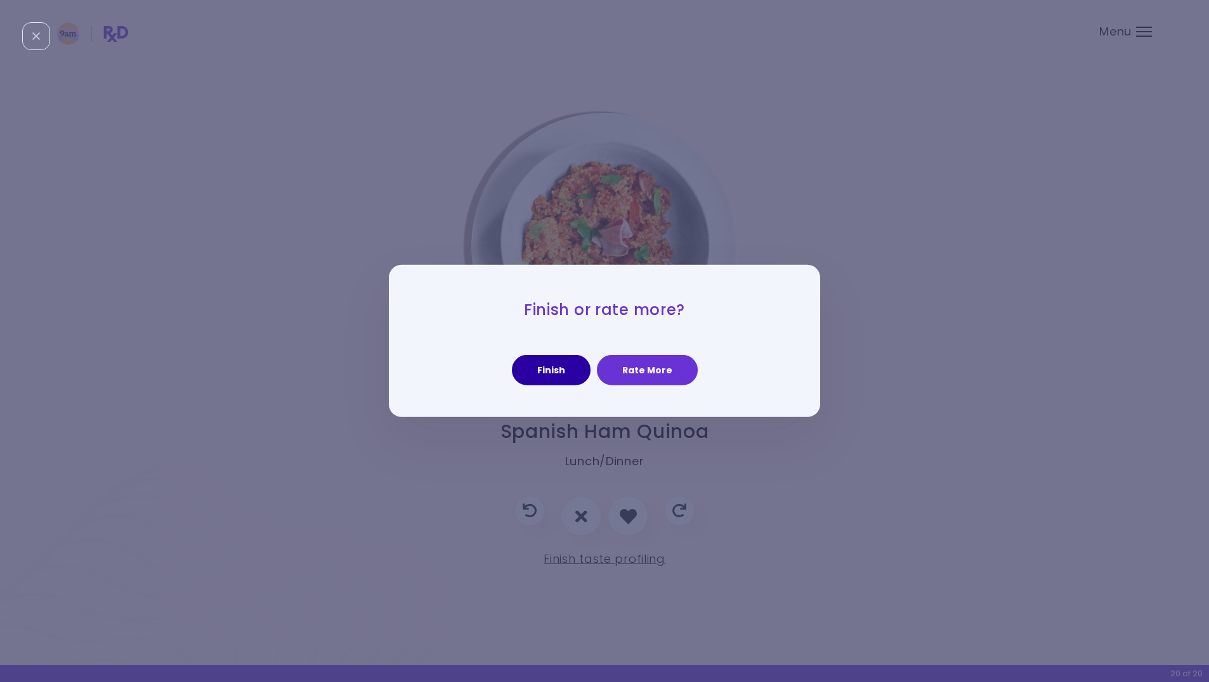
click at [577, 374] on button "Finish" at bounding box center [551, 370] width 79 height 30
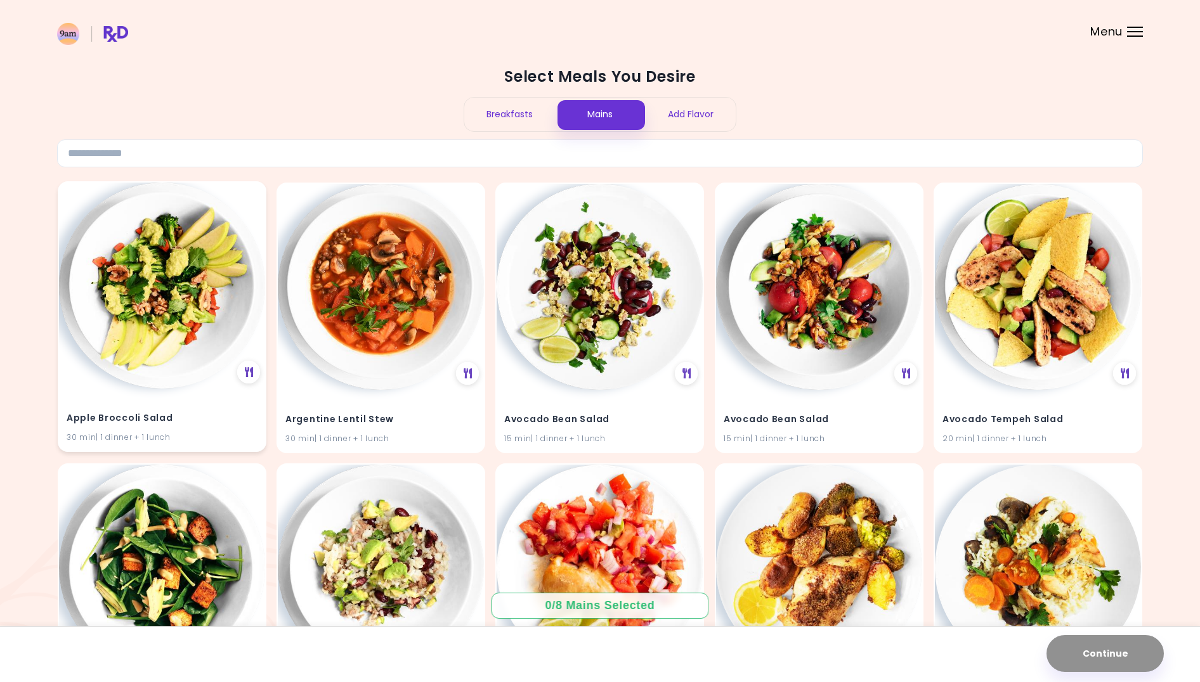
click at [145, 297] on img at bounding box center [162, 286] width 206 height 206
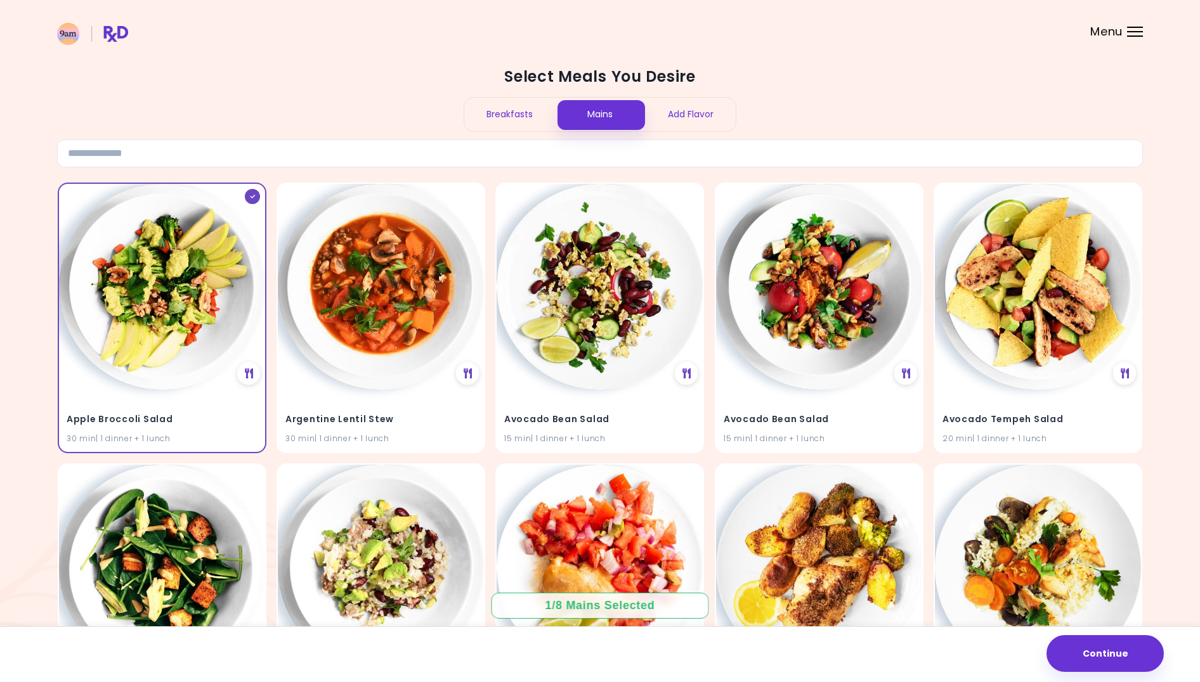
scroll to position [438, 0]
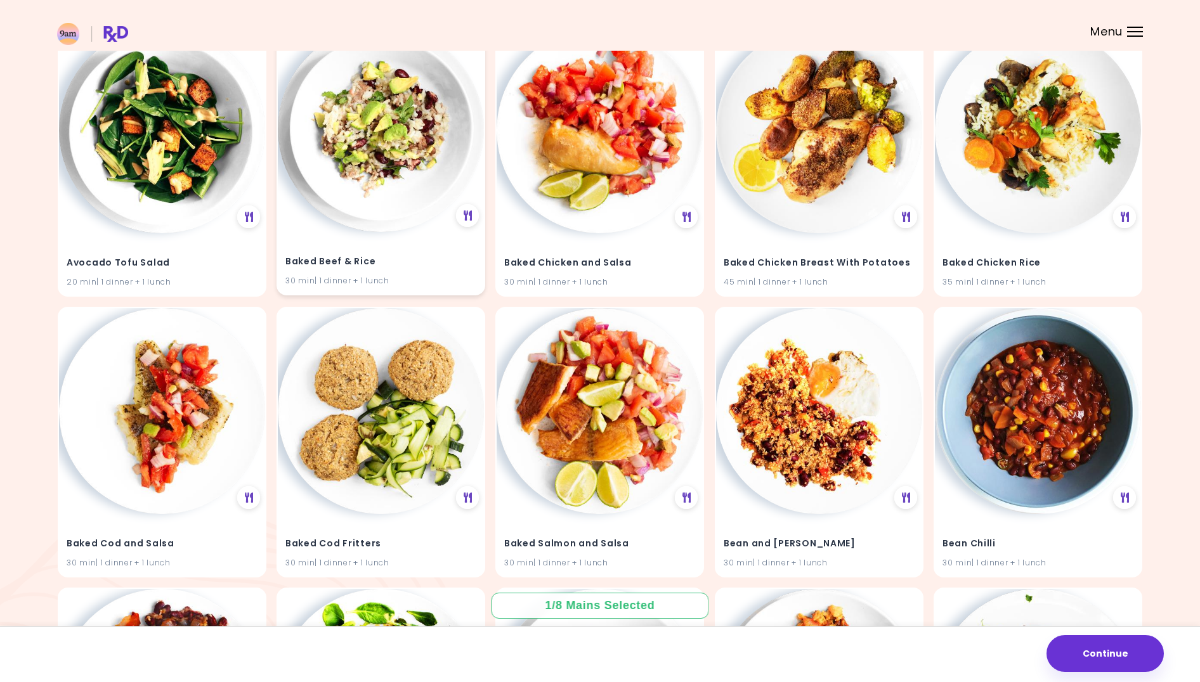
click at [399, 153] on img at bounding box center [381, 129] width 206 height 206
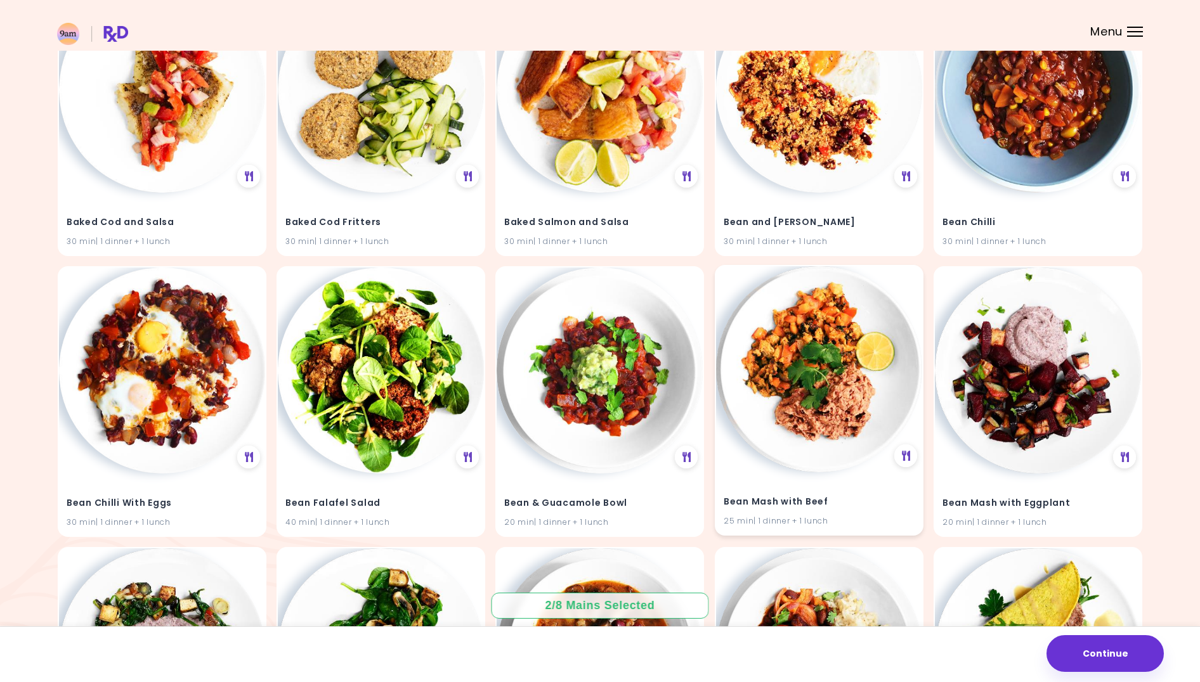
scroll to position [829, 0]
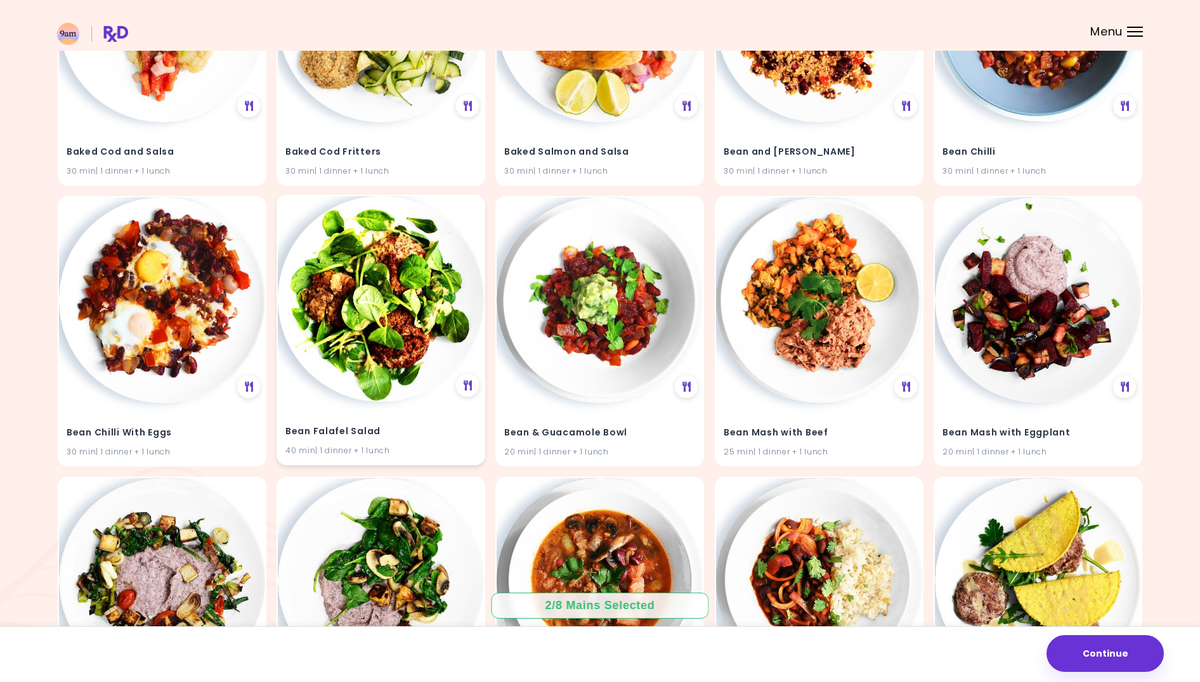
click at [389, 302] on img at bounding box center [381, 299] width 206 height 206
click at [166, 547] on img at bounding box center [162, 580] width 206 height 206
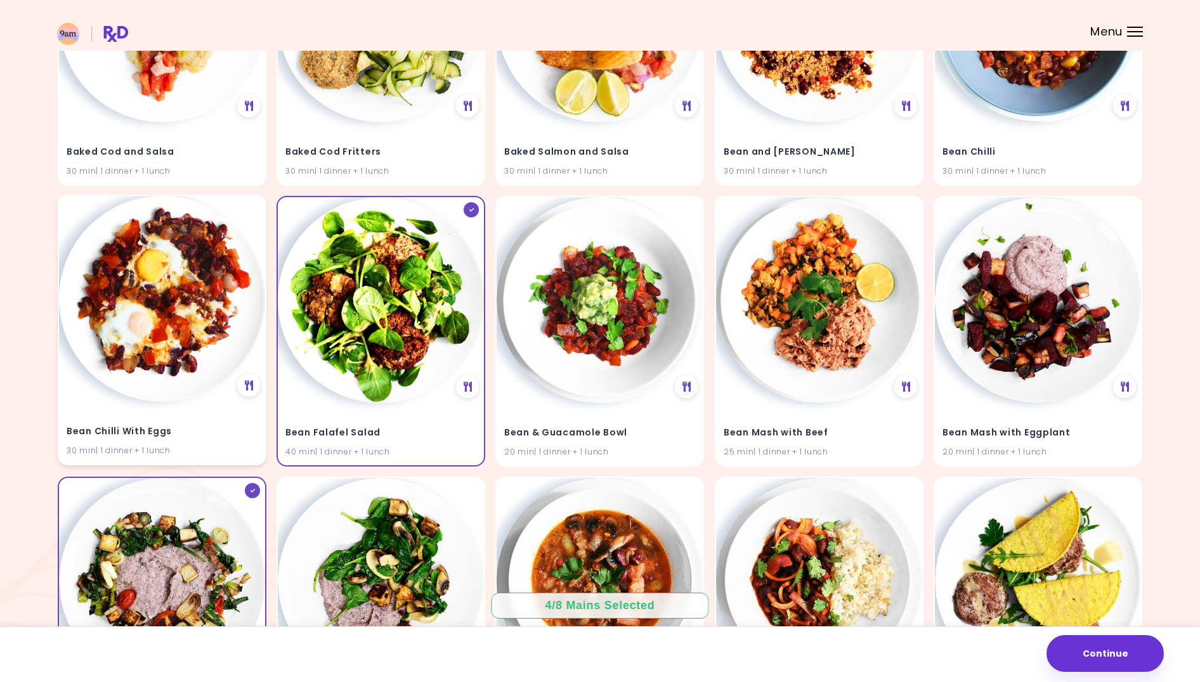
click at [184, 354] on img at bounding box center [162, 299] width 206 height 206
click at [533, 315] on img at bounding box center [600, 299] width 206 height 206
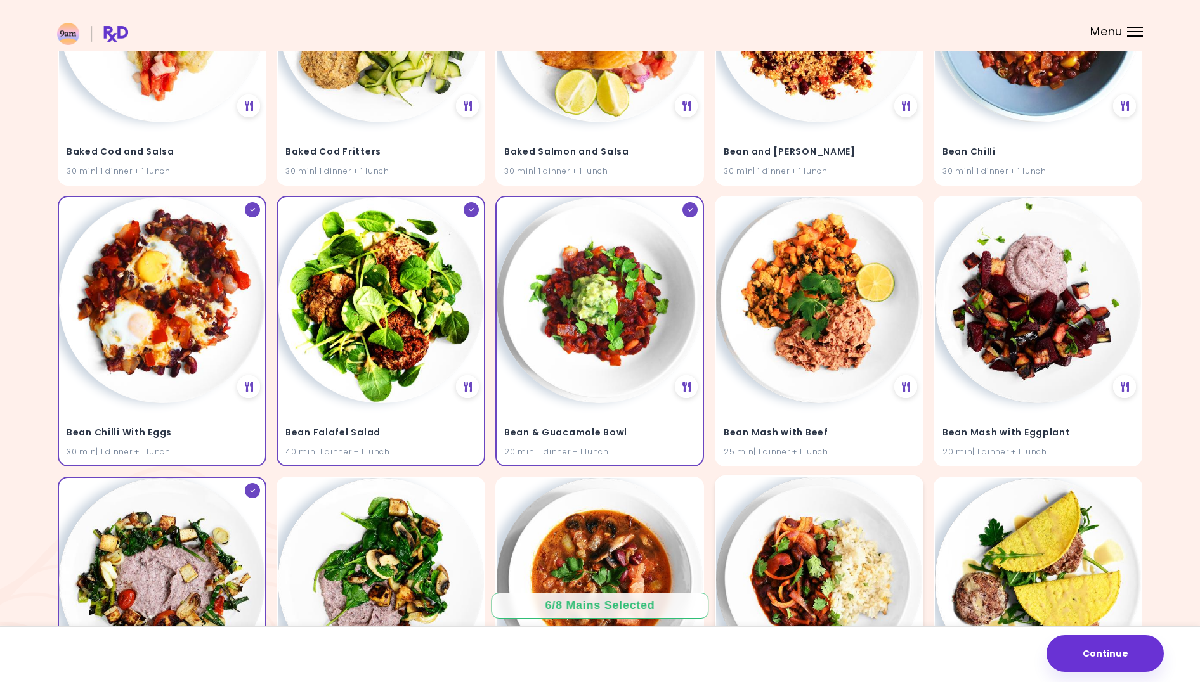
drag, startPoint x: 608, startPoint y: 529, endPoint x: 732, endPoint y: 533, distance: 124.4
click at [608, 529] on img at bounding box center [600, 581] width 206 height 206
click at [854, 532] on img at bounding box center [819, 580] width 206 height 206
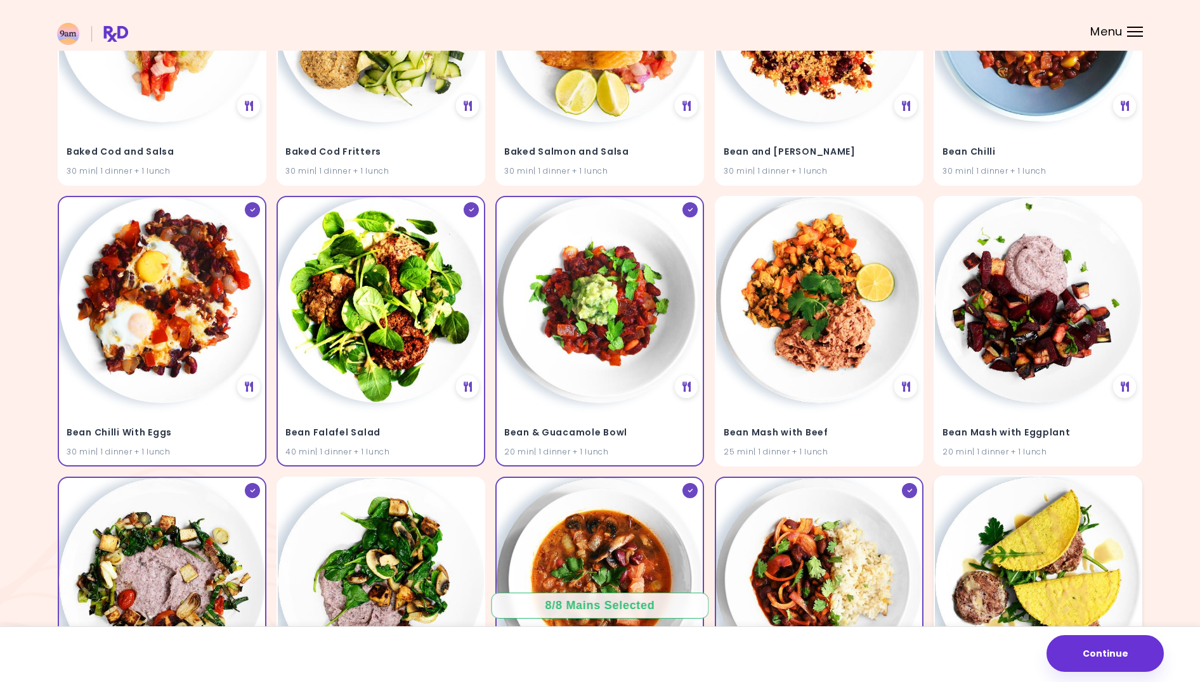
click at [1069, 514] on img at bounding box center [1038, 580] width 206 height 206
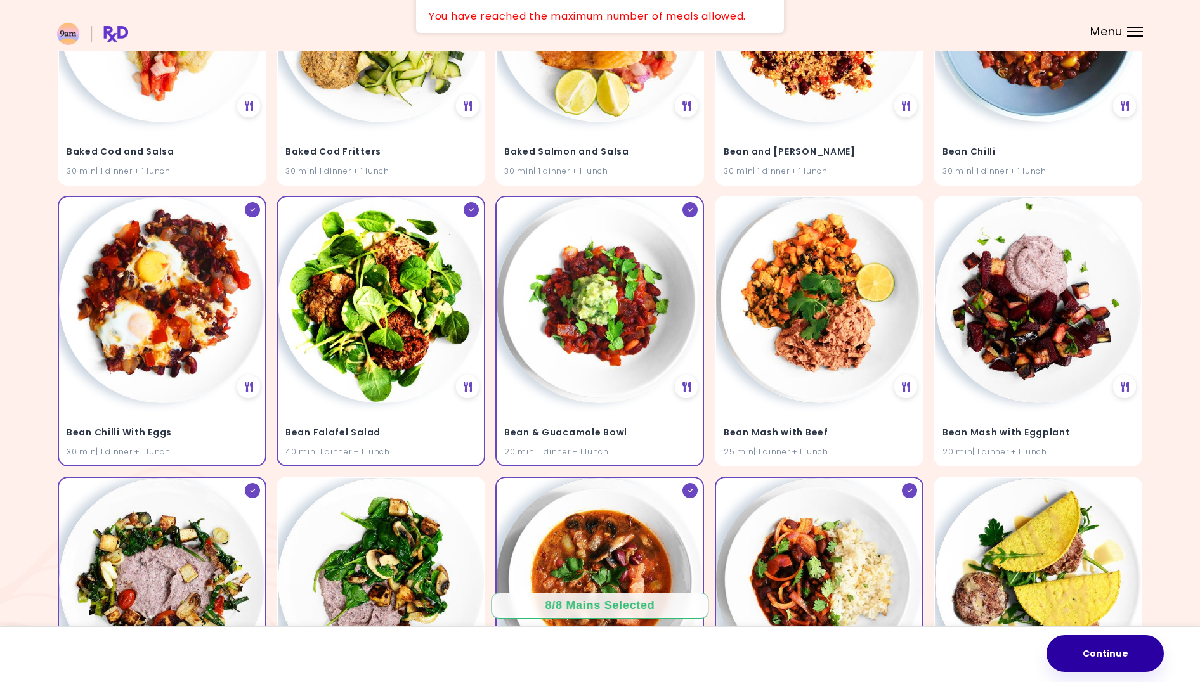
click at [1126, 656] on button "Continue" at bounding box center [1104, 653] width 117 height 37
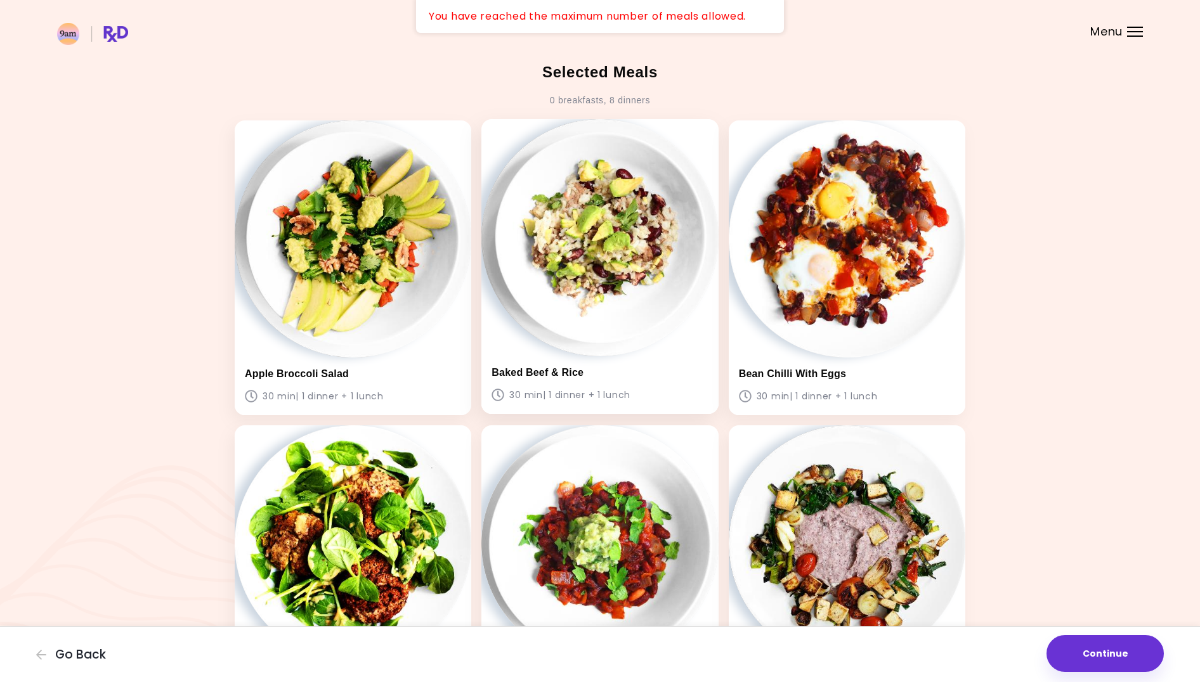
click at [654, 264] on img at bounding box center [599, 237] width 237 height 237
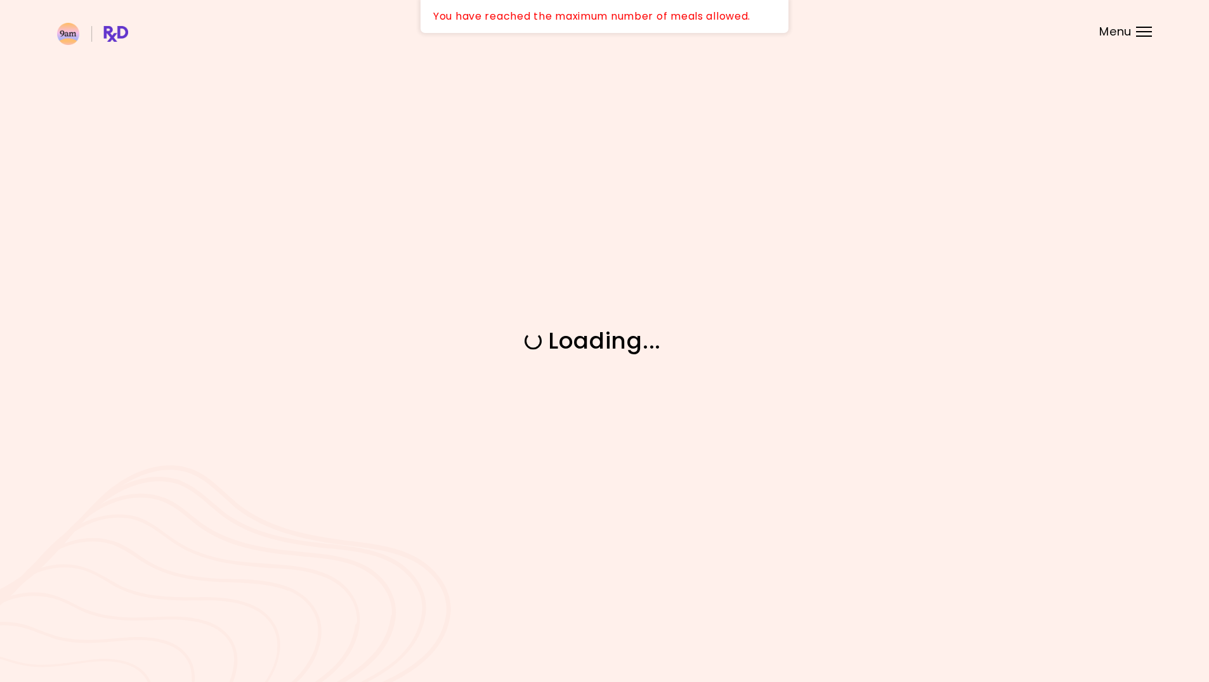
click at [786, 271] on div "Loading ..." at bounding box center [604, 341] width 1209 height 682
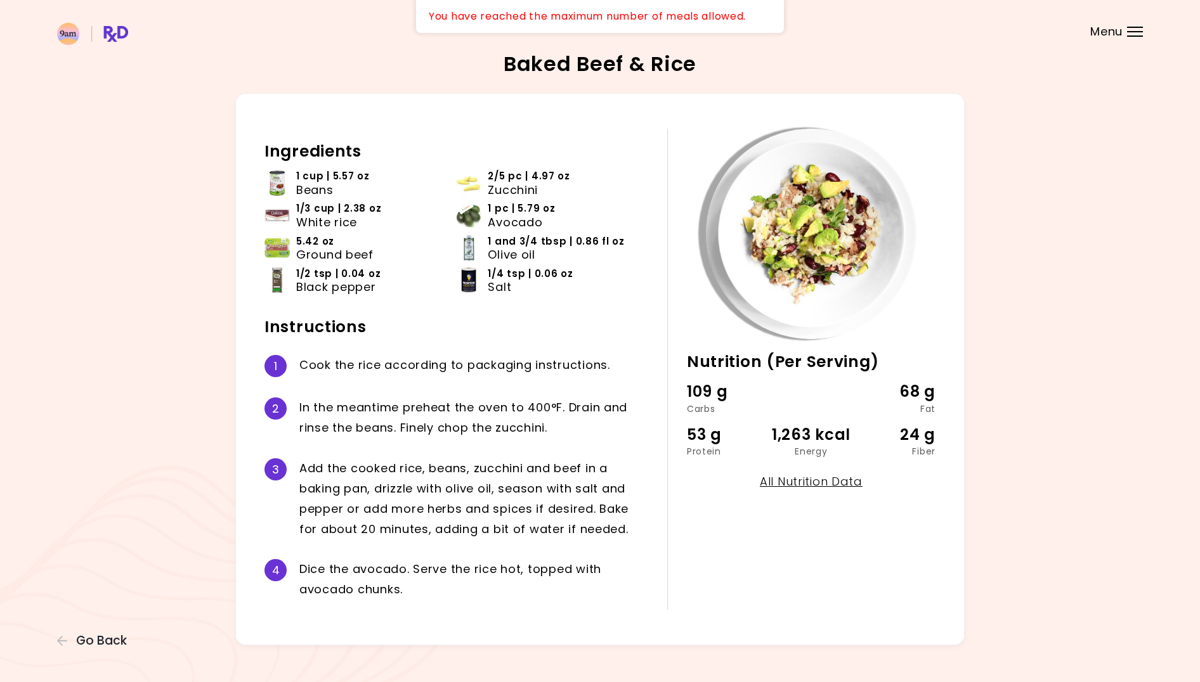
scroll to position [8, 0]
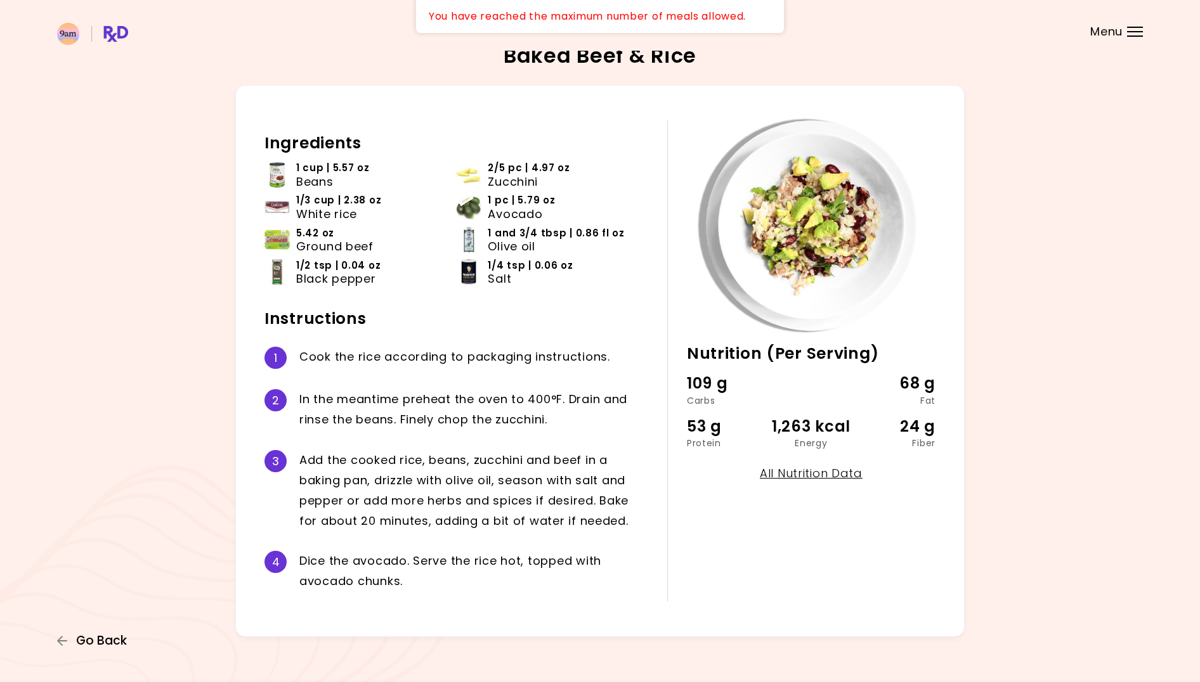
click at [105, 635] on span "Go Back" at bounding box center [101, 641] width 51 height 14
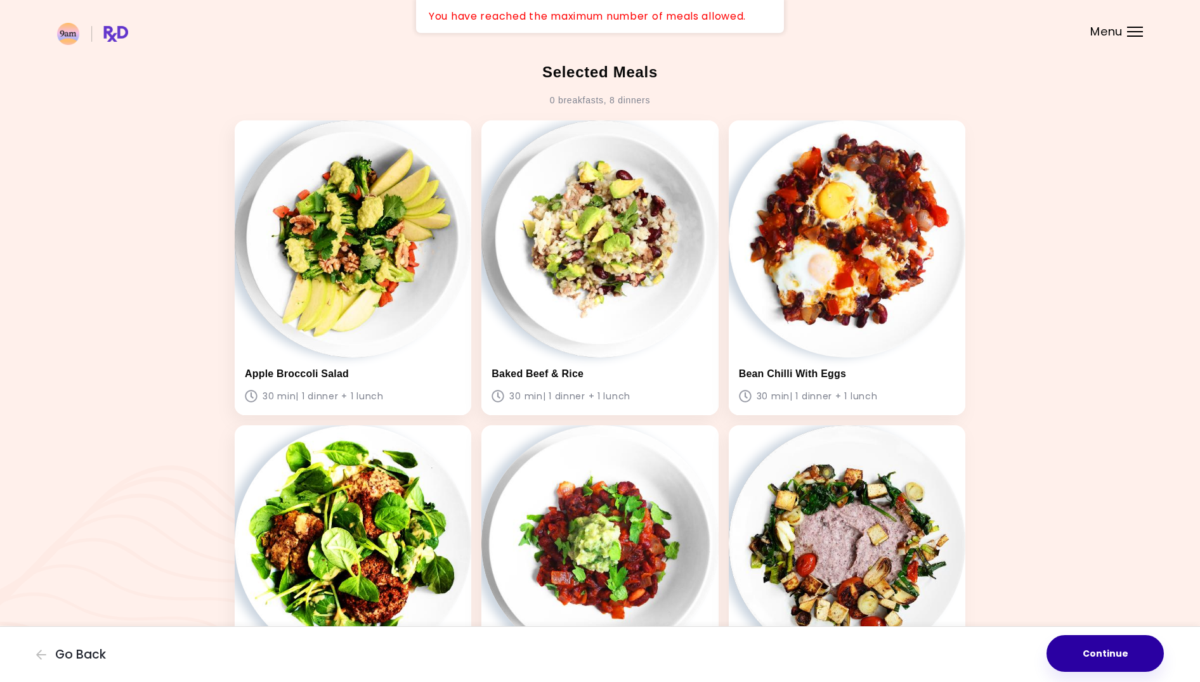
click at [1131, 652] on button "Continue" at bounding box center [1104, 653] width 117 height 37
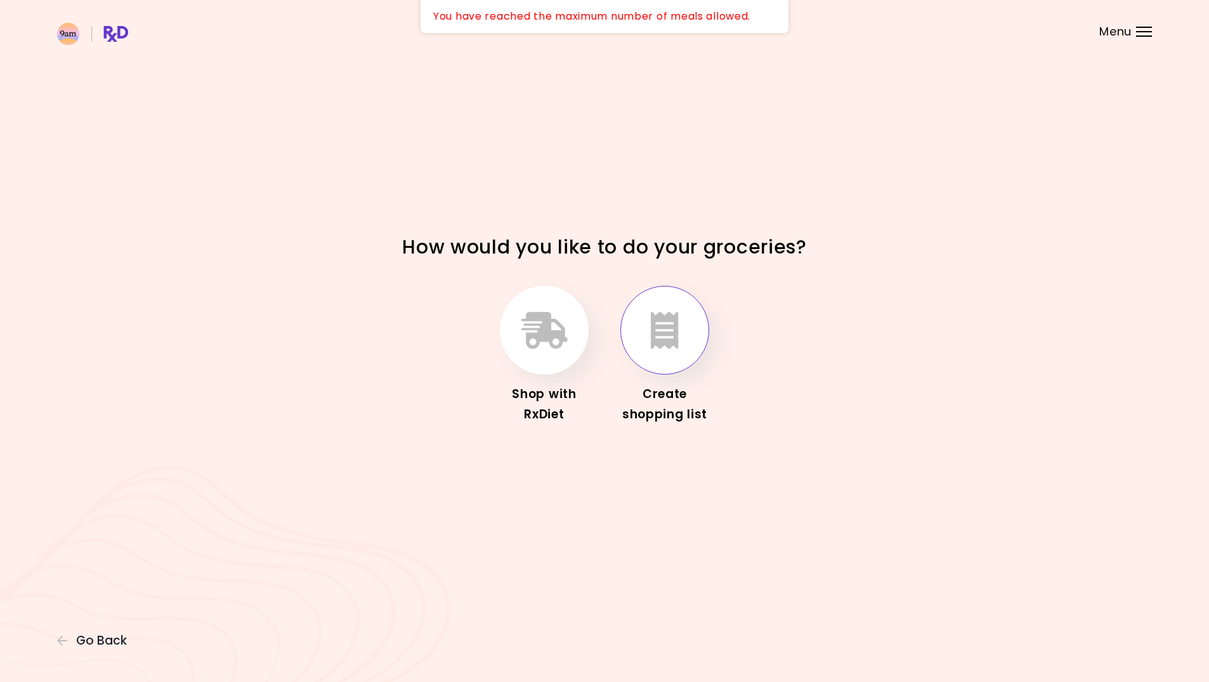
click at [685, 352] on button "button" at bounding box center [664, 330] width 89 height 89
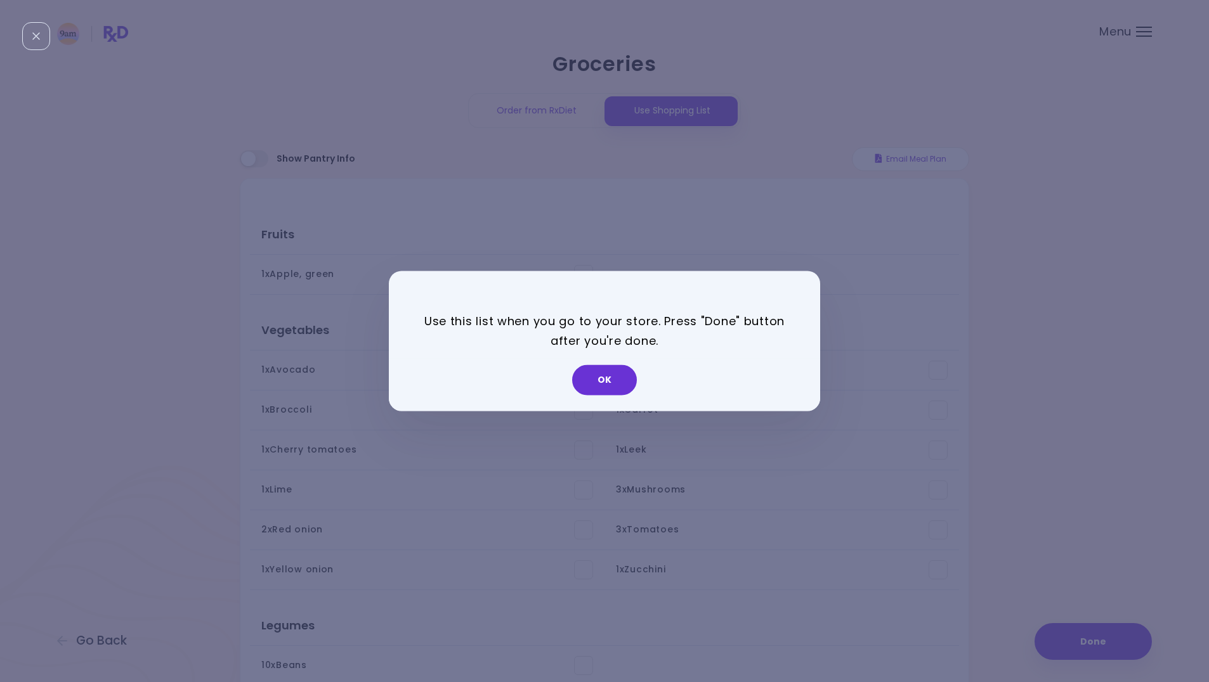
click at [602, 359] on div "OK" at bounding box center [604, 385] width 431 height 53
click at [615, 375] on button "OK" at bounding box center [604, 380] width 65 height 30
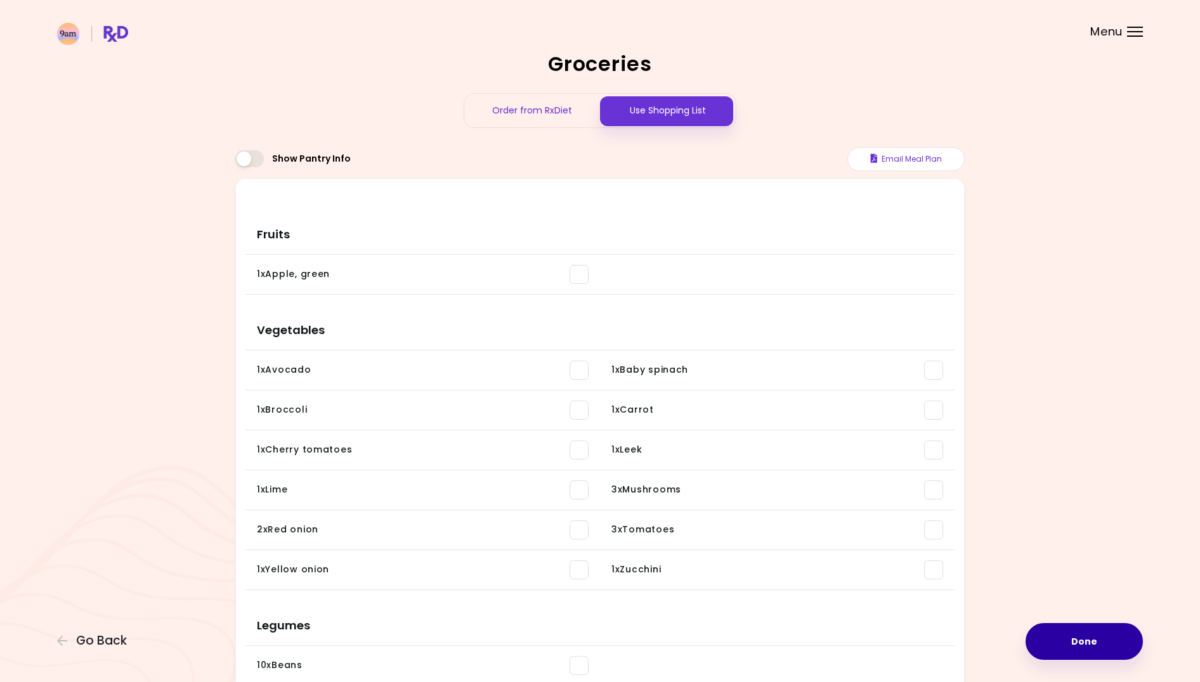
click at [1084, 631] on button "Done" at bounding box center [1083, 641] width 117 height 37
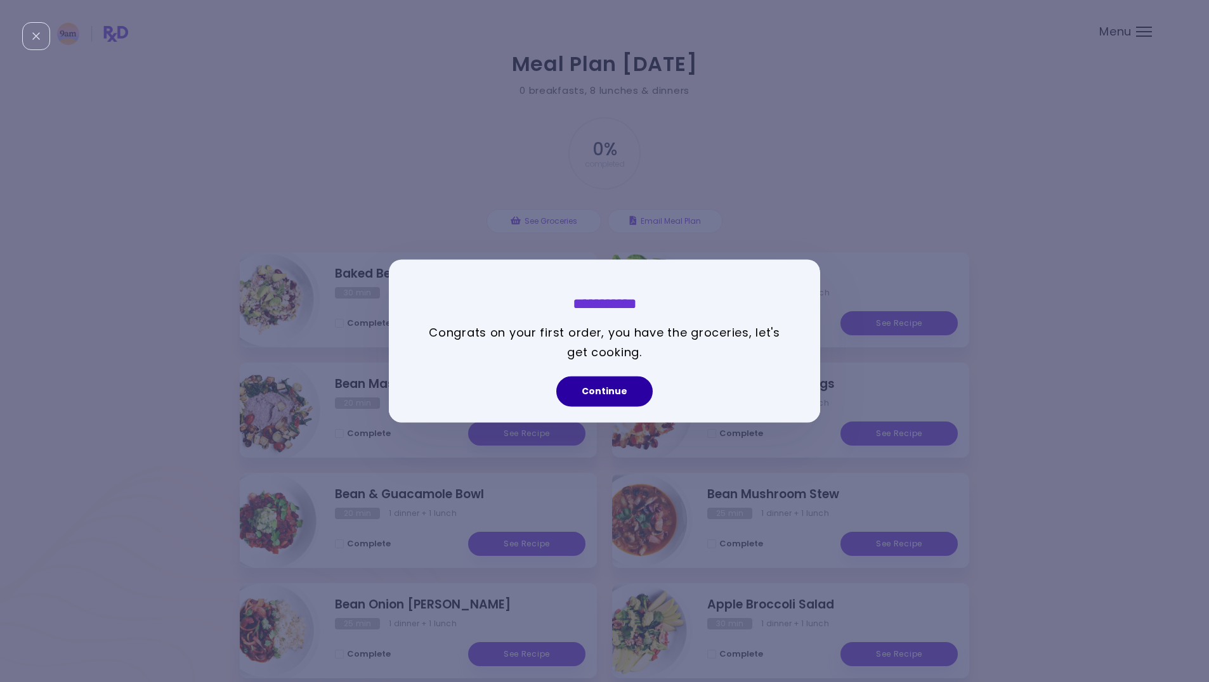
click at [601, 390] on button "Continue" at bounding box center [604, 392] width 96 height 30
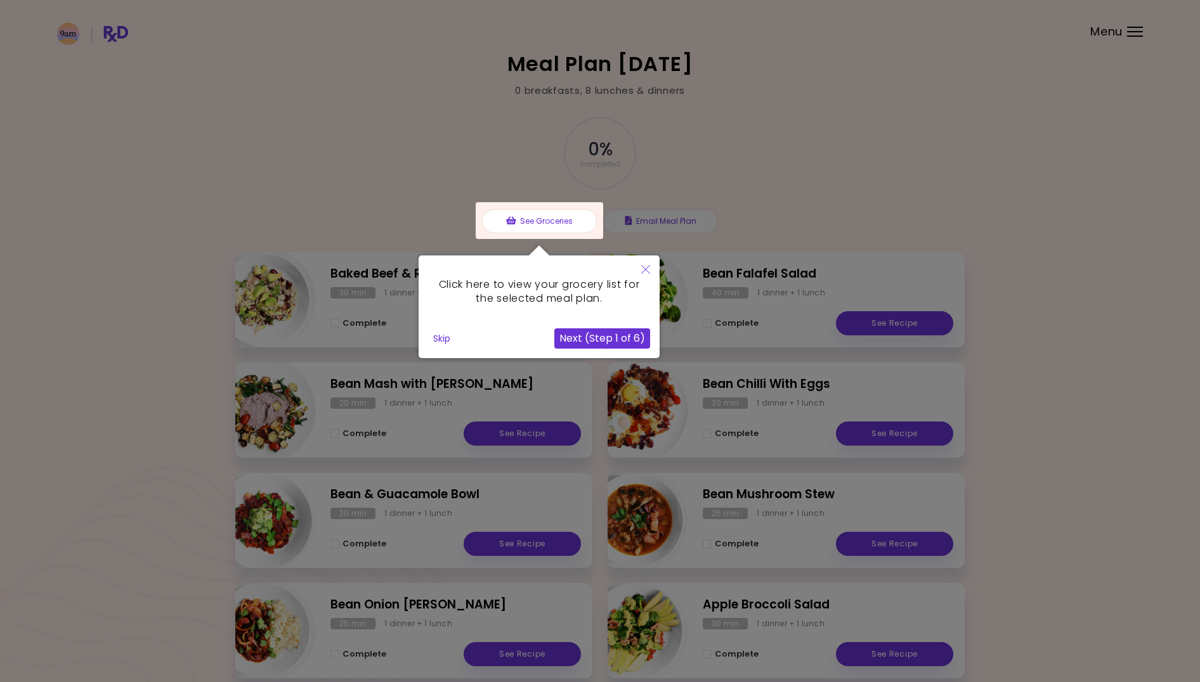
click at [609, 336] on button "Next (Step 1 of 6)" at bounding box center [602, 338] width 96 height 20
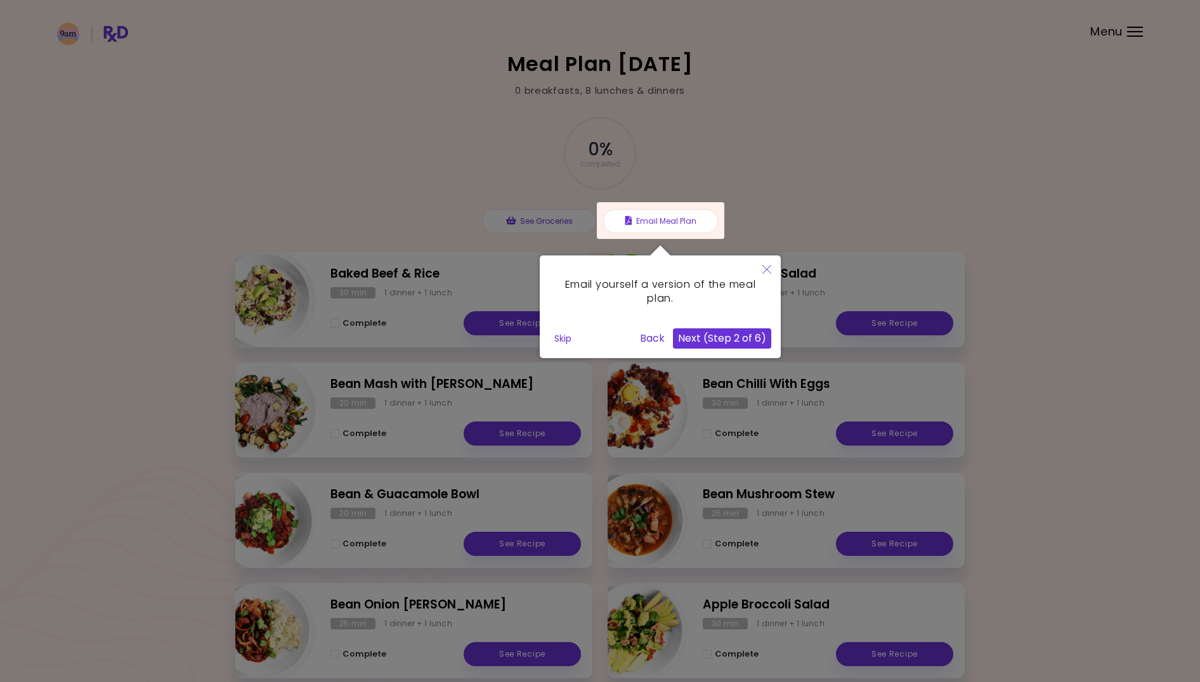
click at [727, 339] on button "Next (Step 2 of 6)" at bounding box center [722, 338] width 98 height 20
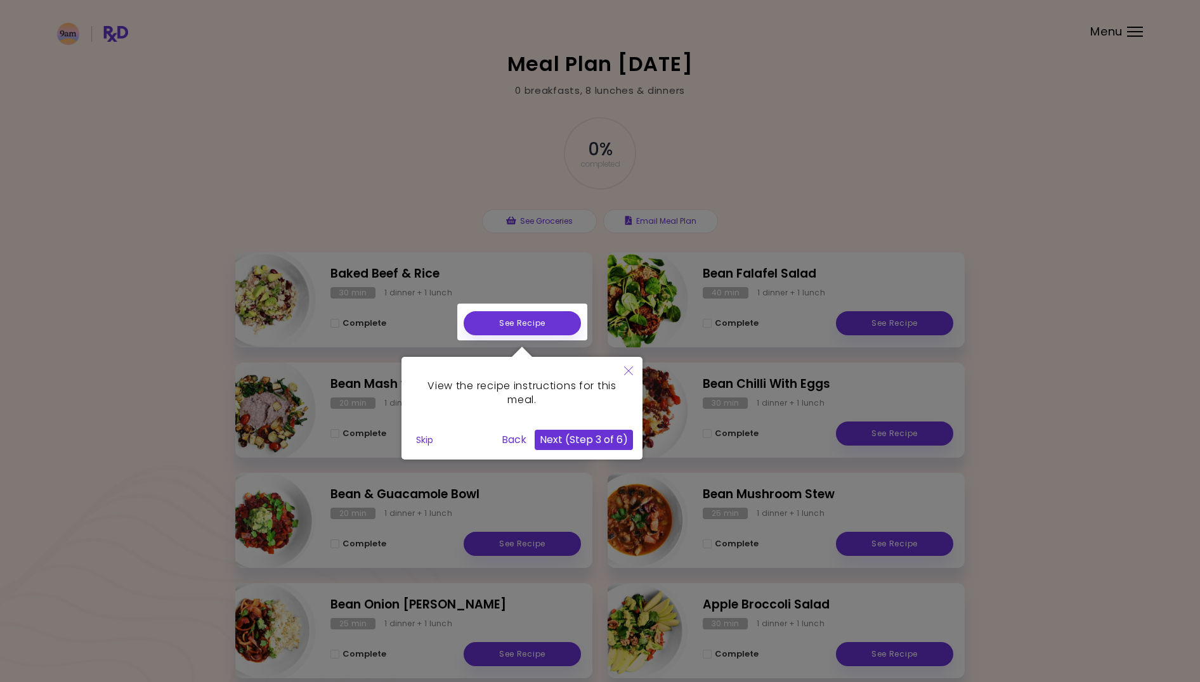
click at [611, 438] on button "Next (Step 3 of 6)" at bounding box center [584, 440] width 98 height 20
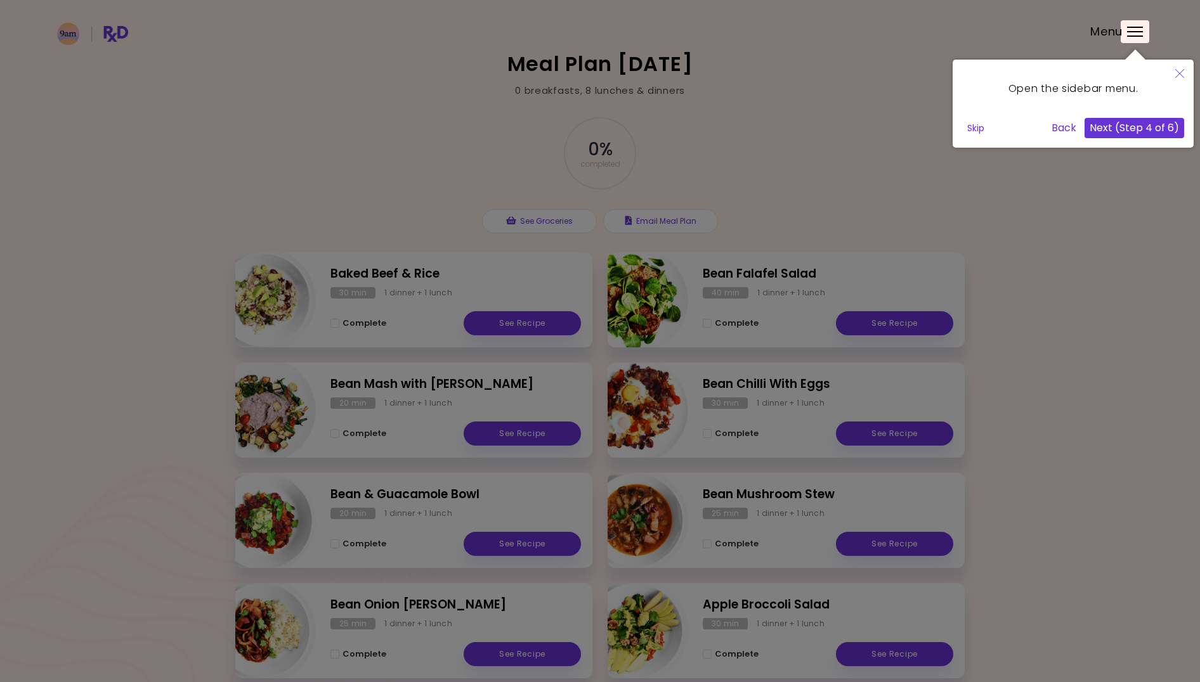
click at [1144, 124] on button "Next (Step 4 of 6)" at bounding box center [1134, 128] width 100 height 20
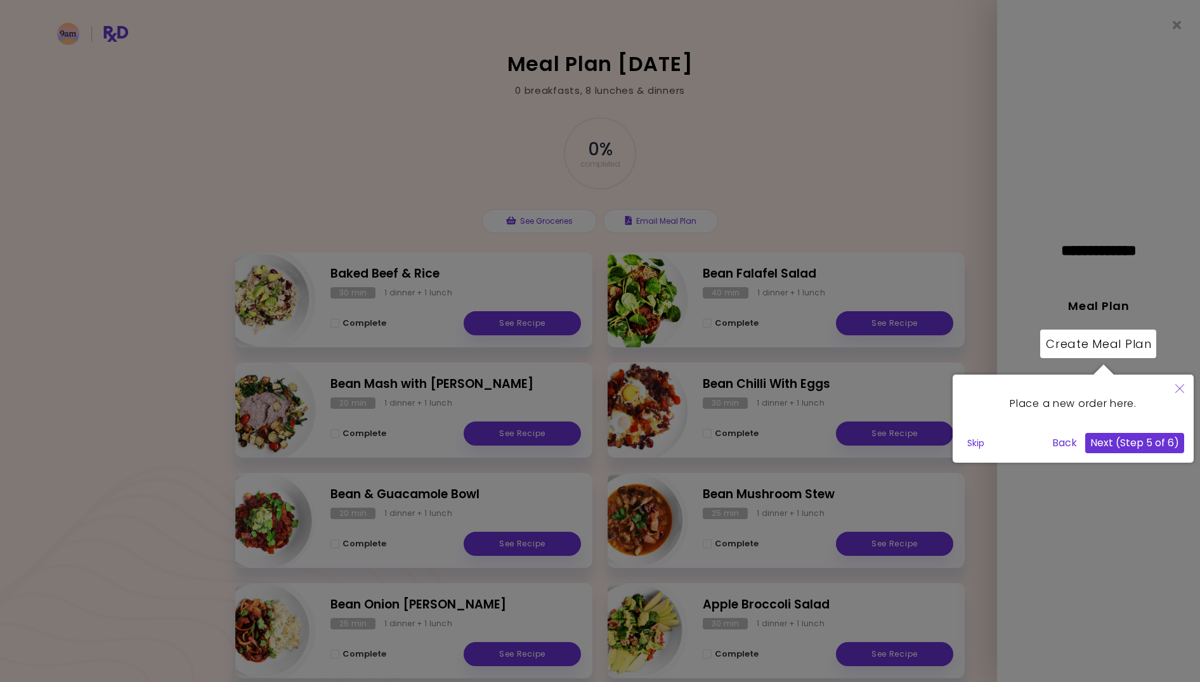
click at [1186, 387] on button "Close" at bounding box center [1180, 390] width 28 height 30
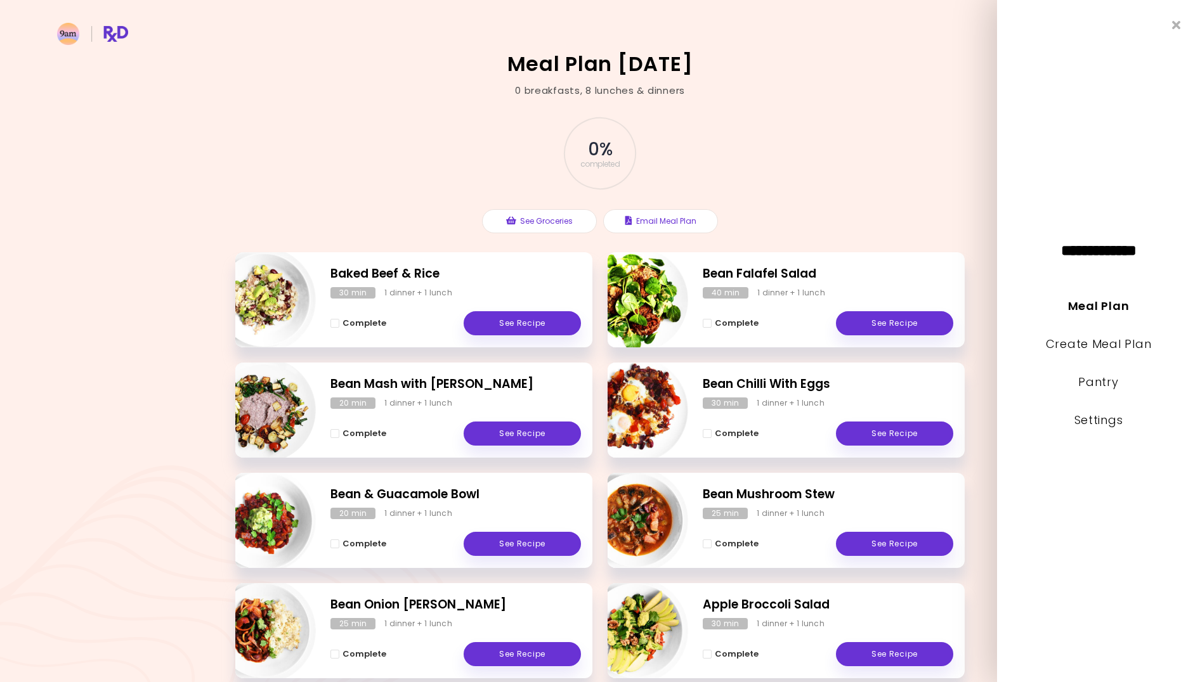
click at [1183, 22] on div "**********" at bounding box center [1098, 341] width 203 height 682
click at [1179, 23] on icon "Close" at bounding box center [1177, 25] width 12 height 9
